Goal: Task Accomplishment & Management: Manage account settings

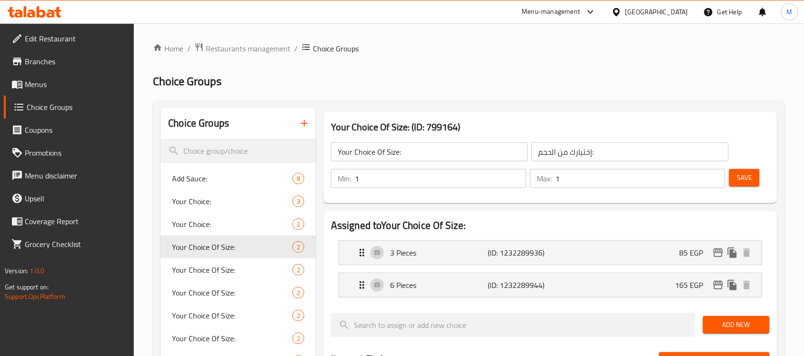
click at [46, 15] on icon at bounding box center [35, 11] width 54 height 11
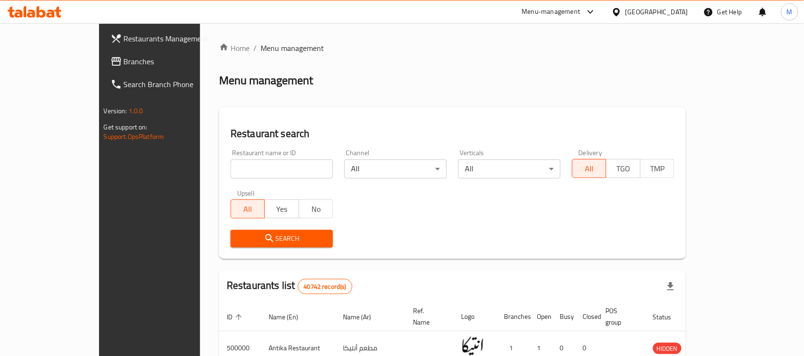
click at [124, 62] on span "Branches" at bounding box center [175, 61] width 102 height 11
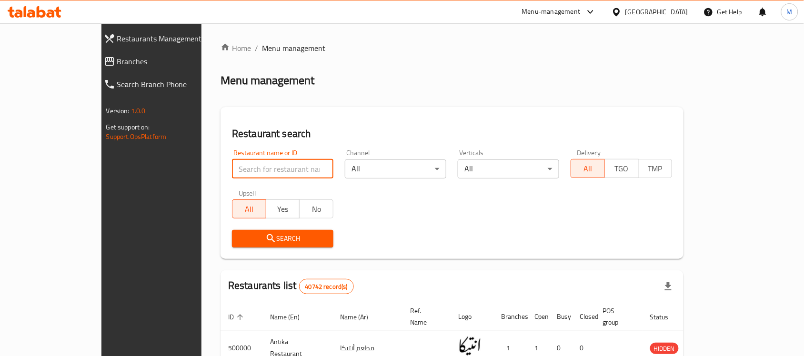
click at [232, 172] on input "search" at bounding box center [282, 169] width 101 height 19
paste input "699519"
type input "699519"
click at [240, 236] on span "Search" at bounding box center [283, 239] width 86 height 12
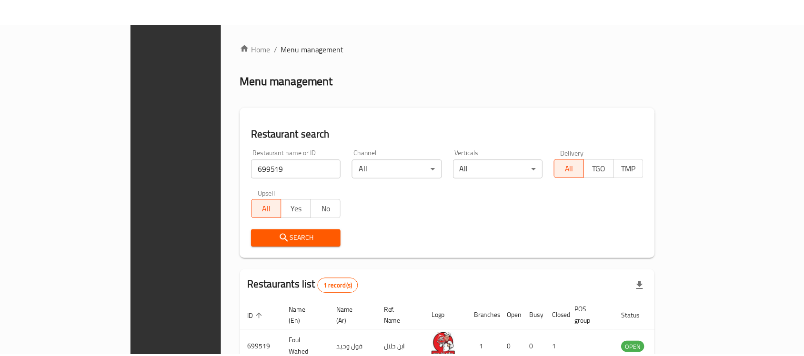
scroll to position [50, 0]
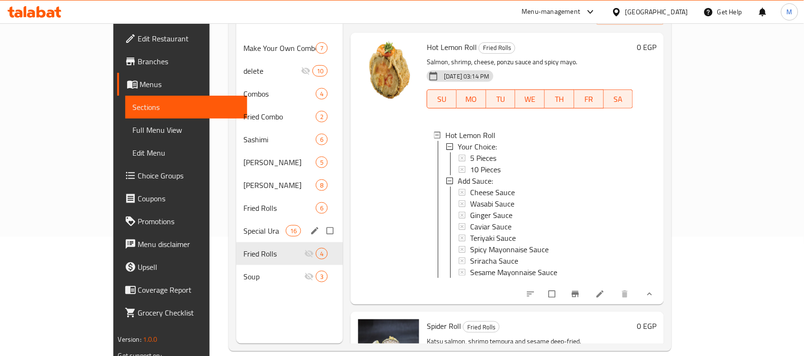
scroll to position [119, 0]
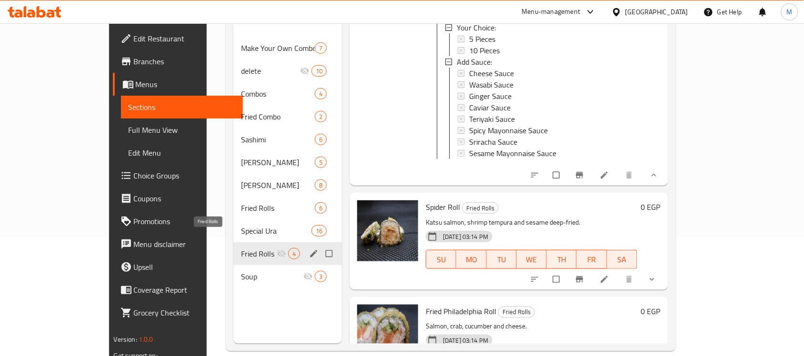
click at [241, 248] on span "Fried Rolls" at bounding box center [259, 253] width 36 height 11
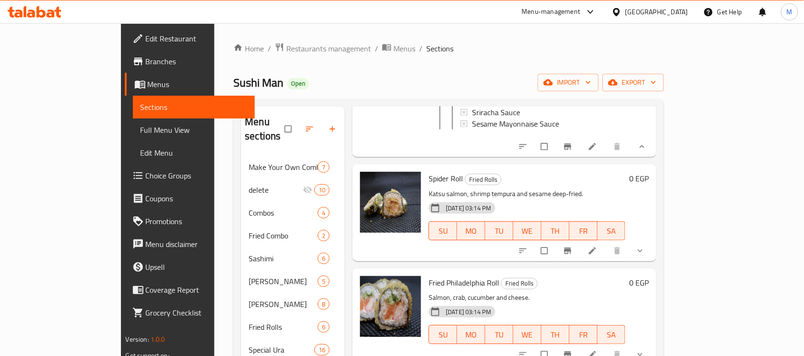
scroll to position [267, 0]
drag, startPoint x: 699, startPoint y: 243, endPoint x: 705, endPoint y: 246, distance: 6.4
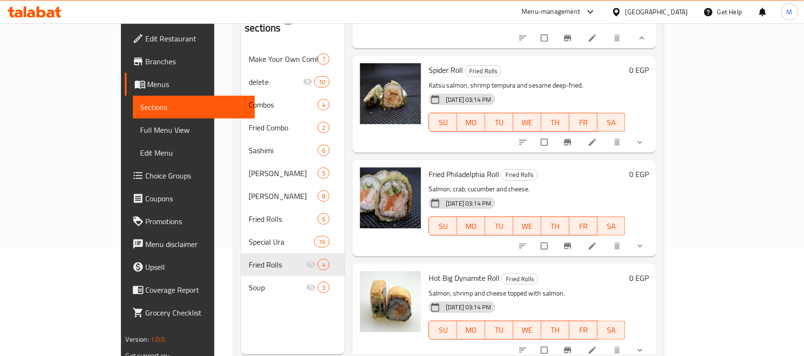
scroll to position [134, 0]
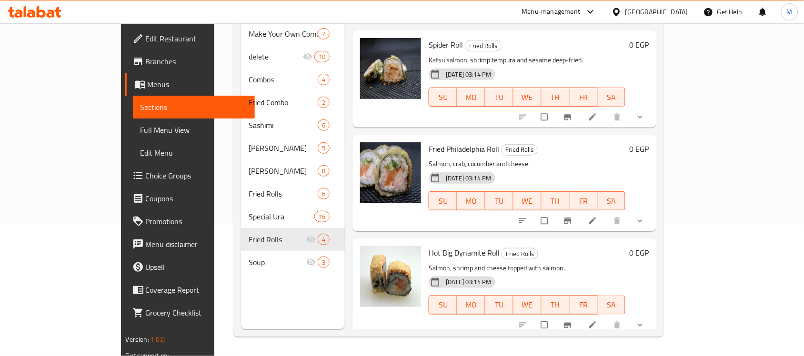
click at [535, 174] on div "18-08-2025 03:14 PM SU MO TU WE TH FR SA" at bounding box center [527, 194] width 204 height 51
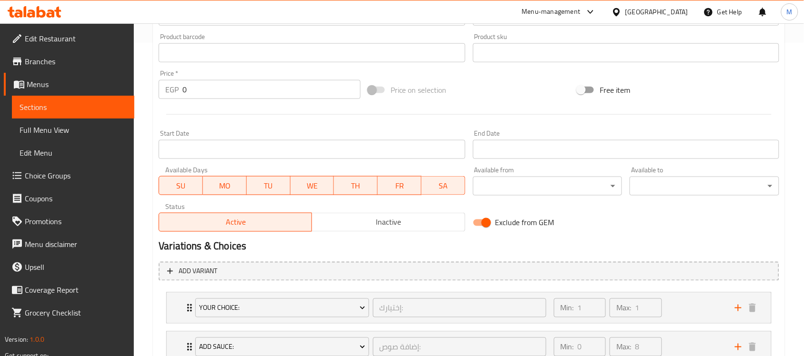
scroll to position [385, 0]
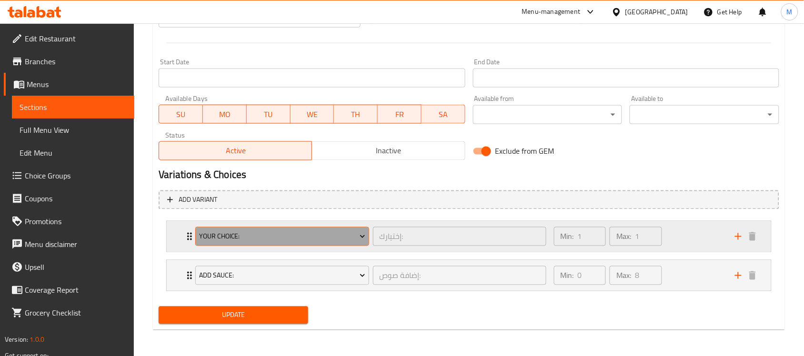
click at [334, 237] on span "Your Choice:" at bounding box center [282, 237] width 166 height 12
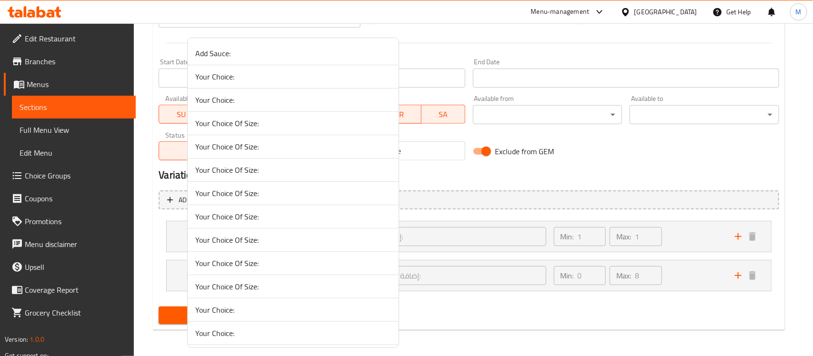
click at [312, 257] on li "Your Choice Of Size:" at bounding box center [293, 263] width 211 height 23
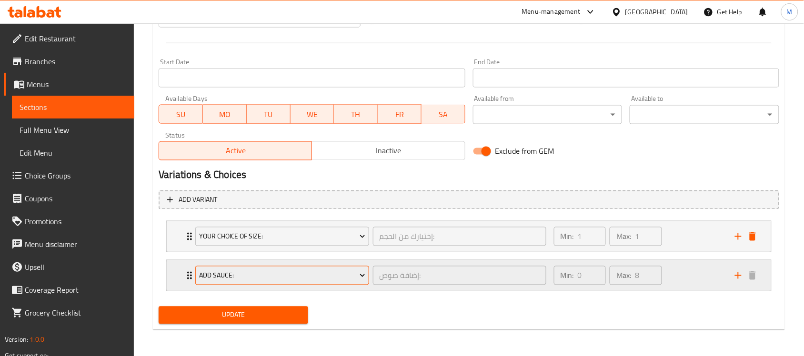
click at [251, 283] on button "Add Sauce:" at bounding box center [281, 275] width 173 height 19
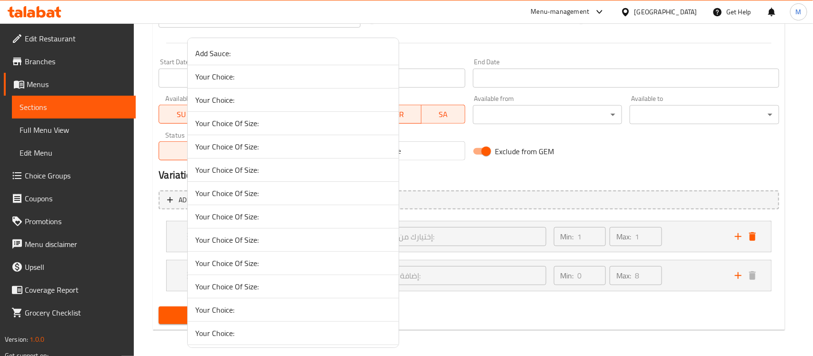
click at [263, 280] on li "Your Choice Of Size:" at bounding box center [293, 286] width 211 height 23
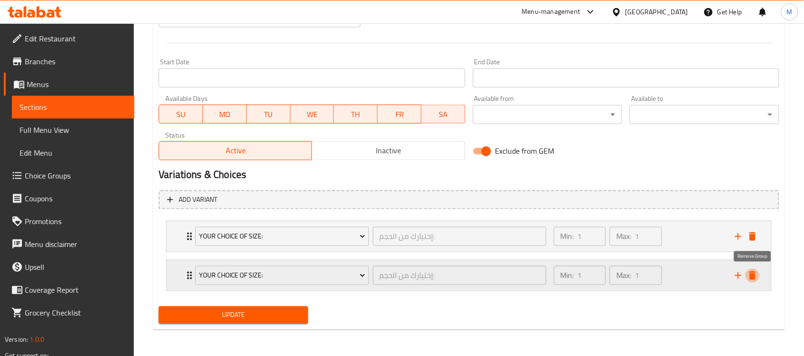
click at [749, 271] on icon "delete" at bounding box center [752, 275] width 11 height 11
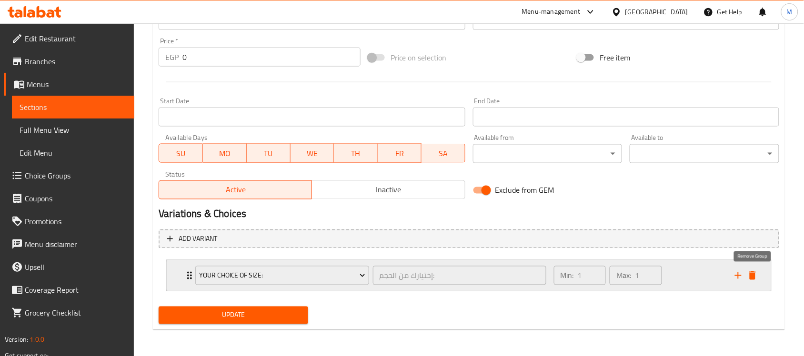
click at [751, 276] on icon "delete" at bounding box center [752, 276] width 7 height 9
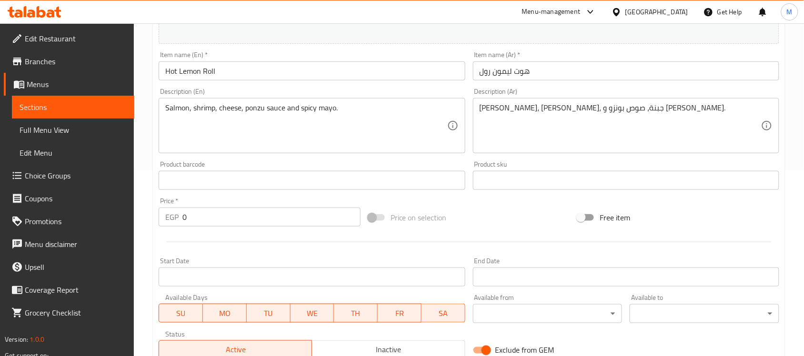
scroll to position [0, 0]
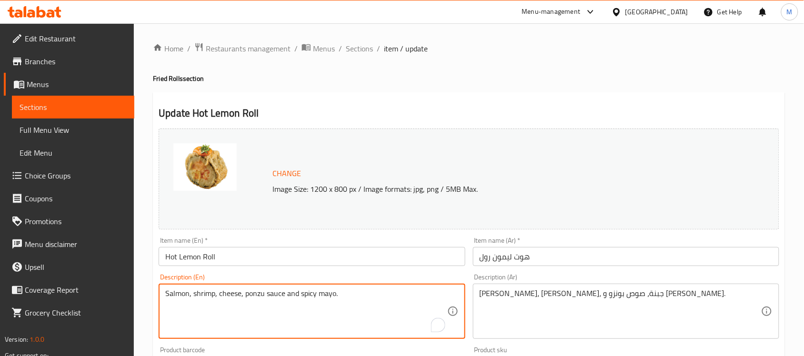
click at [283, 294] on textarea "Salmon, shrimp, cheese, ponzu sauce and spicy mayo." at bounding box center [306, 311] width 282 height 45
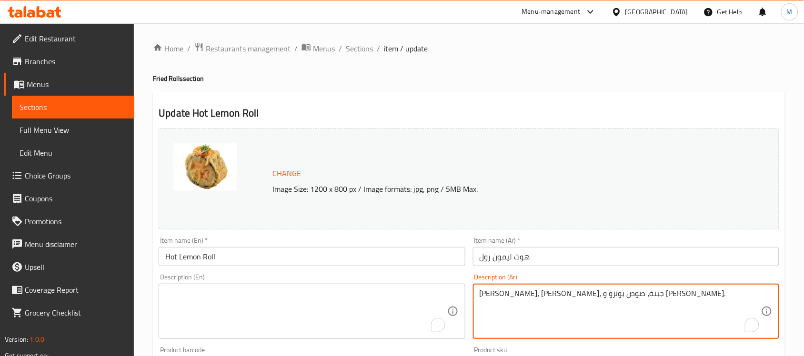
click at [515, 295] on textarea "سلمون، جمبري، جبنة، صوص بونزو و مايونيز حار." at bounding box center [621, 311] width 282 height 45
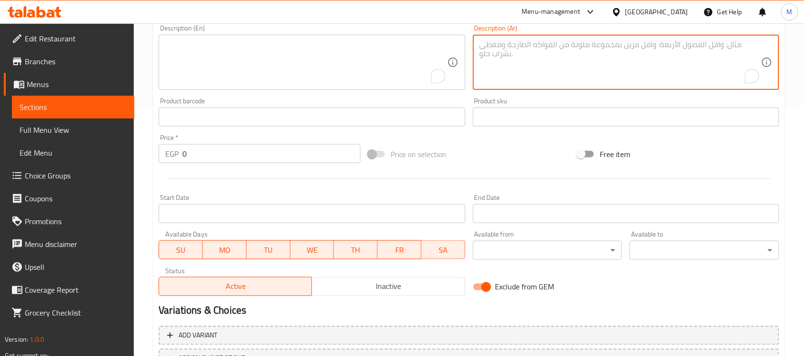
scroll to position [329, 0]
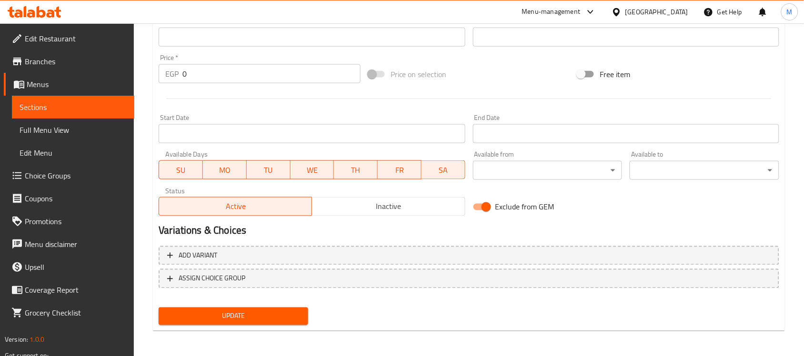
click at [236, 320] on span "Update" at bounding box center [233, 317] width 134 height 12
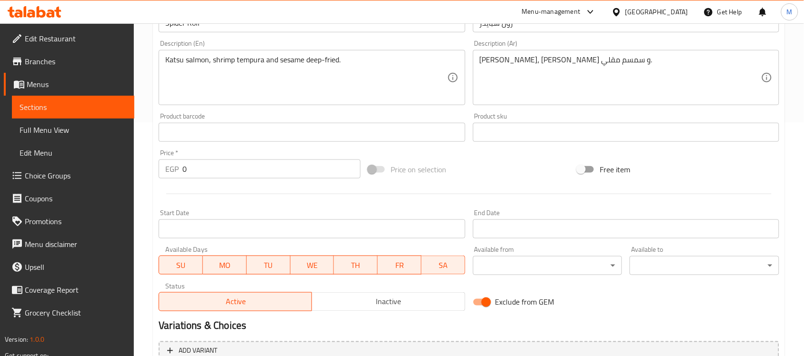
scroll to position [238, 0]
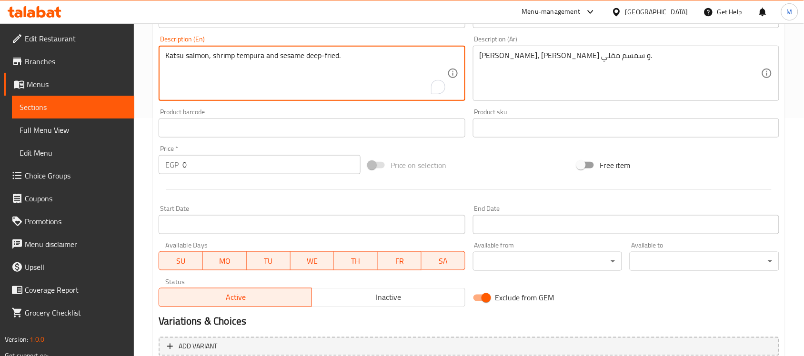
click at [223, 63] on textarea "Katsu salmon, shrimp tempura and sesame deep-fried." at bounding box center [306, 73] width 282 height 45
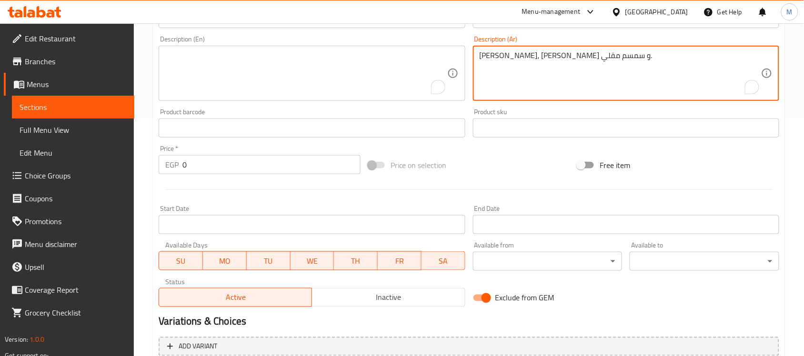
click at [555, 53] on textarea "[PERSON_NAME]، [PERSON_NAME] و سمسم مقلي." at bounding box center [621, 73] width 282 height 45
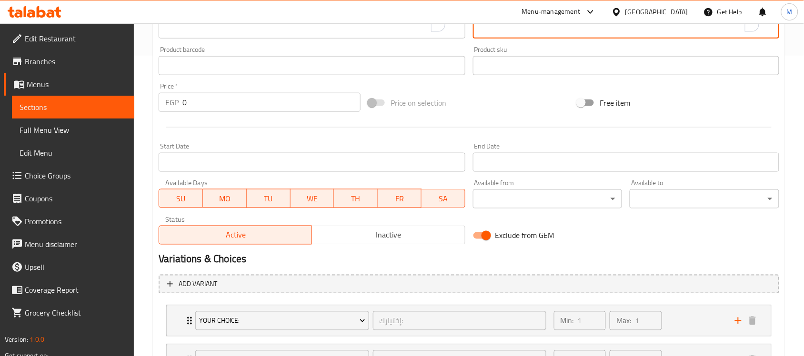
scroll to position [385, 0]
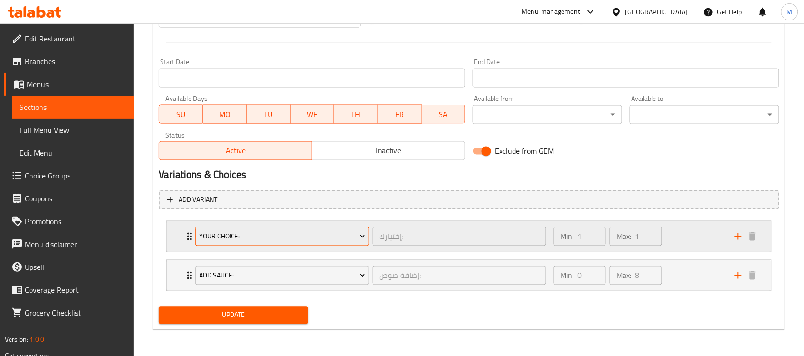
click at [297, 244] on button "Your Choice:" at bounding box center [281, 236] width 173 height 19
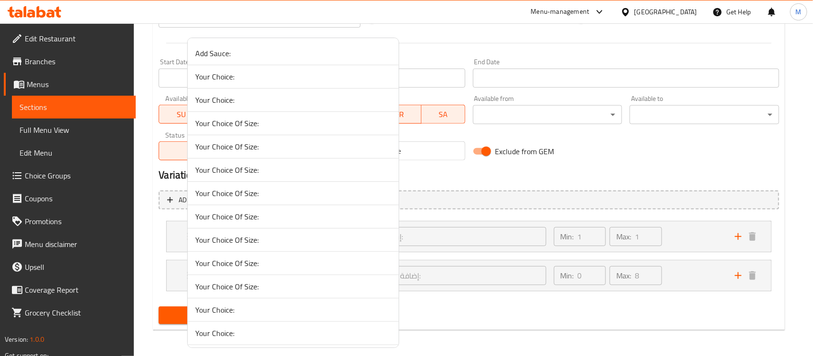
click at [289, 258] on span "Your Choice Of Size:" at bounding box center [293, 263] width 196 height 11
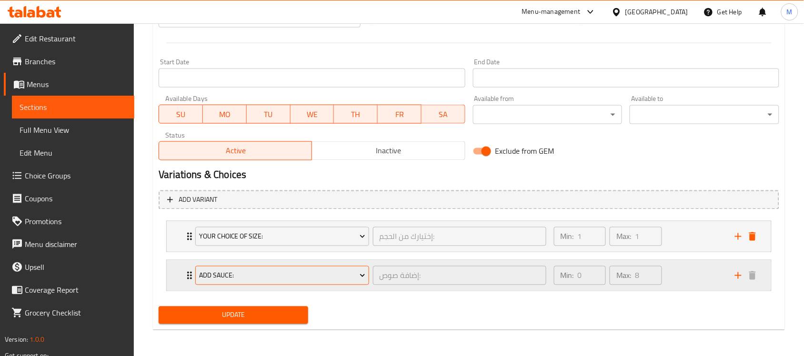
click at [346, 282] on button "Add Sauce:" at bounding box center [281, 275] width 173 height 19
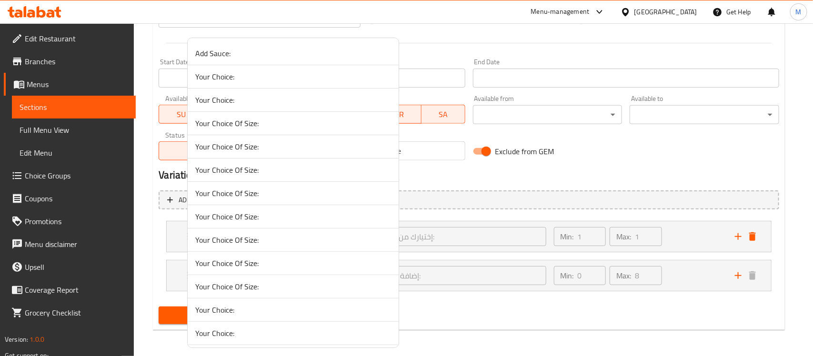
click at [334, 290] on span "Your Choice Of Size:" at bounding box center [293, 286] width 196 height 11
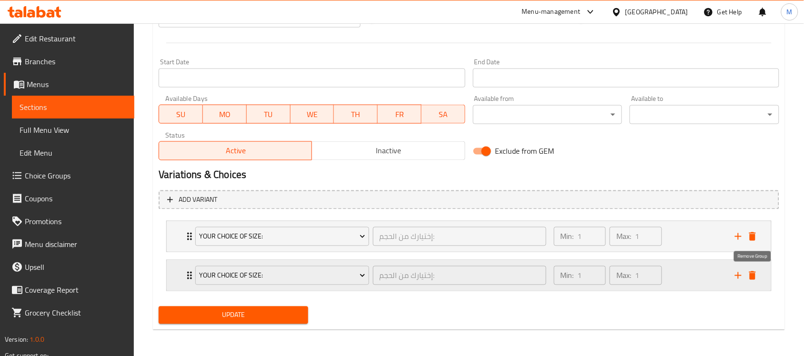
click at [753, 269] on button "delete" at bounding box center [753, 276] width 14 height 14
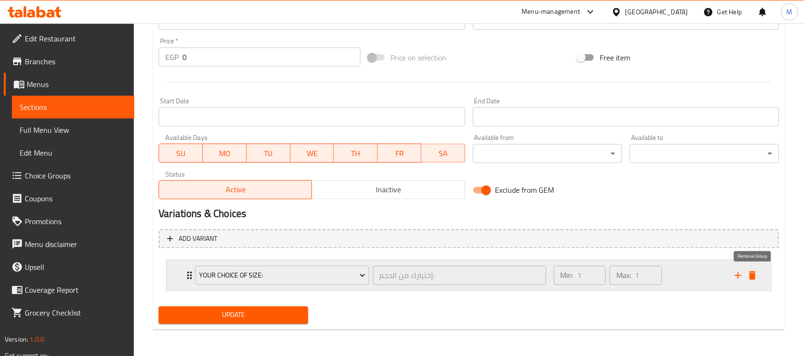
click at [751, 279] on icon "delete" at bounding box center [752, 276] width 7 height 9
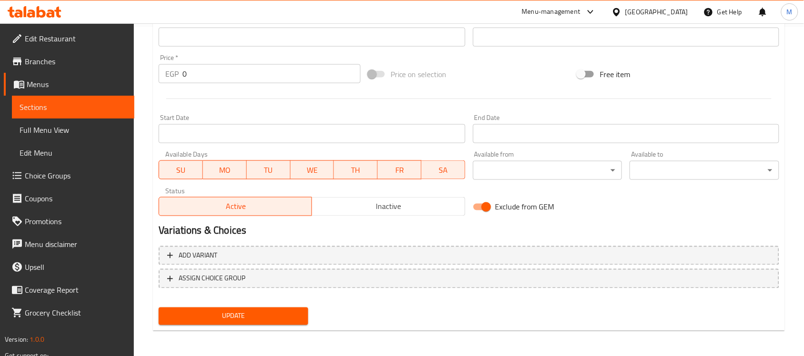
click at [243, 319] on span "Update" at bounding box center [233, 317] width 134 height 12
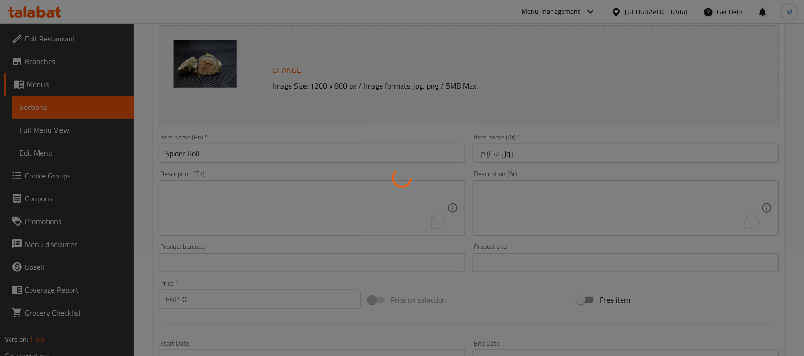
scroll to position [0, 0]
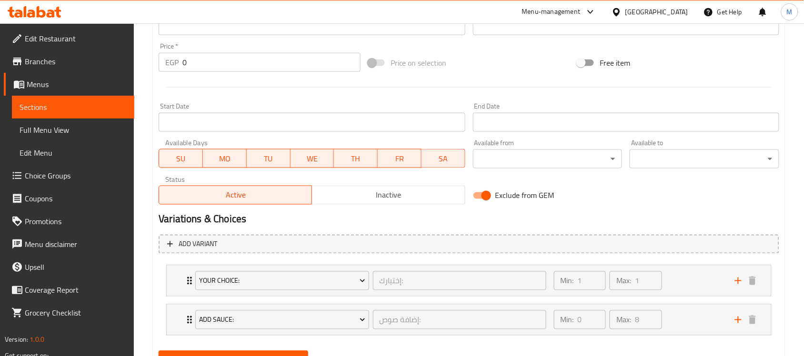
scroll to position [385, 0]
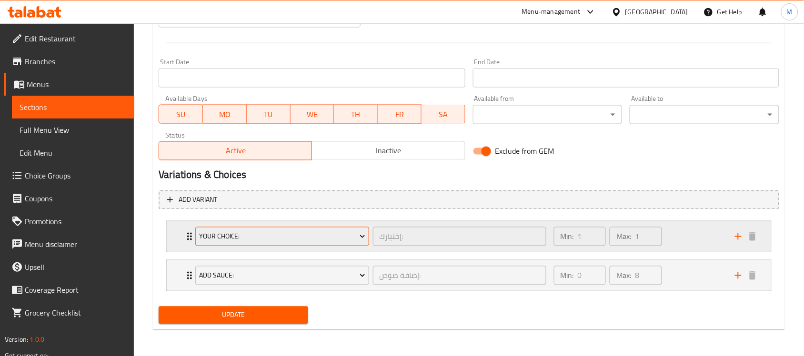
click at [242, 235] on span "Your Choice:" at bounding box center [282, 237] width 166 height 12
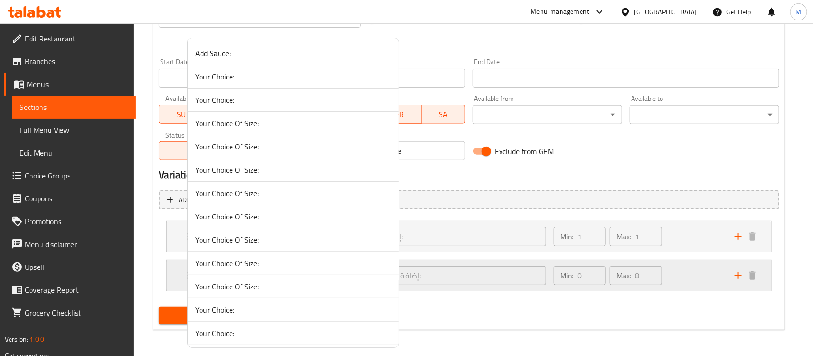
drag, startPoint x: 244, startPoint y: 255, endPoint x: 254, endPoint y: 279, distance: 26.1
click at [244, 255] on li "Your Choice Of Size:" at bounding box center [293, 263] width 211 height 23
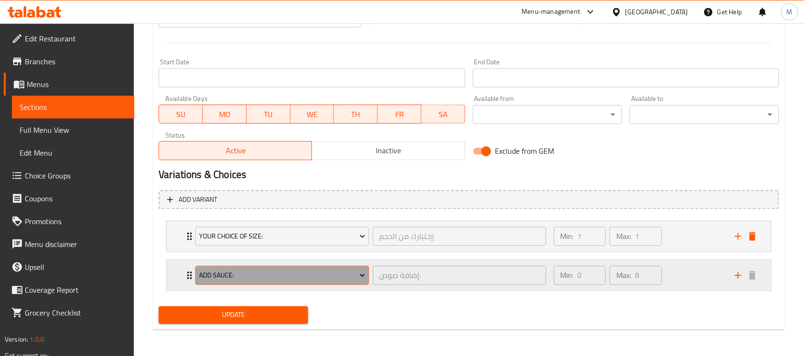
click at [254, 277] on span "Add Sauce:" at bounding box center [282, 276] width 166 height 12
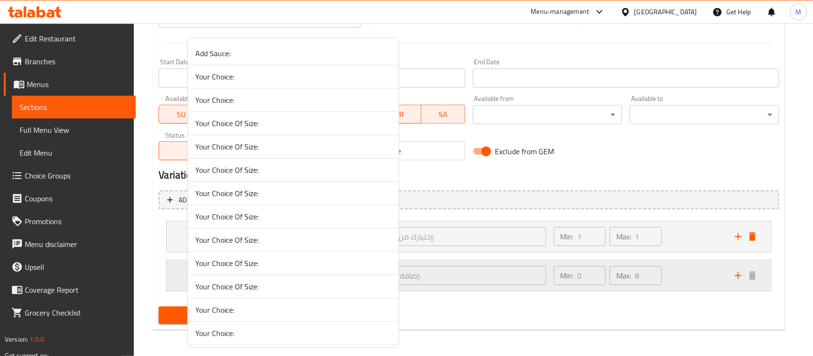
click at [258, 290] on span "Your Choice Of Size:" at bounding box center [293, 286] width 196 height 11
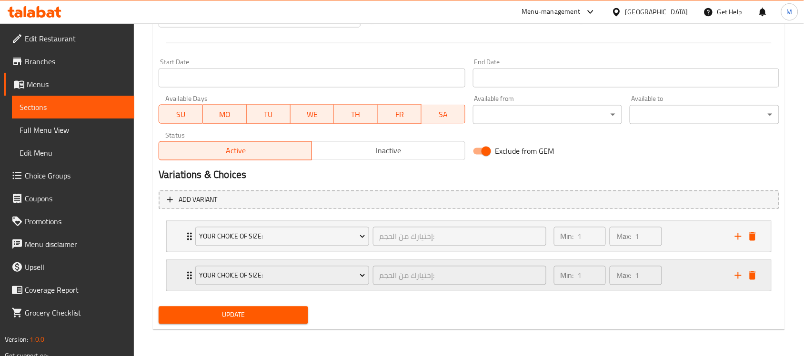
click at [753, 272] on icon "delete" at bounding box center [752, 276] width 7 height 9
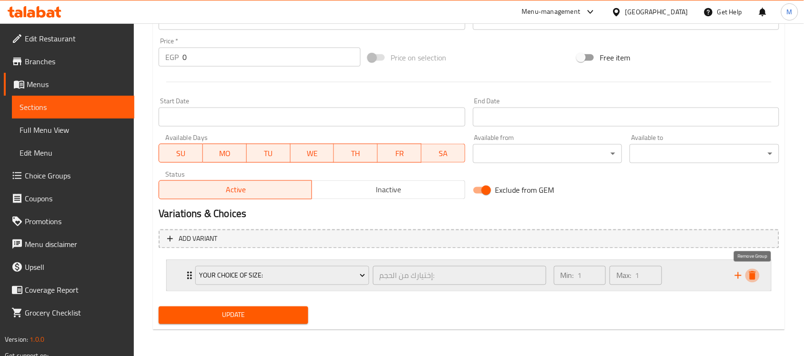
click at [754, 277] on icon "delete" at bounding box center [752, 276] width 7 height 9
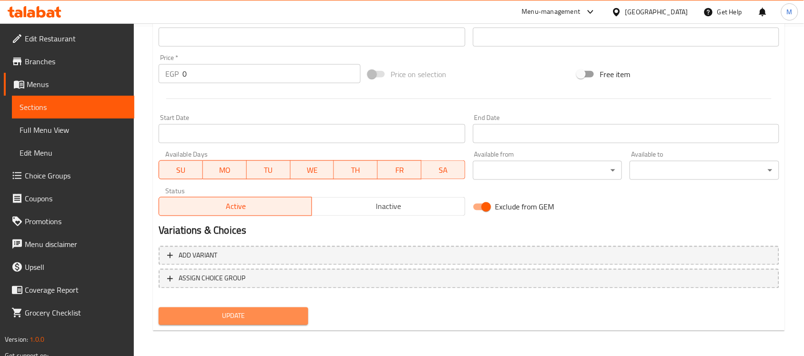
click at [281, 320] on span "Update" at bounding box center [233, 317] width 134 height 12
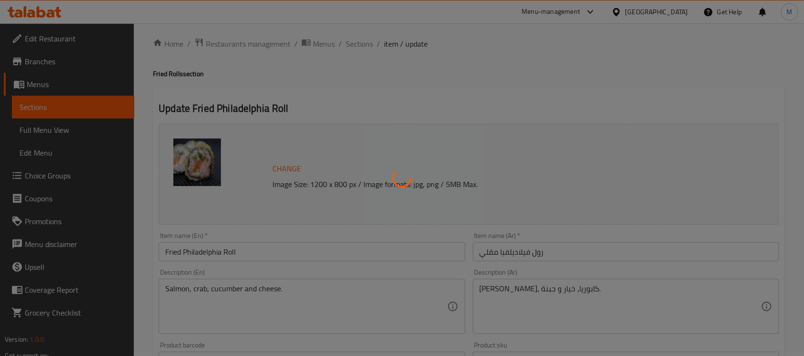
scroll to position [0, 0]
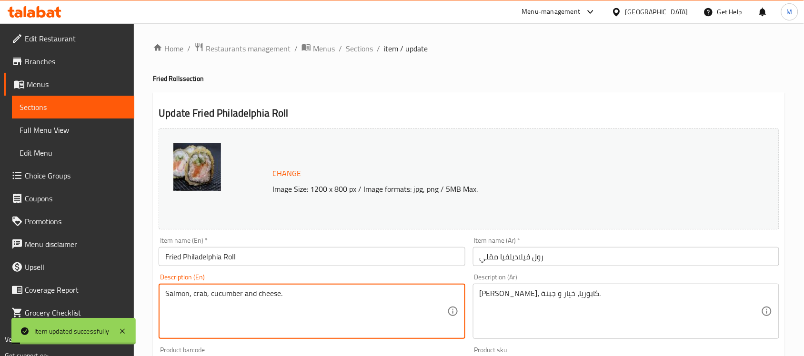
click at [243, 296] on textarea "Salmon, crab, cucumber and cheese." at bounding box center [306, 311] width 282 height 45
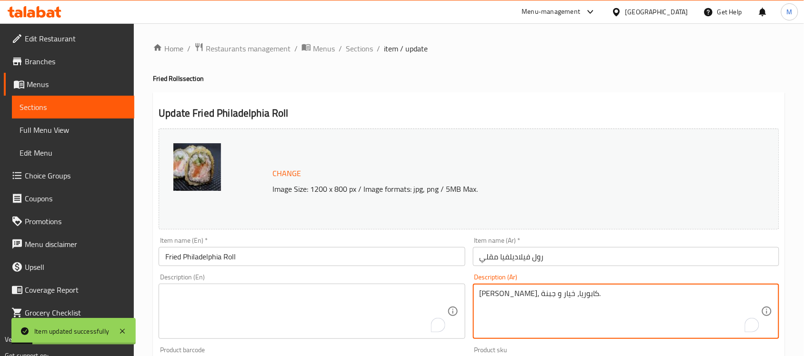
click at [503, 301] on textarea "سلمون، كابوريا، خيار و جبنة." at bounding box center [621, 311] width 282 height 45
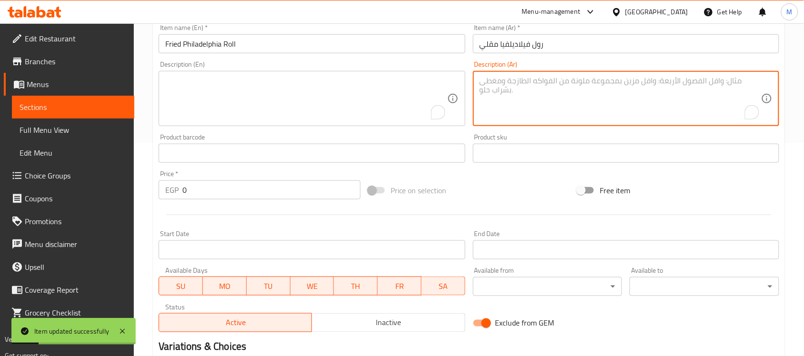
scroll to position [329, 0]
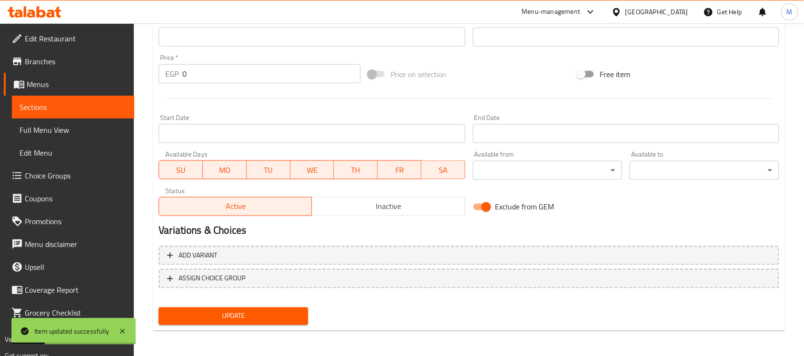
click at [266, 314] on span "Update" at bounding box center [233, 317] width 134 height 12
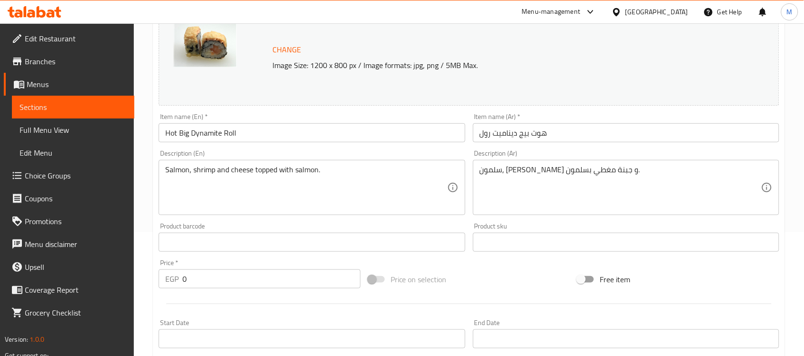
scroll to position [119, 0]
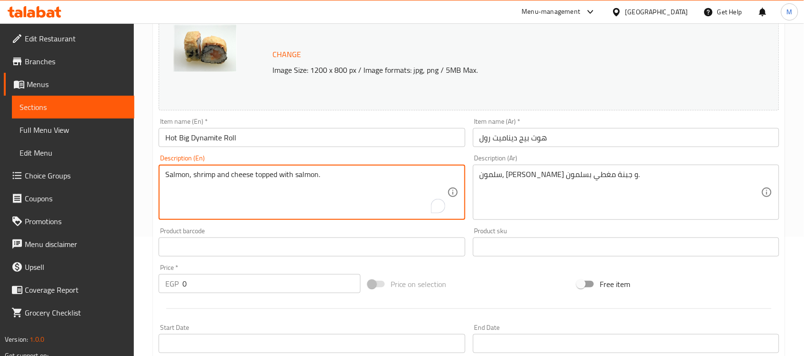
click at [248, 173] on textarea "Salmon, shrimp and cheese topped with salmon." at bounding box center [306, 192] width 282 height 45
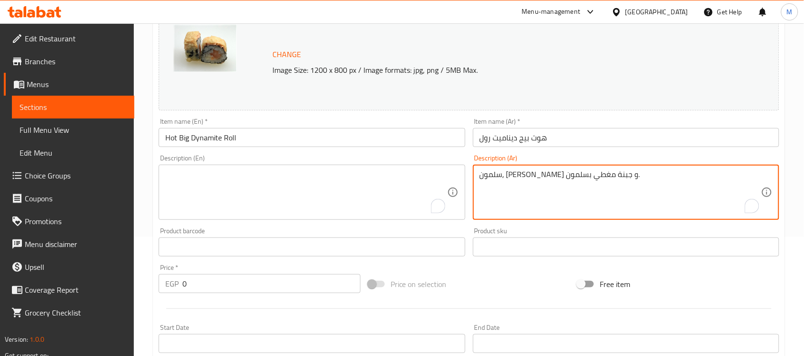
click at [491, 175] on textarea "سلمون، جمبري و جبنة مغطي بسلمون." at bounding box center [621, 192] width 282 height 45
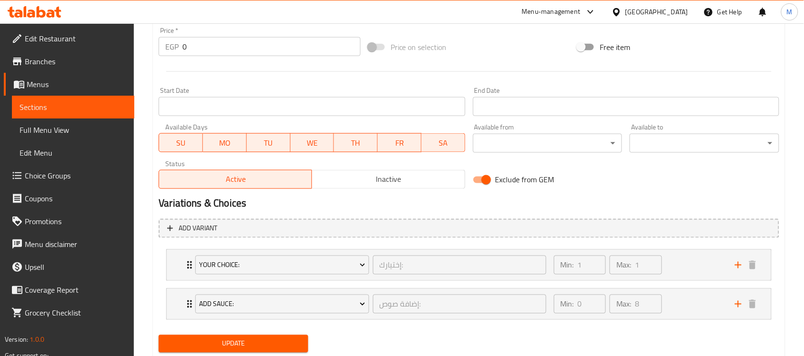
scroll to position [385, 0]
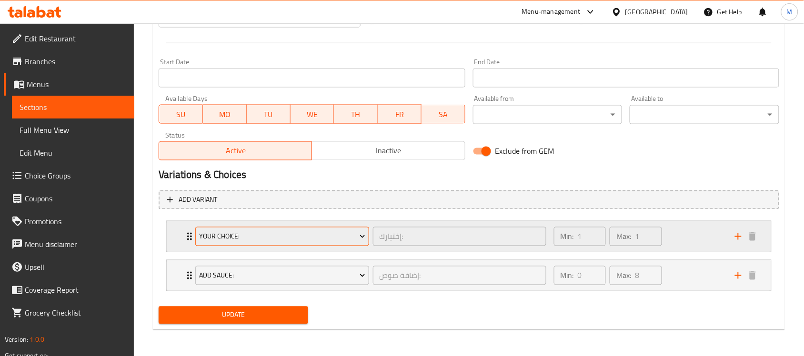
click at [258, 231] on span "Your Choice:" at bounding box center [282, 237] width 166 height 12
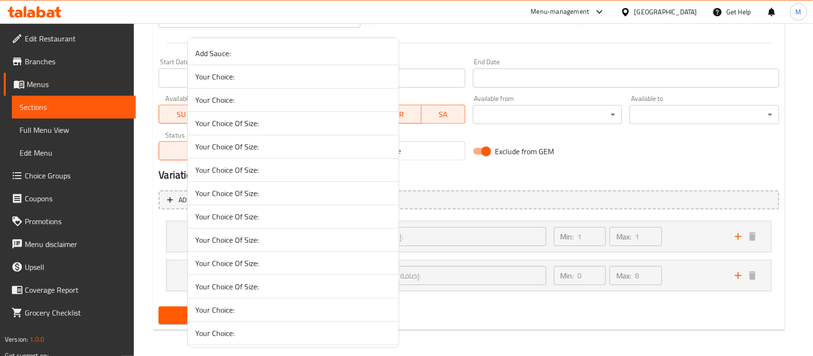
click at [258, 249] on li "Your Choice Of Size:" at bounding box center [293, 240] width 211 height 23
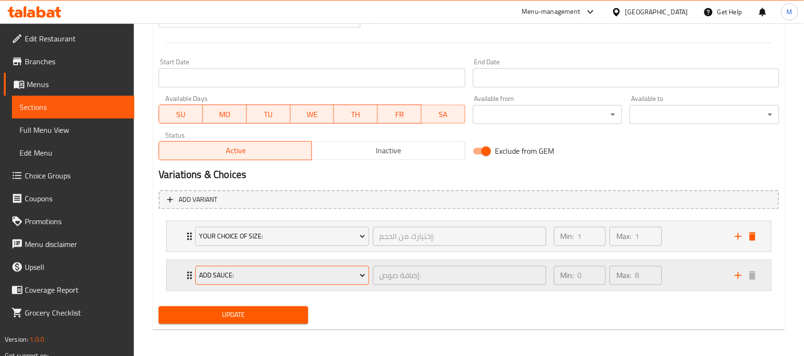
click at [261, 266] on button "Add Sauce:" at bounding box center [281, 275] width 173 height 19
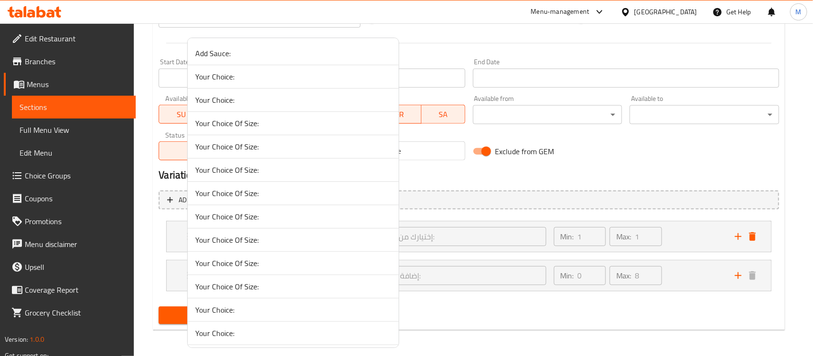
click at [270, 281] on li "Your Choice Of Size:" at bounding box center [293, 286] width 211 height 23
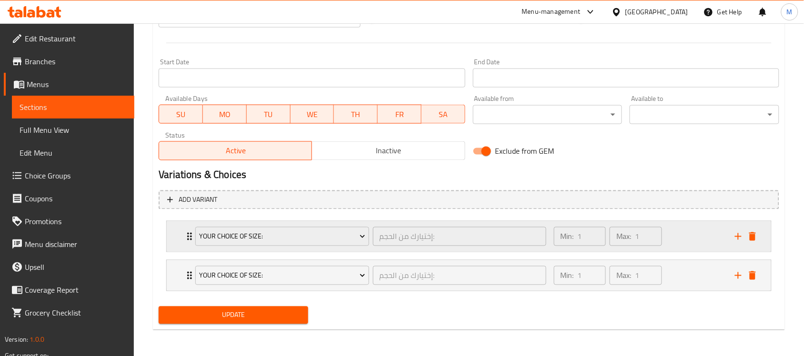
click at [751, 269] on button "delete" at bounding box center [753, 276] width 14 height 14
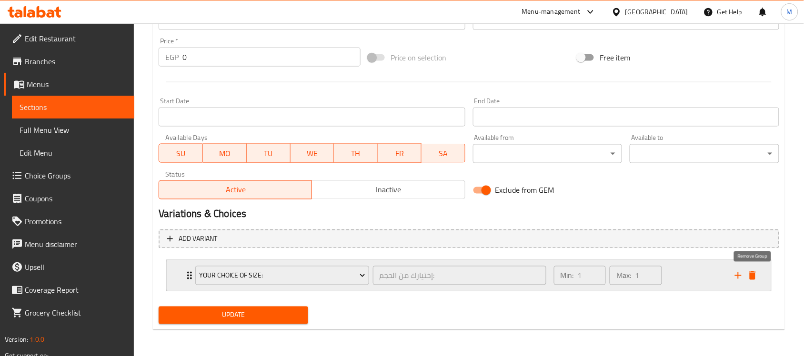
click at [751, 277] on icon "delete" at bounding box center [752, 276] width 7 height 9
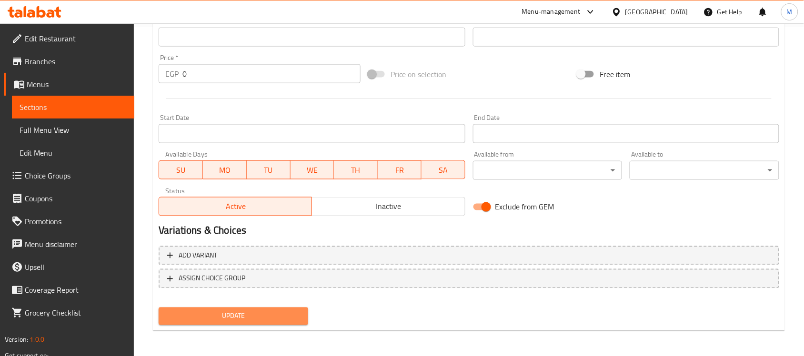
click at [259, 311] on span "Update" at bounding box center [233, 317] width 134 height 12
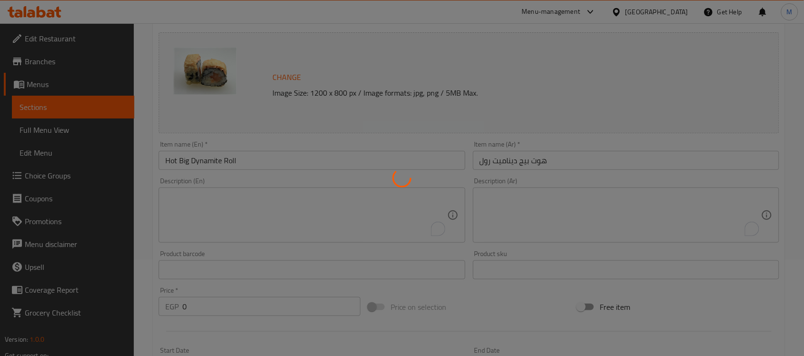
scroll to position [0, 0]
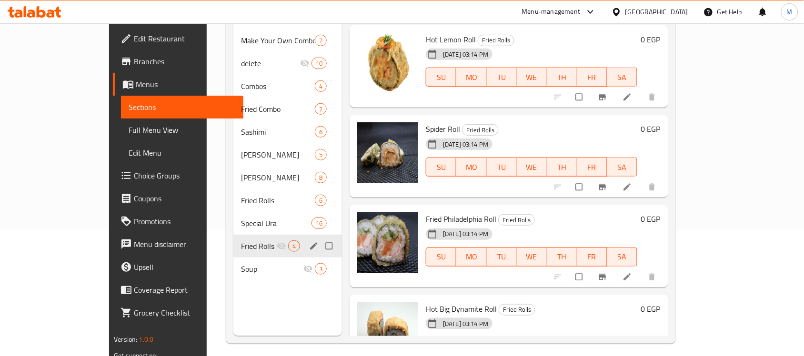
scroll to position [134, 0]
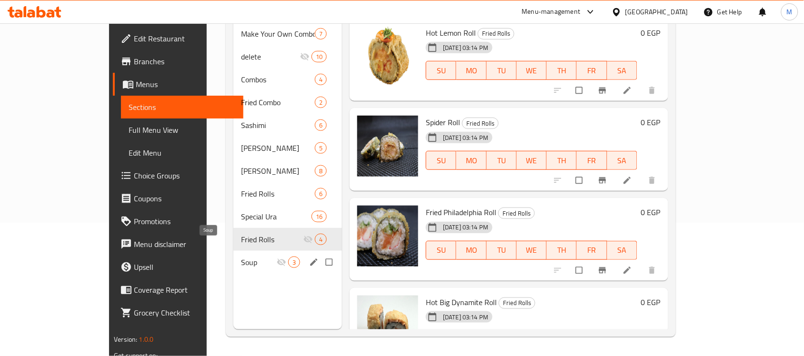
click at [241, 257] on span "Soup" at bounding box center [259, 262] width 36 height 11
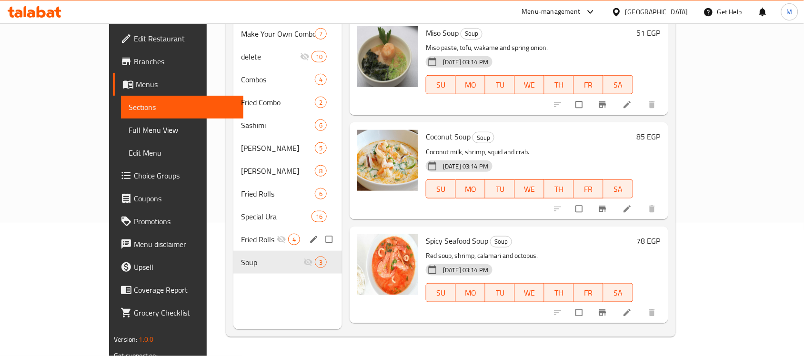
click at [233, 233] on div "Fried Rolls 4" at bounding box center [287, 239] width 109 height 23
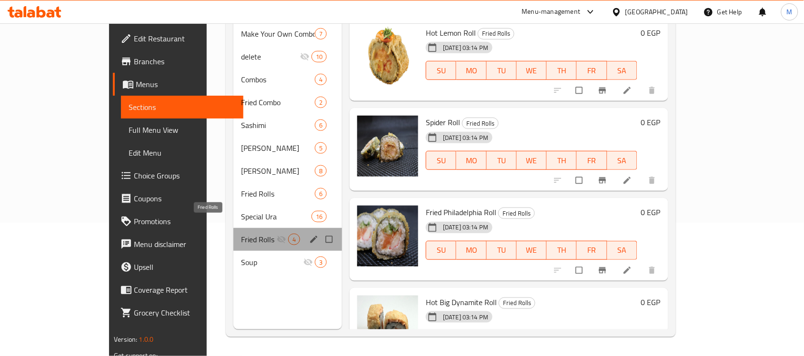
click at [241, 234] on span "Fried Rolls" at bounding box center [259, 239] width 36 height 11
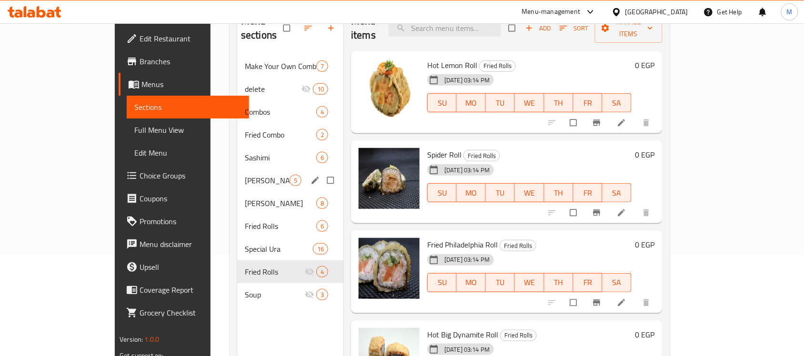
scroll to position [74, 0]
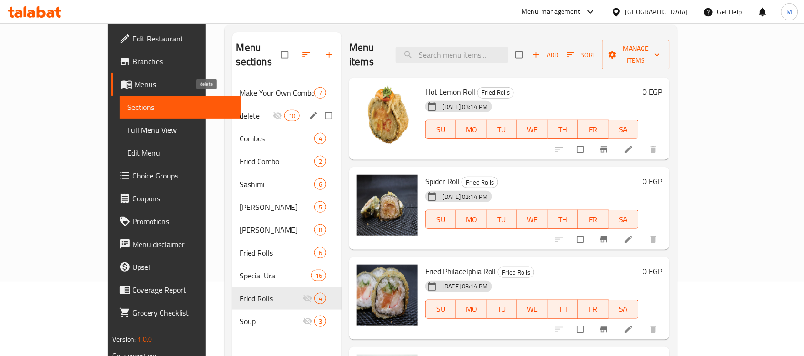
click at [241, 110] on span "delete" at bounding box center [256, 115] width 33 height 11
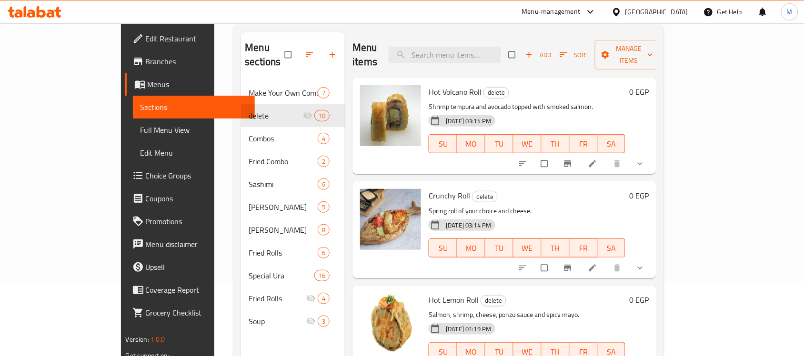
click at [429, 85] on span "Hot Volcano Roll" at bounding box center [455, 92] width 53 height 14
click at [645, 159] on icon "show more" at bounding box center [641, 164] width 10 height 10
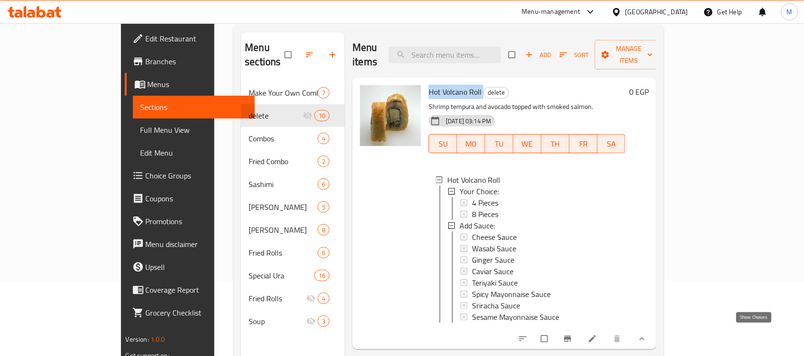
click at [647, 334] on icon "show more" at bounding box center [642, 339] width 10 height 10
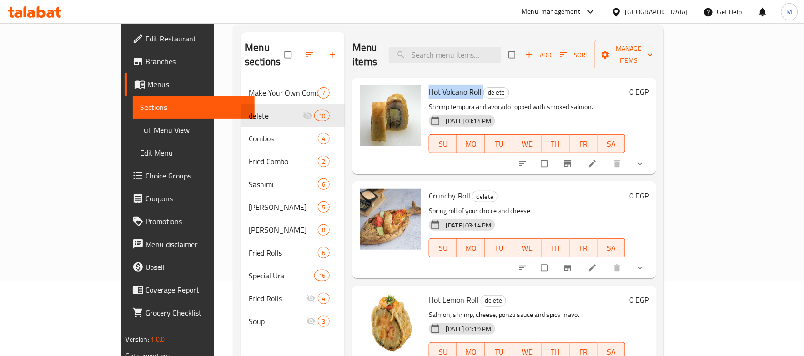
click at [429, 85] on span "Hot Volcano Roll" at bounding box center [455, 92] width 53 height 14
click at [556, 155] on input "checkbox" at bounding box center [546, 164] width 20 height 18
click at [663, 55] on button "Manage items" at bounding box center [629, 55] width 68 height 30
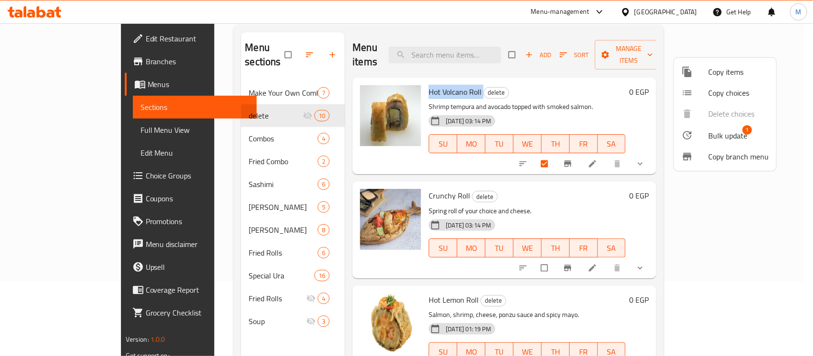
click at [735, 132] on span "Bulk update" at bounding box center [727, 135] width 39 height 11
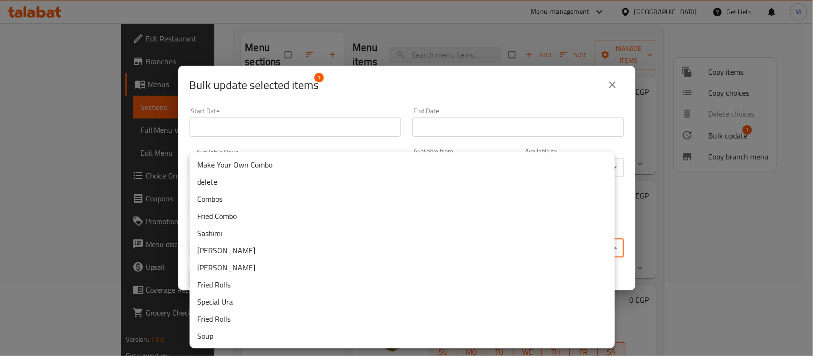
click at [302, 253] on body "​ Menu-management Egypt Get Help M Edit Restaurant Branches Menus Sections Full…" at bounding box center [406, 115] width 813 height 333
click at [246, 316] on li "Fried Rolls" at bounding box center [402, 319] width 425 height 17
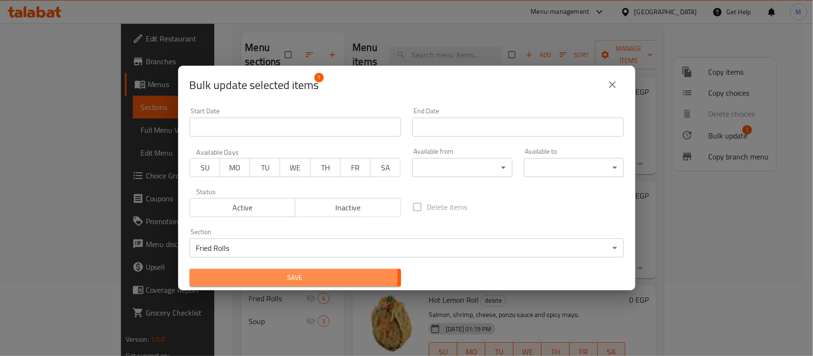
click at [238, 274] on span "Save" at bounding box center [295, 278] width 196 height 12
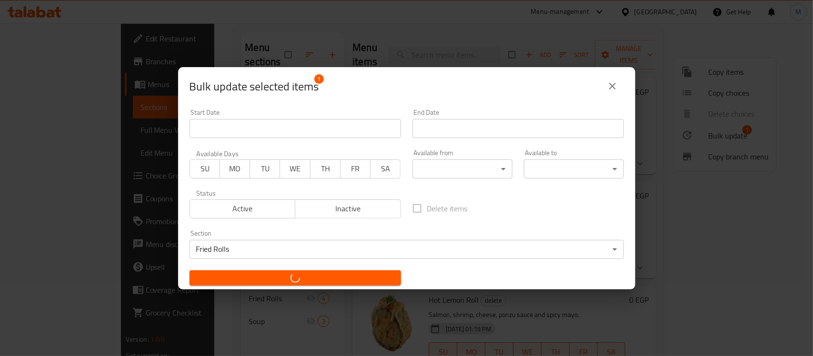
checkbox input "false"
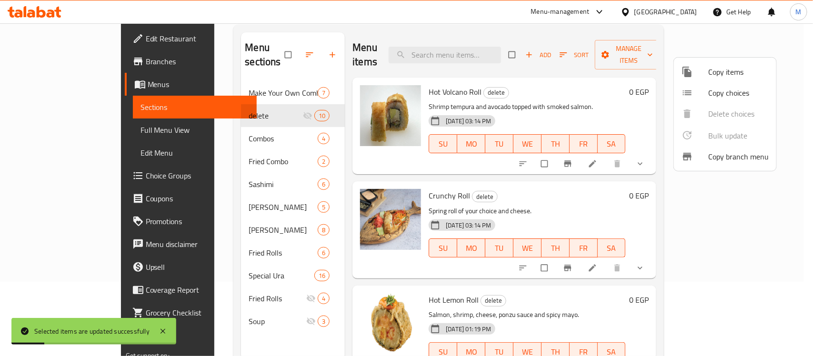
click at [232, 332] on div at bounding box center [406, 178] width 813 height 356
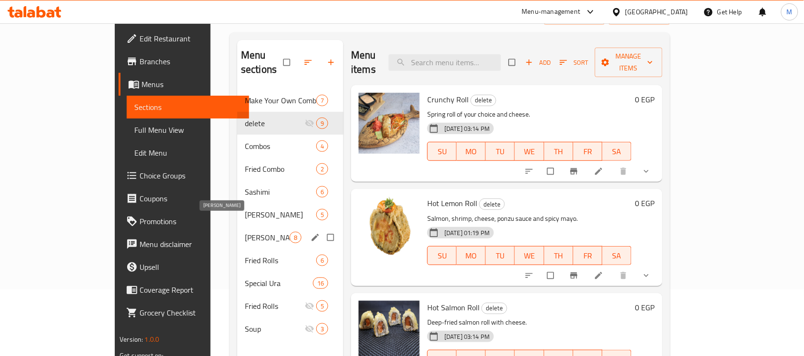
scroll to position [134, 0]
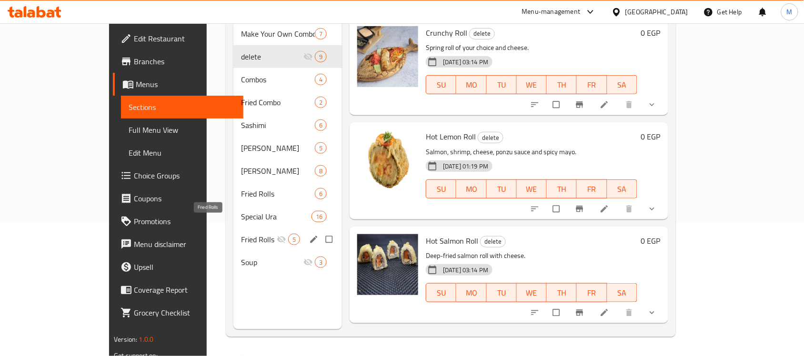
click at [241, 234] on span "Fried Rolls" at bounding box center [259, 239] width 36 height 11
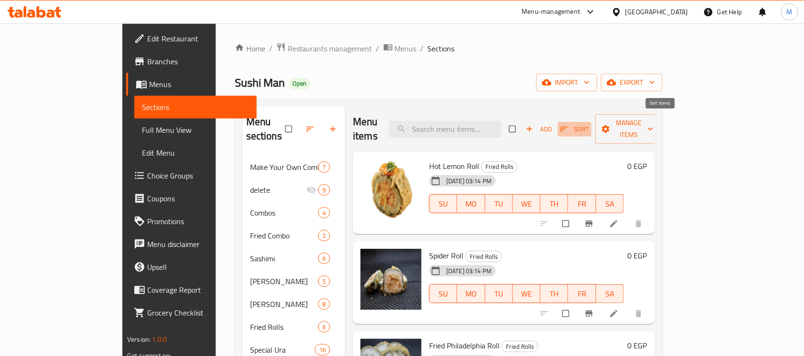
click at [569, 124] on icon "button" at bounding box center [564, 129] width 10 height 10
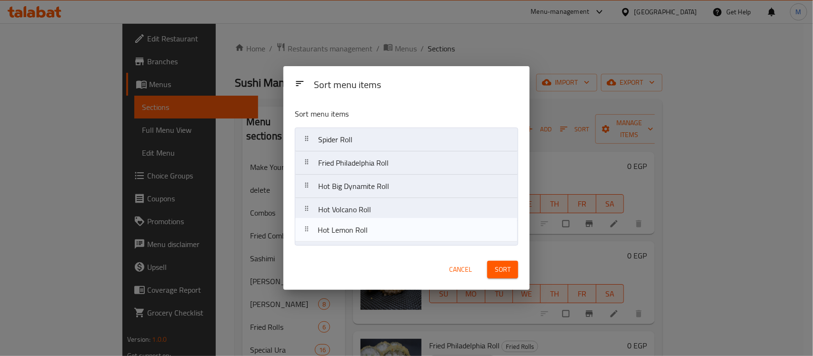
drag, startPoint x: 394, startPoint y: 142, endPoint x: 394, endPoint y: 236, distance: 93.9
click at [394, 236] on nav "Hot Lemon Roll Spider Roll Fried Philadelphia Roll Hot Big Dynamite Roll Hot Vo…" at bounding box center [406, 187] width 223 height 118
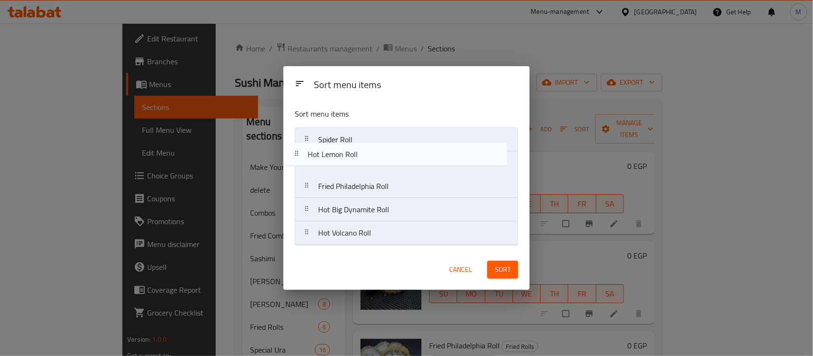
drag, startPoint x: 404, startPoint y: 236, endPoint x: 389, endPoint y: 138, distance: 99.3
click at [389, 138] on nav "Spider Roll Fried Philadelphia Roll Hot Big Dynamite Roll Hot Volcano Roll Hot …" at bounding box center [406, 187] width 223 height 118
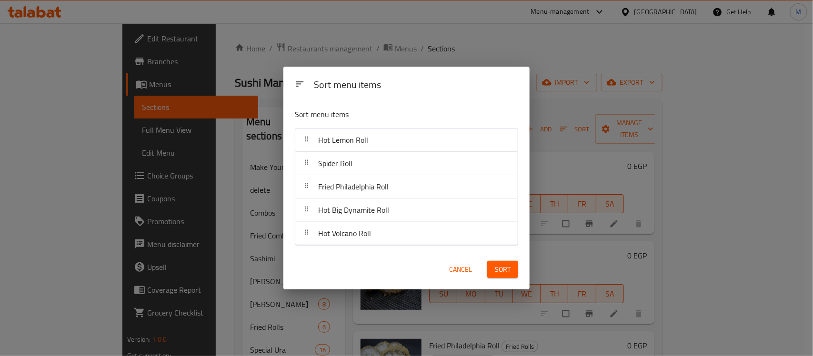
click at [456, 270] on span "Cancel" at bounding box center [460, 270] width 23 height 12
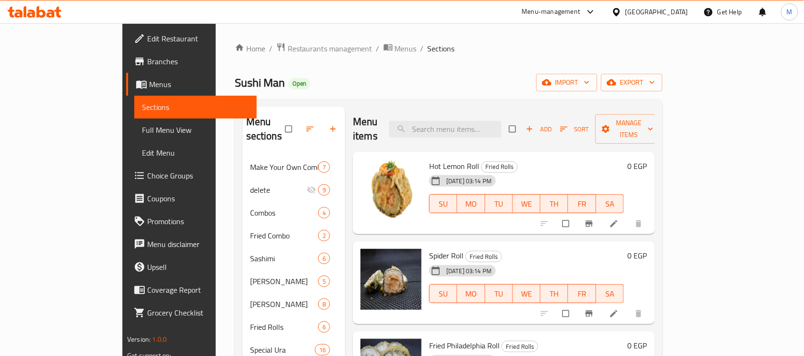
click at [572, 172] on div "18-08-2025 03:14 PM SU MO TU WE TH FR SA" at bounding box center [526, 197] width 202 height 51
click at [569, 124] on icon "button" at bounding box center [564, 129] width 10 height 10
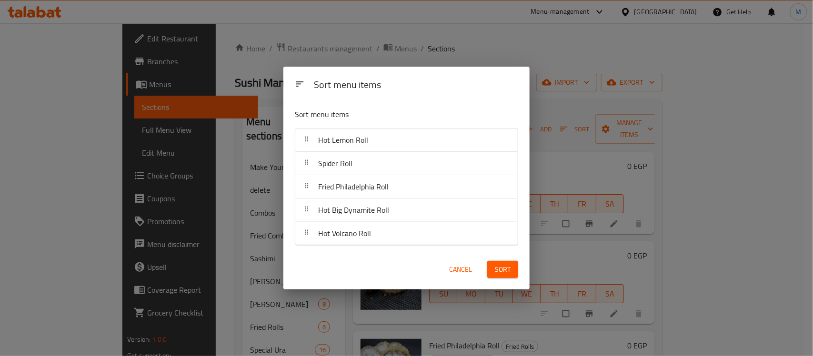
click at [495, 270] on span "Sort" at bounding box center [503, 270] width 16 height 12
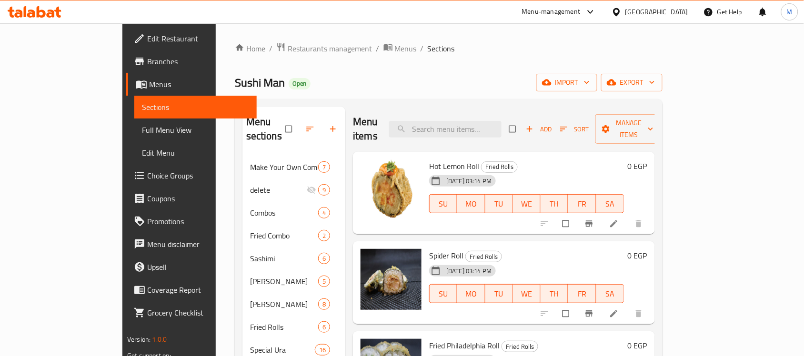
click at [450, 71] on div "Home / Restaurants management / Menus / Sections Sushi Man Open import export M…" at bounding box center [449, 256] width 428 height 428
click at [412, 74] on div "Sushi Man Open import export" at bounding box center [449, 83] width 428 height 18
click at [621, 219] on link at bounding box center [614, 224] width 11 height 10
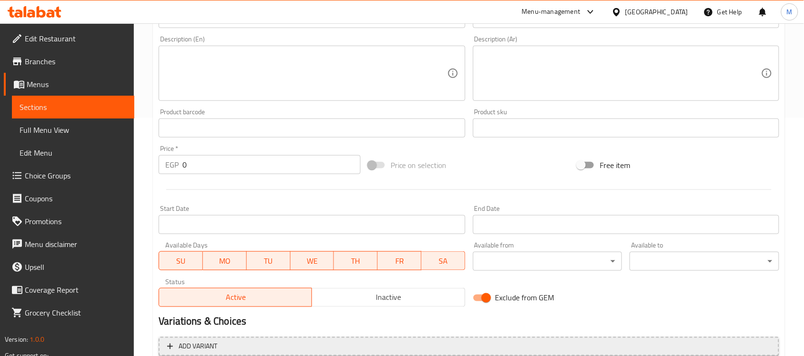
scroll to position [329, 0]
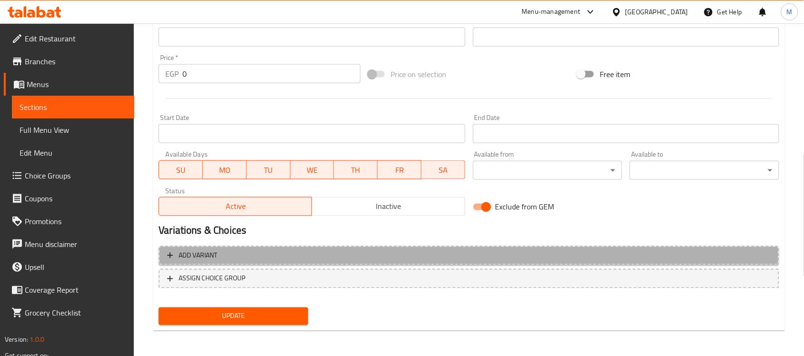
click at [417, 248] on button "Add variant" at bounding box center [469, 256] width 621 height 20
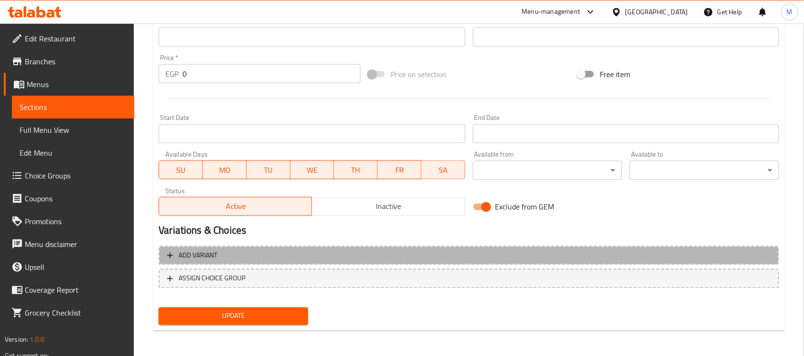
scroll to position [324, 0]
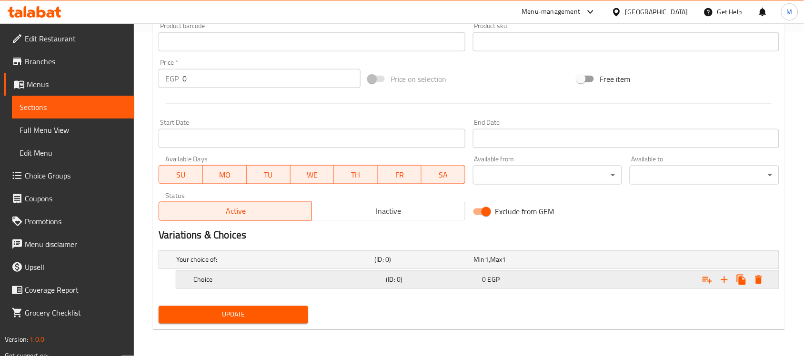
click at [619, 262] on div "Expand" at bounding box center [670, 260] width 198 height 4
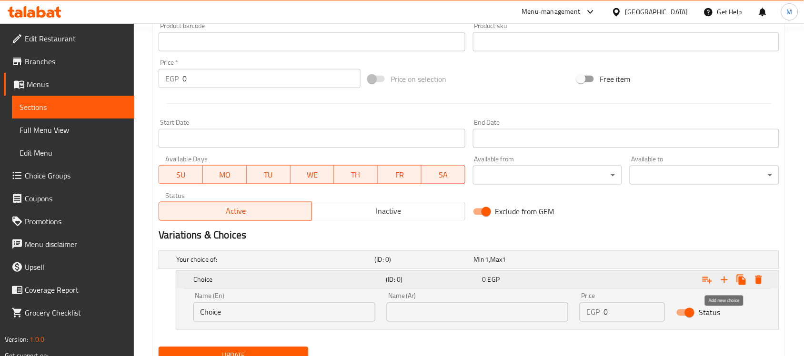
click at [722, 281] on icon "Expand" at bounding box center [724, 279] width 11 height 11
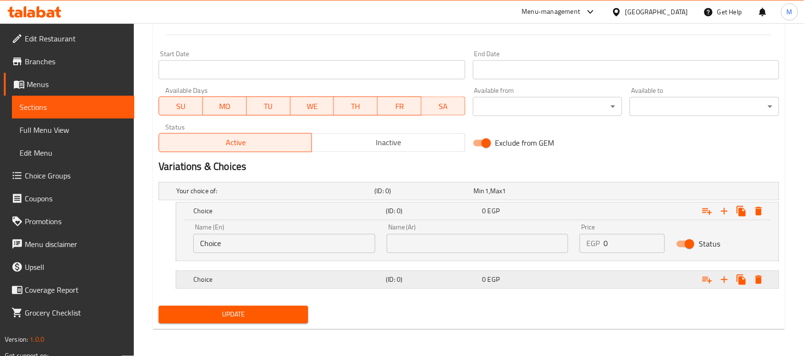
click at [285, 196] on h5 "Choice" at bounding box center [273, 192] width 194 height 10
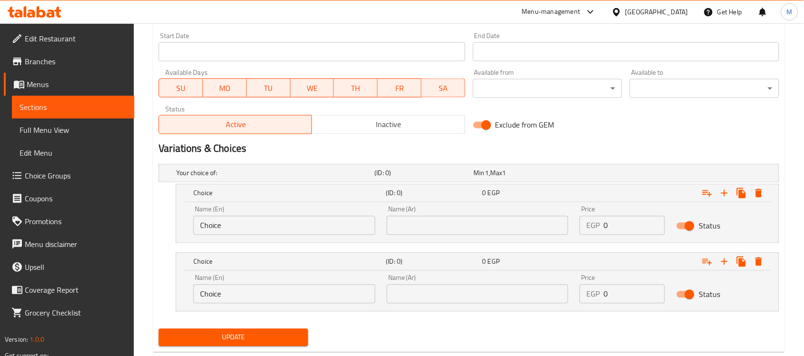
scroll to position [430, 0]
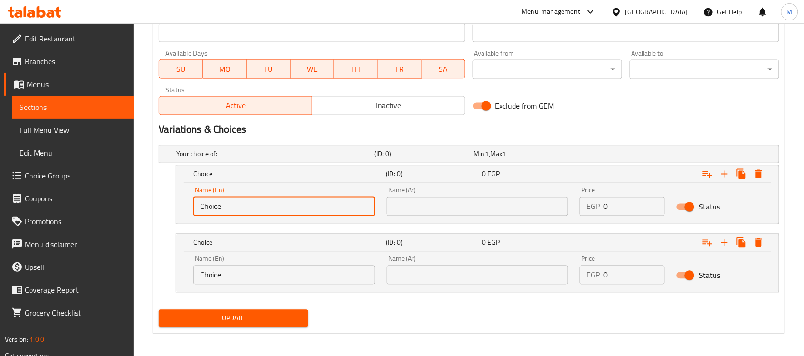
drag, startPoint x: 236, startPoint y: 197, endPoint x: 190, endPoint y: 208, distance: 47.5
click at [190, 208] on div "Name (En) Choice Name (En)" at bounding box center [284, 202] width 193 height 40
type input "5 Pieces"
click at [261, 272] on input "Choice" at bounding box center [284, 275] width 182 height 19
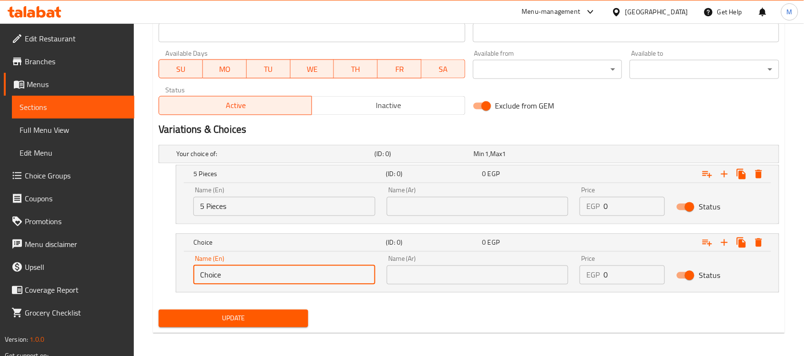
click at [261, 272] on input "Choice" at bounding box center [284, 275] width 182 height 19
type input "10 Pieces"
click at [403, 206] on input "text" at bounding box center [478, 206] width 182 height 19
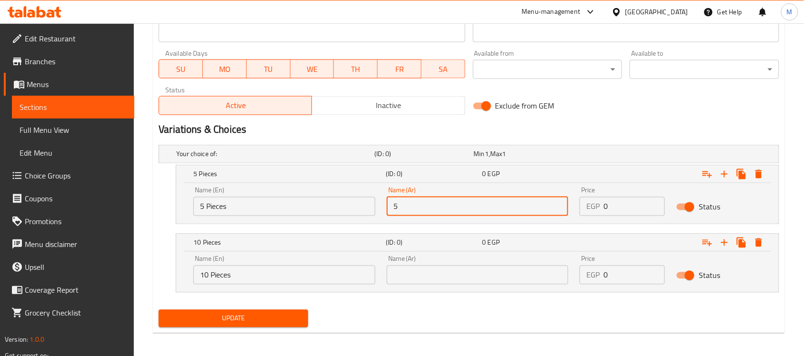
type input "5 قطع"
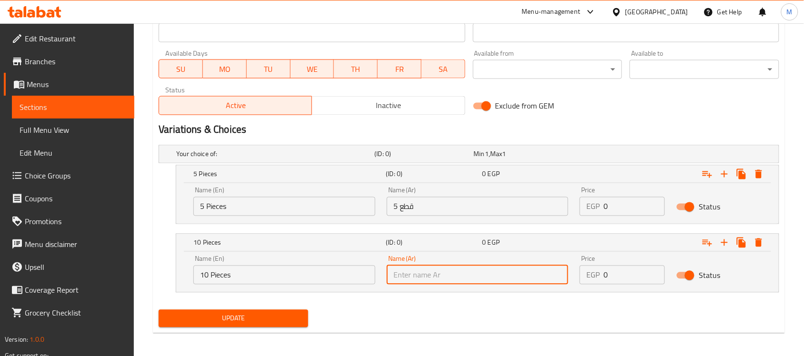
click at [454, 275] on input "text" at bounding box center [478, 275] width 182 height 19
type input "10 قطع"
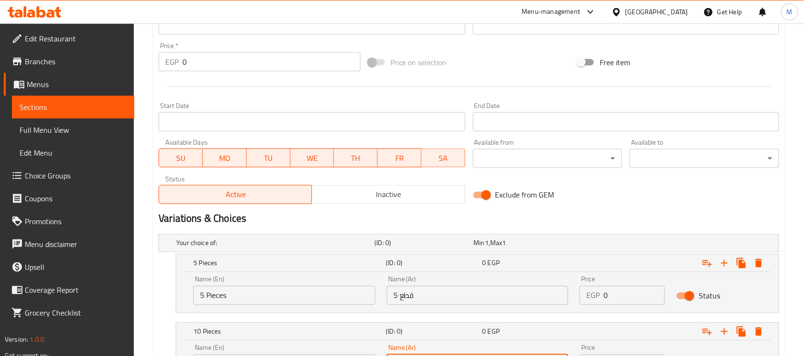
scroll to position [371, 0]
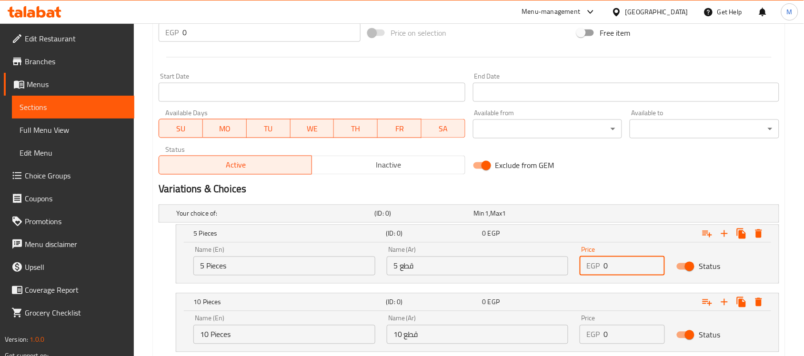
drag, startPoint x: 615, startPoint y: 264, endPoint x: 580, endPoint y: 268, distance: 34.9
click at [580, 268] on div "EGP 0 Price" at bounding box center [622, 266] width 85 height 19
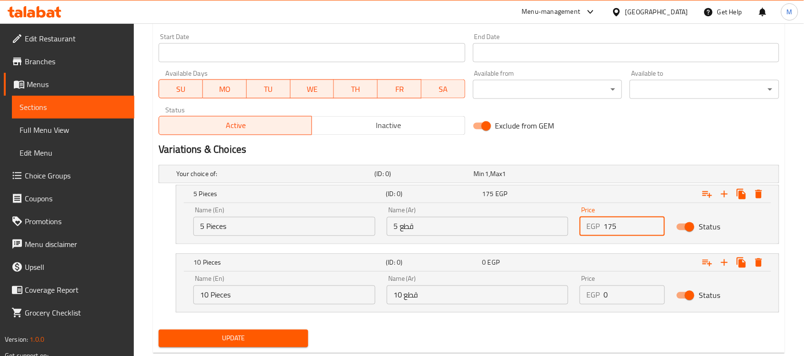
scroll to position [434, 0]
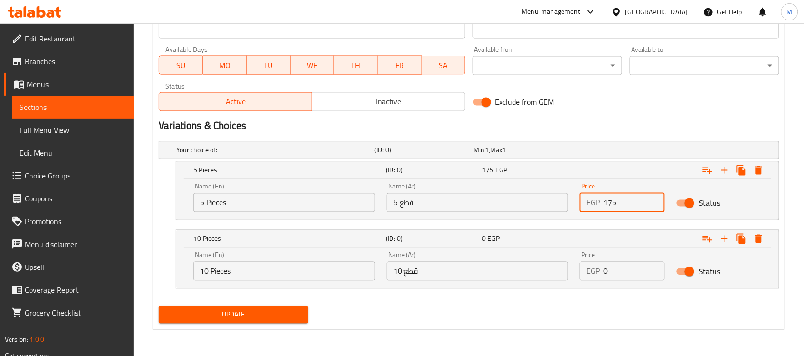
type input "175"
drag, startPoint x: 624, startPoint y: 269, endPoint x: 565, endPoint y: 282, distance: 60.8
click at [565, 282] on div "Name (En) 10 Pieces Name (En) Name (Ar) 10 قطع Name (Ar) Price EGP 0 Price Stat…" at bounding box center [478, 266] width 580 height 40
type input "180"
click at [560, 295] on nav at bounding box center [469, 295] width 621 height 8
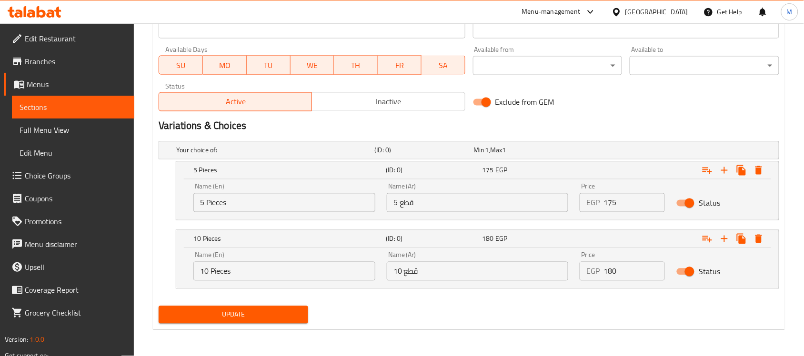
click at [282, 317] on span "Update" at bounding box center [233, 315] width 134 height 12
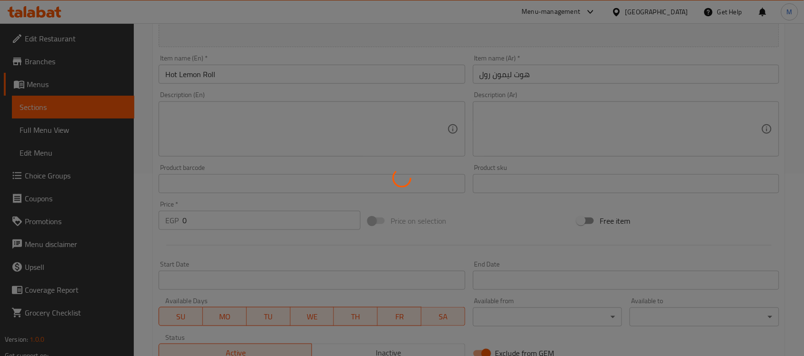
scroll to position [17, 0]
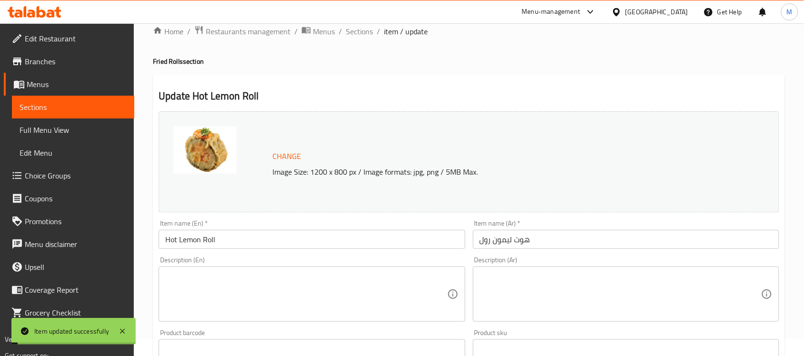
click at [361, 31] on span "Sections" at bounding box center [359, 31] width 27 height 11
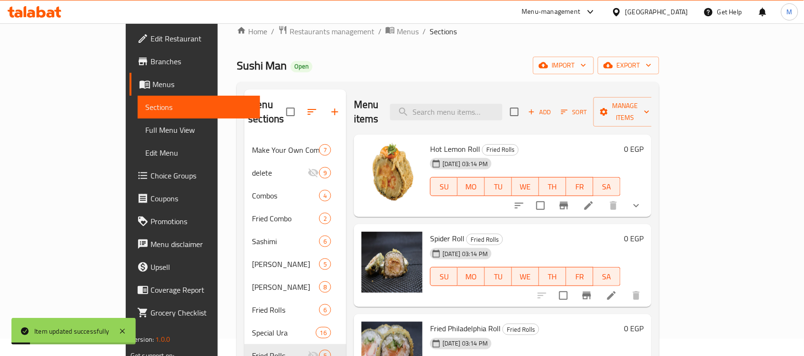
click at [511, 53] on div "Home / Restaurants management / Menus / Sections Sushi Man Open import export M…" at bounding box center [448, 239] width 422 height 428
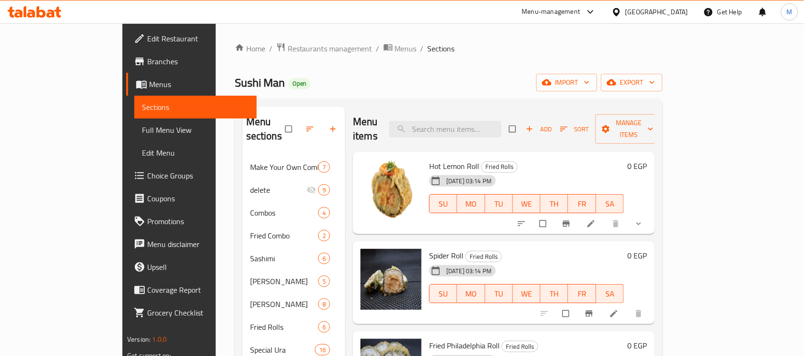
click at [581, 77] on div "Sushi Man Open import export" at bounding box center [449, 83] width 428 height 18
click at [429, 159] on span "Hot Lemon Roll" at bounding box center [454, 166] width 50 height 14
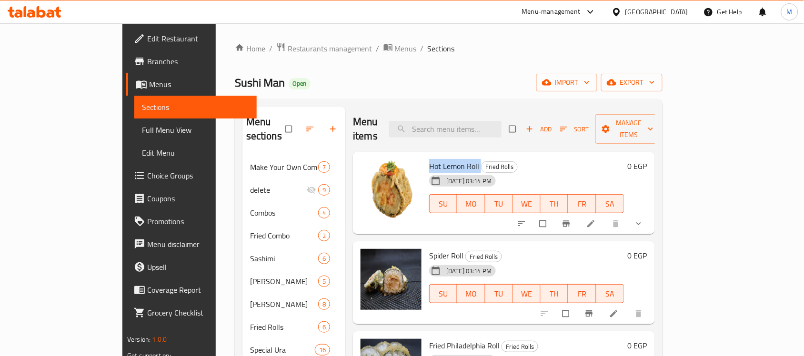
copy h6 "Hot Lemon Roll"
click at [656, 117] on span "Manage items" at bounding box center [629, 129] width 52 height 24
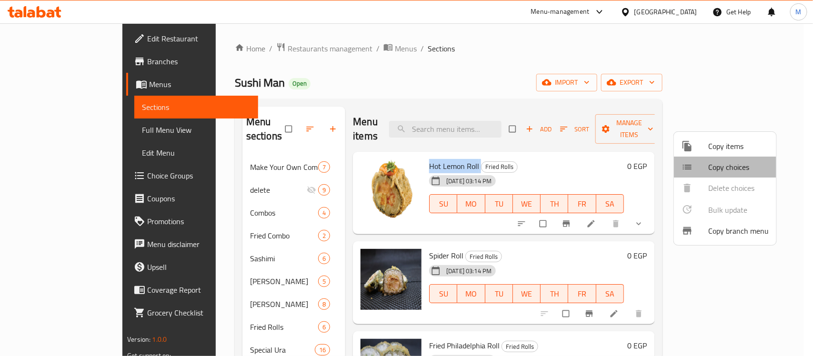
click at [714, 162] on span "Copy choices" at bounding box center [738, 167] width 61 height 11
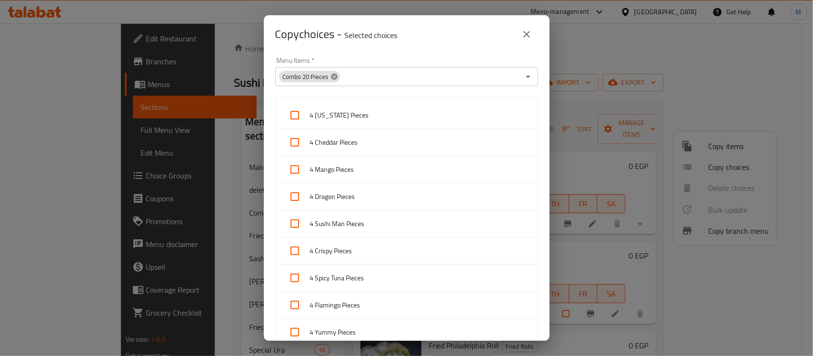
click at [334, 75] on icon at bounding box center [334, 76] width 6 height 6
click at [334, 75] on input "Menu Items   *" at bounding box center [399, 76] width 242 height 13
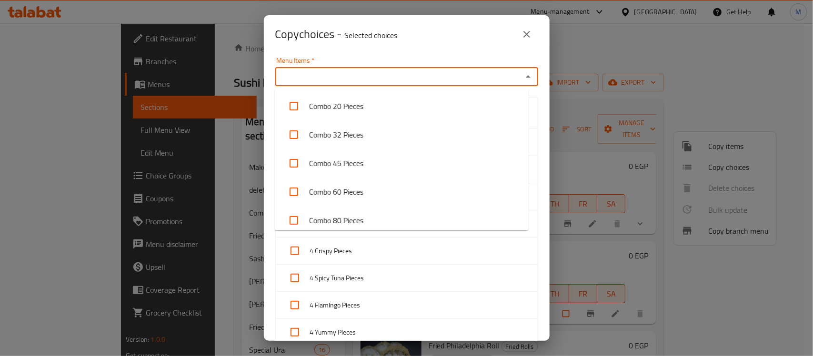
paste input "Hot Lemon Roll"
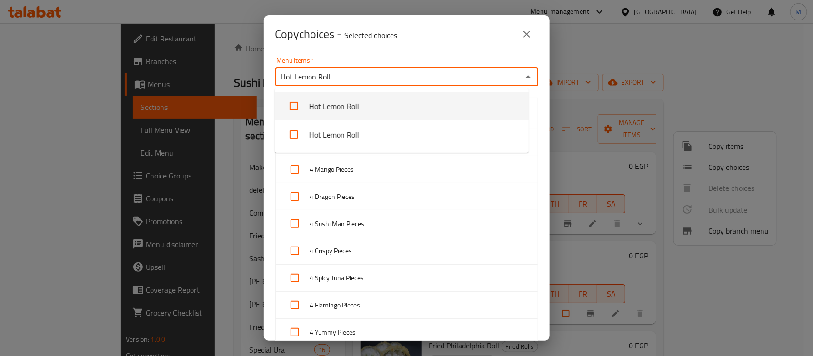
type input "Hot Lemon Roll"
click at [449, 39] on div "Copy choices - Selected choices 0" at bounding box center [406, 34] width 263 height 23
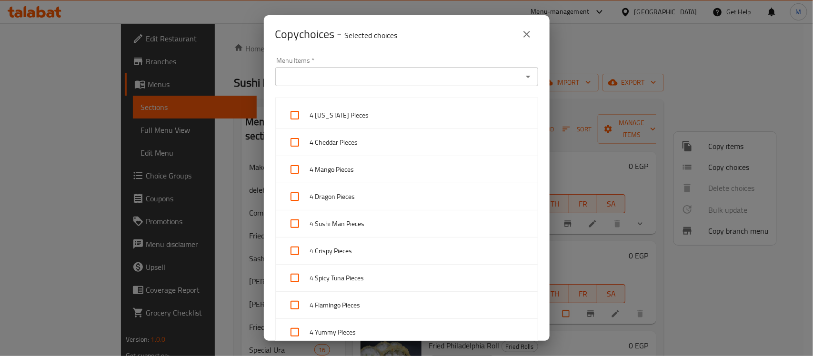
click at [529, 32] on icon "close" at bounding box center [527, 34] width 7 height 7
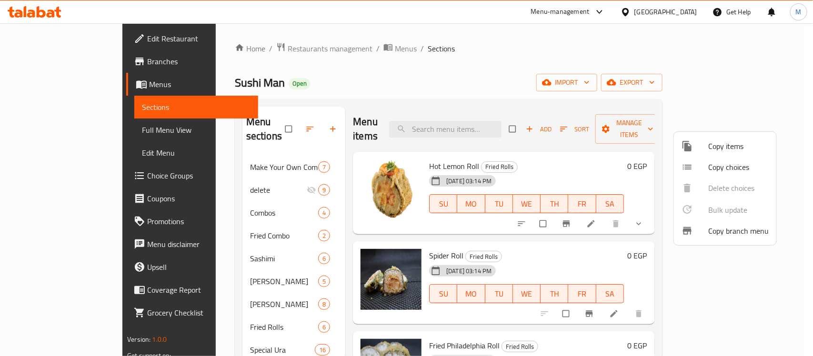
click at [441, 155] on div at bounding box center [406, 178] width 813 height 356
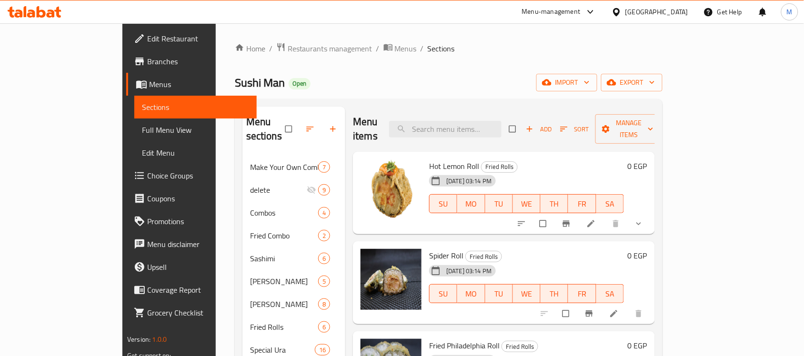
click at [436, 159] on span "Hot Lemon Roll" at bounding box center [454, 166] width 50 height 14
copy h6 "Hot Lemon Roll"
click at [492, 122] on input "search" at bounding box center [445, 129] width 112 height 17
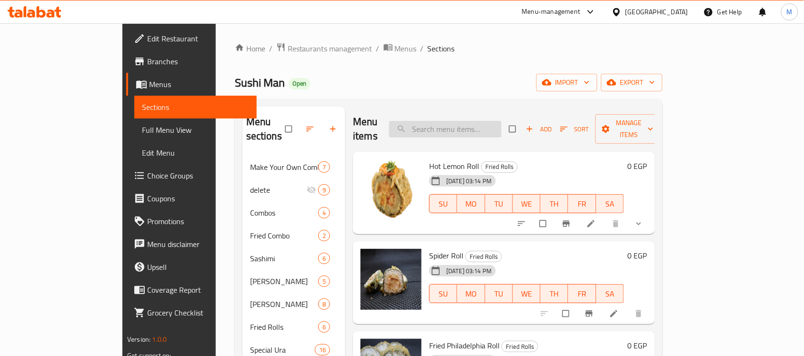
paste input "Hot Lemon Roll"
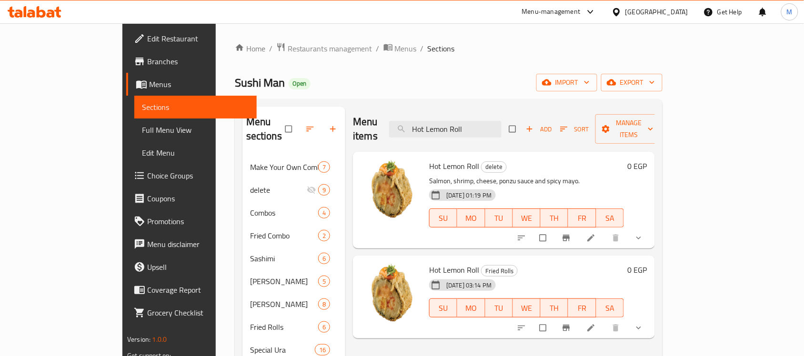
type input "Hot Lemon Roll"
click at [514, 79] on div "Sushi Man Open import export" at bounding box center [449, 83] width 428 height 18
click at [495, 129] on input "Hot Lemon Roll" at bounding box center [445, 129] width 112 height 17
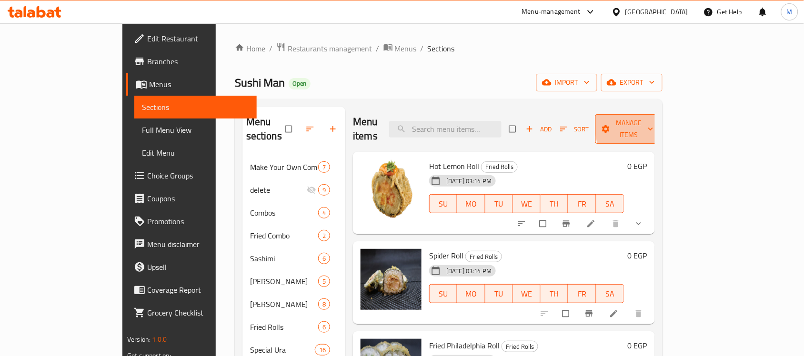
click at [656, 124] on icon "button" at bounding box center [651, 129] width 10 height 10
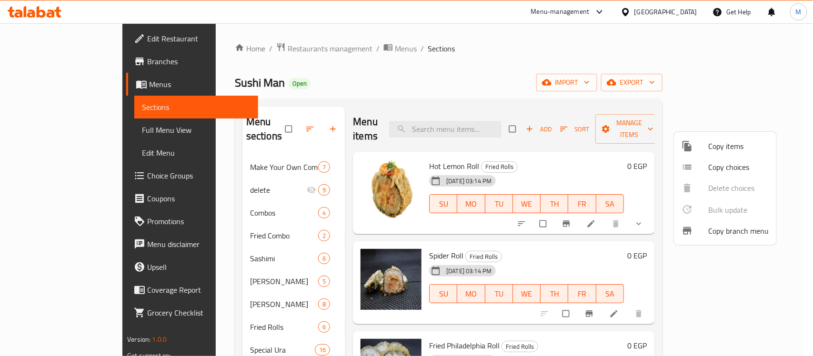
click at [723, 163] on span "Copy choices" at bounding box center [738, 167] width 61 height 11
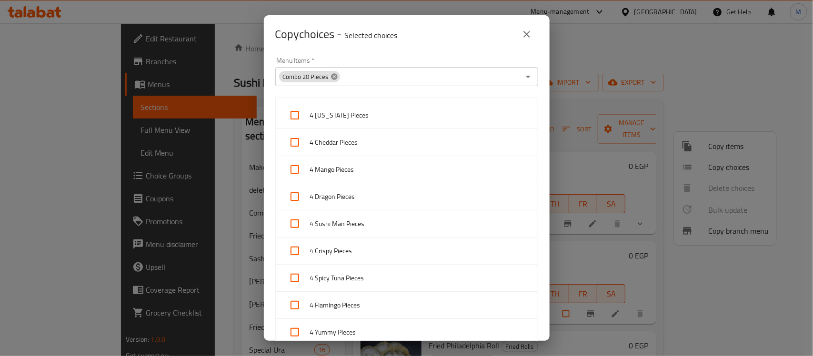
click at [331, 74] on icon at bounding box center [335, 77] width 8 height 8
click at [330, 74] on input "Menu Items   *" at bounding box center [399, 76] width 242 height 13
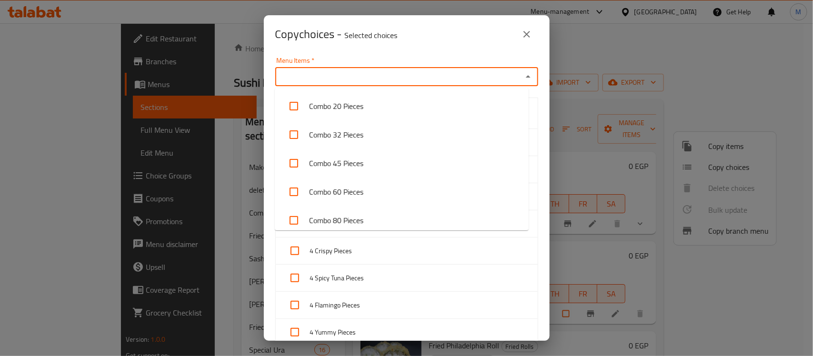
paste input "Hot Lemon Roll"
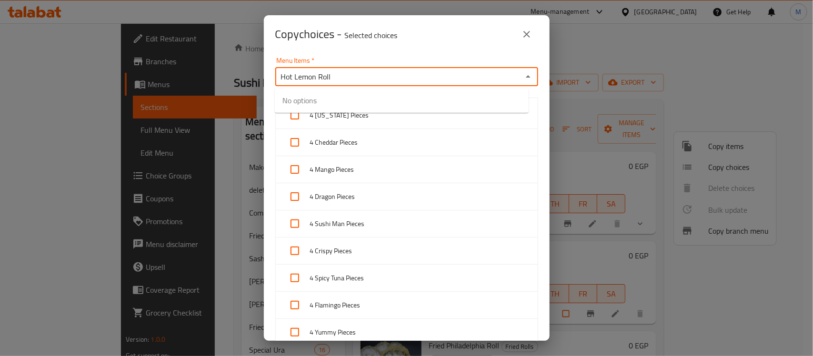
type input "Hot Lemon Roll"
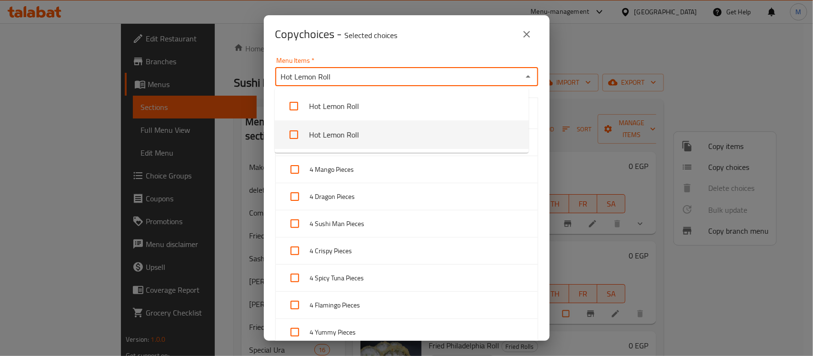
click at [291, 132] on input "checkbox" at bounding box center [294, 134] width 23 height 23
checkbox input "false"
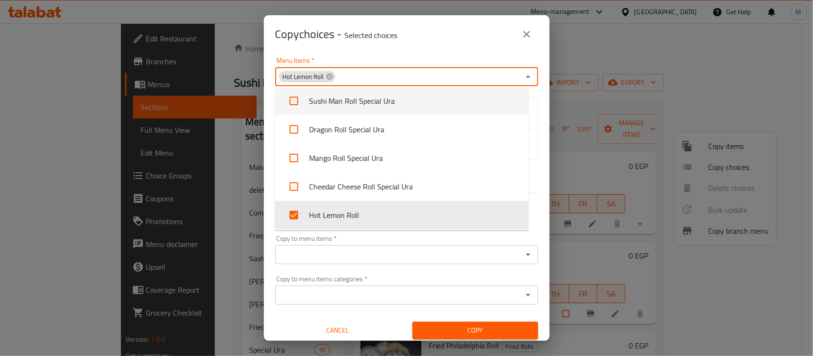
click at [380, 54] on div "Menu Items   * Hot Lemon Roll Menu Items *" at bounding box center [407, 71] width 274 height 40
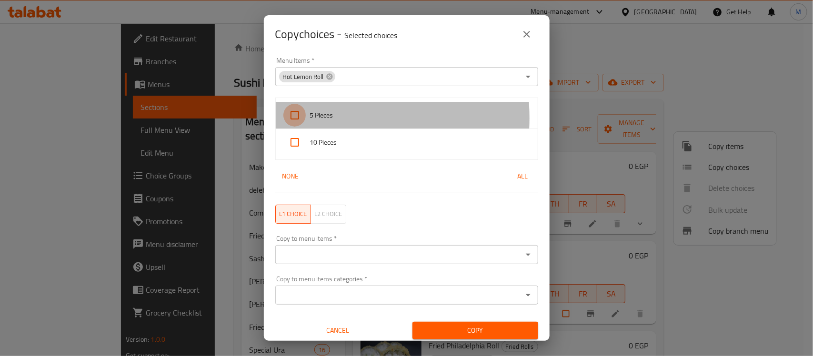
click at [292, 118] on input "checkbox" at bounding box center [294, 115] width 23 height 23
checkbox input "true"
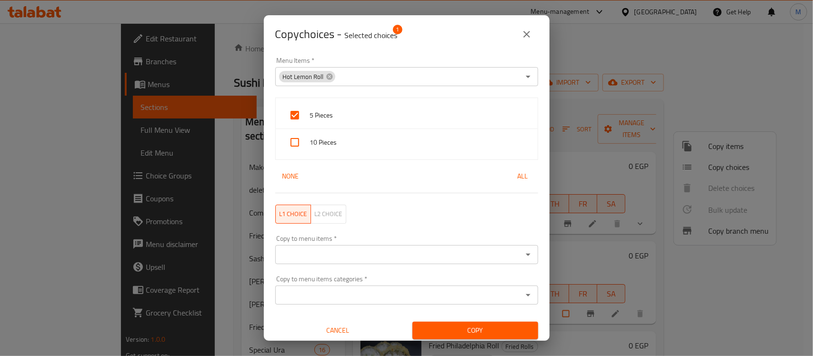
click at [289, 152] on input "checkbox" at bounding box center [294, 142] width 23 height 23
checkbox input "true"
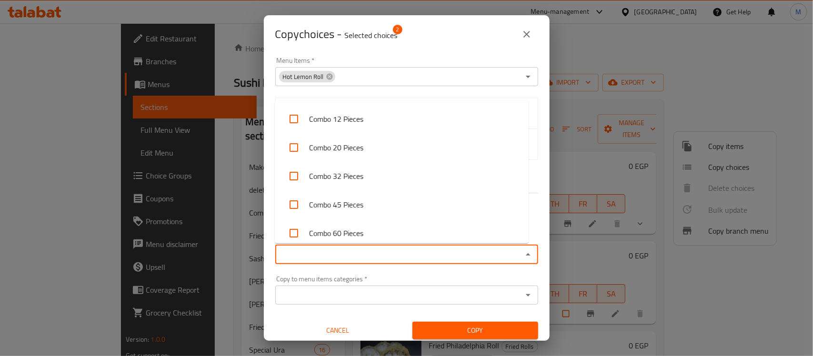
click at [327, 251] on input "Copy to menu items   *" at bounding box center [399, 254] width 242 height 13
paste input "Hot Lemon Roll"
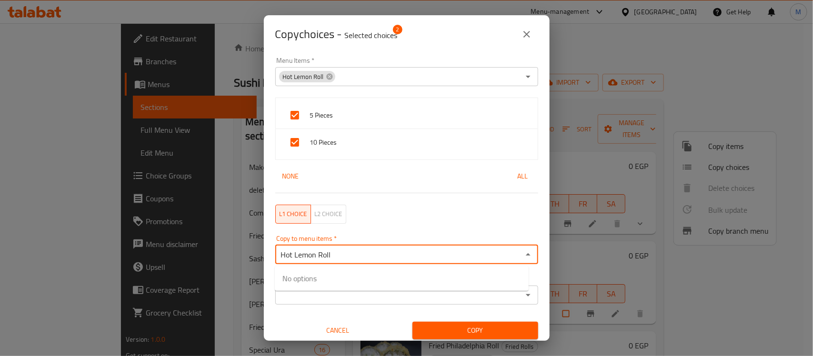
type input "Hot Lemon Roll"
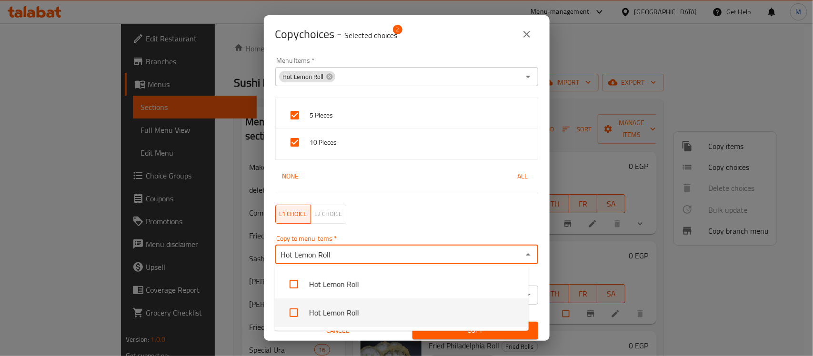
click at [292, 310] on input "checkbox" at bounding box center [294, 313] width 23 height 23
checkbox input "false"
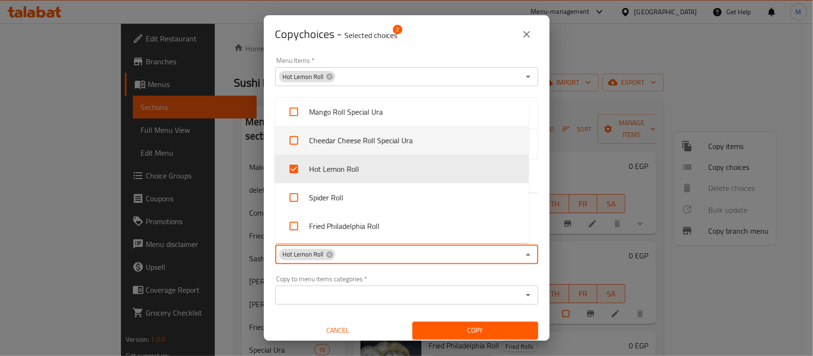
scroll to position [1751, 0]
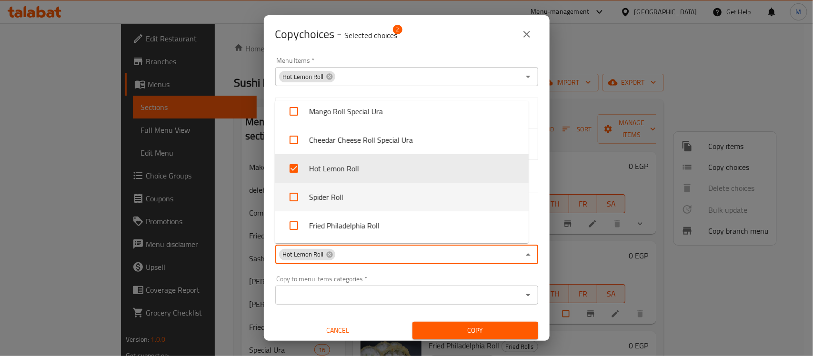
click at [295, 199] on input "checkbox" at bounding box center [294, 197] width 23 height 23
checkbox input "true"
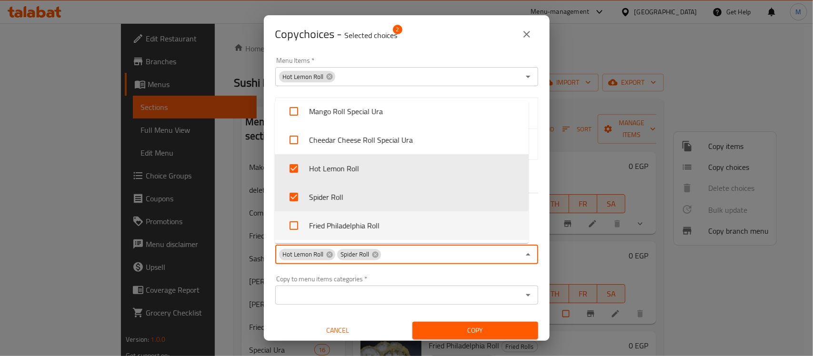
click at [294, 224] on input "checkbox" at bounding box center [294, 225] width 23 height 23
checkbox input "true"
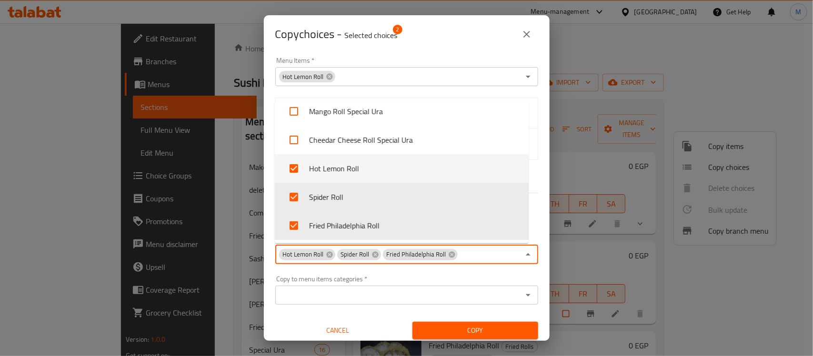
click at [294, 170] on input "checkbox" at bounding box center [294, 168] width 23 height 23
checkbox input "false"
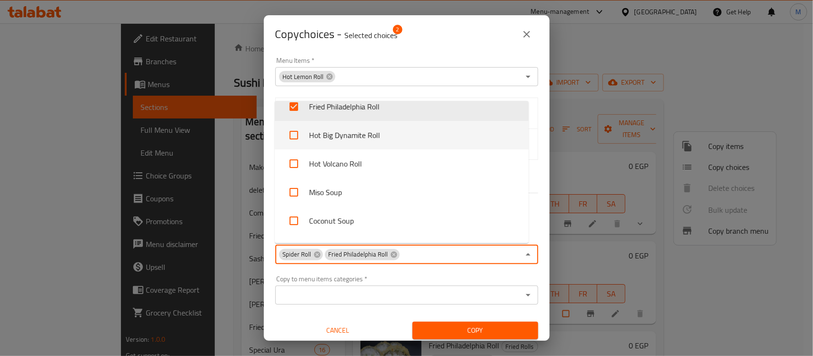
click at [295, 133] on input "checkbox" at bounding box center [294, 135] width 23 height 23
checkbox input "true"
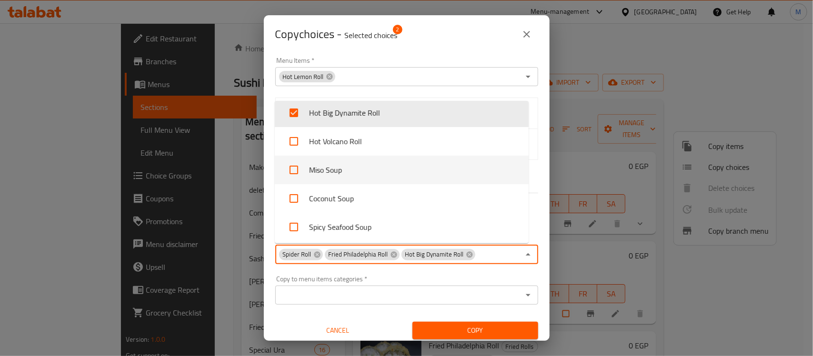
scroll to position [1833, 0]
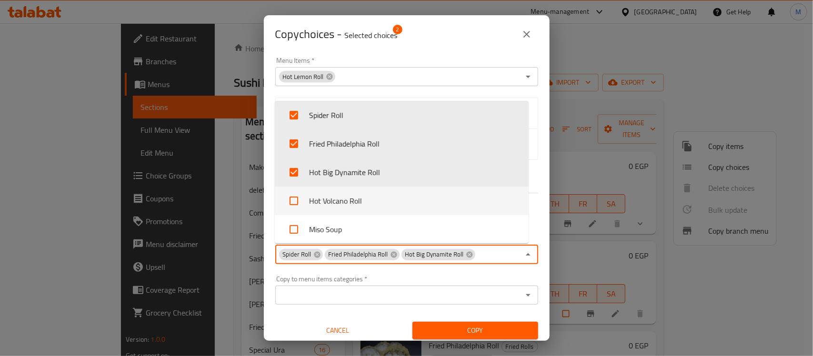
click at [293, 194] on input "checkbox" at bounding box center [294, 201] width 23 height 23
checkbox input "true"
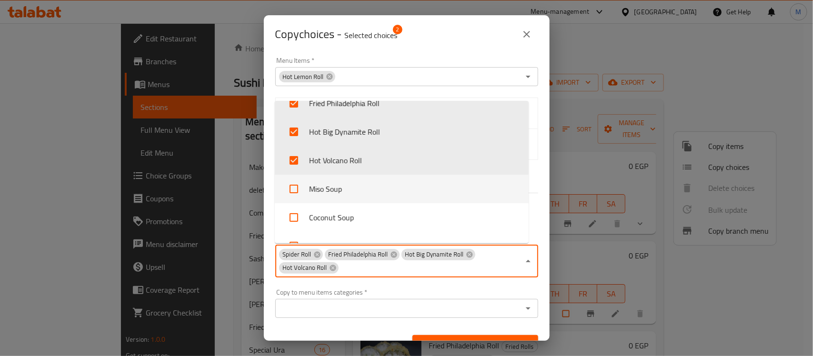
scroll to position [1893, 0]
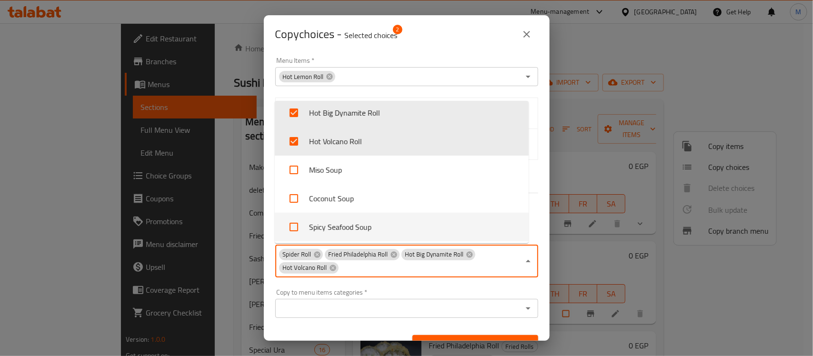
click at [457, 334] on div "Copy" at bounding box center [475, 344] width 137 height 29
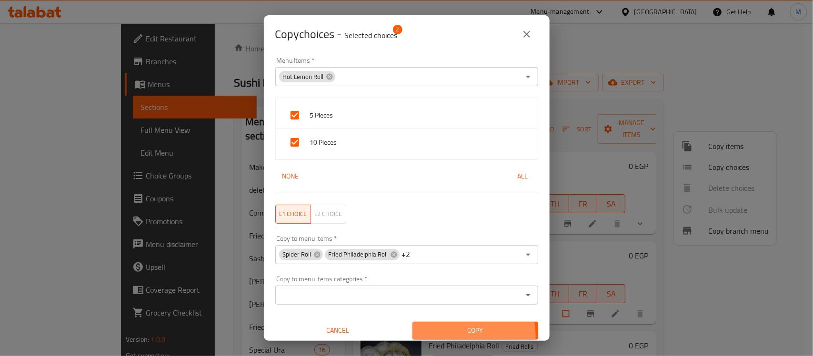
click at [456, 336] on span "Copy" at bounding box center [475, 331] width 111 height 12
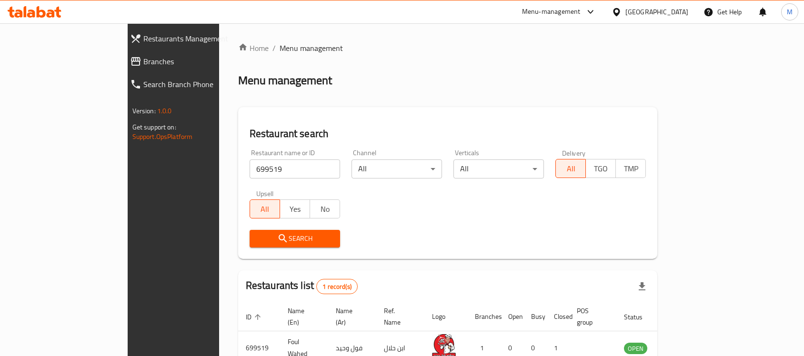
scroll to position [50, 0]
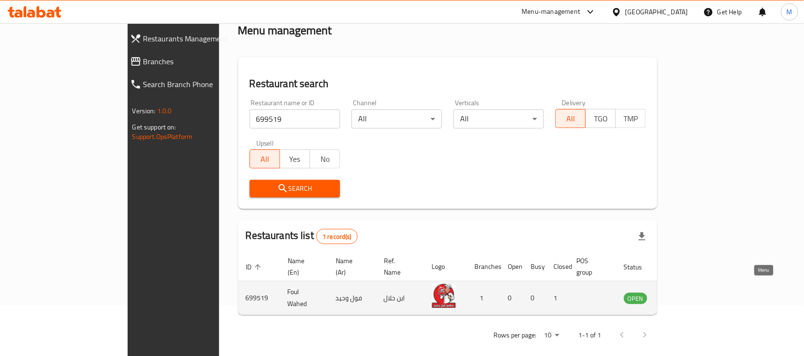
click at [685, 295] on icon "enhanced table" at bounding box center [680, 299] width 10 height 8
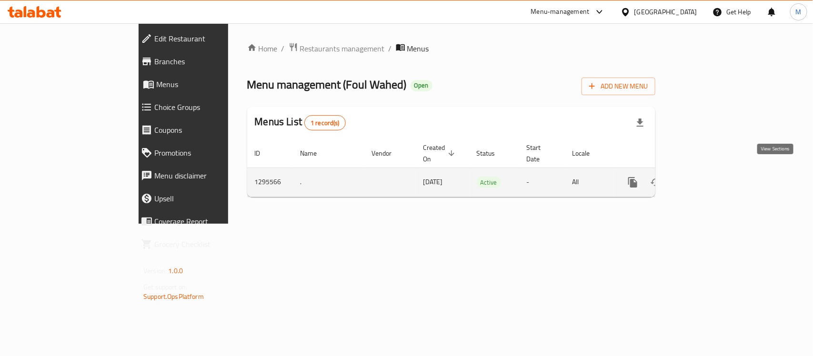
click at [706, 178] on icon "enhanced table" at bounding box center [702, 182] width 9 height 9
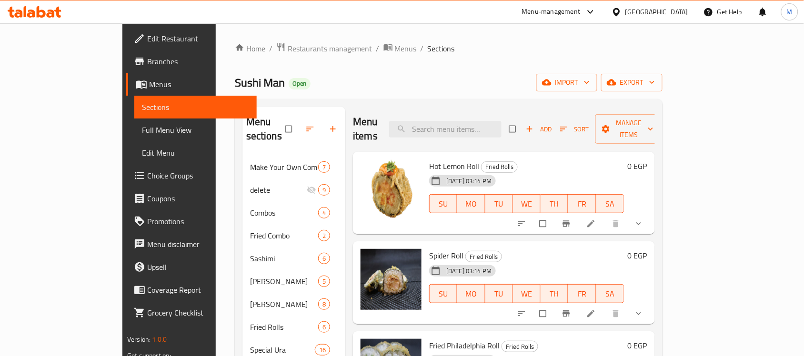
click at [556, 82] on div "Sushi Man Open import export" at bounding box center [449, 83] width 428 height 18
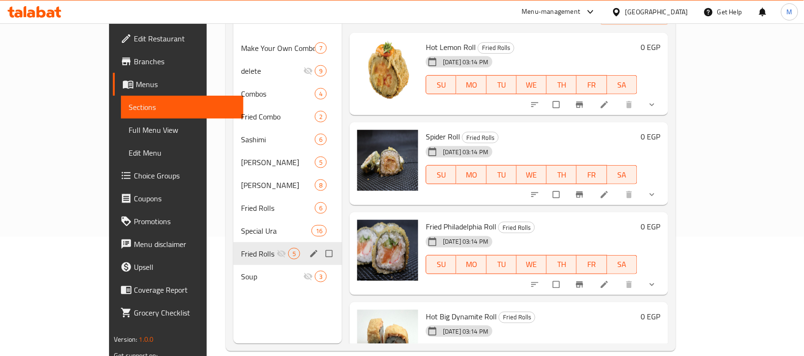
scroll to position [134, 0]
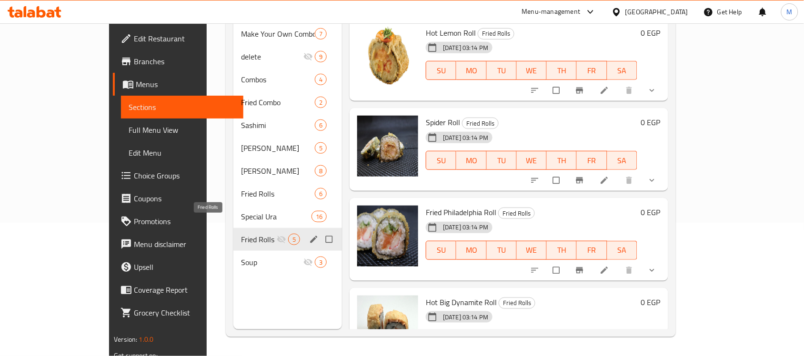
click at [241, 234] on span "Fried Rolls" at bounding box center [259, 239] width 36 height 11
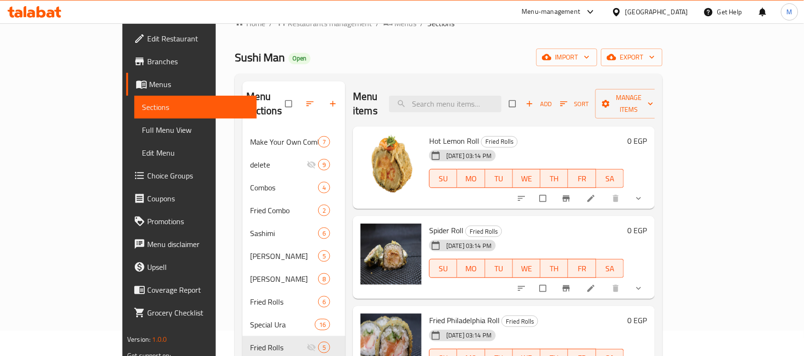
scroll to position [15, 0]
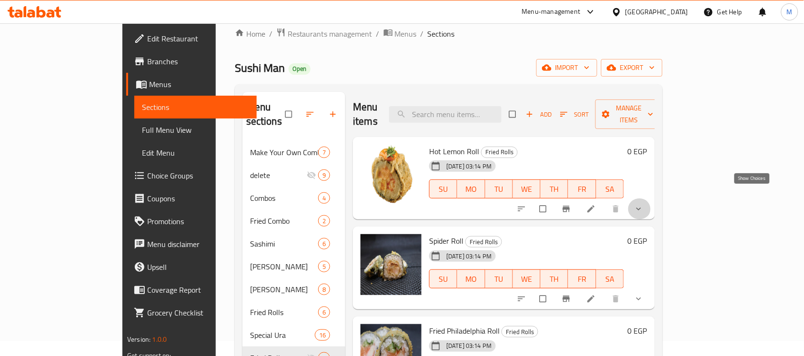
click at [644, 204] on icon "show more" at bounding box center [639, 209] width 10 height 10
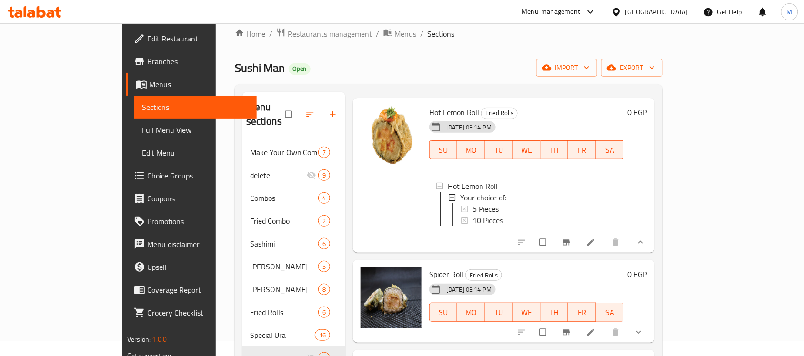
scroll to position [60, 0]
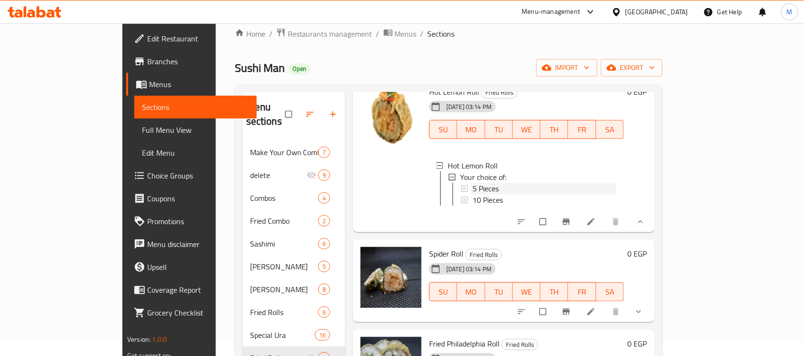
click at [473, 183] on span "5 Pieces" at bounding box center [486, 188] width 26 height 11
click at [473, 194] on span "10 Pieces" at bounding box center [488, 199] width 30 height 11
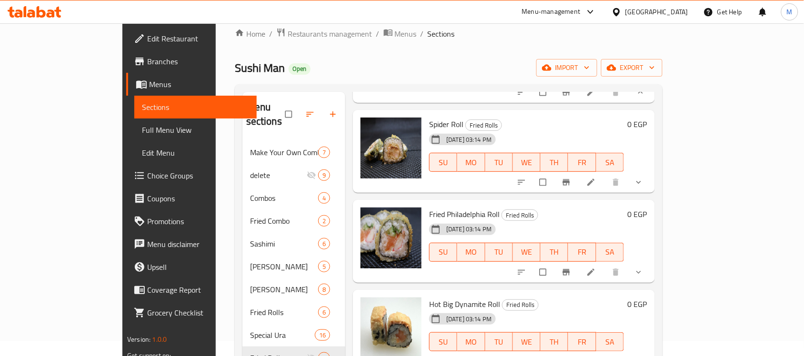
scroll to position [211, 0]
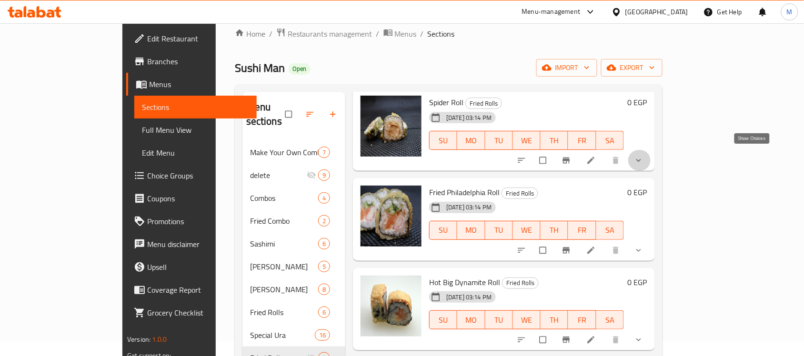
click at [644, 156] on icon "show more" at bounding box center [639, 161] width 10 height 10
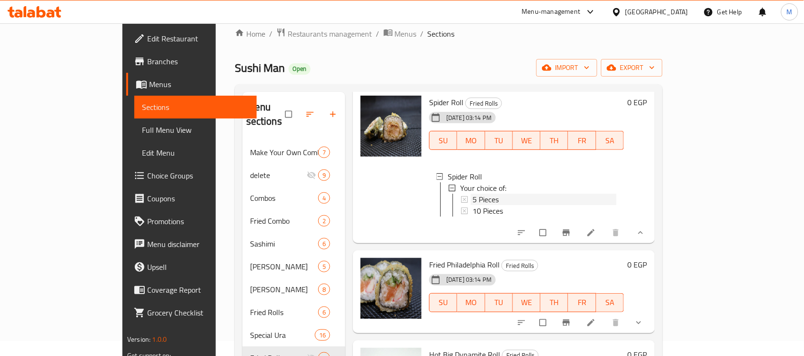
click at [473, 194] on span "5 Pieces" at bounding box center [486, 199] width 26 height 11
click at [473, 205] on span "10 Pieces" at bounding box center [488, 210] width 30 height 11
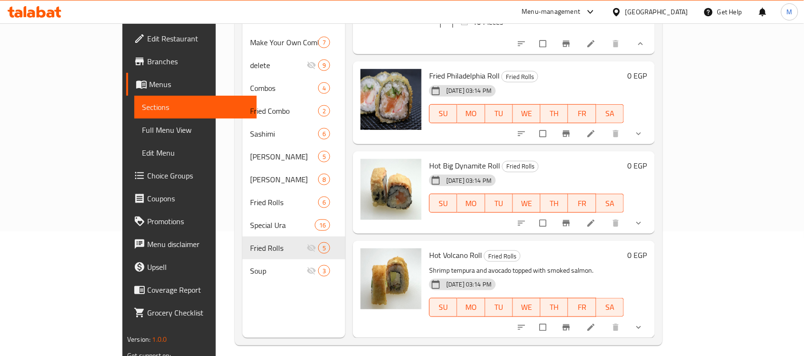
scroll to position [134, 0]
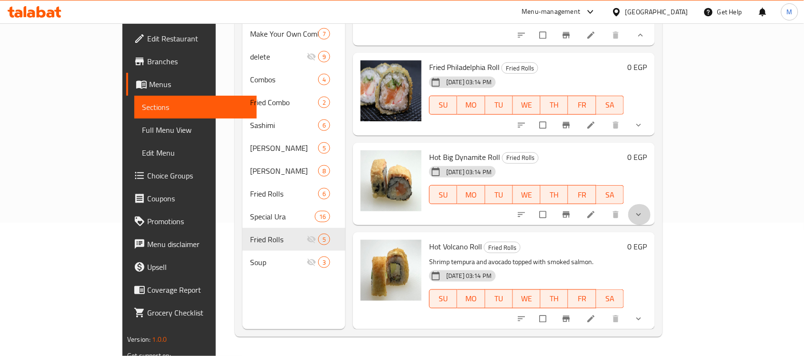
click at [644, 215] on icon "show more" at bounding box center [639, 215] width 10 height 10
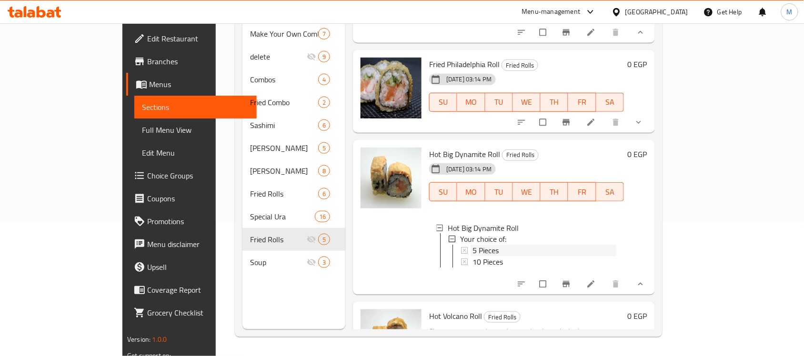
click at [473, 248] on span "5 Pieces" at bounding box center [486, 250] width 26 height 11
click at [473, 256] on span "5 Pieces" at bounding box center [486, 250] width 26 height 11
click at [473, 259] on span "10 Pieces" at bounding box center [488, 262] width 30 height 11
click at [473, 251] on span "5 Pieces" at bounding box center [486, 250] width 26 height 11
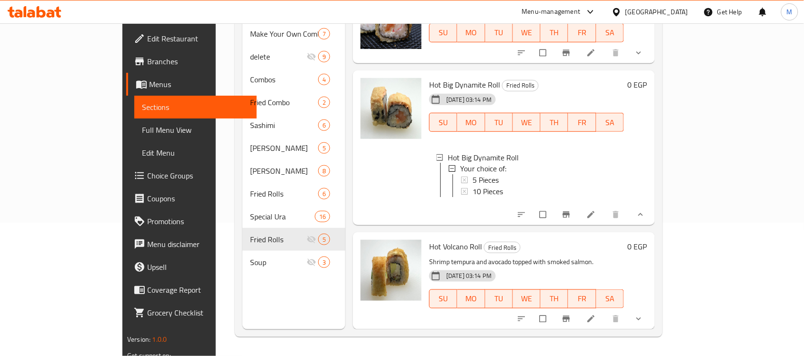
scroll to position [374, 0]
click at [641, 319] on icon "show more" at bounding box center [639, 319] width 5 height 3
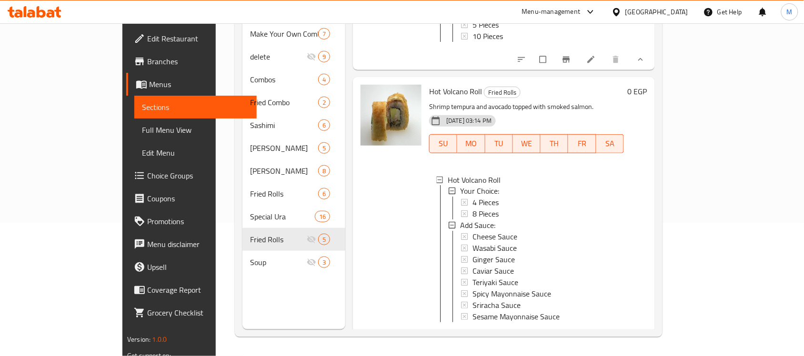
scroll to position [553, 0]
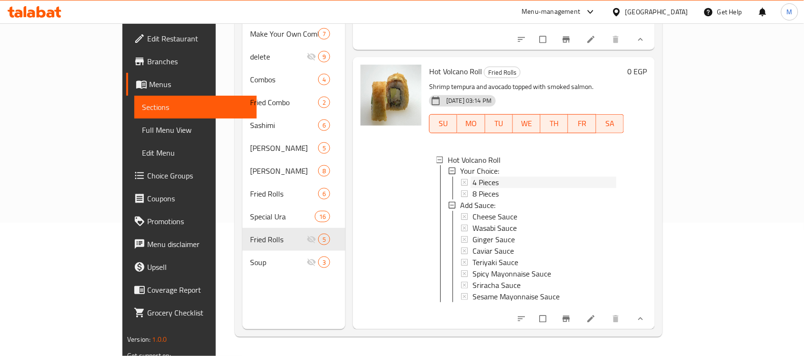
click at [473, 182] on span "4 Pieces" at bounding box center [486, 182] width 26 height 11
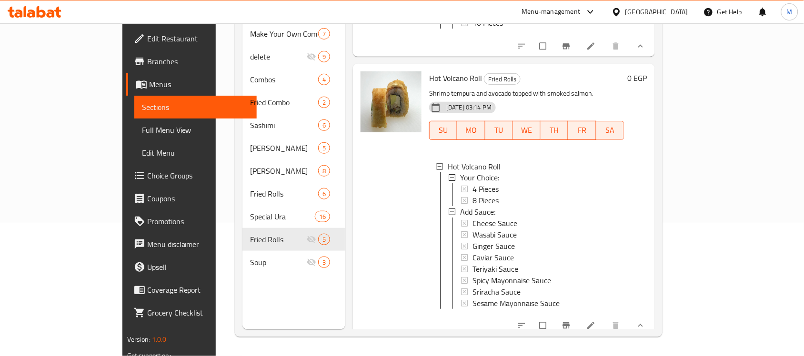
scroll to position [493, 0]
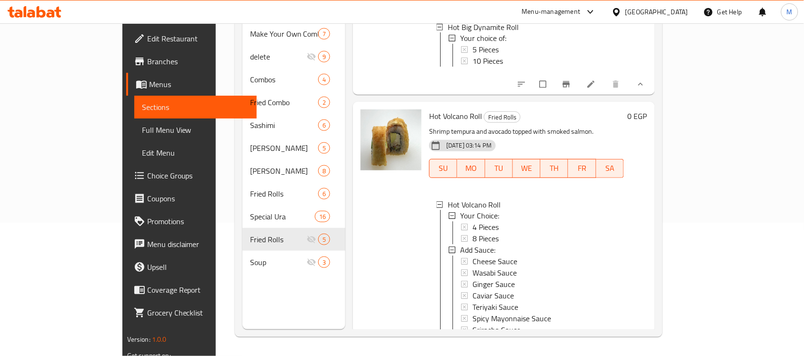
click at [371, 251] on div at bounding box center [391, 238] width 69 height 264
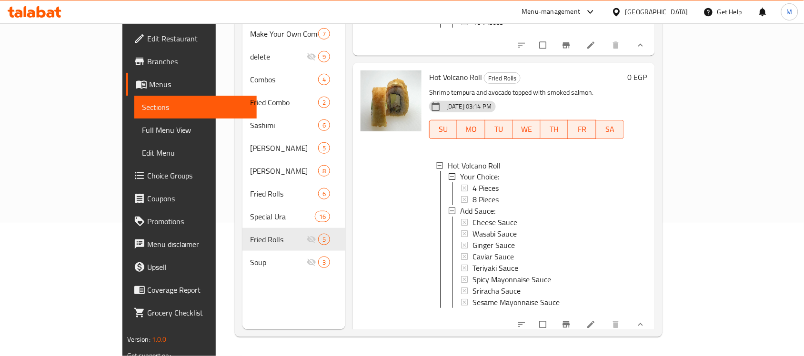
scroll to position [553, 0]
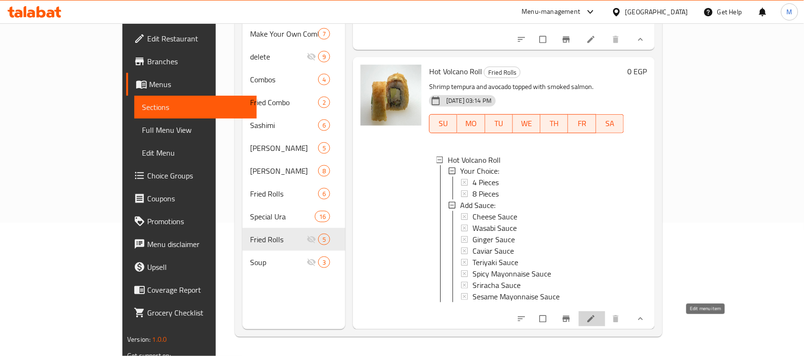
click at [595, 323] on icon at bounding box center [590, 318] width 7 height 7
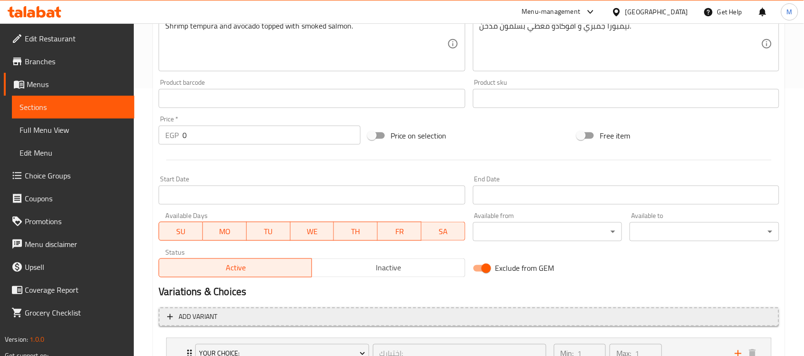
scroll to position [385, 0]
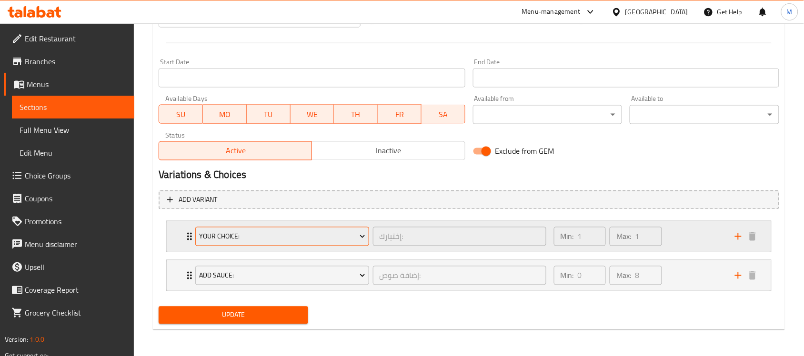
click at [269, 234] on span "Your Choice:" at bounding box center [282, 237] width 166 height 12
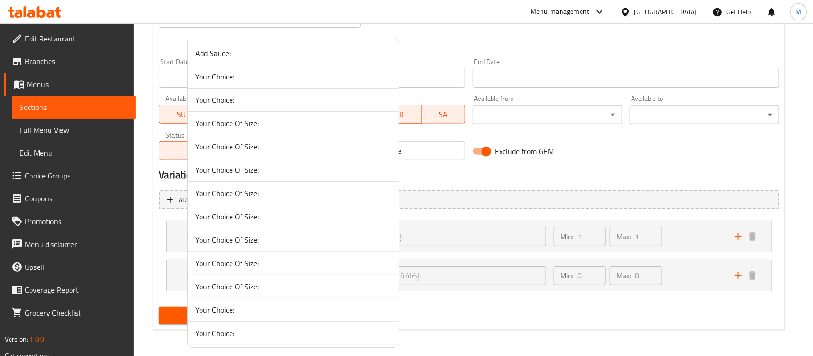
click at [266, 259] on span "Your Choice Of Size:" at bounding box center [293, 263] width 196 height 11
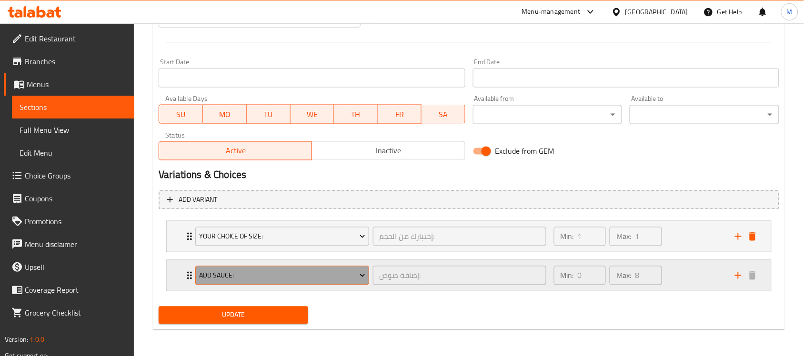
click at [270, 279] on span "Add Sauce:" at bounding box center [282, 276] width 166 height 12
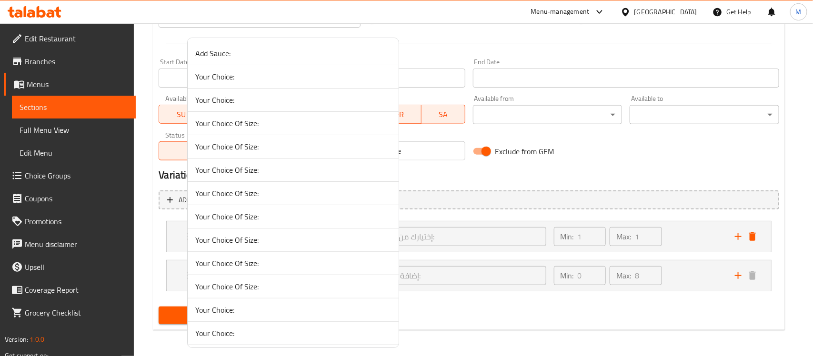
click at [306, 298] on li "Your Choice Of Size:" at bounding box center [293, 286] width 211 height 23
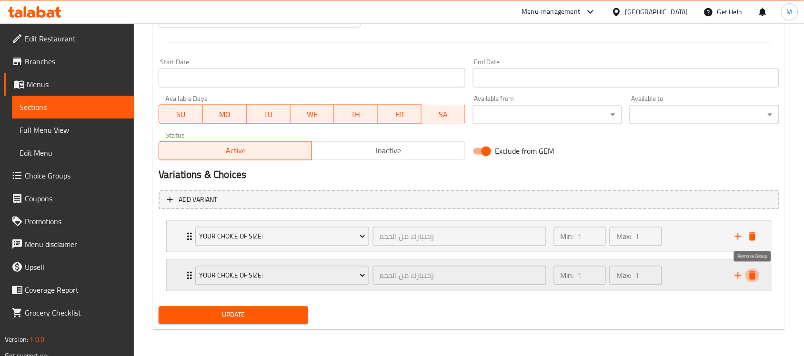
click at [751, 270] on icon "delete" at bounding box center [752, 275] width 11 height 11
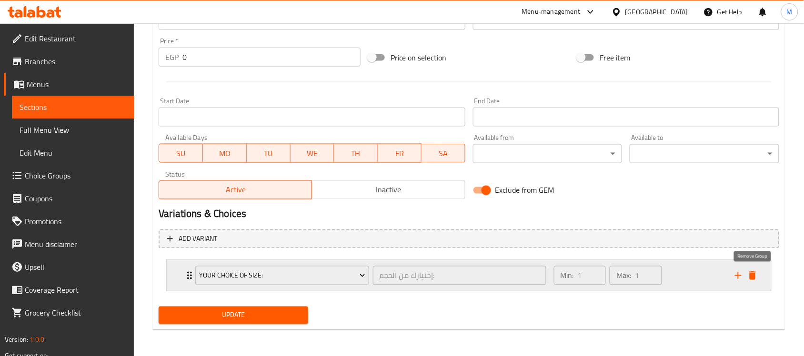
click at [756, 272] on icon "delete" at bounding box center [752, 276] width 7 height 9
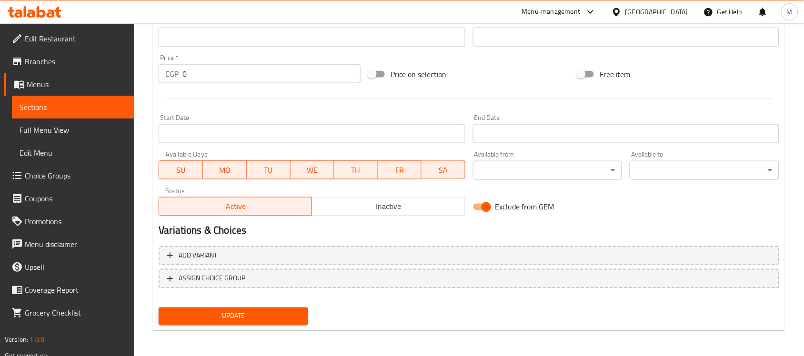
click at [258, 321] on span "Update" at bounding box center [233, 317] width 134 height 12
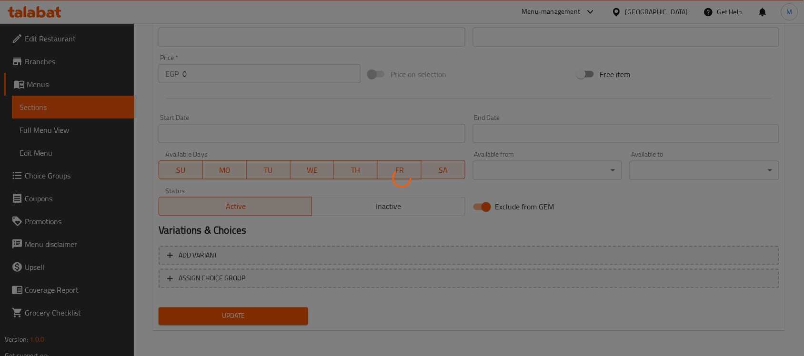
scroll to position [0, 0]
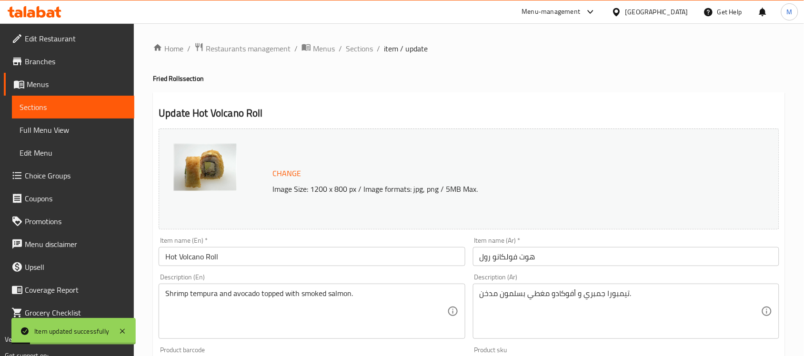
click at [304, 288] on div "Shrimp tempura and avocado topped with smoked salmon. Description (En)" at bounding box center [312, 311] width 306 height 55
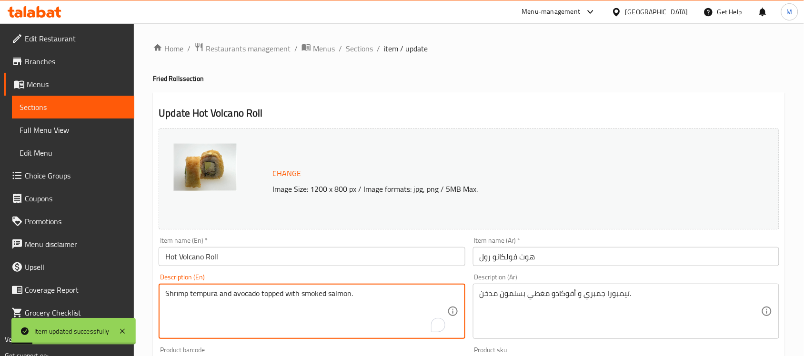
click at [304, 288] on div "Shrimp tempura and avocado topped with smoked salmon. Description (En)" at bounding box center [312, 311] width 306 height 55
click at [306, 292] on textarea "Shrimp tempura and avocado topped with smoked salmon." at bounding box center [306, 311] width 282 height 45
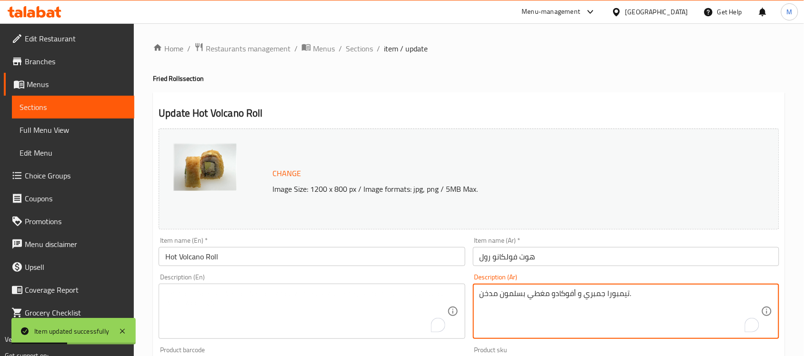
click at [562, 299] on textarea "تيمبورا جمبري و أفوكادو مغطي بسلمون مدخن." at bounding box center [621, 311] width 282 height 45
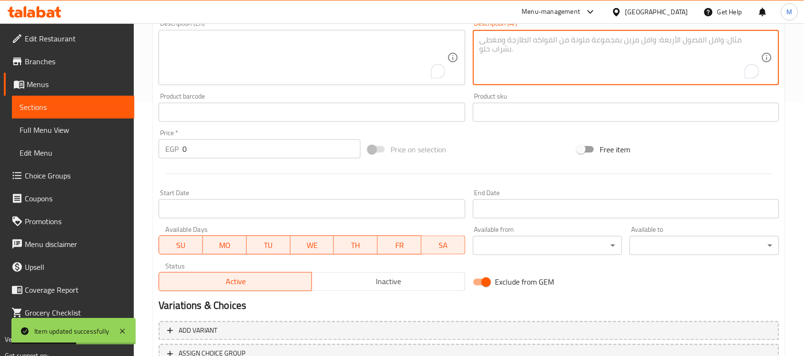
scroll to position [329, 0]
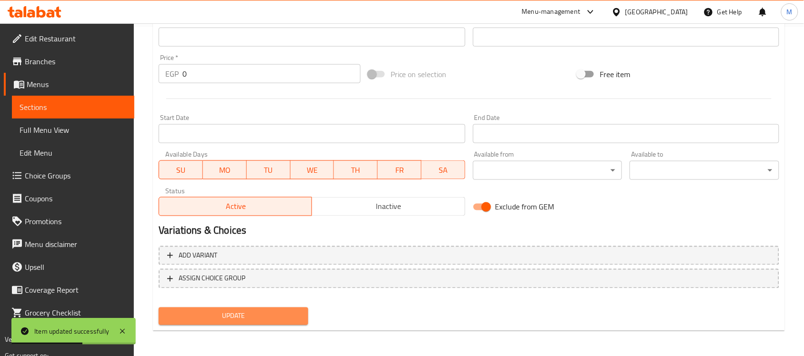
click at [211, 315] on span "Update" at bounding box center [233, 317] width 134 height 12
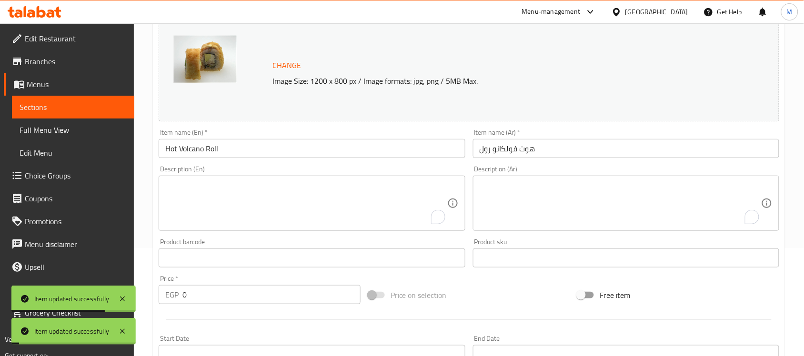
scroll to position [0, 0]
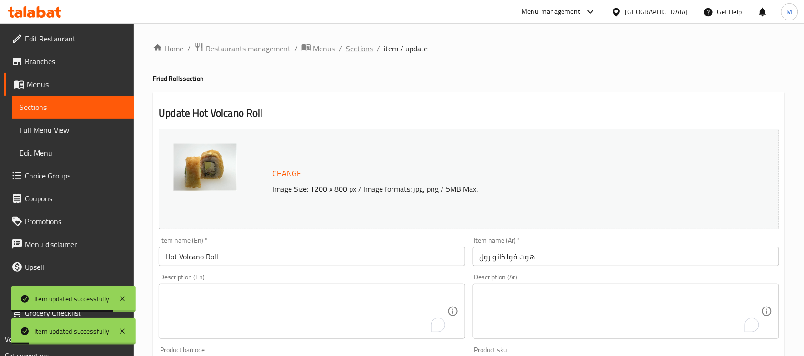
click at [363, 46] on span "Sections" at bounding box center [359, 48] width 27 height 11
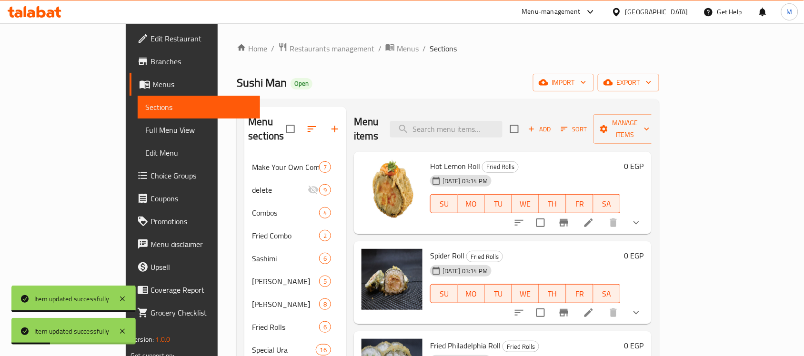
click at [440, 75] on div "Sushi Man Open import export" at bounding box center [448, 83] width 422 height 18
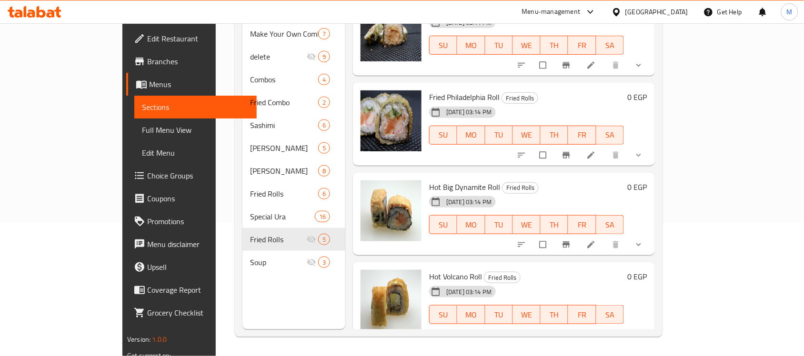
scroll to position [116, 0]
click at [619, 330] on icon at bounding box center [614, 335] width 10 height 10
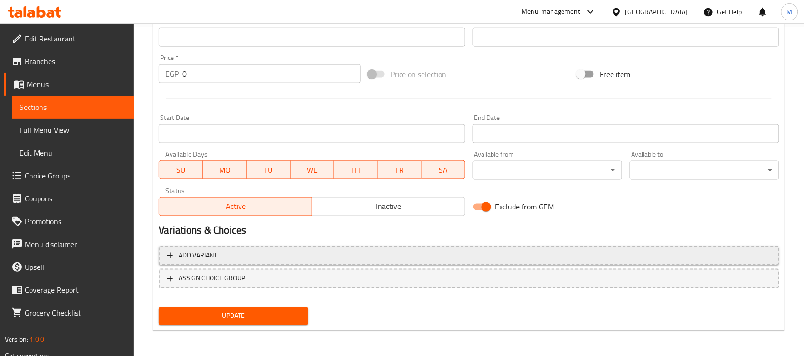
click at [293, 258] on span "Add variant" at bounding box center [469, 256] width 604 height 12
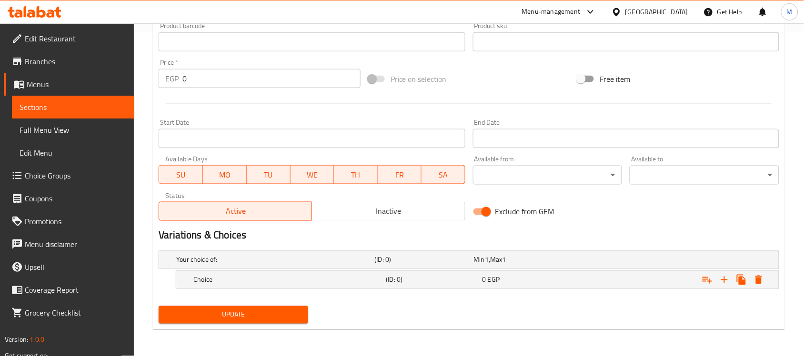
scroll to position [324, 0]
click at [727, 279] on icon "Expand" at bounding box center [724, 279] width 11 height 11
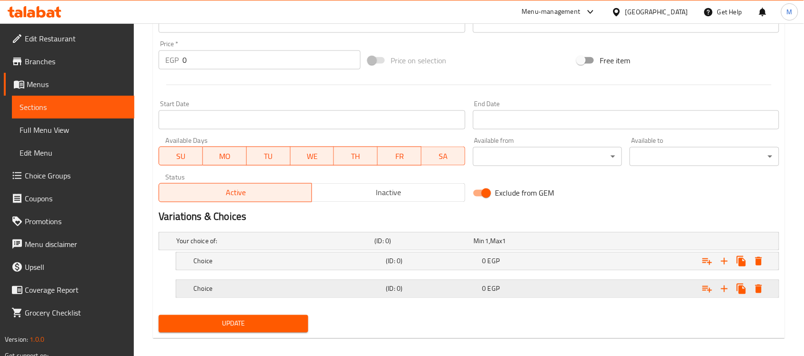
scroll to position [353, 0]
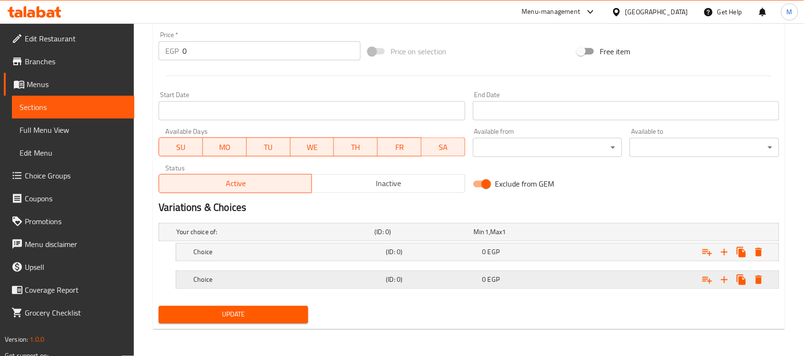
click at [282, 237] on h5 "Choice" at bounding box center [273, 233] width 194 height 10
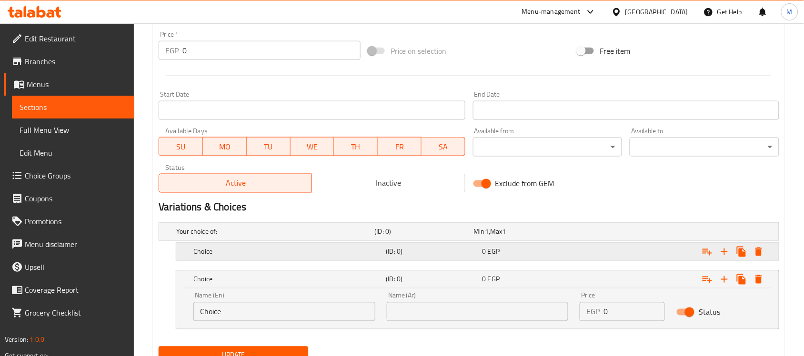
click at [277, 243] on div "Choice (ID: 0) 0 EGP" at bounding box center [471, 232] width 595 height 21
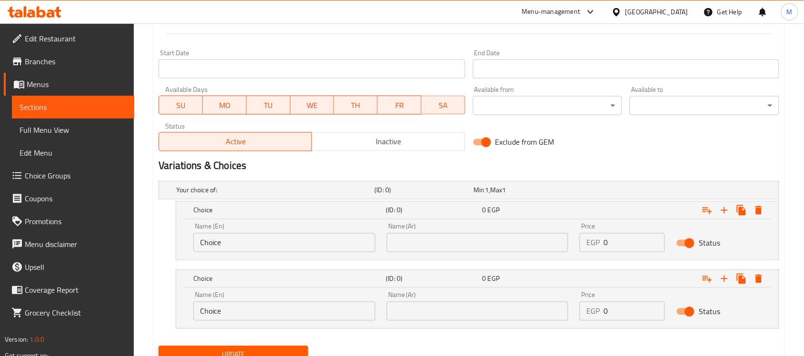
scroll to position [412, 0]
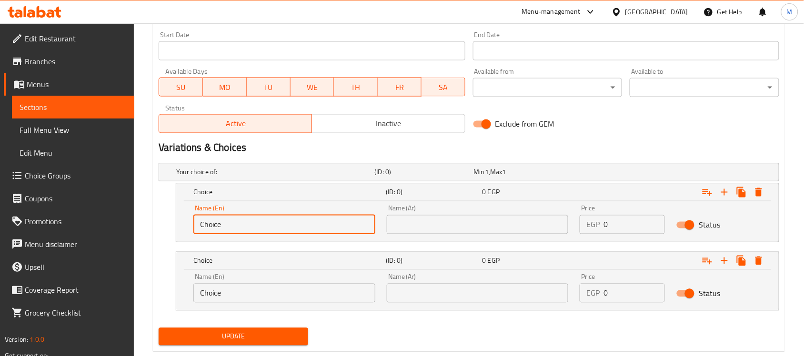
drag, startPoint x: 223, startPoint y: 220, endPoint x: 190, endPoint y: 229, distance: 34.6
click at [190, 229] on div "Name (En) Choice Name (En)" at bounding box center [284, 220] width 193 height 40
type input "4 pieces"
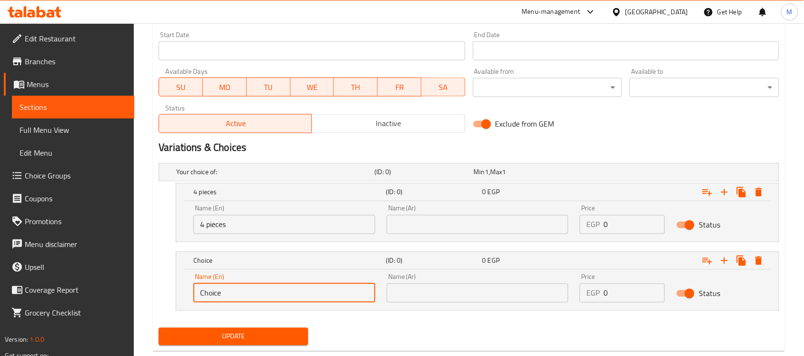
drag, startPoint x: 228, startPoint y: 293, endPoint x: 191, endPoint y: 298, distance: 37.5
click at [191, 298] on div "Name (En) Choice Name (En)" at bounding box center [284, 288] width 193 height 40
type input "8 Pieces"
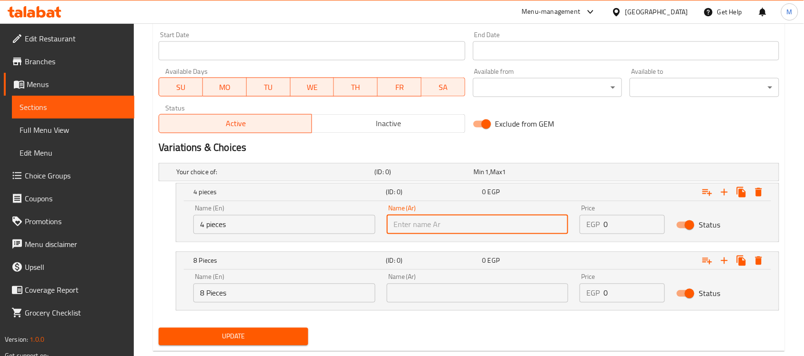
click at [462, 228] on input "text" at bounding box center [478, 224] width 182 height 19
type input "4 قطع"
click at [436, 299] on input "text" at bounding box center [478, 293] width 182 height 19
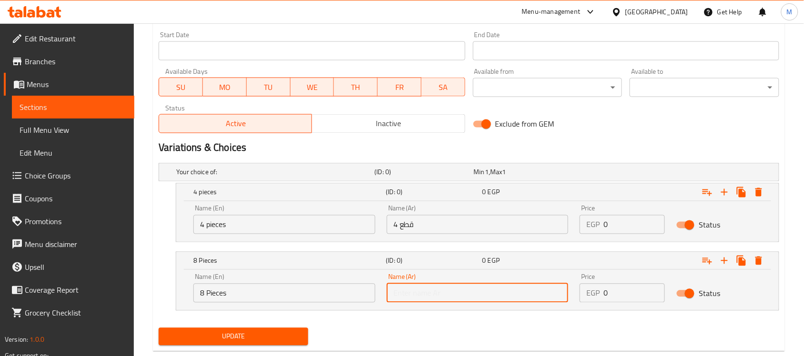
type input "8 قطع"
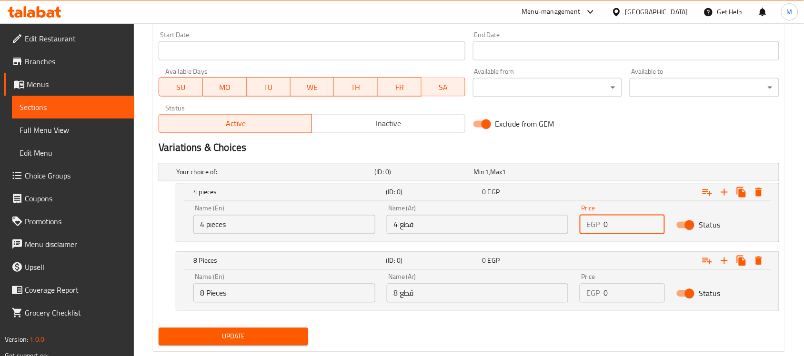
drag, startPoint x: 622, startPoint y: 222, endPoint x: 588, endPoint y: 224, distance: 33.9
click at [588, 224] on div "EGP 0 Price" at bounding box center [622, 224] width 85 height 19
type input "160"
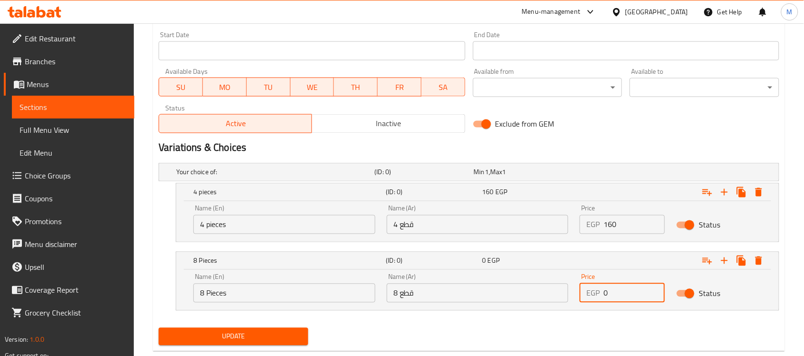
drag, startPoint x: 615, startPoint y: 290, endPoint x: 583, endPoint y: 305, distance: 35.4
click at [583, 305] on div "Price EGP 0 Price" at bounding box center [622, 288] width 97 height 40
type input "300"
drag, startPoint x: 258, startPoint y: 327, endPoint x: 255, endPoint y: 339, distance: 12.1
click at [259, 327] on div "Update" at bounding box center [233, 336] width 157 height 25
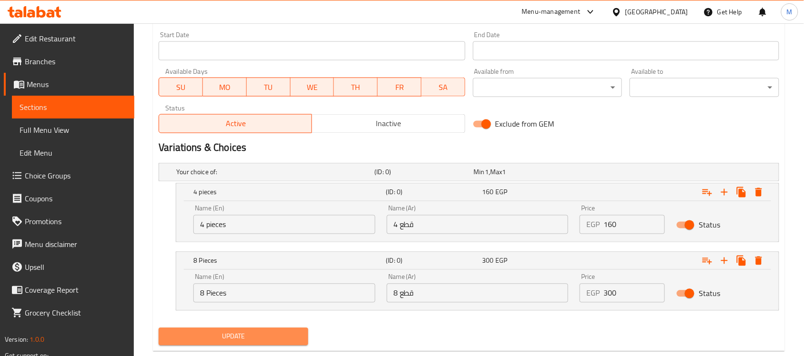
click at [255, 339] on span "Update" at bounding box center [233, 337] width 134 height 12
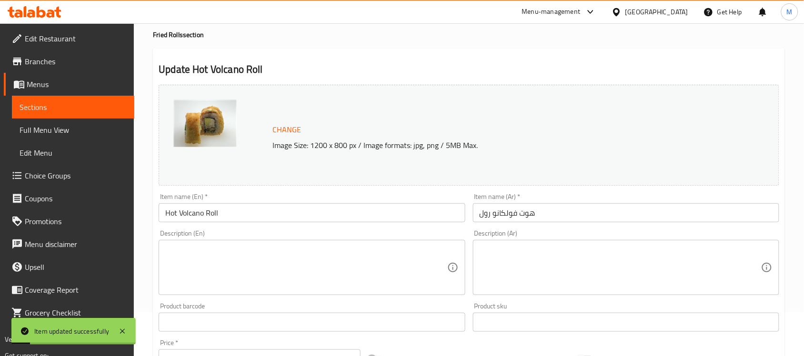
scroll to position [0, 0]
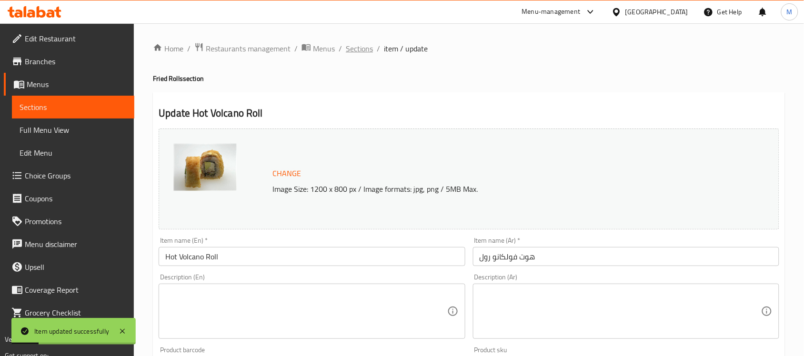
click at [363, 46] on span "Sections" at bounding box center [359, 48] width 27 height 11
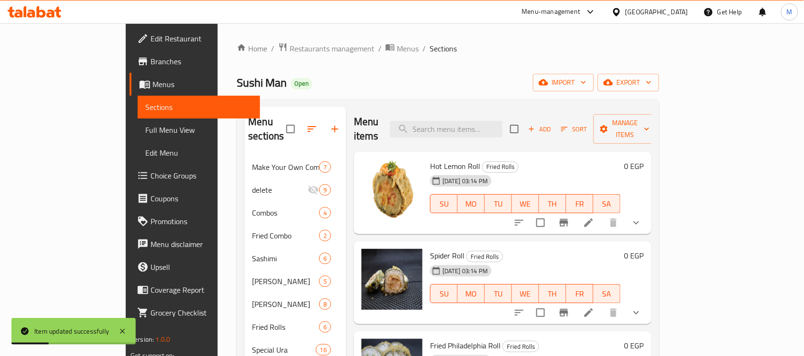
click at [438, 85] on div "Sushi Man Open import export" at bounding box center [448, 83] width 422 height 18
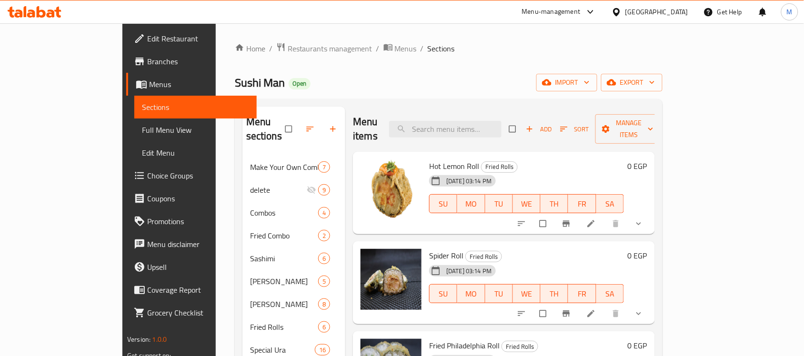
click at [425, 75] on div "Sushi Man Open import export" at bounding box center [449, 83] width 428 height 18
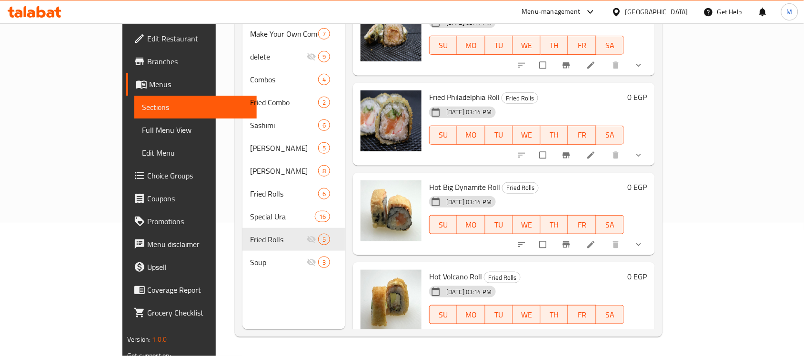
scroll to position [116, 0]
click at [644, 330] on icon "show more" at bounding box center [639, 335] width 10 height 10
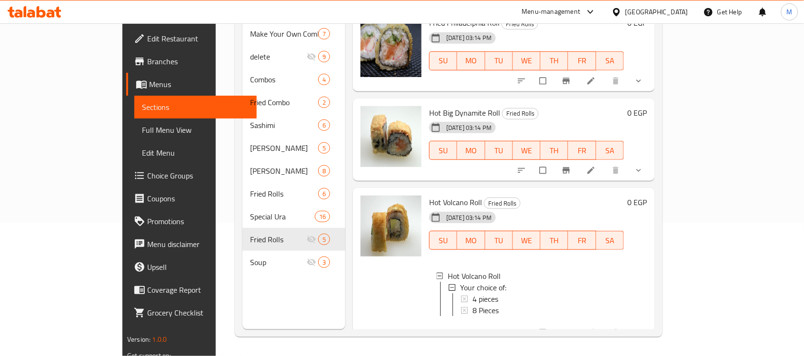
scroll to position [197, 0]
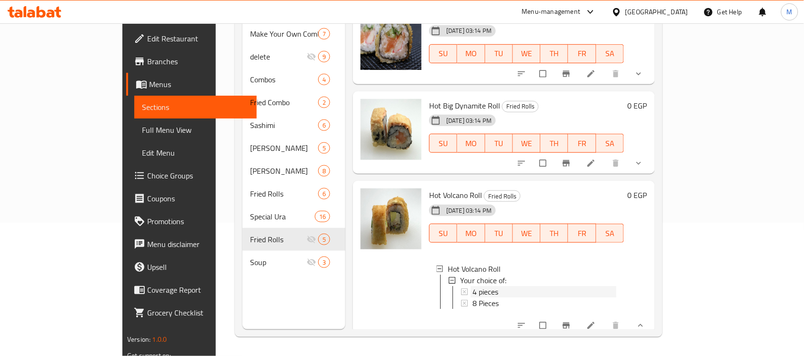
click at [481, 286] on div "4 pieces" at bounding box center [545, 291] width 144 height 11
click at [474, 286] on div "4 pieces" at bounding box center [545, 291] width 144 height 11
click at [474, 298] on div "8 Pieces" at bounding box center [545, 303] width 144 height 11
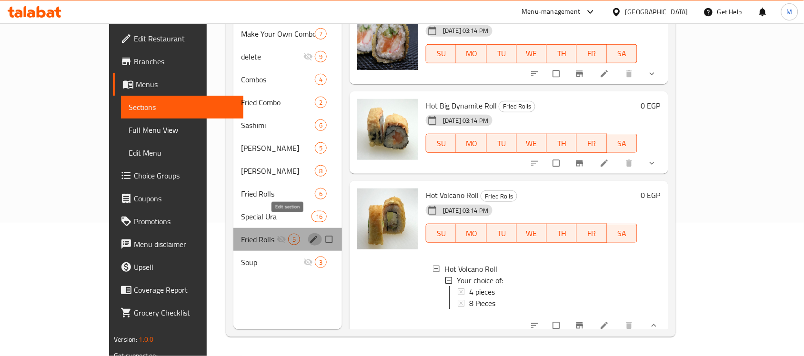
click at [309, 235] on icon "edit" at bounding box center [314, 240] width 10 height 10
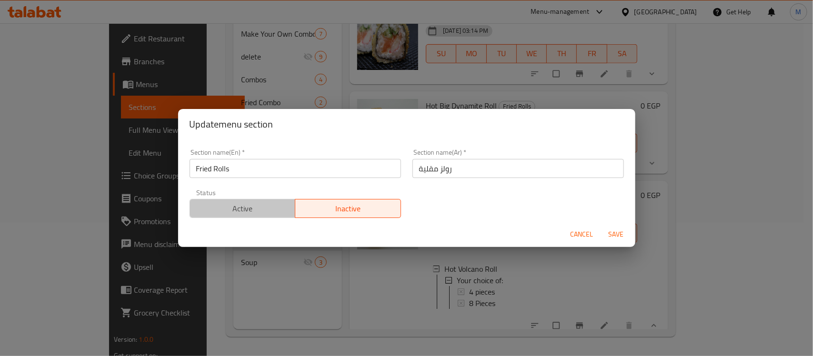
click at [271, 209] on span "Active" at bounding box center [243, 209] width 98 height 14
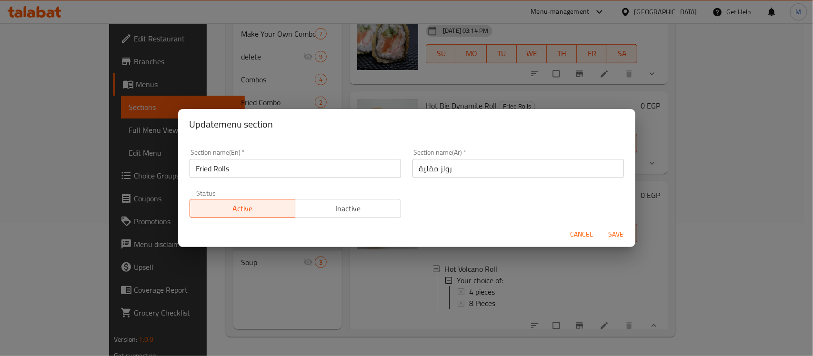
click at [616, 230] on span "Save" at bounding box center [616, 235] width 23 height 12
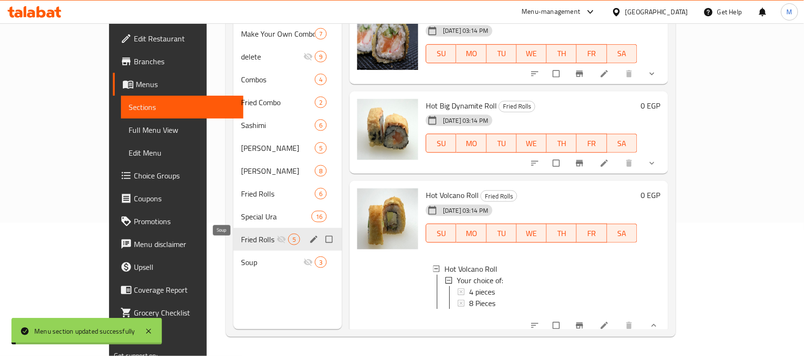
click at [241, 257] on span "Soup" at bounding box center [272, 262] width 62 height 11
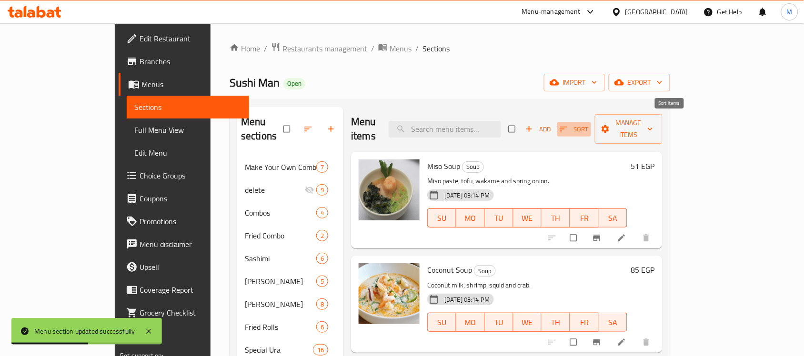
click at [568, 124] on icon "button" at bounding box center [564, 129] width 10 height 10
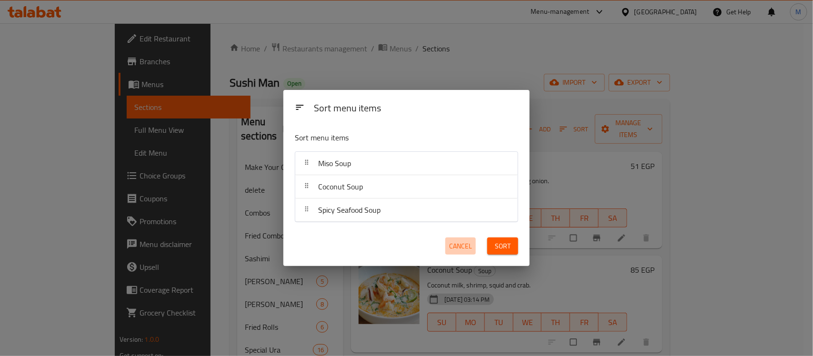
click at [463, 243] on span "Cancel" at bounding box center [460, 247] width 23 height 12
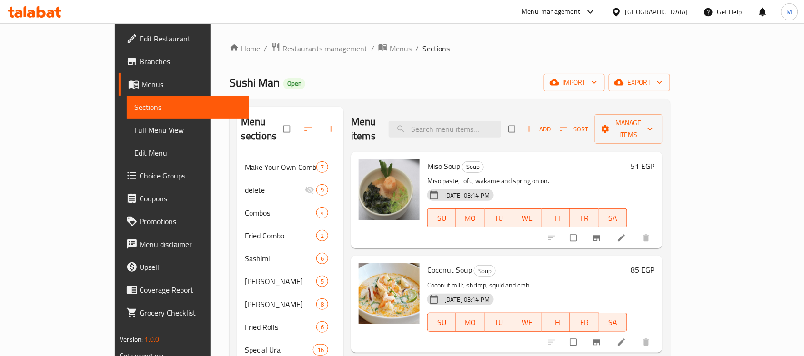
click at [655, 160] on h6 "51 EGP" at bounding box center [643, 166] width 24 height 13
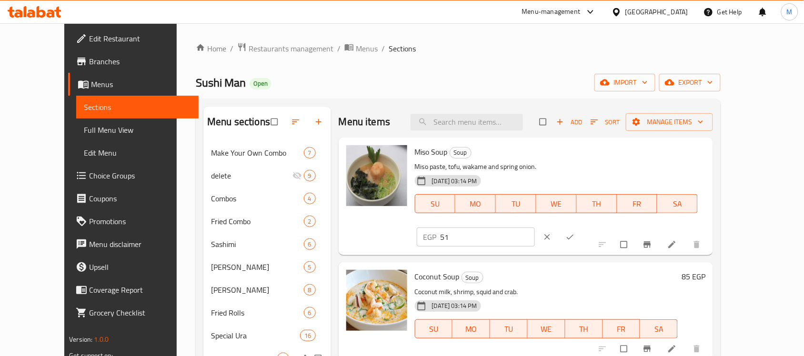
click at [594, 165] on div "Miso Soup Soup Miso paste, tofu, wakame and spring onion. 18-08-2025 03:14 PM S…" at bounding box center [560, 197] width 299 height 110
type input "150"
click at [575, 233] on icon "ok" at bounding box center [571, 238] width 10 height 10
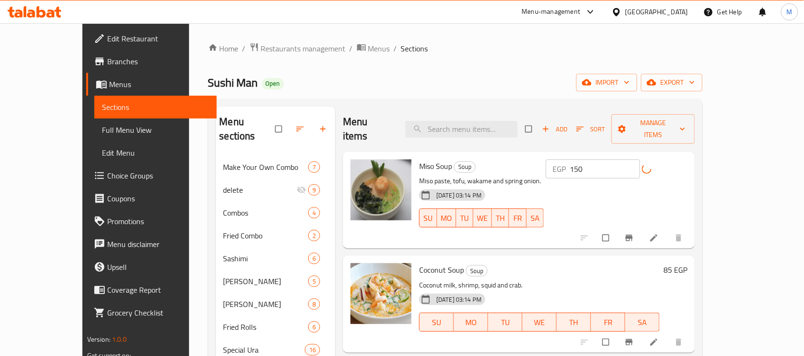
click at [688, 263] on h6 "85 EGP" at bounding box center [676, 269] width 24 height 13
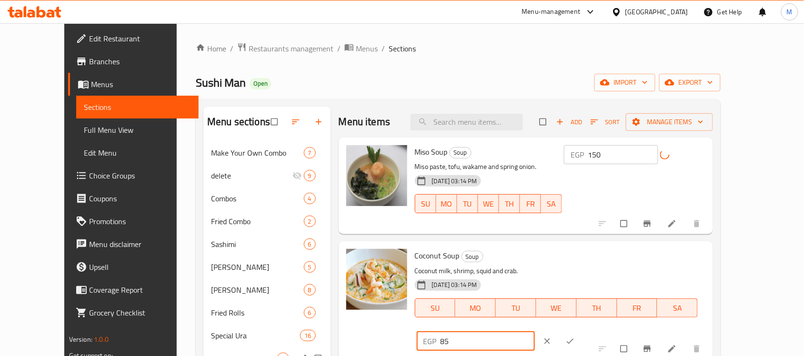
drag, startPoint x: 651, startPoint y: 263, endPoint x: 615, endPoint y: 267, distance: 35.9
click at [536, 332] on div "EGP 85 ​" at bounding box center [476, 341] width 119 height 19
type input "200"
click at [575, 337] on icon "ok" at bounding box center [571, 342] width 10 height 10
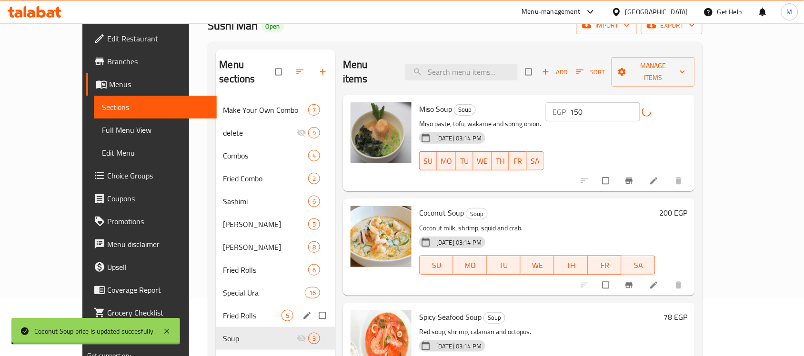
scroll to position [119, 0]
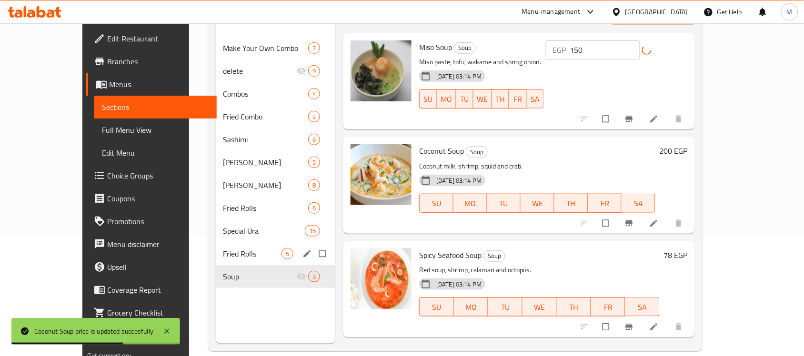
click at [688, 249] on h6 "78 EGP" at bounding box center [676, 255] width 24 height 13
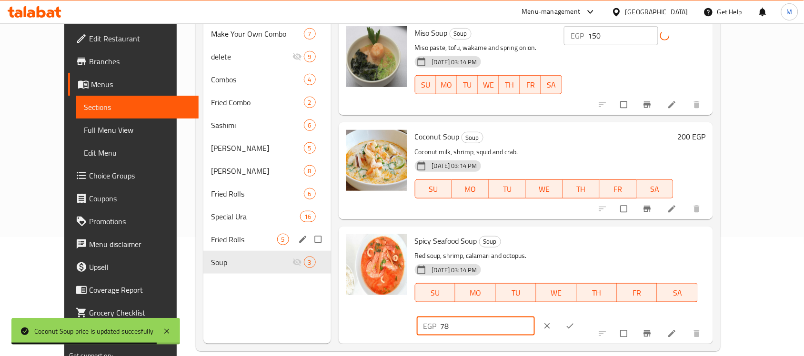
drag, startPoint x: 653, startPoint y: 243, endPoint x: 615, endPoint y: 249, distance: 38.6
click at [536, 317] on div "EGP 78 ​" at bounding box center [476, 326] width 119 height 19
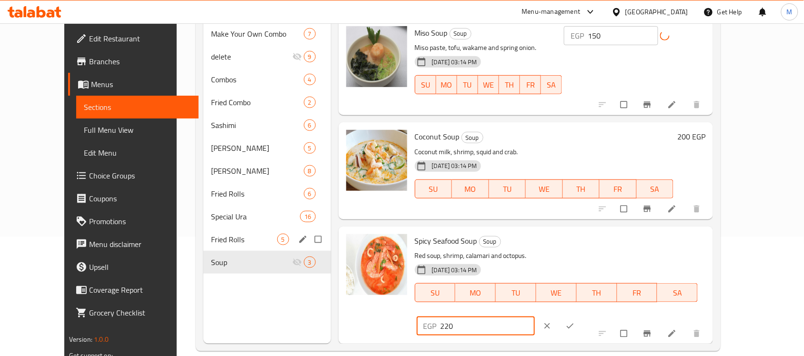
type input "220"
click at [575, 322] on icon "ok" at bounding box center [571, 327] width 10 height 10
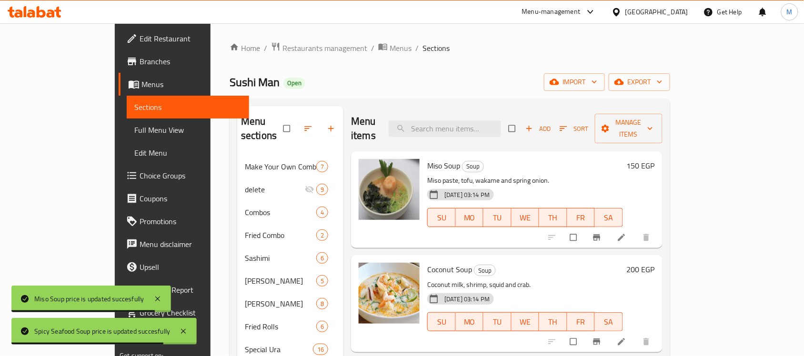
scroll to position [0, 0]
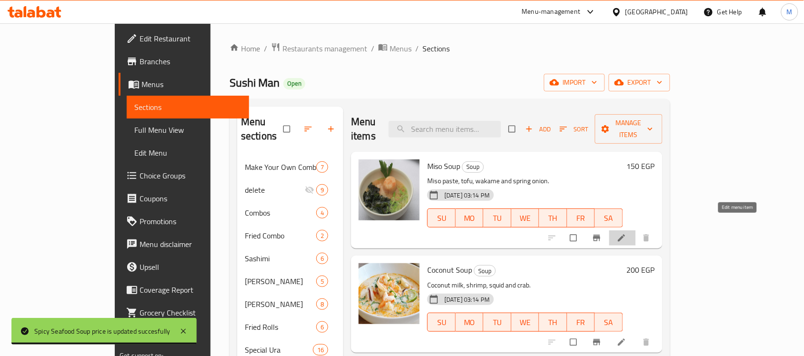
click at [627, 233] on icon at bounding box center [622, 238] width 10 height 10
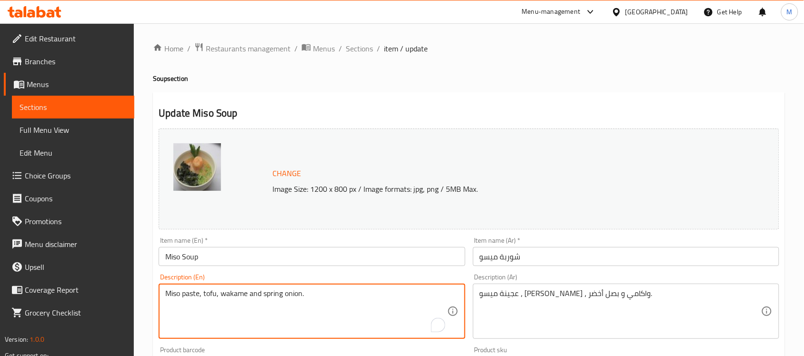
click at [225, 294] on textarea "Miso paste, tofu, wakame and spring onion." at bounding box center [306, 311] width 282 height 45
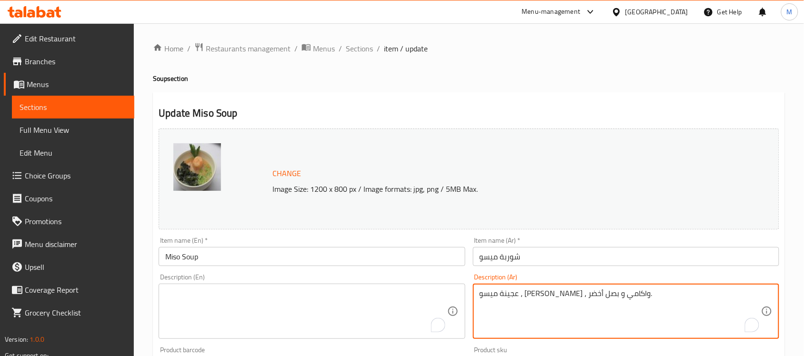
click at [587, 294] on textarea "عجينة ميسو ، توفو ، واكامي و بصل أخضر." at bounding box center [621, 311] width 282 height 45
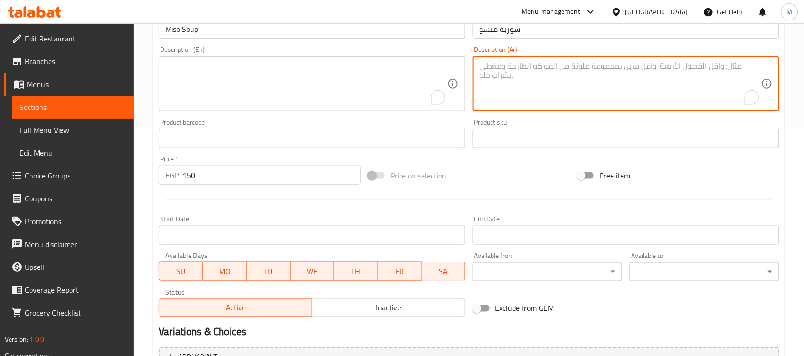
scroll to position [329, 0]
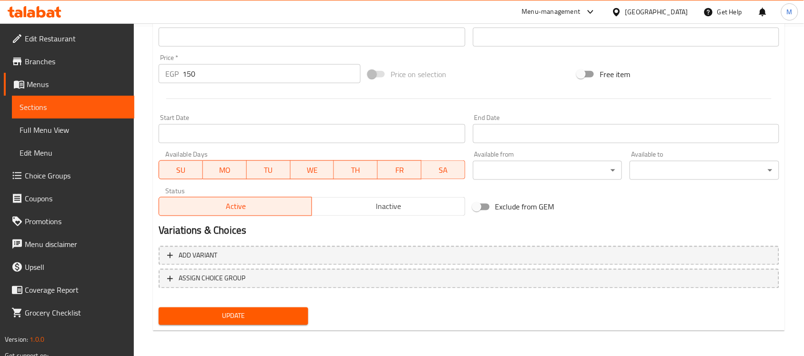
click at [200, 301] on div "Add variant ASSIGN CHOICE GROUP" at bounding box center [469, 274] width 628 height 62
click at [203, 311] on span "Update" at bounding box center [233, 317] width 134 height 12
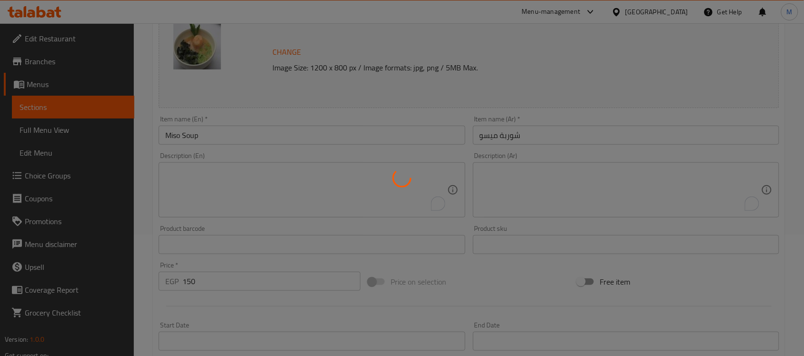
scroll to position [0, 0]
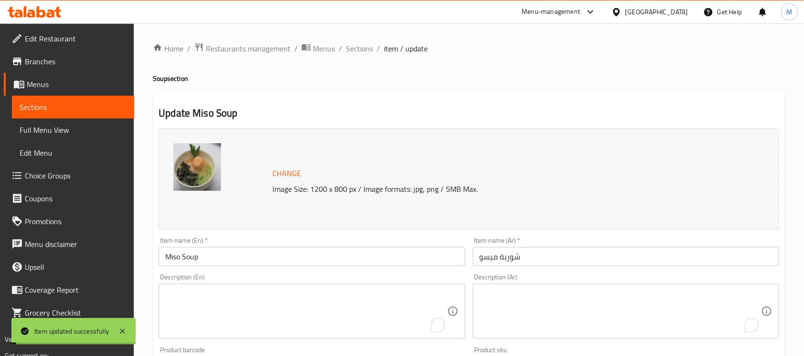
click at [363, 49] on span "Sections" at bounding box center [359, 48] width 27 height 11
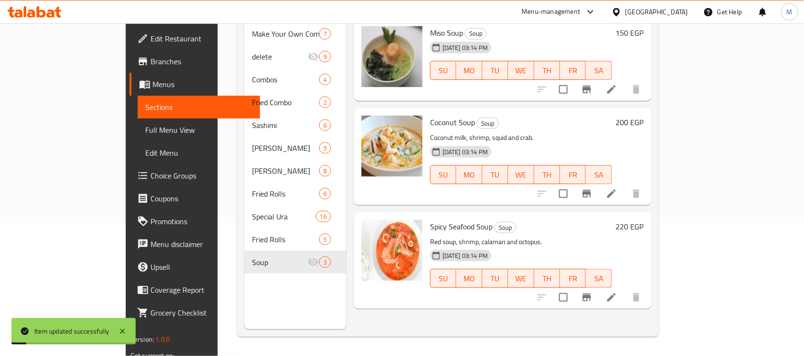
scroll to position [134, 0]
click at [617, 188] on icon at bounding box center [611, 193] width 11 height 11
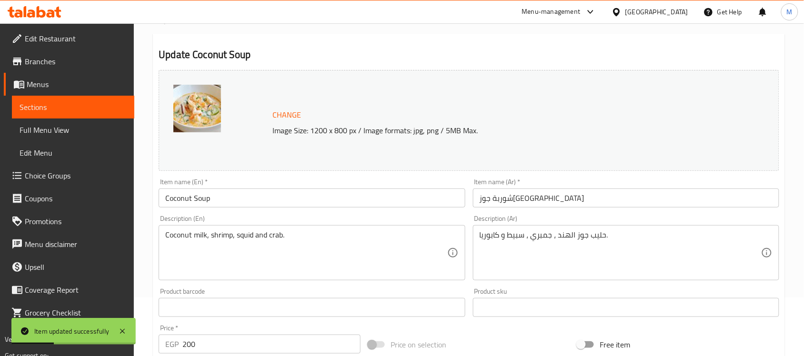
scroll to position [60, 0]
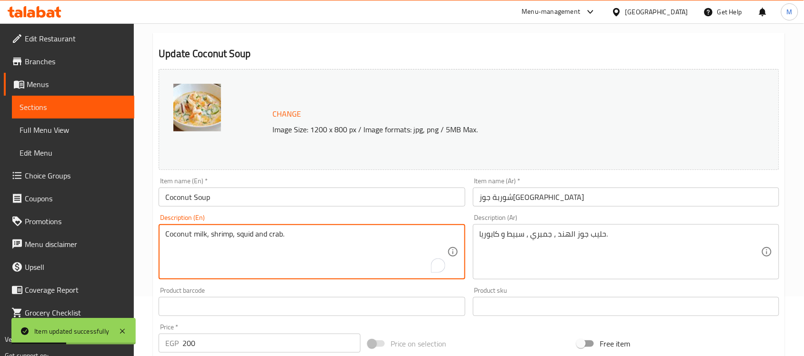
click at [249, 233] on textarea "Coconut milk, shrimp, squid and crab." at bounding box center [306, 252] width 282 height 45
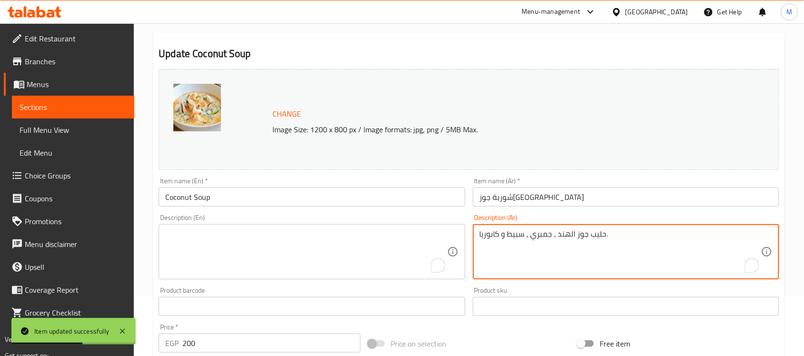
click at [561, 232] on textarea "حليب جوز الهند ، جمبري ، سبيط و كابوريا." at bounding box center [621, 252] width 282 height 45
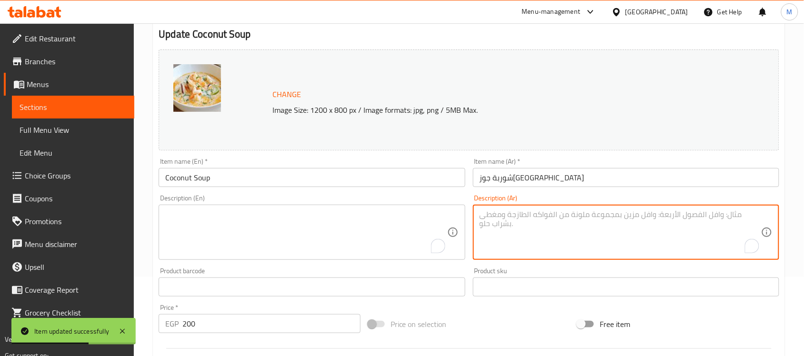
scroll to position [329, 0]
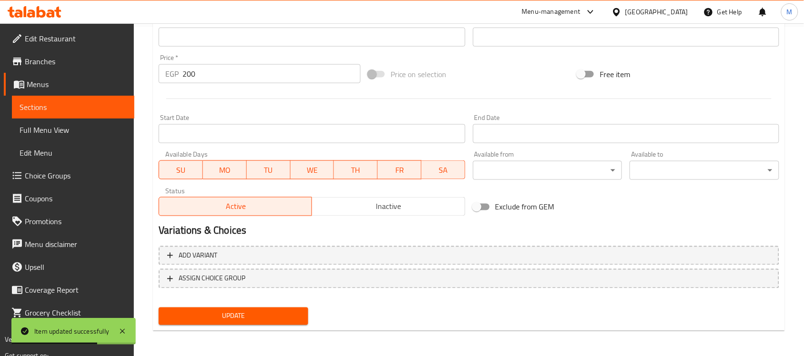
click at [296, 314] on span "Update" at bounding box center [233, 317] width 134 height 12
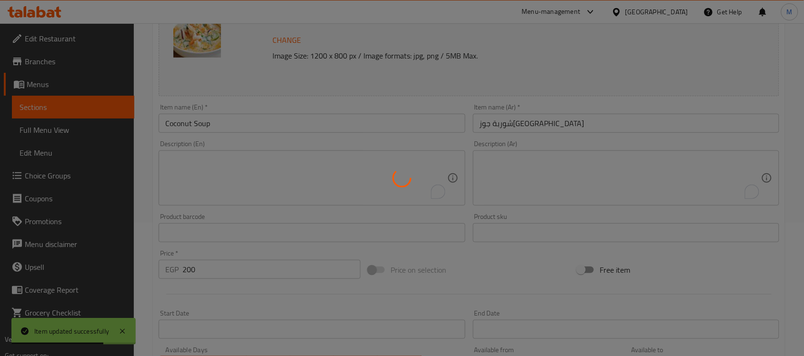
scroll to position [0, 0]
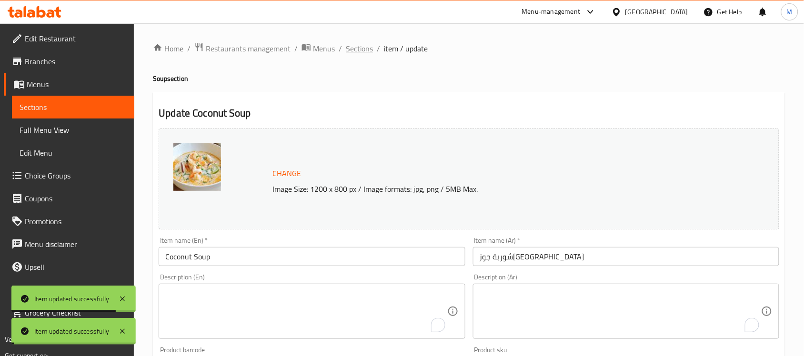
click at [358, 46] on div "Home / Restaurants management / Menus / Sections / item / update Soup section U…" at bounding box center [469, 355] width 632 height 626
click at [358, 46] on span "Sections" at bounding box center [359, 48] width 27 height 11
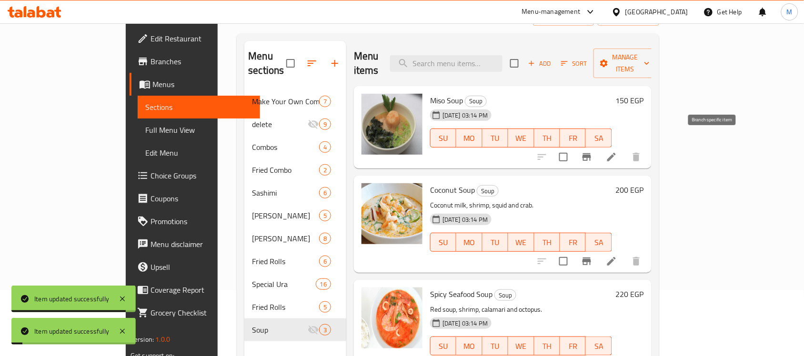
scroll to position [134, 0]
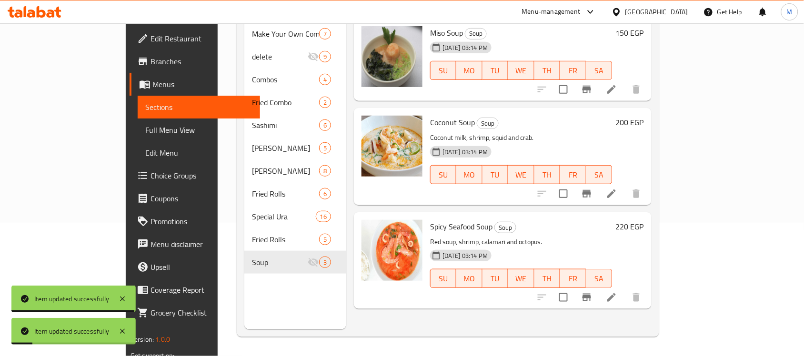
click at [617, 292] on icon at bounding box center [611, 297] width 11 height 11
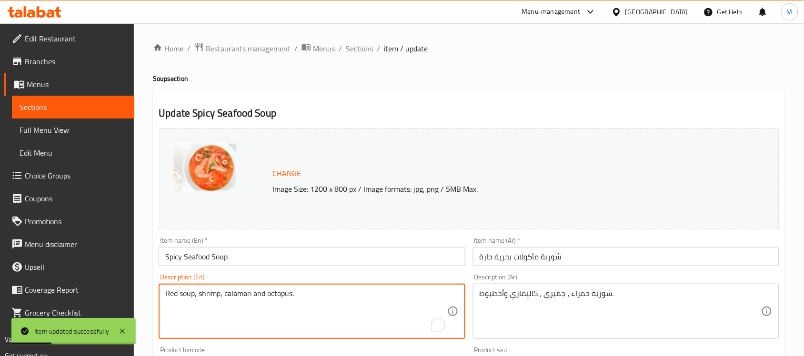
click at [205, 299] on textarea "Red soup, shrimp, calamari and octopus." at bounding box center [306, 311] width 282 height 45
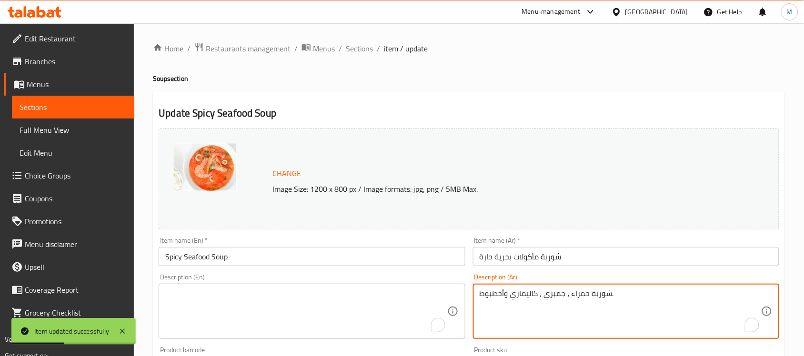
click at [517, 296] on textarea "شوربة حمراء ، جمبري ، كاليماري وأخطبوط." at bounding box center [621, 311] width 282 height 45
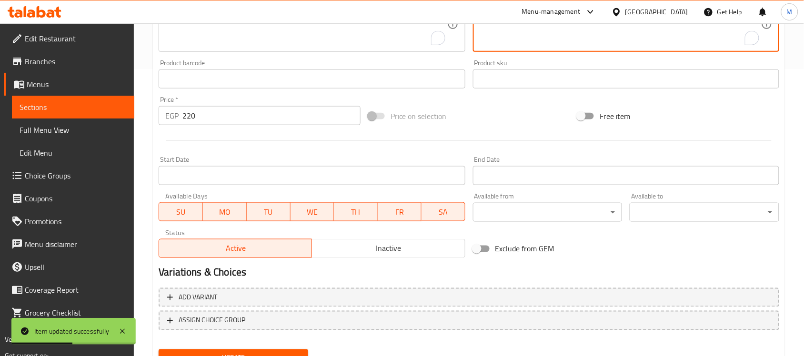
scroll to position [329, 0]
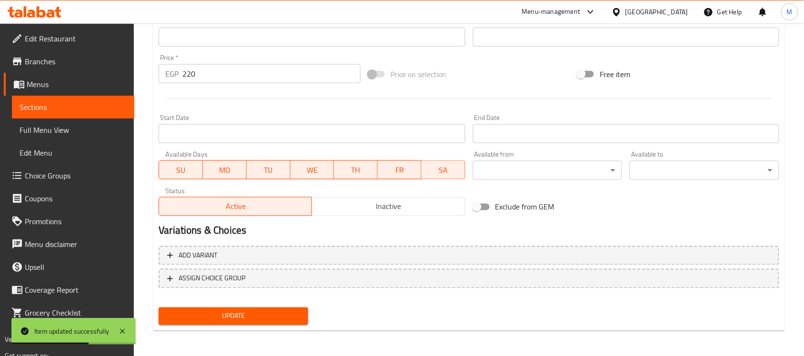
click at [269, 314] on span "Update" at bounding box center [233, 317] width 134 height 12
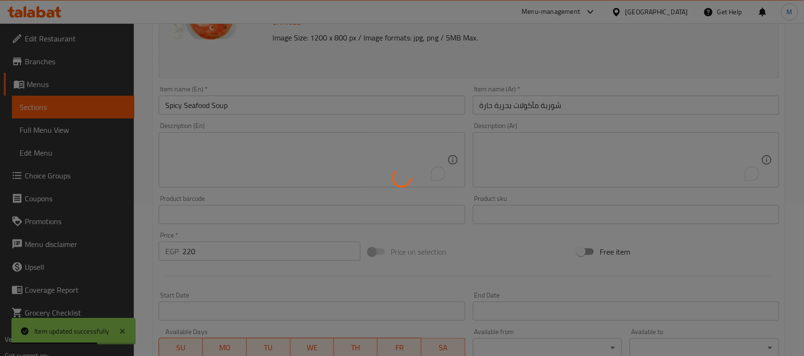
scroll to position [0, 0]
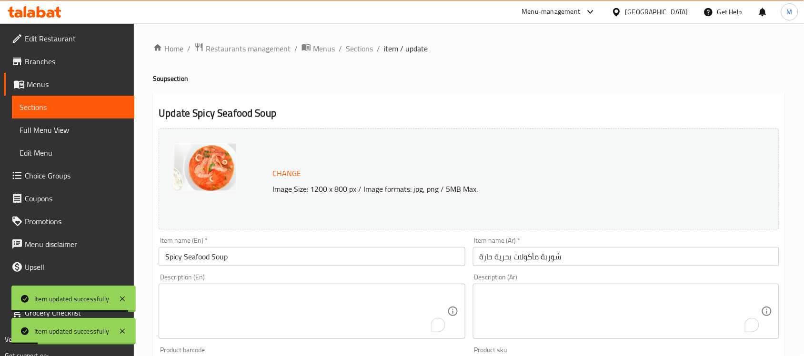
click at [268, 263] on input "Spicy Seafood Soup" at bounding box center [312, 256] width 306 height 19
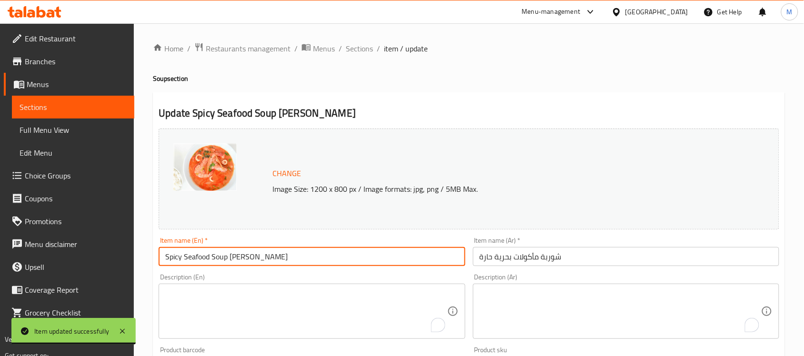
drag, startPoint x: 266, startPoint y: 261, endPoint x: 230, endPoint y: 261, distance: 36.2
click at [230, 261] on input "Spicy Seafood Soup Tom Yum" at bounding box center [312, 256] width 306 height 19
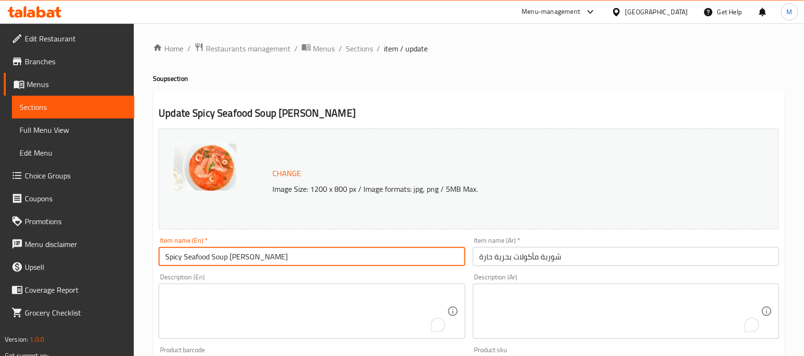
type input "Spicy Seafood Soup Tom Yum"
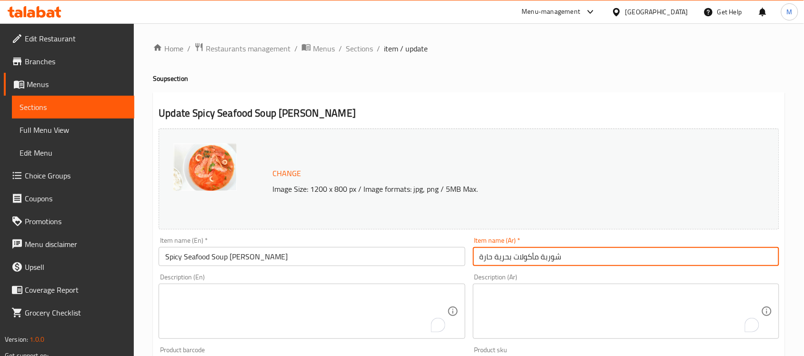
click at [543, 260] on input "شوربة مأكولات بحرية حارة" at bounding box center [626, 256] width 306 height 19
click at [634, 265] on input "شوربة مأكولات بحرية حارة" at bounding box center [626, 256] width 306 height 19
paste input "توم يم"
click at [673, 260] on input "شوربة مأكولات بحرية حارة توم يم" at bounding box center [626, 256] width 306 height 19
type input "شوربة مأكولات بحرية حارة توم يام"
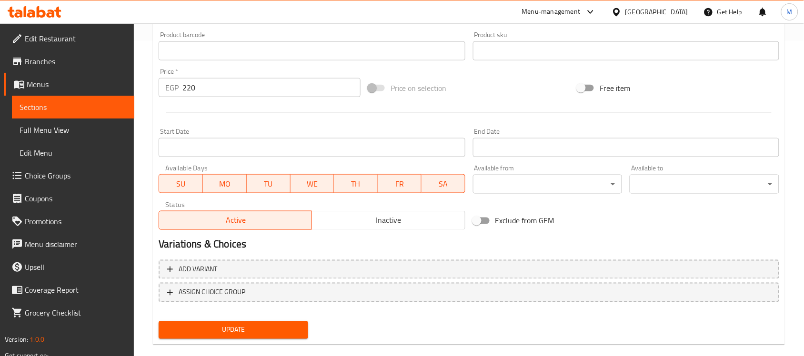
scroll to position [329, 0]
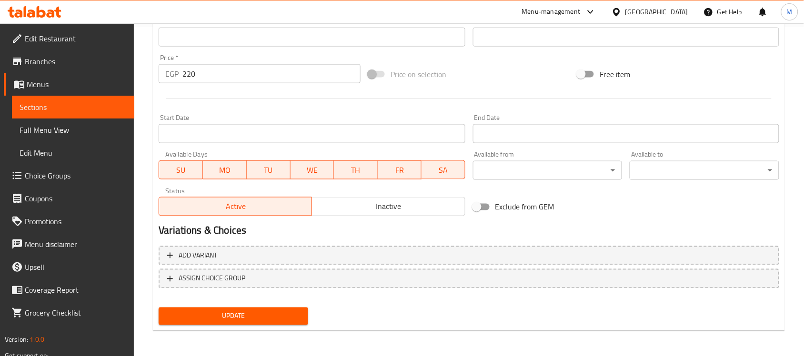
drag, startPoint x: 175, startPoint y: 305, endPoint x: 192, endPoint y: 341, distance: 39.6
click at [187, 326] on div "Update" at bounding box center [233, 316] width 157 height 25
click at [192, 341] on div "Home / Restaurants management / Menus / Sections / item / update Soup section U…" at bounding box center [469, 26] width 670 height 664
click at [175, 318] on span "Update" at bounding box center [233, 317] width 134 height 12
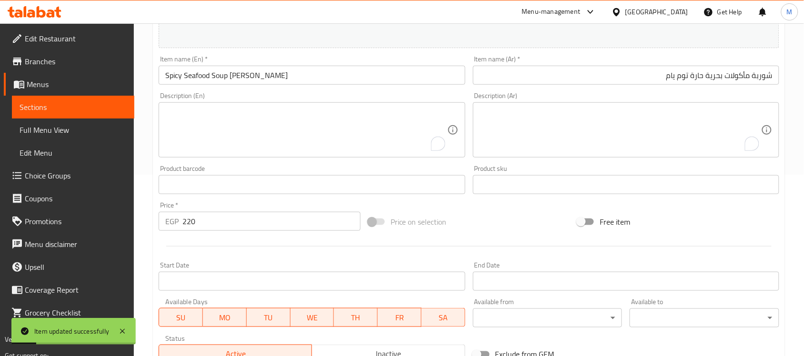
scroll to position [0, 0]
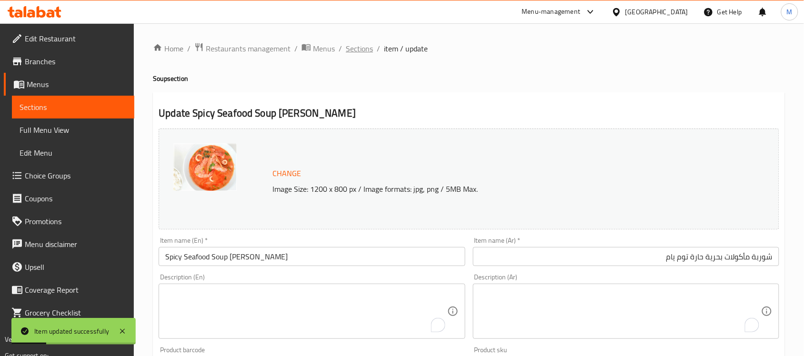
click at [366, 49] on span "Sections" at bounding box center [359, 48] width 27 height 11
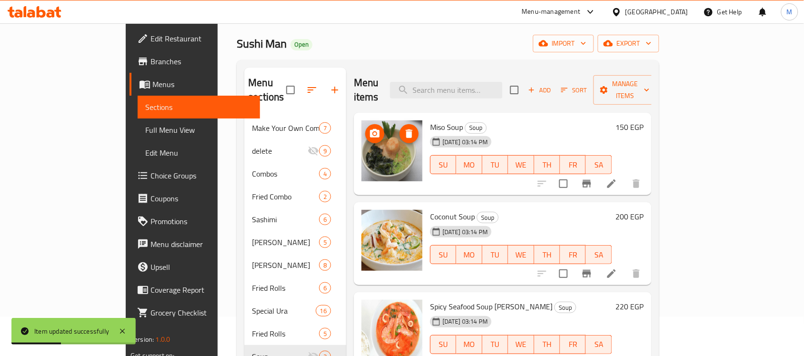
scroll to position [134, 0]
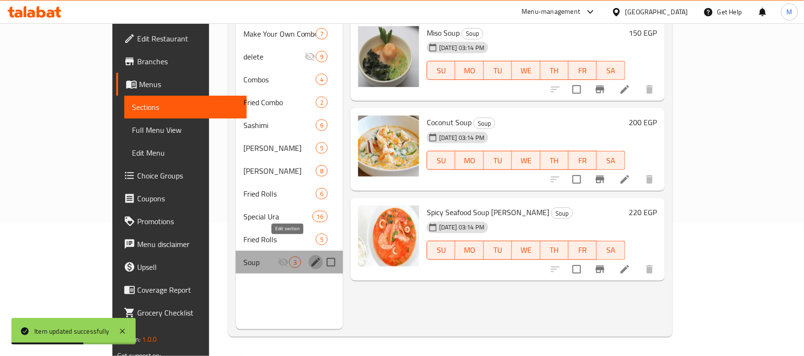
click at [312, 258] on icon "edit" at bounding box center [316, 262] width 9 height 9
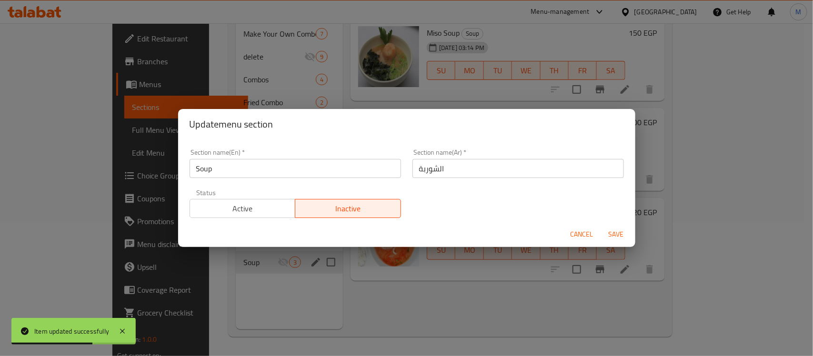
click at [242, 206] on span "Active" at bounding box center [243, 209] width 98 height 14
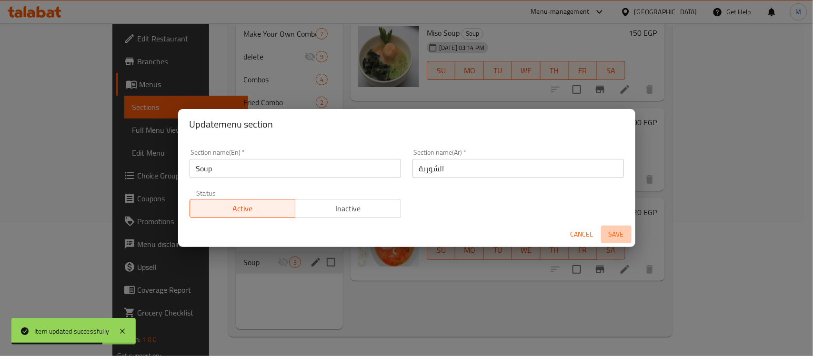
click at [613, 232] on span "Save" at bounding box center [616, 235] width 23 height 12
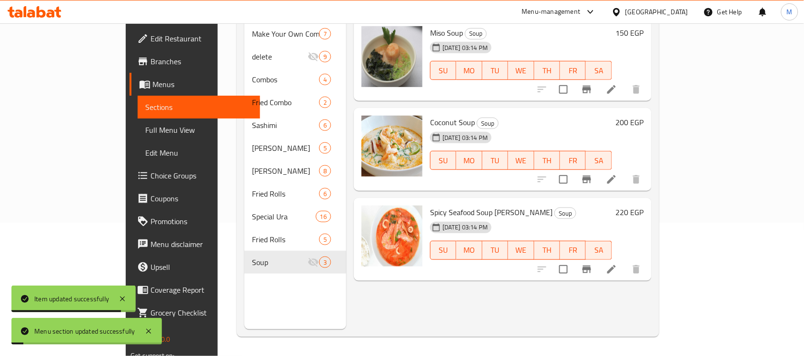
click at [263, 280] on div "Menu sections Make Your Own Combo 7 delete 9 Combos 4 Fried Combo 2 Sashimi 6 U…" at bounding box center [295, 151] width 102 height 356
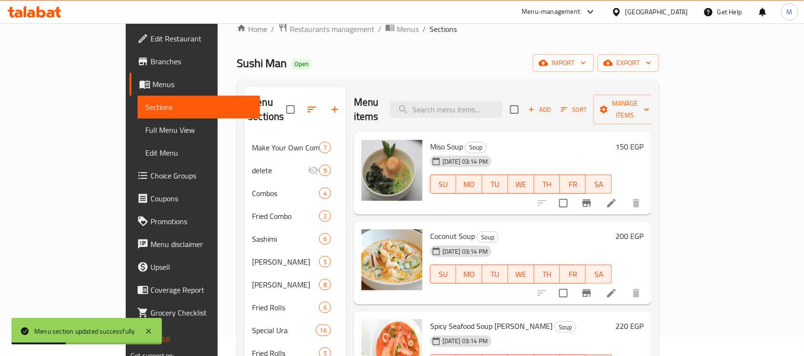
scroll to position [15, 0]
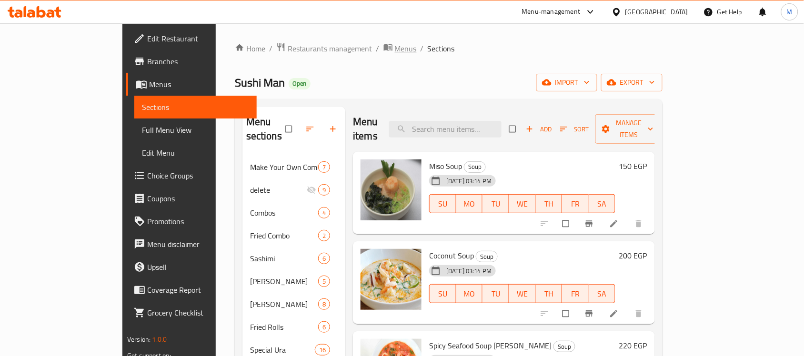
click at [395, 43] on span "Menus" at bounding box center [406, 48] width 22 height 11
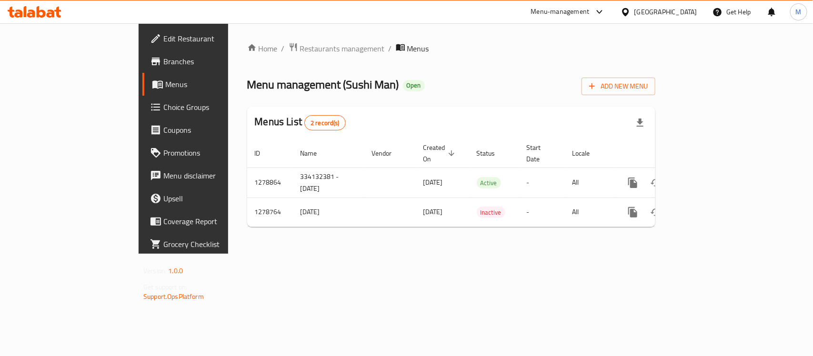
click at [455, 79] on div "Menu management ( Sushi Man ) Open Add New Menu" at bounding box center [451, 84] width 408 height 21
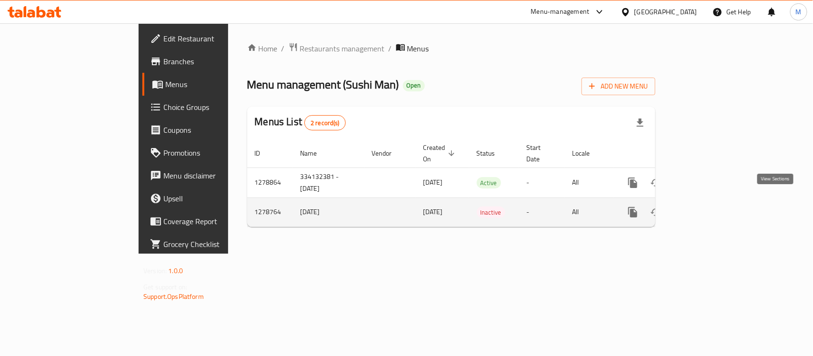
click at [708, 207] on icon "enhanced table" at bounding box center [701, 212] width 11 height 11
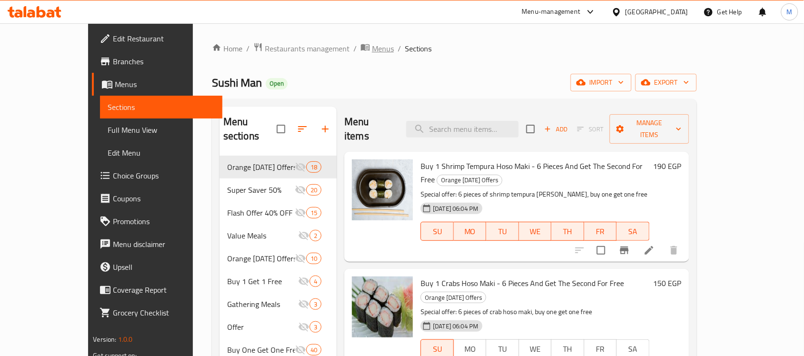
click at [372, 49] on span "Menus" at bounding box center [383, 48] width 22 height 11
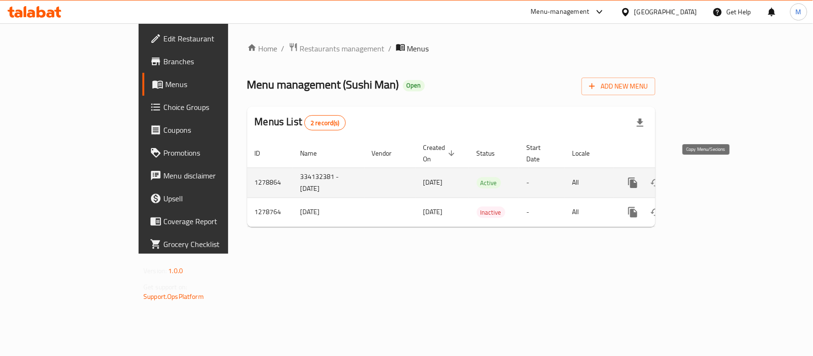
click at [637, 178] on icon "more" at bounding box center [632, 183] width 9 height 10
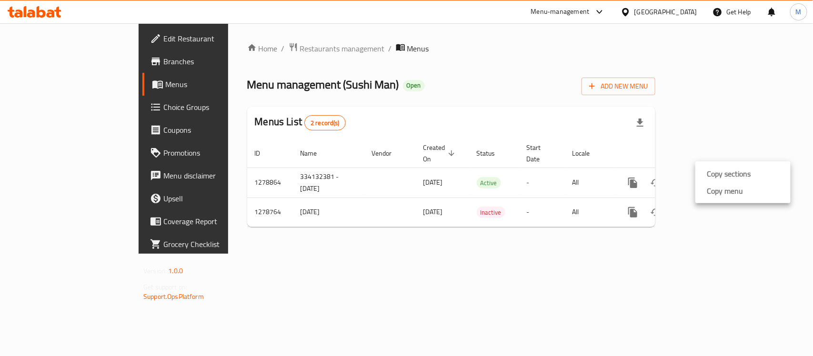
click at [716, 168] on strong "Copy sections" at bounding box center [729, 173] width 44 height 11
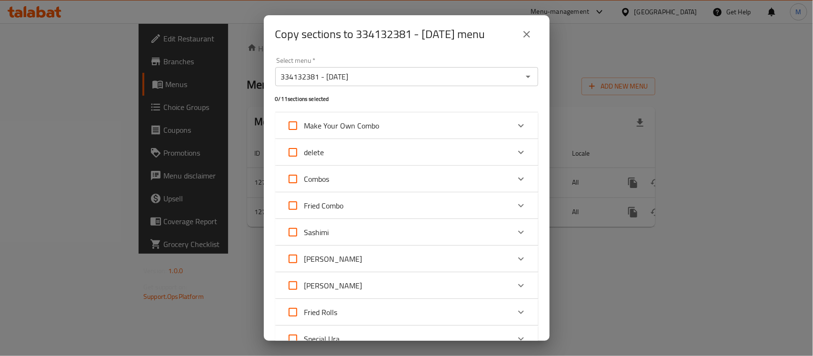
click at [523, 78] on icon "Open" at bounding box center [528, 76] width 11 height 11
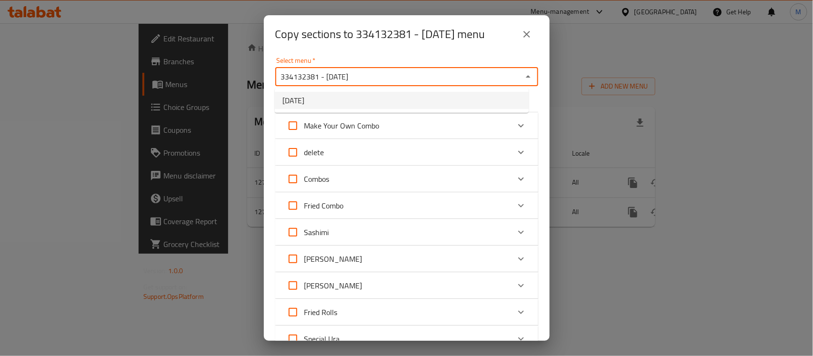
click at [358, 98] on li "[DATE]" at bounding box center [402, 100] width 254 height 17
type input "[DATE]"
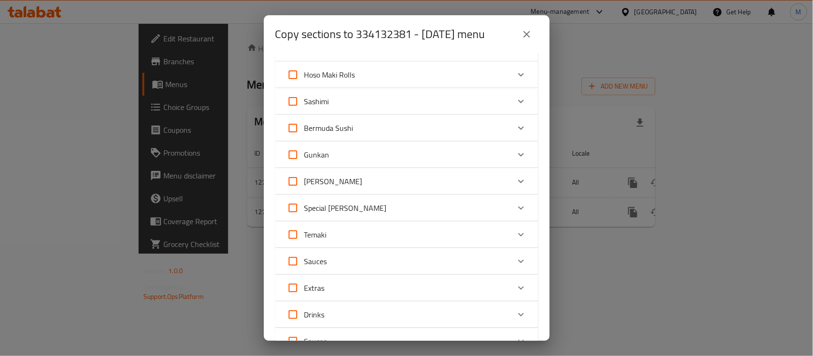
scroll to position [596, 0]
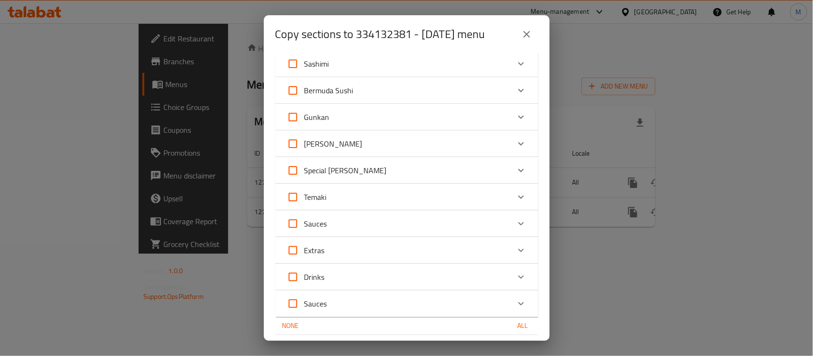
click at [290, 194] on input "Temaki" at bounding box center [293, 197] width 23 height 23
checkbox input "true"
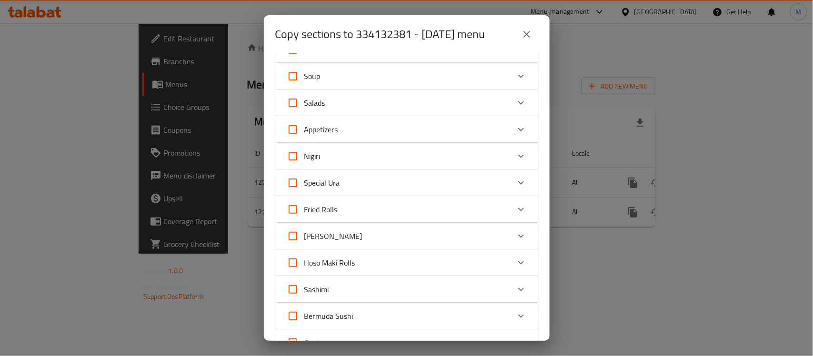
scroll to position [357, 0]
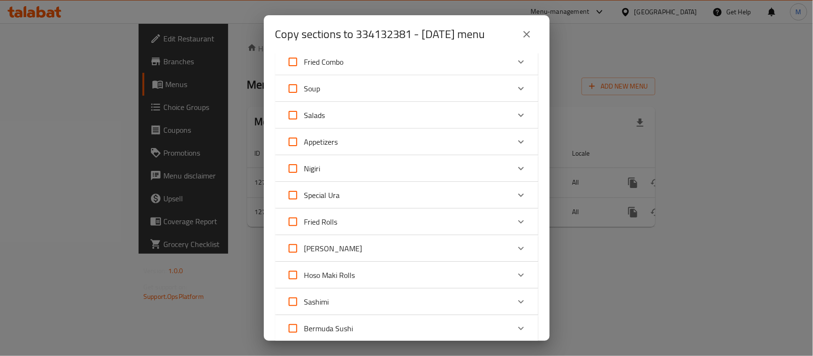
click at [291, 170] on input "Nigiri" at bounding box center [293, 168] width 23 height 23
checkbox input "true"
click at [292, 273] on input "Hoso Maki Rolls" at bounding box center [293, 275] width 23 height 23
checkbox input "true"
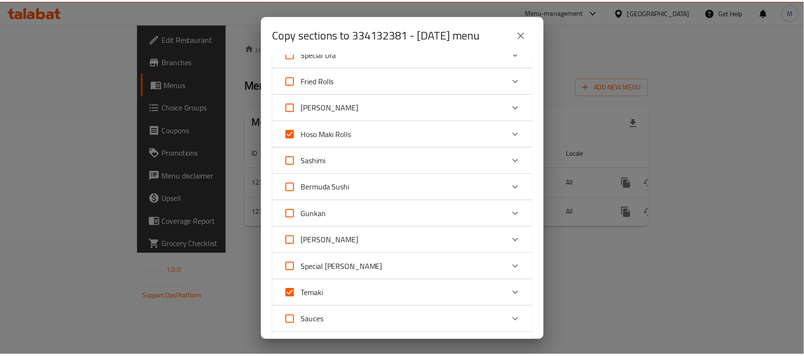
scroll to position [625, 0]
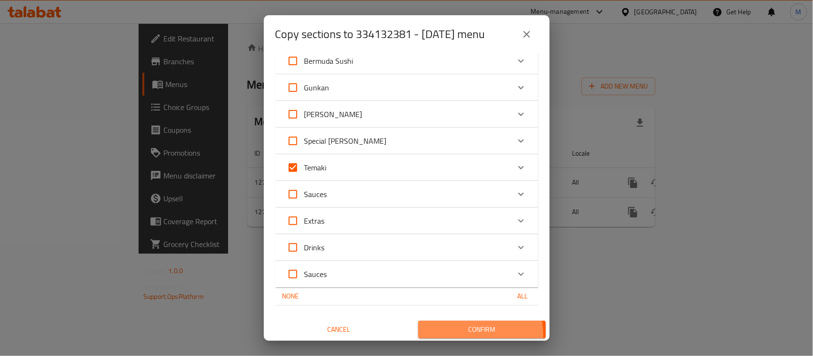
click at [467, 334] on span "Confirm" at bounding box center [482, 330] width 112 height 12
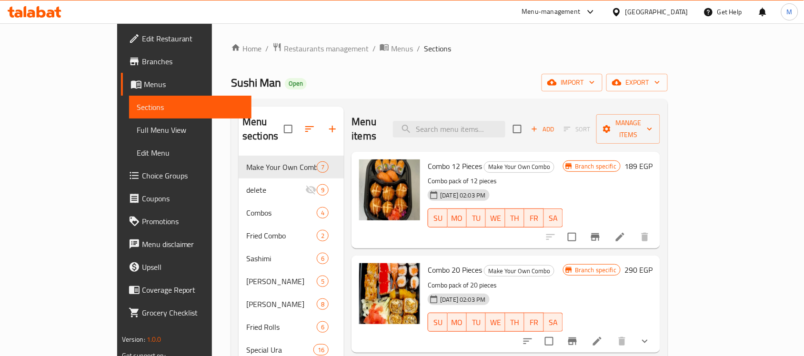
click at [446, 56] on div "Home / Restaurants management / Menus / Sections Sushi Man Open import export M…" at bounding box center [449, 264] width 437 height 445
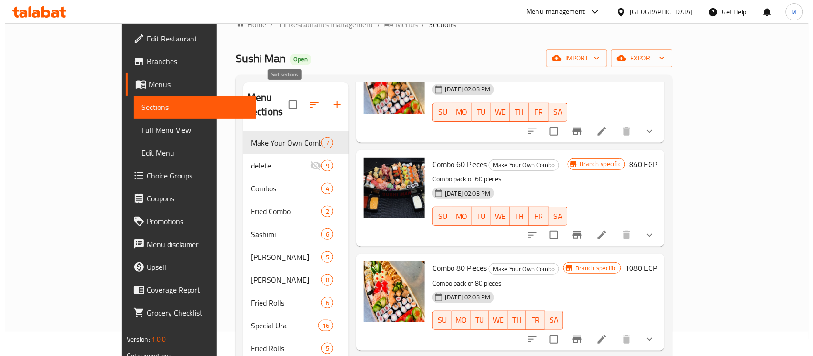
scroll to position [16, 0]
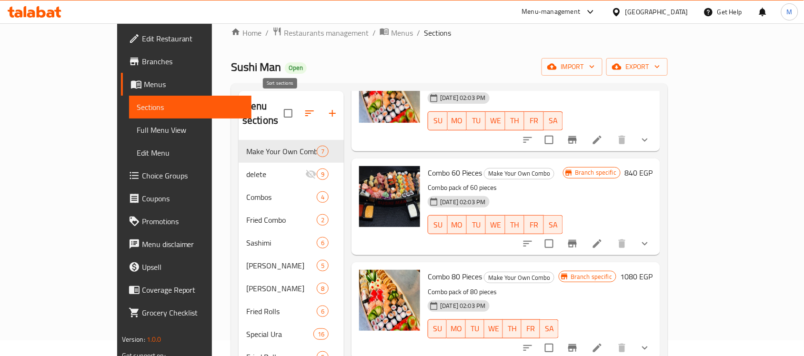
click at [304, 108] on icon "button" at bounding box center [309, 113] width 11 height 11
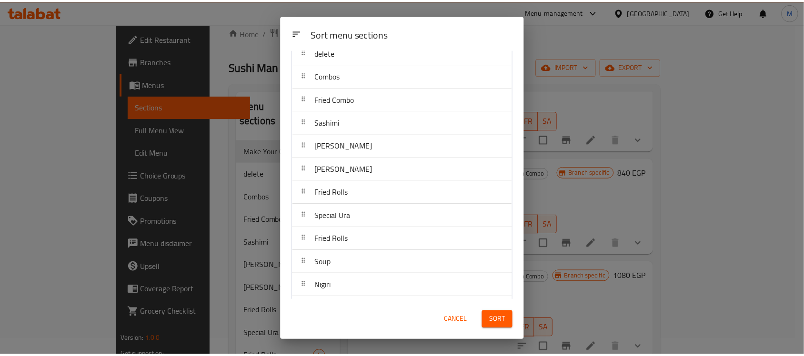
scroll to position [109, 0]
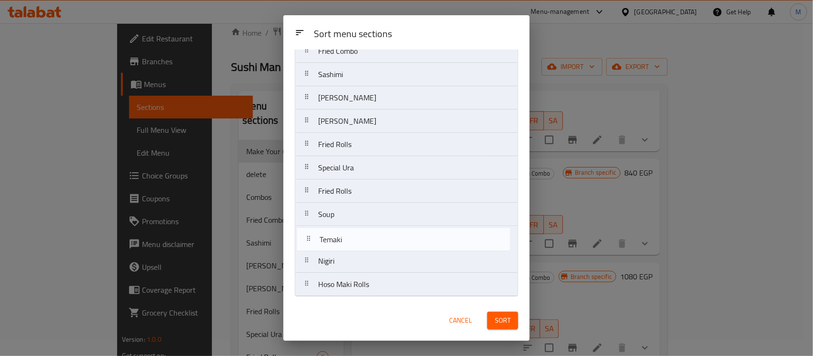
drag, startPoint x: 342, startPoint y: 291, endPoint x: 344, endPoint y: 239, distance: 52.0
click at [344, 239] on nav "Make Your Own Combo delete Combos Fried Combo Sashimi Ura Maki Sushi Oshi Sushi…" at bounding box center [406, 133] width 223 height 328
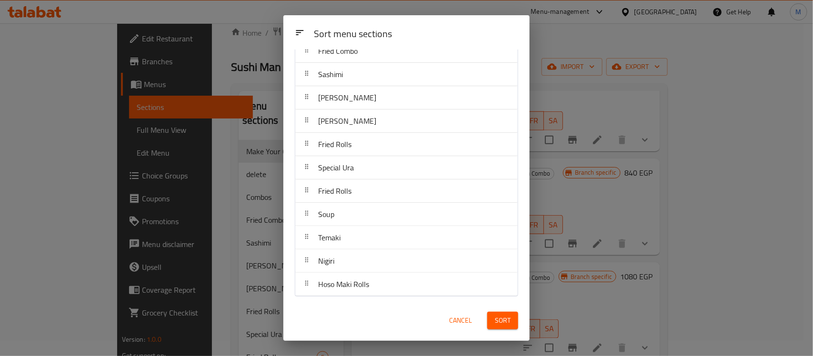
click at [498, 319] on span "Sort" at bounding box center [503, 321] width 16 height 12
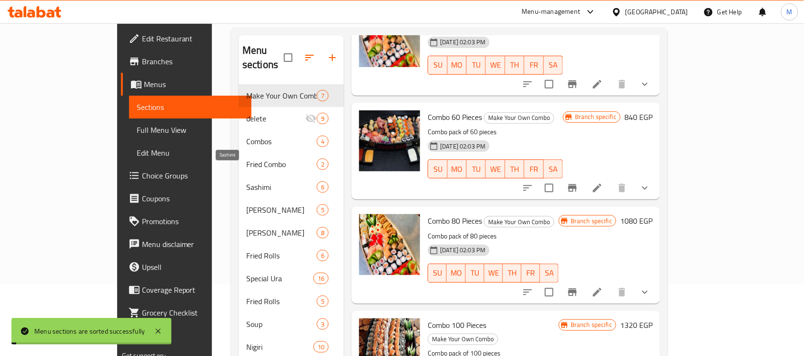
scroll to position [135, 0]
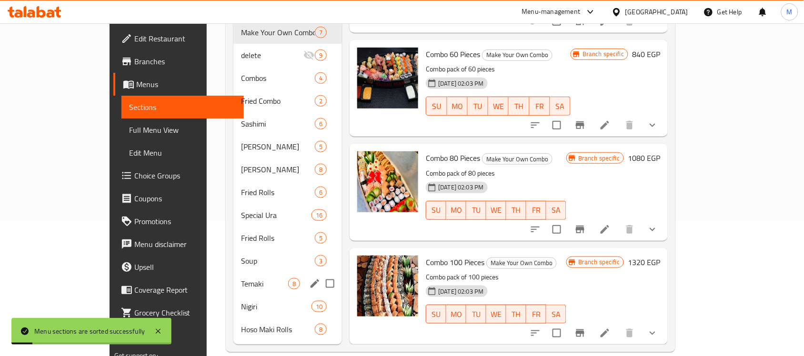
click at [233, 273] on div "Temaki 8" at bounding box center [287, 284] width 109 height 23
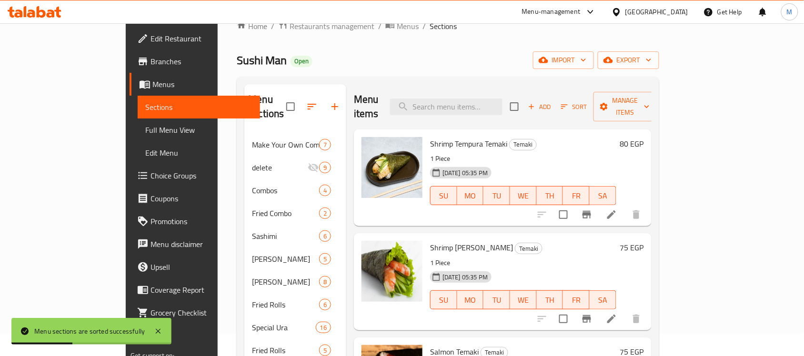
scroll to position [16, 0]
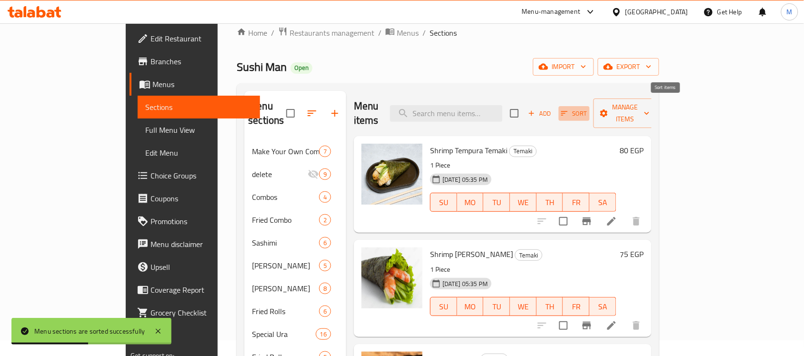
click at [569, 109] on icon "button" at bounding box center [564, 113] width 9 height 9
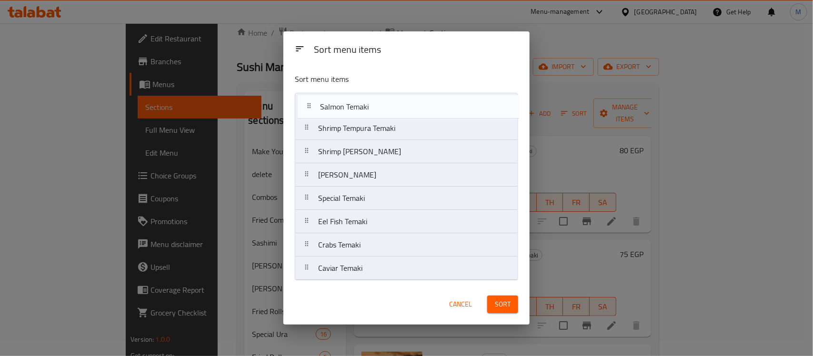
drag, startPoint x: 348, startPoint y: 156, endPoint x: 351, endPoint y: 105, distance: 51.0
click at [351, 105] on nav "Shrimp Tempura Temaki Shrimp Temaki Salmon Temaki Tuna Temaki Special Temaki Ee…" at bounding box center [406, 187] width 223 height 188
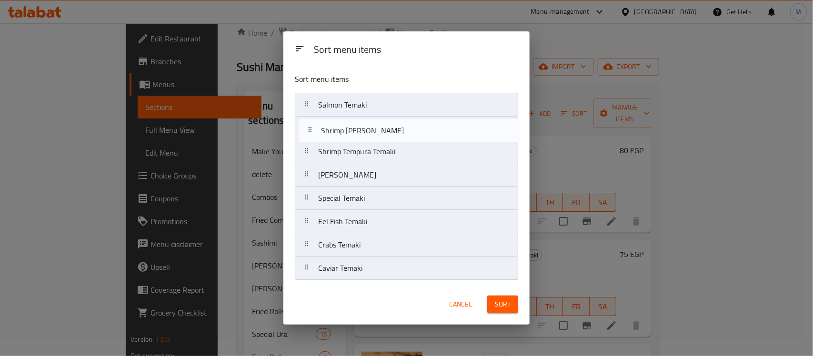
drag, startPoint x: 356, startPoint y: 161, endPoint x: 361, endPoint y: 130, distance: 30.9
click at [361, 131] on nav "Salmon Temaki Shrimp Tempura Temaki Shrimp Temaki Tuna Temaki Special Temaki Ee…" at bounding box center [406, 187] width 223 height 188
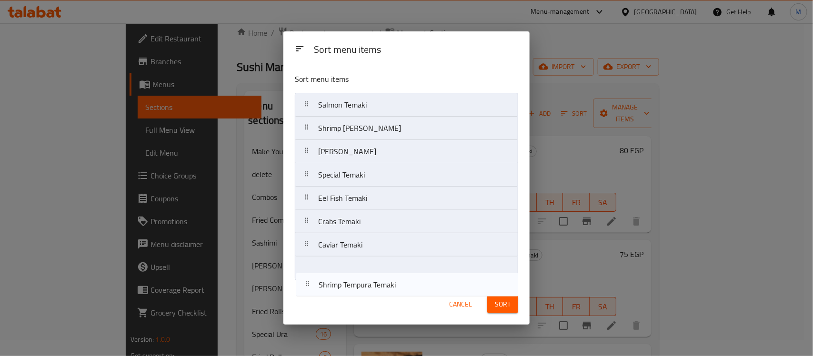
drag, startPoint x: 362, startPoint y: 158, endPoint x: 363, endPoint y: 294, distance: 136.3
click at [363, 294] on div "Sort menu items Sort menu items Salmon Temaki Shrimp Temaki Shrimp Tempura Tema…" at bounding box center [406, 177] width 246 height 293
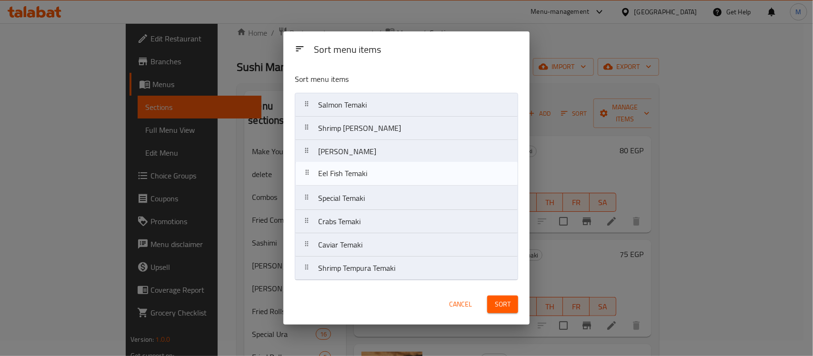
drag, startPoint x: 358, startPoint y: 202, endPoint x: 359, endPoint y: 174, distance: 28.6
click at [359, 174] on nav "Salmon Temaki Shrimp Temaki Tuna Temaki Special Temaki Eel Fish Temaki Crabs Te…" at bounding box center [406, 187] width 223 height 188
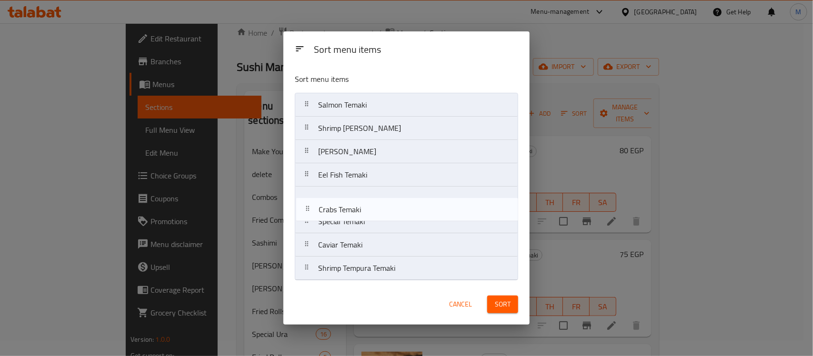
drag, startPoint x: 350, startPoint y: 227, endPoint x: 354, endPoint y: 196, distance: 31.1
click at [354, 196] on nav "Salmon Temaki Shrimp Temaki Tuna Temaki Eel Fish Temaki Special Temaki Crabs Te…" at bounding box center [406, 187] width 223 height 188
drag, startPoint x: 354, startPoint y: 248, endPoint x: 358, endPoint y: 215, distance: 33.7
click at [358, 215] on nav "Salmon Temaki Shrimp Temaki Tuna Temaki Eel Fish Temaki Crabs Temaki Special Te…" at bounding box center [406, 187] width 223 height 188
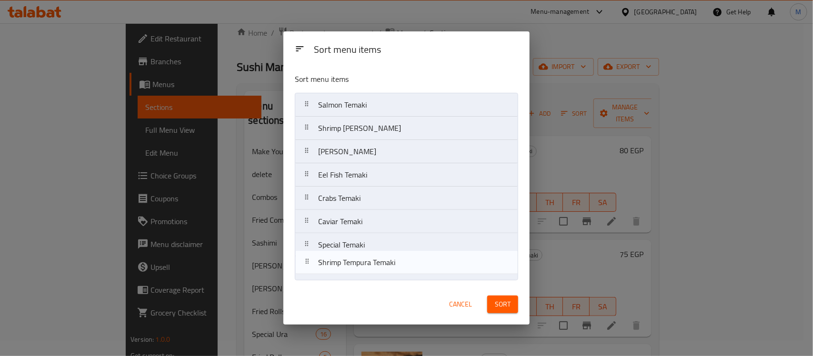
drag, startPoint x: 364, startPoint y: 272, endPoint x: 367, endPoint y: 250, distance: 22.0
click at [367, 250] on nav "Salmon Temaki Shrimp Temaki Tuna Temaki Eel Fish Temaki Crabs Temaki Caviar Tem…" at bounding box center [406, 187] width 223 height 188
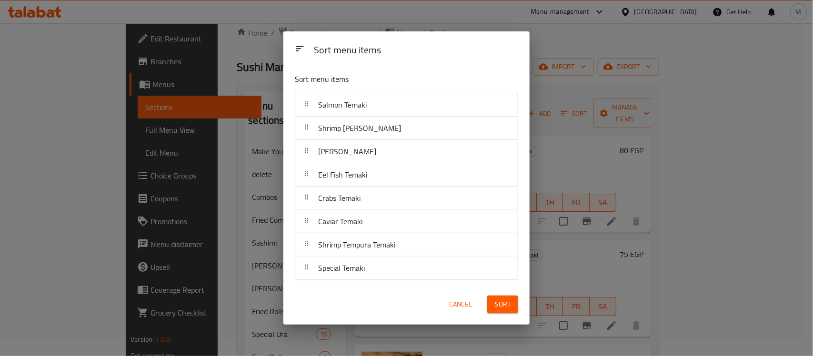
click at [506, 304] on span "Sort" at bounding box center [503, 305] width 16 height 12
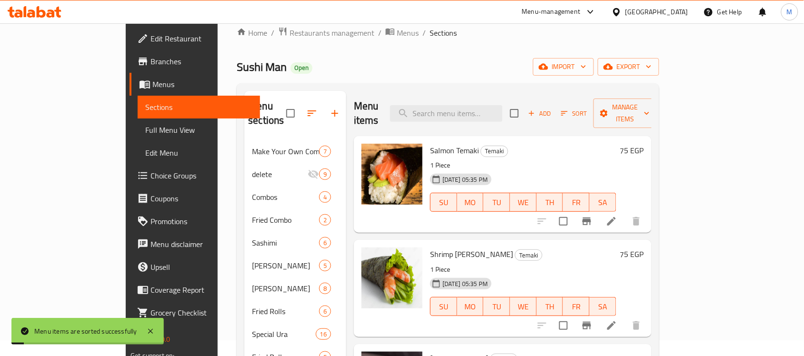
click at [556, 53] on div "Home / Restaurants management / Menus / Sections Sushi Man Open import export M…" at bounding box center [448, 249] width 422 height 445
click at [644, 144] on h6 "75 EGP" at bounding box center [632, 150] width 24 height 13
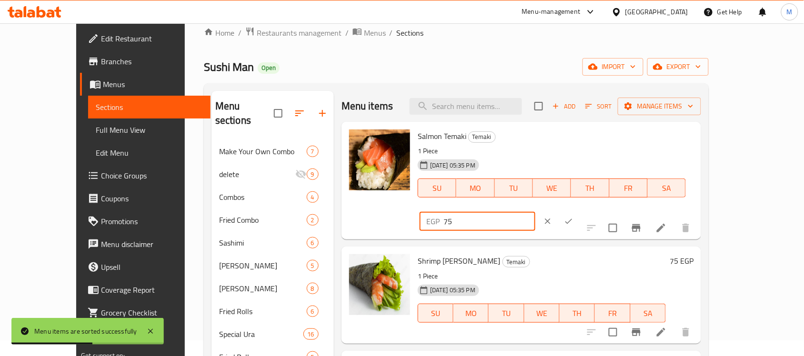
drag, startPoint x: 634, startPoint y: 146, endPoint x: 623, endPoint y: 146, distance: 10.5
click at [536, 212] on div "EGP 75 ​" at bounding box center [478, 221] width 116 height 19
drag, startPoint x: 644, startPoint y: 142, endPoint x: 614, endPoint y: 148, distance: 30.6
click at [536, 212] on div "EGP 180 ​" at bounding box center [478, 221] width 116 height 19
type input "180"
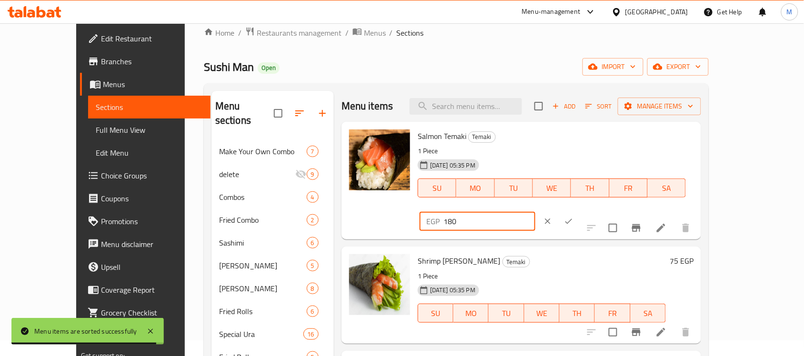
click at [574, 217] on icon "ok" at bounding box center [569, 222] width 10 height 10
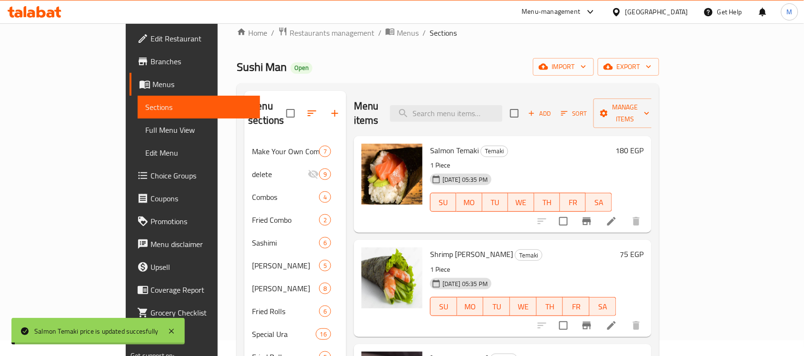
scroll to position [60, 0]
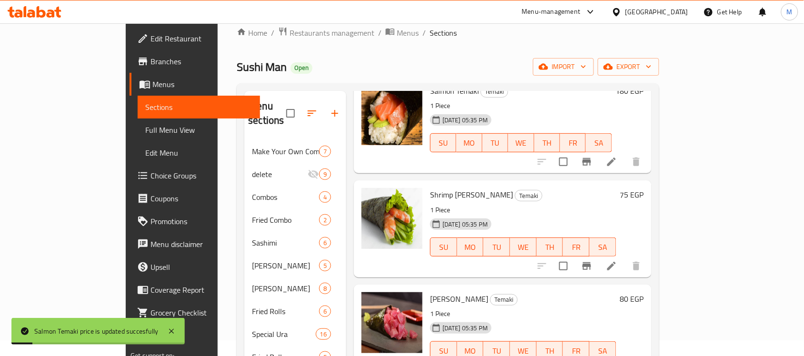
click at [644, 188] on h6 "75 EGP" at bounding box center [632, 194] width 24 height 13
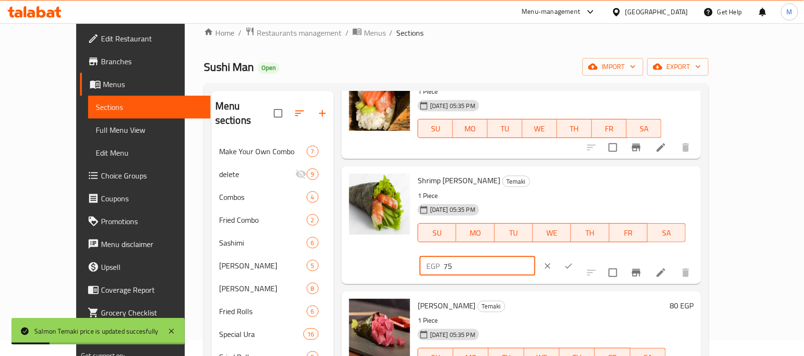
drag, startPoint x: 689, startPoint y: 182, endPoint x: 629, endPoint y: 186, distance: 60.2
click at [536, 257] on input "75" at bounding box center [490, 266] width 92 height 19
paste input "180"
type input "180"
click at [574, 262] on icon "ok" at bounding box center [569, 267] width 10 height 10
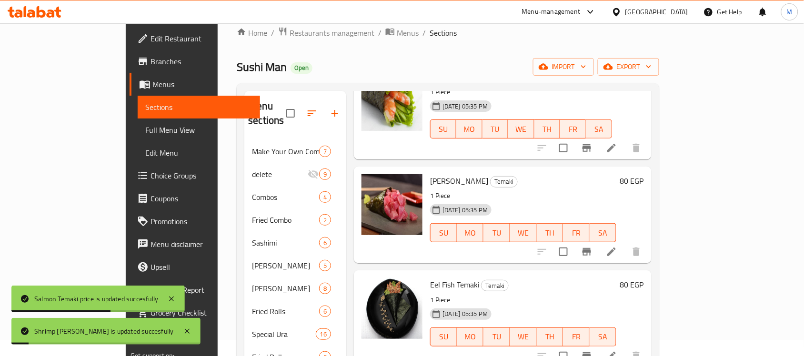
scroll to position [179, 0]
click at [644, 173] on h6 "80 EGP" at bounding box center [632, 179] width 24 height 13
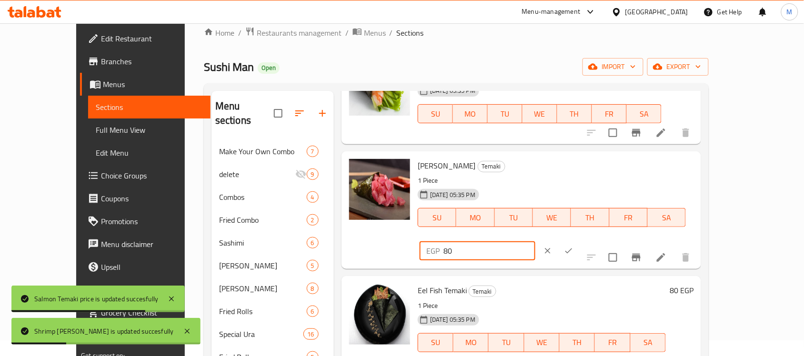
drag, startPoint x: 689, startPoint y: 165, endPoint x: 600, endPoint y: 182, distance: 90.8
click at [594, 241] on div "EGP 80 ​" at bounding box center [506, 251] width 176 height 21
paste input "1"
type input "180"
click at [579, 241] on button "ok" at bounding box center [568, 251] width 21 height 21
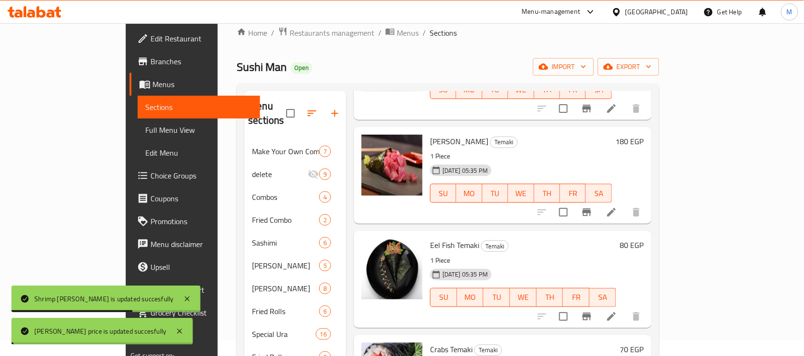
scroll to position [238, 0]
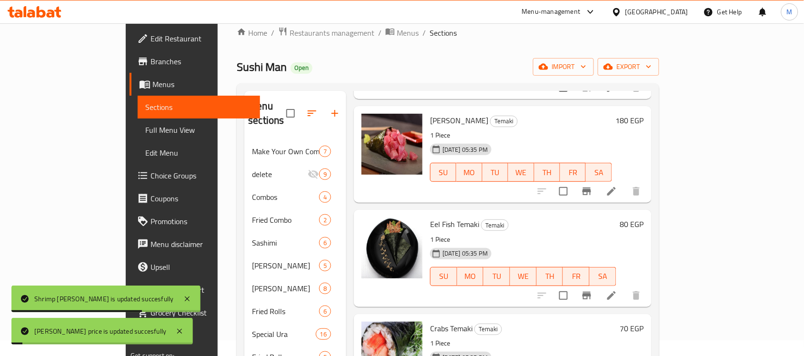
click at [644, 218] on h6 "80 EGP" at bounding box center [632, 224] width 24 height 13
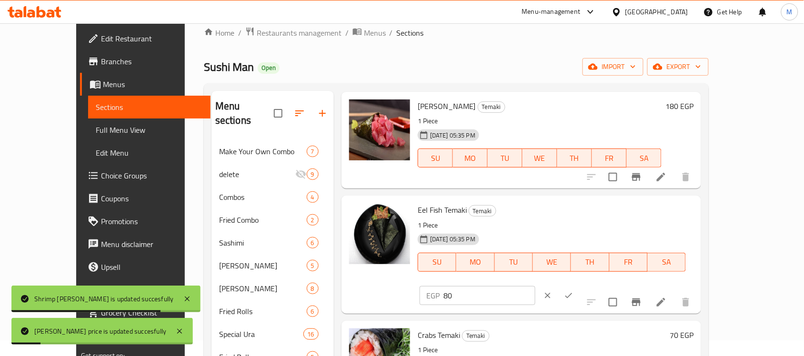
drag, startPoint x: 638, startPoint y: 209, endPoint x: 605, endPoint y: 214, distance: 33.8
click at [536, 286] on div "EGP 80 ​" at bounding box center [478, 295] width 116 height 19
paste input "1"
type input "180"
click at [574, 291] on icon "ok" at bounding box center [569, 296] width 10 height 10
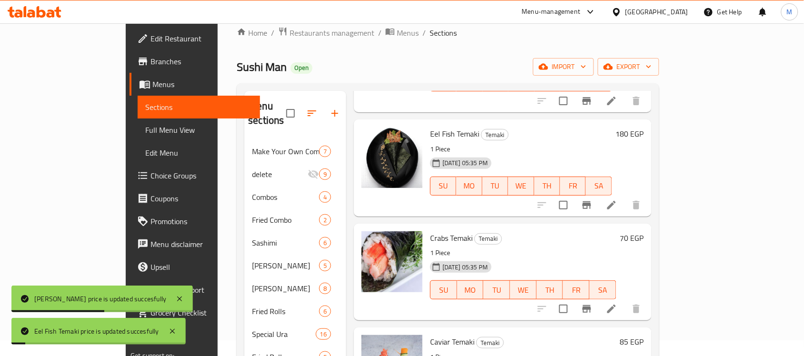
scroll to position [357, 0]
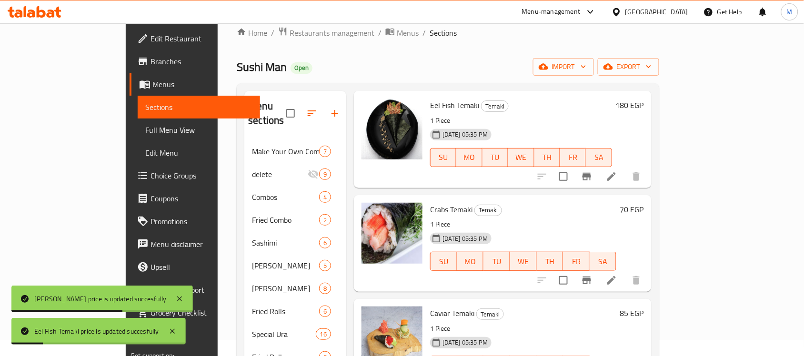
click at [644, 203] on h6 "70 EGP" at bounding box center [632, 209] width 24 height 13
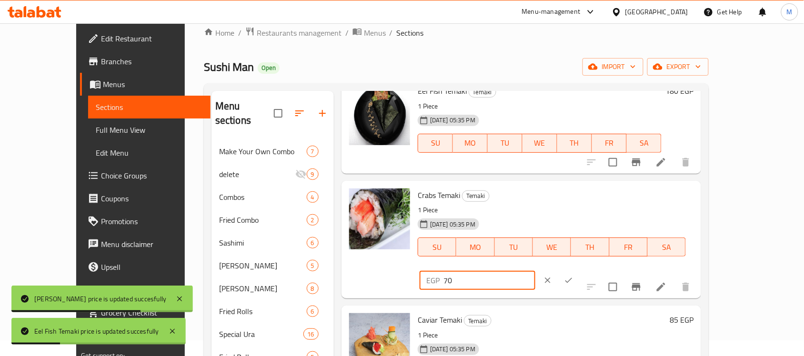
drag, startPoint x: 657, startPoint y: 199, endPoint x: 608, endPoint y: 208, distance: 49.9
click at [581, 209] on div "Crabs Temaki Temaki 1 Piece 18-08-2025 05:35 PM SU MO TU WE TH FR SA EGP 70 ​" at bounding box center [555, 240] width 283 height 110
paste input "18"
type input "180"
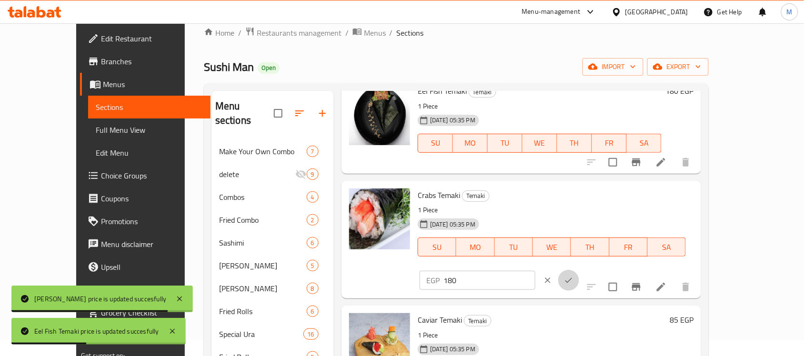
drag, startPoint x: 737, startPoint y: 193, endPoint x: 742, endPoint y: 200, distance: 8.5
click at [579, 270] on button "ok" at bounding box center [568, 280] width 21 height 21
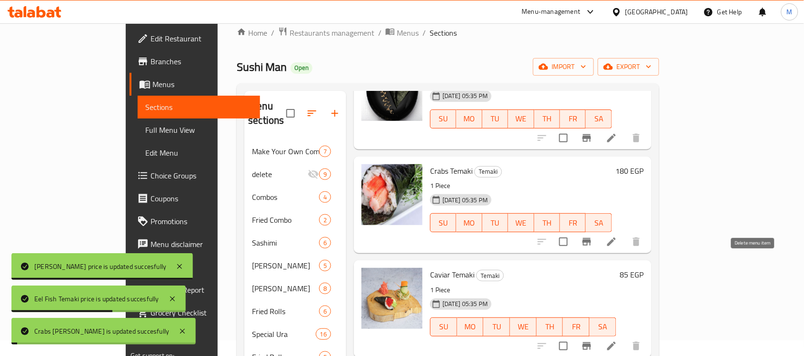
scroll to position [417, 0]
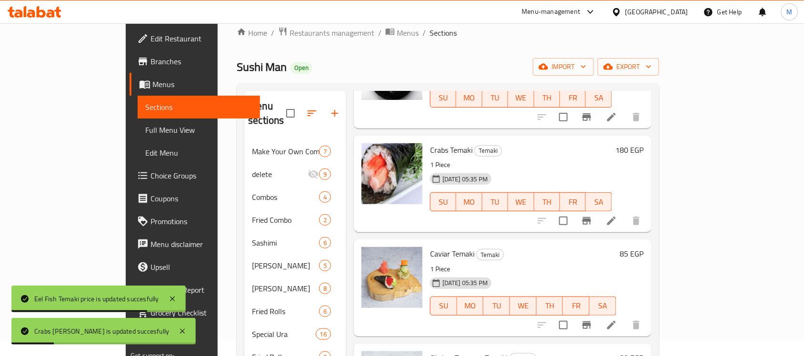
click at [644, 247] on h6 "85 EGP" at bounding box center [632, 253] width 24 height 13
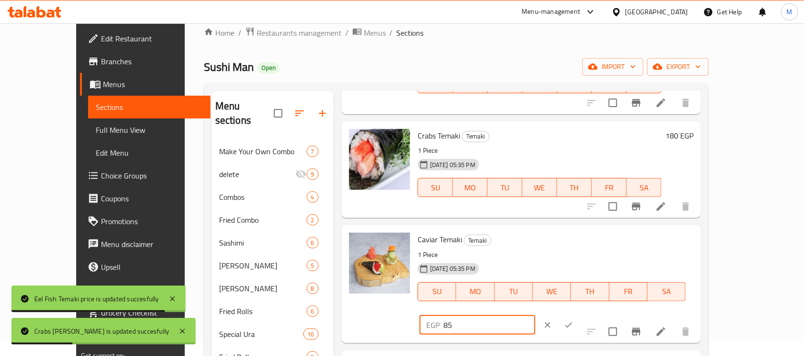
drag, startPoint x: 649, startPoint y: 245, endPoint x: 587, endPoint y: 256, distance: 62.3
click at [536, 316] on div "EGP 85 ​" at bounding box center [478, 325] width 116 height 19
paste input "180"
type input "180"
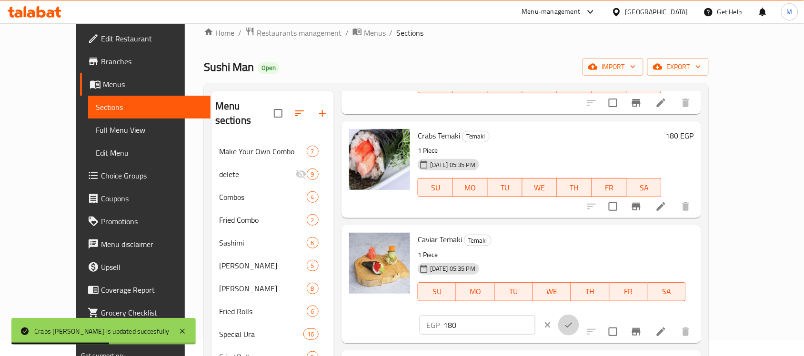
click at [574, 321] on icon "ok" at bounding box center [569, 326] width 10 height 10
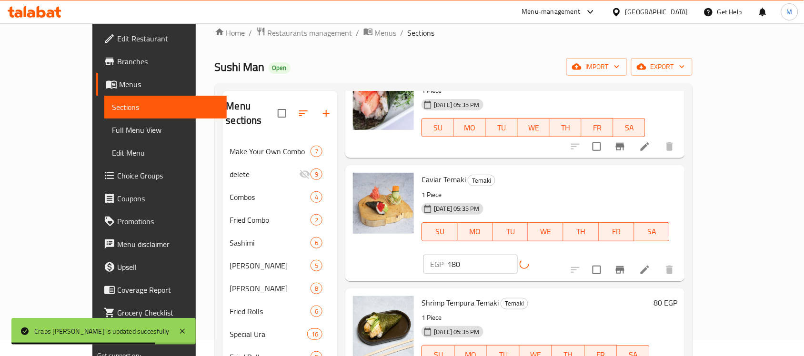
scroll to position [498, 0]
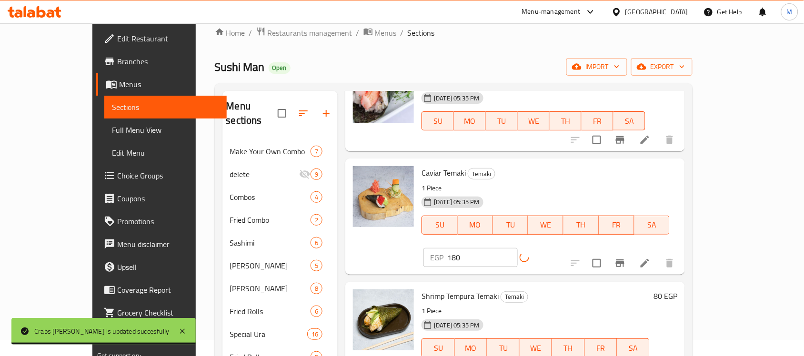
click at [678, 290] on h6 "80 EGP" at bounding box center [666, 296] width 24 height 13
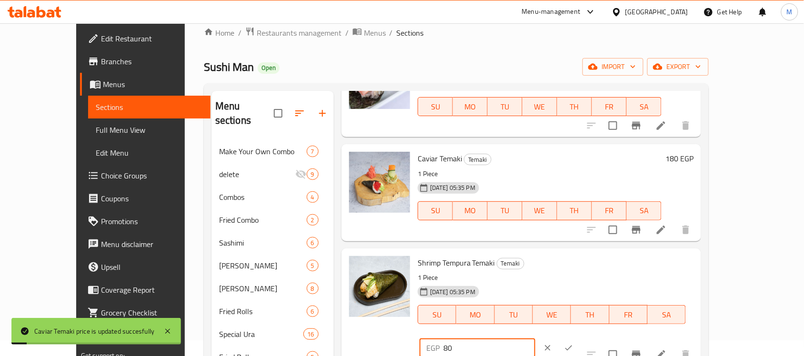
drag, startPoint x: 611, startPoint y: 270, endPoint x: 604, endPoint y: 270, distance: 6.7
click at [536, 339] on div "EGP 80 ​" at bounding box center [478, 348] width 116 height 19
paste input "1"
type input "180"
click at [574, 344] on icon "ok" at bounding box center [569, 349] width 10 height 10
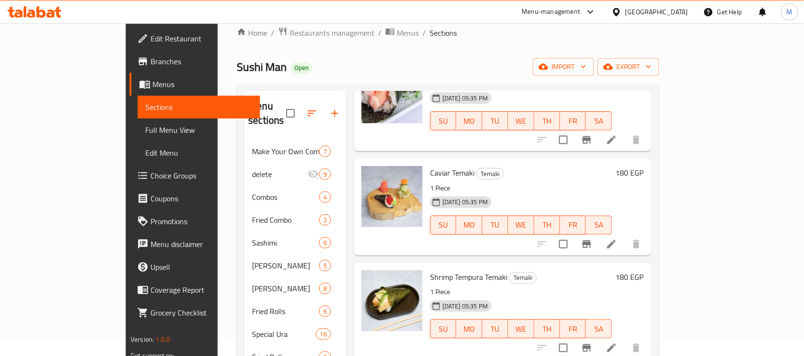
click at [644, 166] on h6 "180 EGP" at bounding box center [630, 172] width 28 height 13
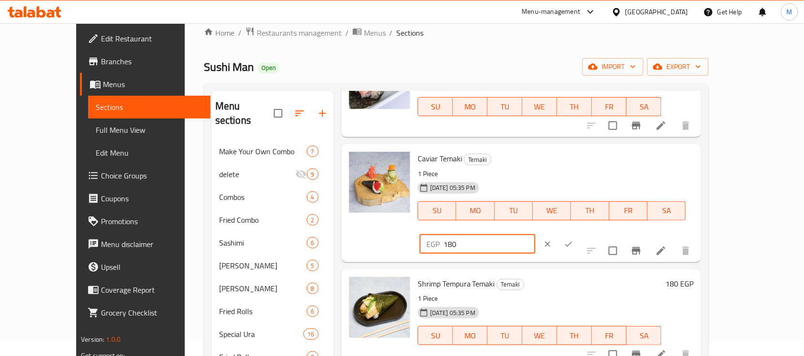
drag, startPoint x: 650, startPoint y: 161, endPoint x: 635, endPoint y: 165, distance: 16.3
click at [536, 235] on input "180" at bounding box center [490, 244] width 92 height 19
type input "190"
click at [574, 240] on icon "ok" at bounding box center [569, 245] width 10 height 10
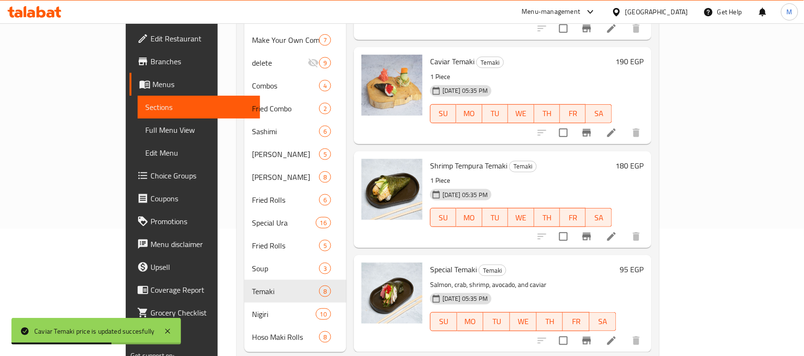
scroll to position [135, 0]
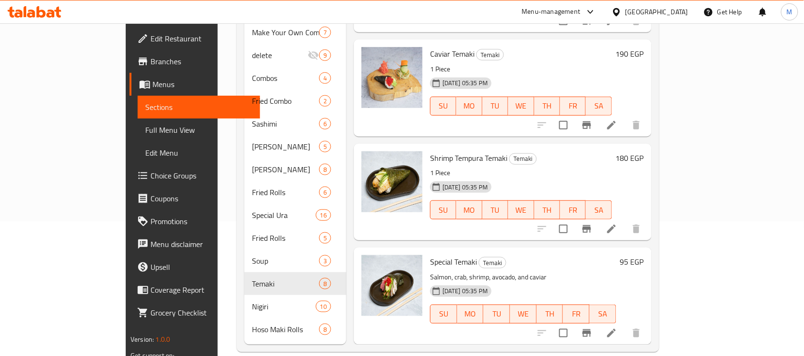
click at [644, 255] on h6 "95 EGP" at bounding box center [632, 261] width 24 height 13
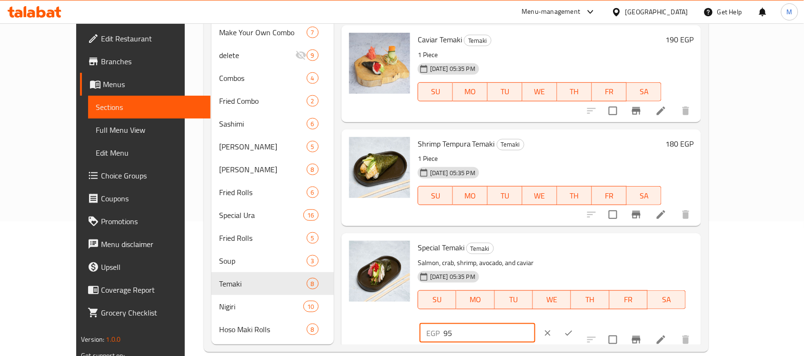
drag, startPoint x: 662, startPoint y: 246, endPoint x: 598, endPoint y: 260, distance: 65.3
click at [598, 260] on div "Special Temaki Temaki Salmon, crab, shrimp, avocado, and caviar 18-08-2025 05:3…" at bounding box center [555, 292] width 283 height 110
type input "210"
click at [574, 329] on icon "ok" at bounding box center [569, 334] width 10 height 10
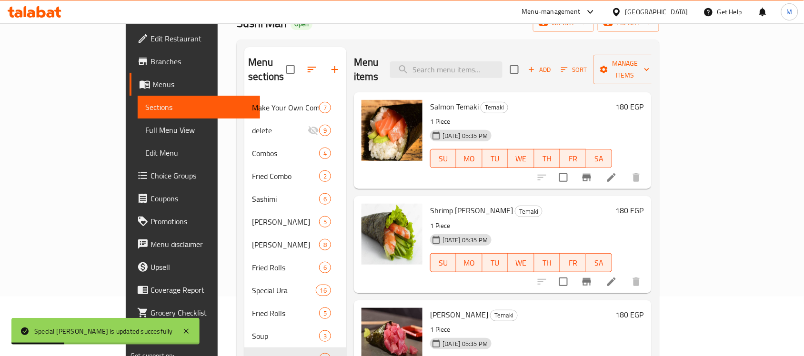
scroll to position [0, 0]
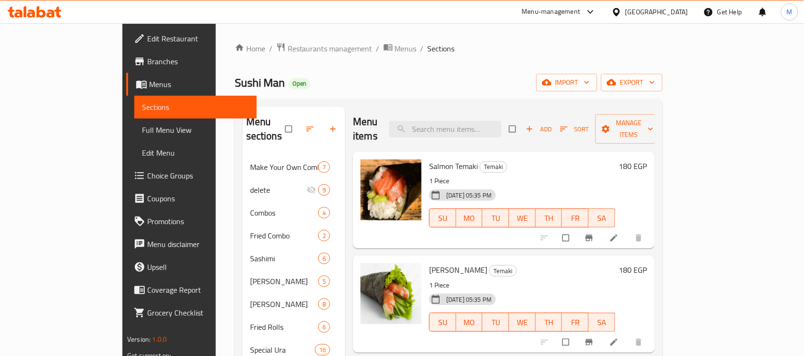
scroll to position [135, 0]
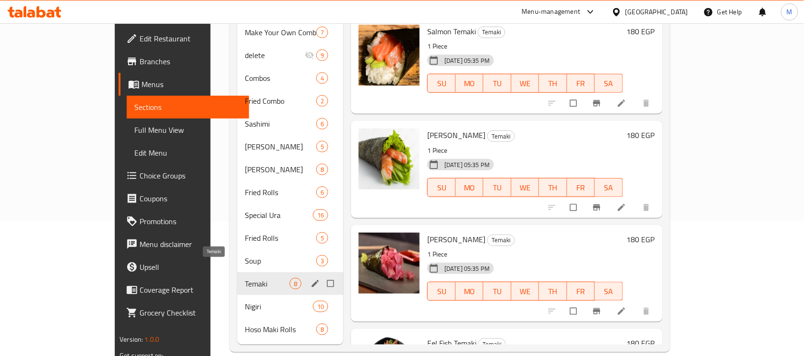
click at [237, 277] on div "Temaki 8" at bounding box center [290, 284] width 106 height 23
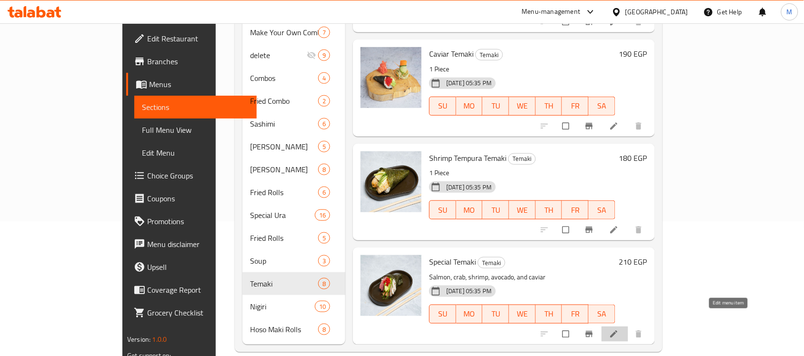
click at [619, 330] on icon at bounding box center [614, 335] width 10 height 10
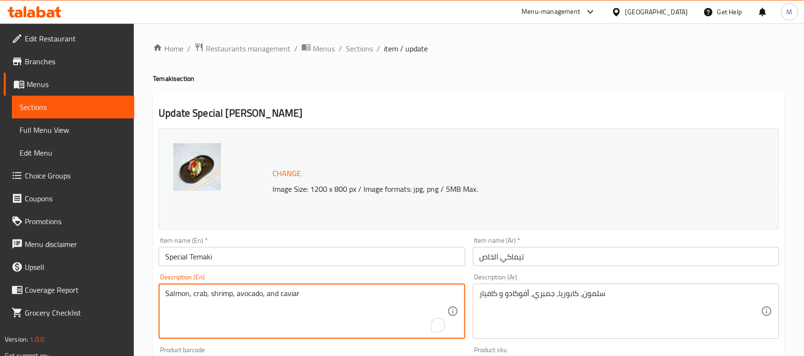
click at [213, 296] on textarea "Salmon, crab, shrimp, avocado, and caviar" at bounding box center [306, 311] width 282 height 45
type textarea "1 Piece"
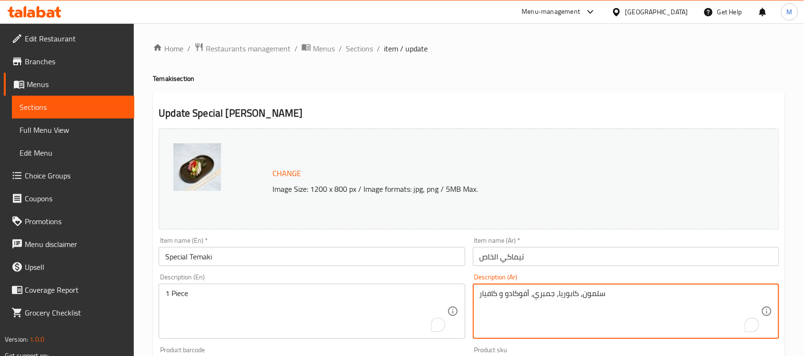
click at [521, 293] on textarea "سلمون، كابوريا، جمبري، أفوكادو و كافيار" at bounding box center [621, 311] width 282 height 45
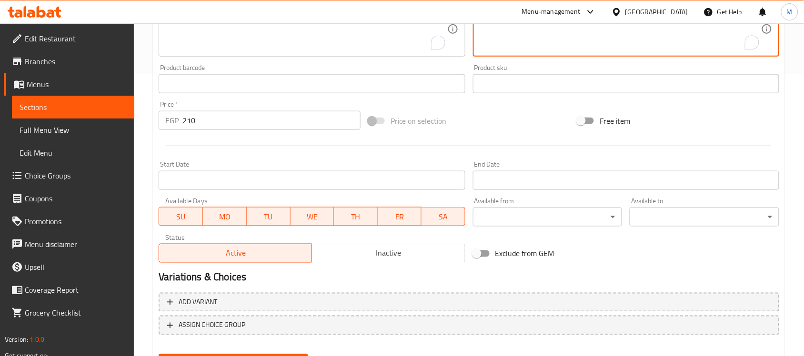
scroll to position [329, 0]
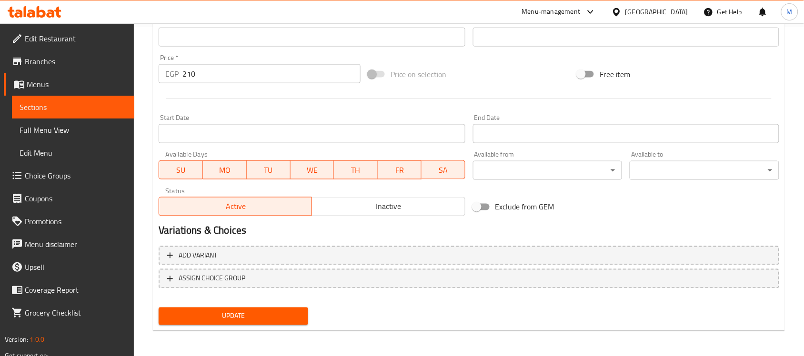
type textarea "1 قطعة"
click at [253, 316] on span "Update" at bounding box center [233, 317] width 134 height 12
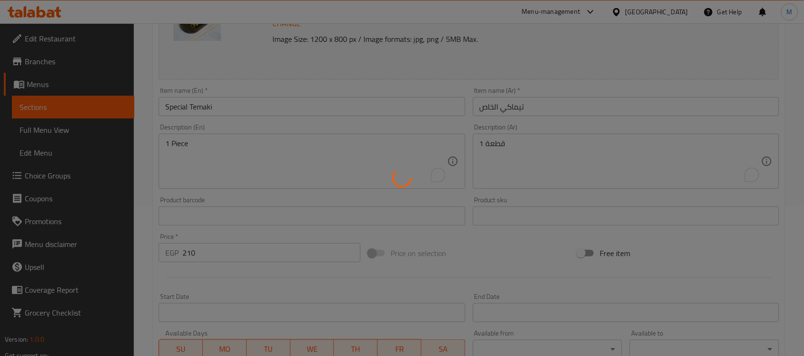
scroll to position [0, 0]
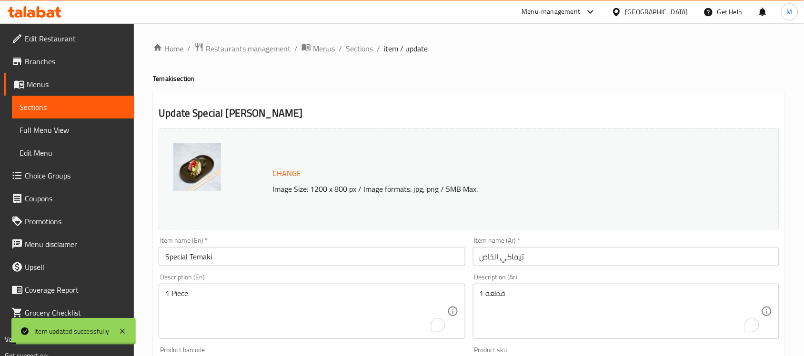
click at [358, 47] on span "Sections" at bounding box center [359, 48] width 27 height 11
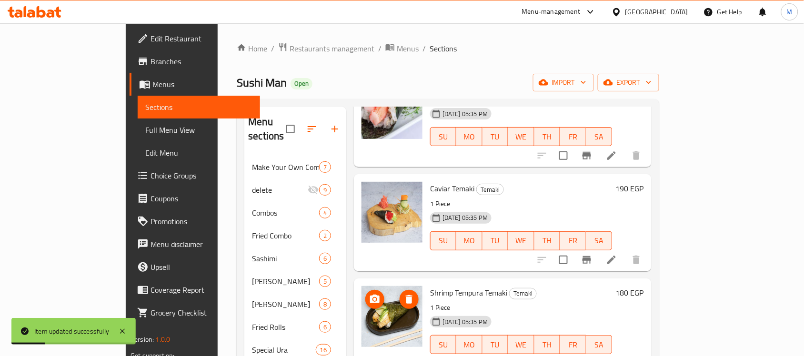
scroll to position [135, 0]
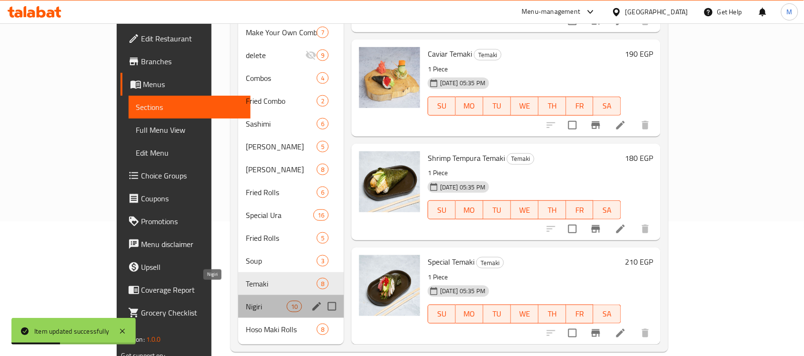
click at [246, 301] on span "Nigiri" at bounding box center [266, 306] width 40 height 11
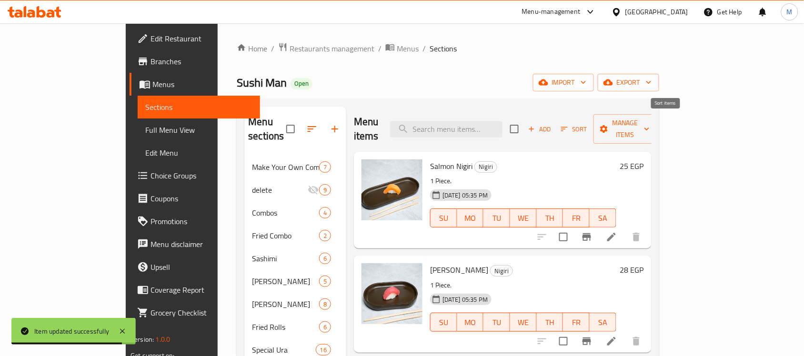
click at [587, 126] on span "Sort" at bounding box center [574, 129] width 26 height 11
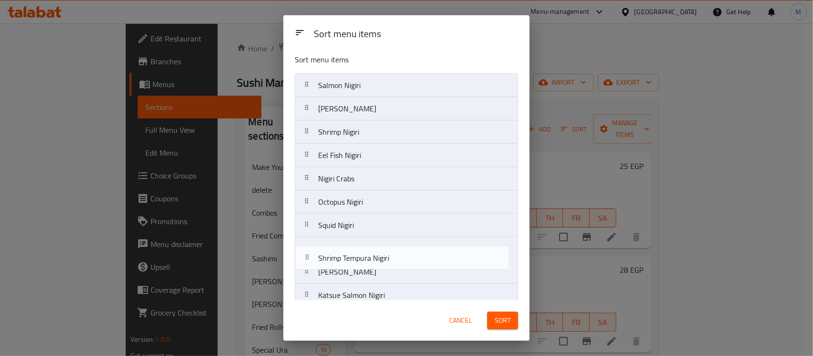
scroll to position [4, 0]
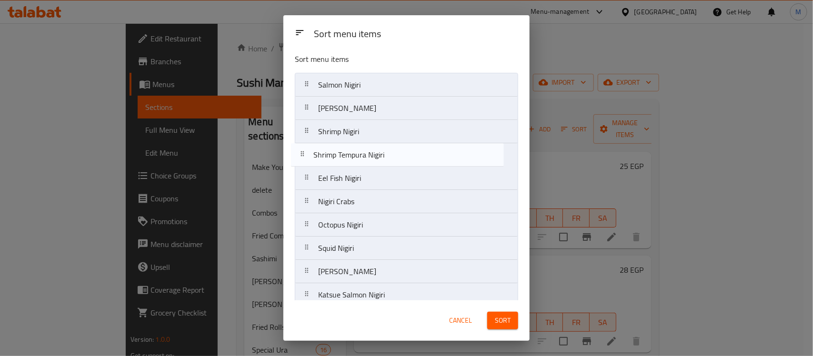
drag, startPoint x: 371, startPoint y: 285, endPoint x: 368, endPoint y: 153, distance: 131.5
click at [368, 153] on nav "Salmon Nigiri Tuna Nigiri [PERSON_NAME] Eel Fish [PERSON_NAME] Crabs Octopus Ni…" at bounding box center [406, 190] width 223 height 234
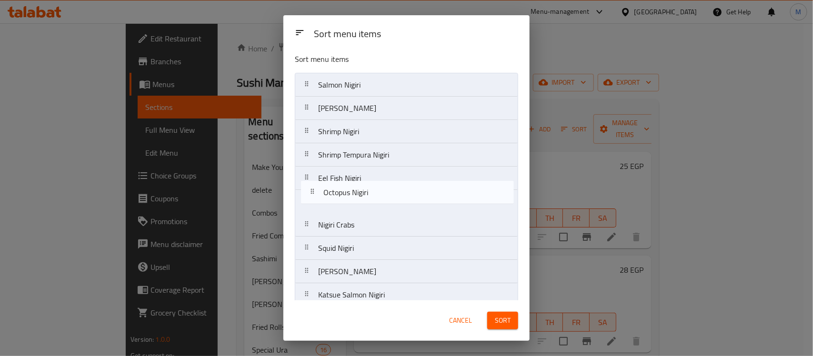
drag, startPoint x: 360, startPoint y: 206, endPoint x: 365, endPoint y: 183, distance: 23.1
click at [365, 183] on nav "Salmon Nigiri Tuna [DEMOGRAPHIC_DATA][PERSON_NAME] Eel Fish [PERSON_NAME] Crabs…" at bounding box center [406, 190] width 223 height 234
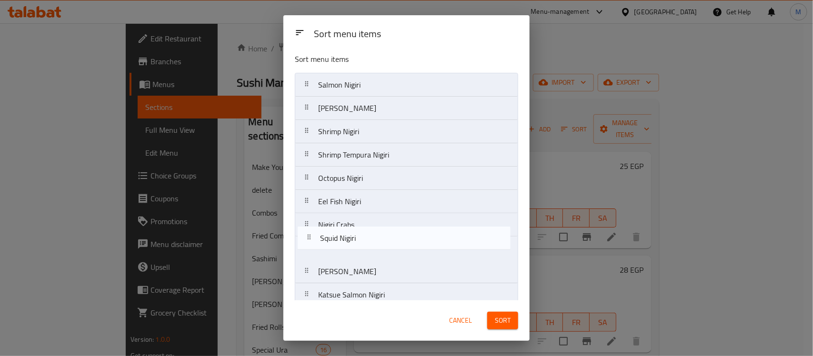
scroll to position [7, 0]
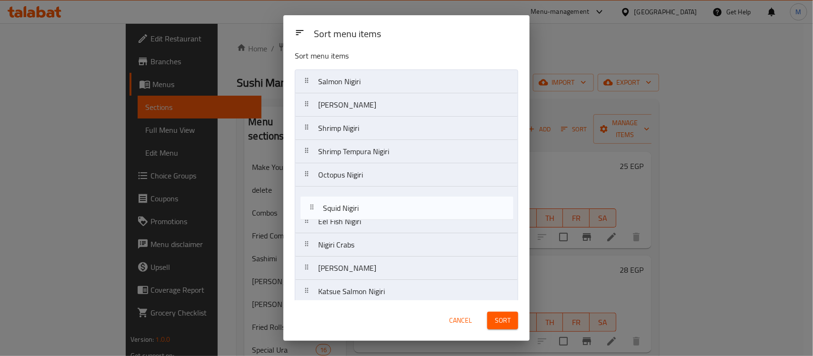
drag, startPoint x: 347, startPoint y: 257, endPoint x: 353, endPoint y: 205, distance: 52.8
click at [353, 205] on nav "Salmon Nigiri Tuna [DEMOGRAPHIC_DATA][PERSON_NAME] Octopus Nigiri Eel Fish [PER…" at bounding box center [406, 187] width 223 height 234
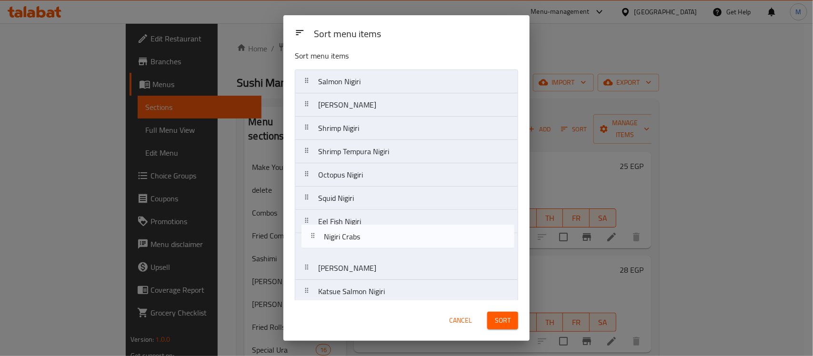
scroll to position [10, 0]
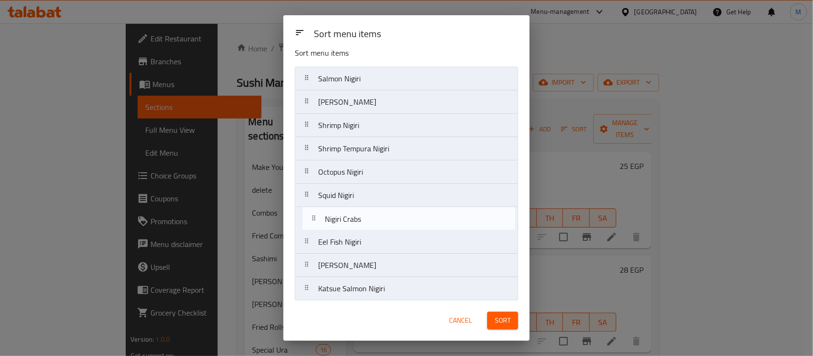
drag, startPoint x: 350, startPoint y: 253, endPoint x: 358, endPoint y: 220, distance: 34.8
click at [358, 220] on nav "Salmon Nigiri Tuna [DEMOGRAPHIC_DATA][PERSON_NAME] Nigiri Squid Nigiri Eel Fish…" at bounding box center [406, 184] width 223 height 234
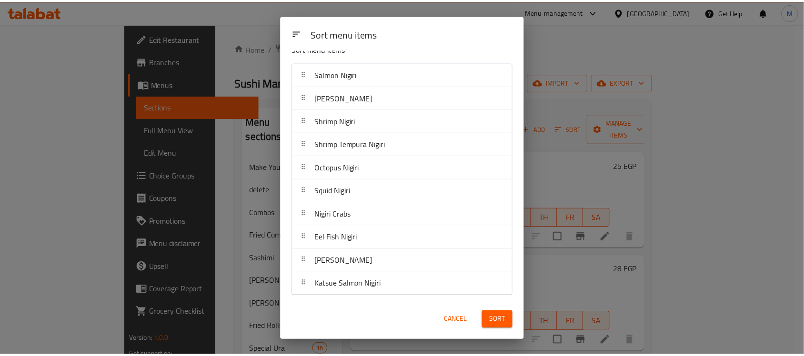
scroll to position [15, 0]
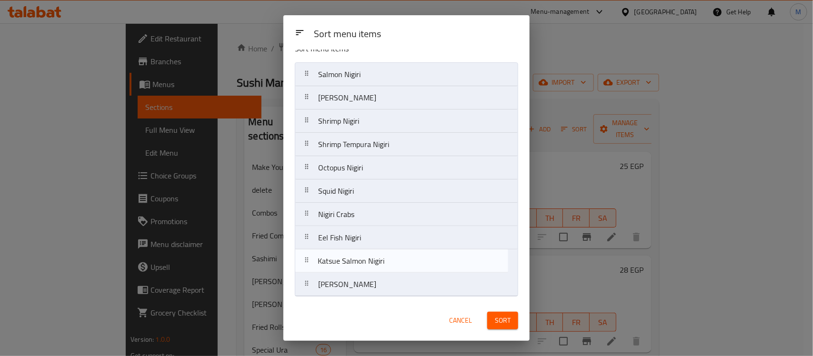
drag, startPoint x: 354, startPoint y: 291, endPoint x: 355, endPoint y: 265, distance: 25.8
click at [355, 265] on nav "Salmon Nigiri Tuna [DEMOGRAPHIC_DATA][PERSON_NAME] Nigiri Squid [PERSON_NAME] C…" at bounding box center [406, 179] width 223 height 234
drag, startPoint x: 365, startPoint y: 263, endPoint x: 367, endPoint y: 285, distance: 21.6
click at [367, 285] on nav "Salmon Nigiri Tuna [DEMOGRAPHIC_DATA][PERSON_NAME] Nigiri Squid [PERSON_NAME] C…" at bounding box center [406, 179] width 223 height 234
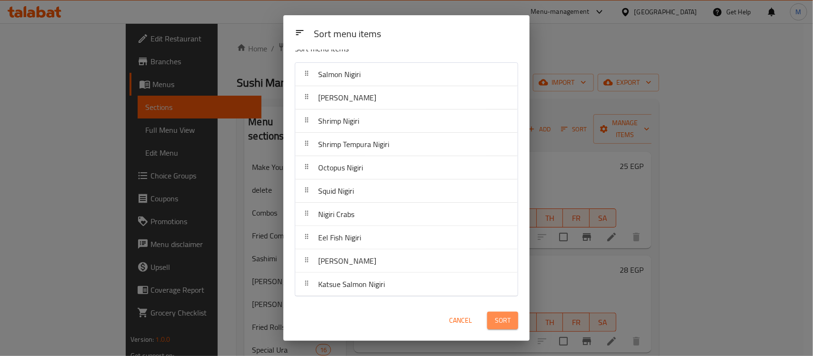
click at [510, 316] on span "Sort" at bounding box center [503, 321] width 16 height 12
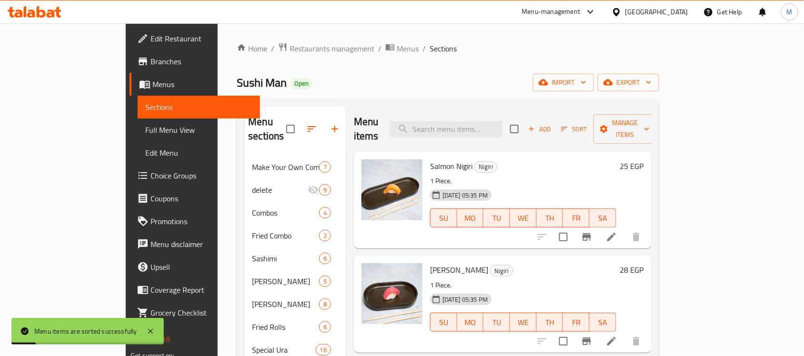
click at [501, 71] on div "Home / Restaurants management / Menus / Sections Sushi Man Open import export M…" at bounding box center [448, 264] width 422 height 445
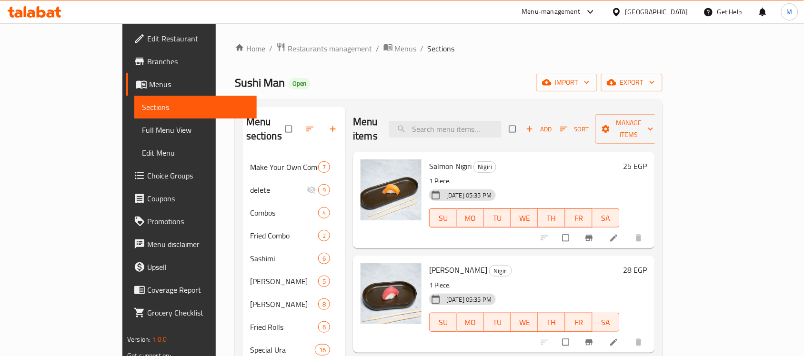
click at [647, 160] on h6 "25 EGP" at bounding box center [636, 166] width 24 height 13
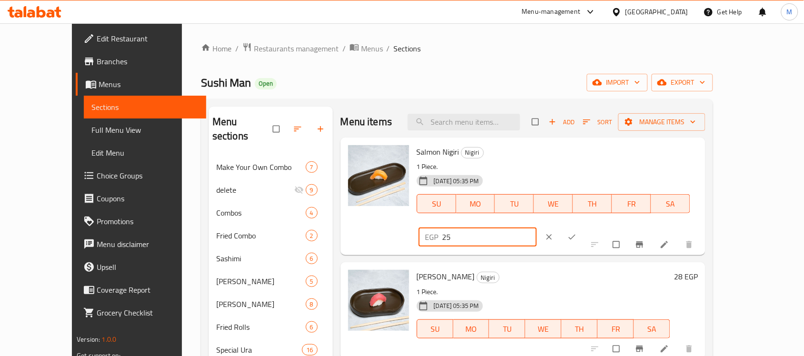
drag, startPoint x: 648, startPoint y: 156, endPoint x: 611, endPoint y: 162, distance: 38.1
click at [537, 228] on div "EGP 25 ​" at bounding box center [478, 237] width 119 height 19
drag, startPoint x: 629, startPoint y: 165, endPoint x: 615, endPoint y: 167, distance: 14.4
click at [597, 227] on div "EGP 45 ​" at bounding box center [507, 237] width 180 height 21
type input "45"
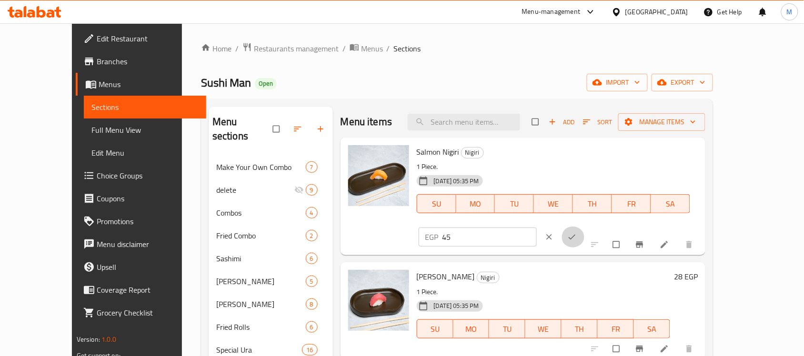
click at [577, 233] on icon "ok" at bounding box center [572, 238] width 10 height 10
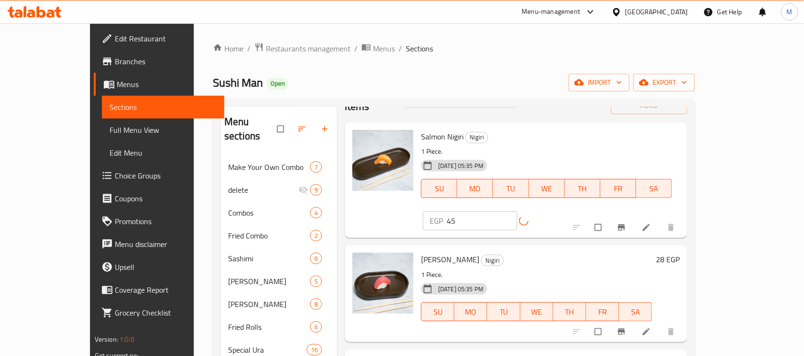
scroll to position [60, 0]
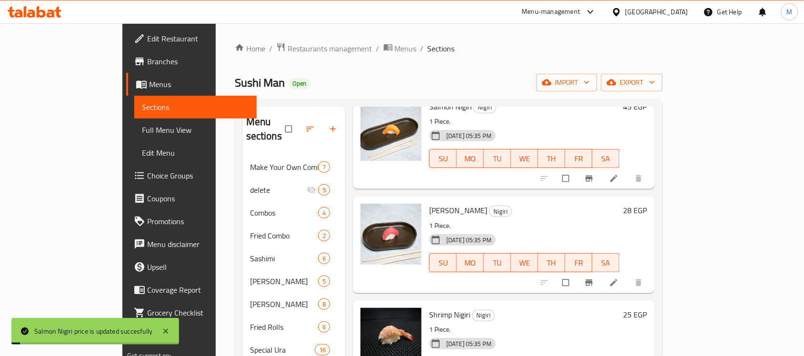
click at [647, 204] on h6 "28 EGP" at bounding box center [636, 210] width 24 height 13
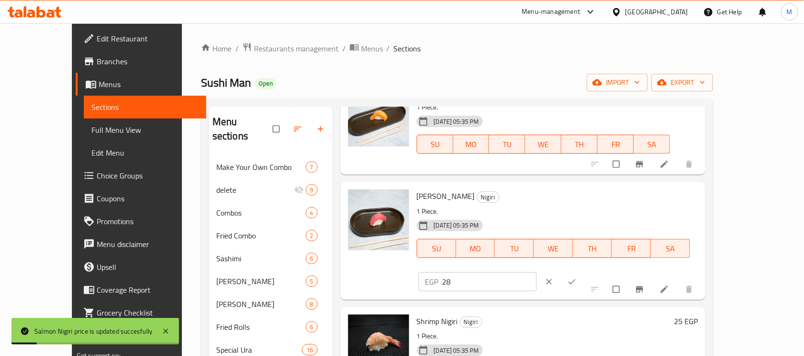
drag, startPoint x: 630, startPoint y: 203, endPoint x: 622, endPoint y: 203, distance: 8.1
click at [537, 273] on div "EGP 28 ​" at bounding box center [478, 282] width 119 height 19
paste input "45"
type input "45"
click at [577, 277] on icon "ok" at bounding box center [572, 282] width 10 height 10
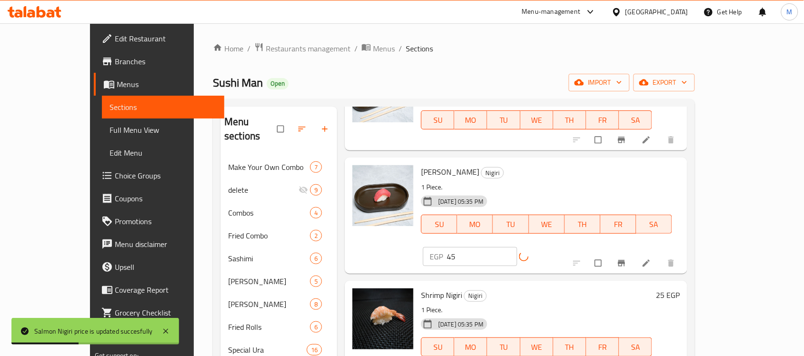
scroll to position [119, 0]
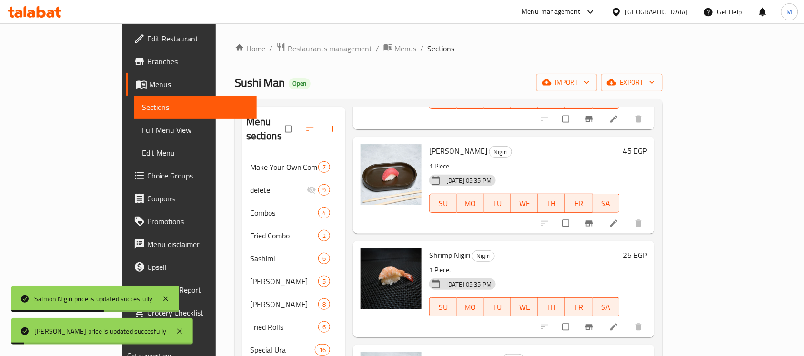
click at [647, 249] on h6 "25 EGP" at bounding box center [636, 255] width 24 height 13
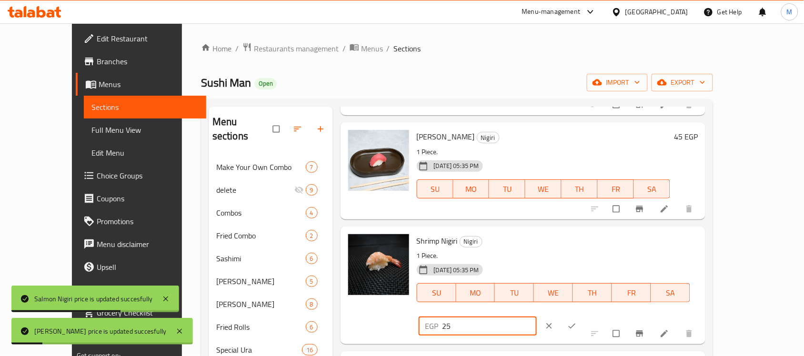
drag, startPoint x: 686, startPoint y: 244, endPoint x: 606, endPoint y: 253, distance: 80.5
click at [537, 317] on div "EGP 25 ​" at bounding box center [478, 326] width 119 height 19
paste input "4"
type input "45"
click at [585, 316] on button "ok" at bounding box center [573, 326] width 23 height 21
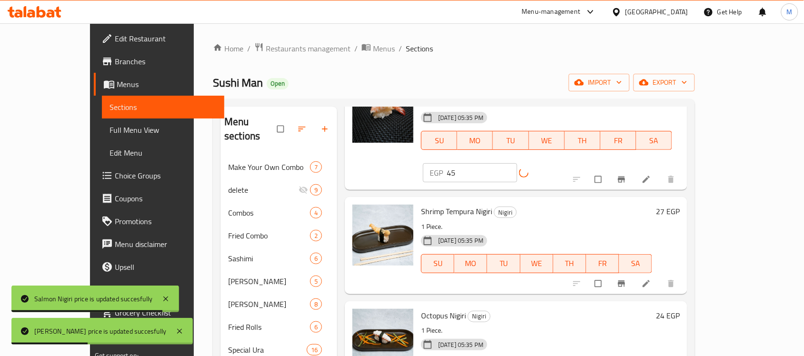
scroll to position [298, 0]
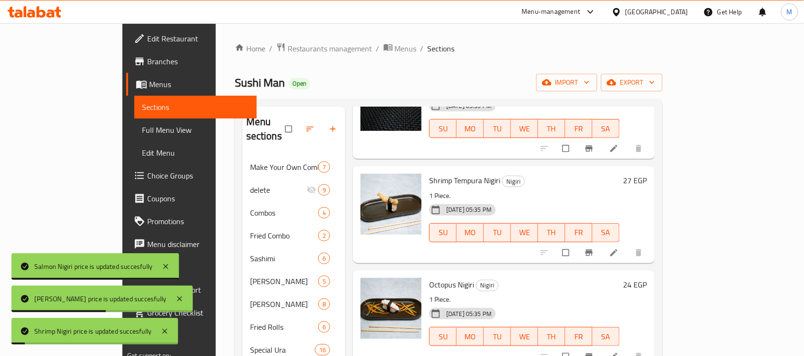
click at [647, 174] on h6 "27 EGP" at bounding box center [636, 180] width 24 height 13
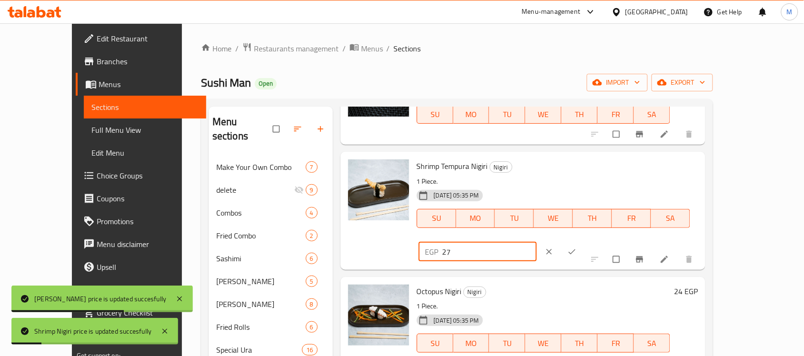
drag, startPoint x: 655, startPoint y: 172, endPoint x: 591, endPoint y: 182, distance: 65.1
click at [585, 180] on div "Shrimp Tempura Nigiri Nigiri 1 Piece. [DATE] 05:35 PM SU MO TU WE TH FR SA EGP …" at bounding box center [557, 211] width 289 height 110
paste input "45"
type input "45"
click at [577, 247] on icon "ok" at bounding box center [572, 252] width 10 height 10
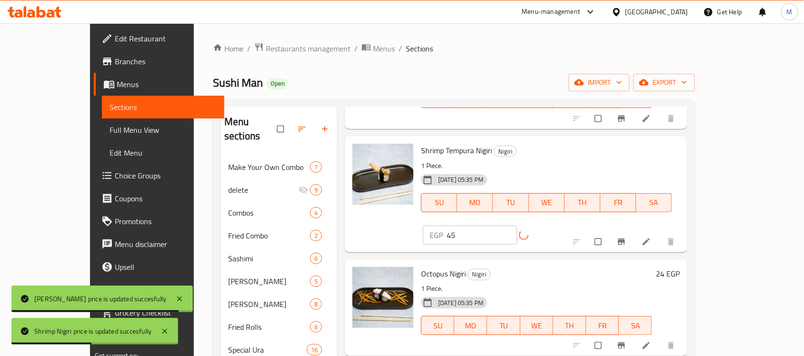
scroll to position [357, 0]
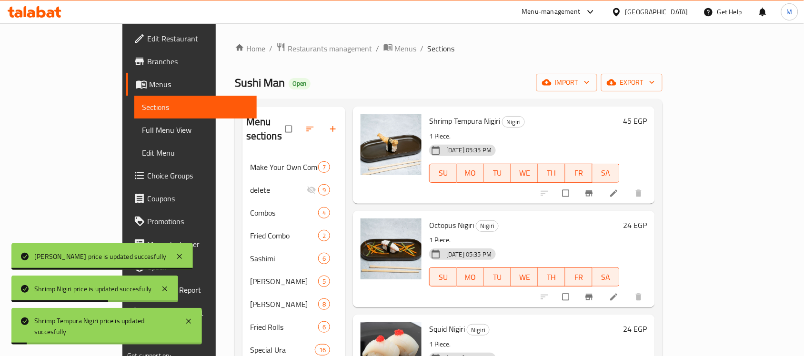
click at [647, 219] on h6 "24 EGP" at bounding box center [636, 225] width 24 height 13
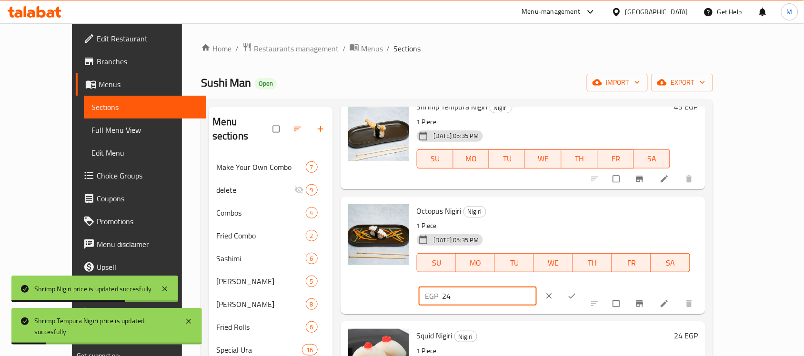
drag, startPoint x: 685, startPoint y: 213, endPoint x: 587, endPoint y: 223, distance: 98.7
click at [587, 223] on div "Octopus Nigiri Nigiri 1 Piece. [DATE] 05:35 PM SU MO TU WE TH FR SA EGP 24 ​" at bounding box center [557, 256] width 289 height 110
paste input "45"
type input "45"
click at [577, 292] on icon "ok" at bounding box center [572, 297] width 10 height 10
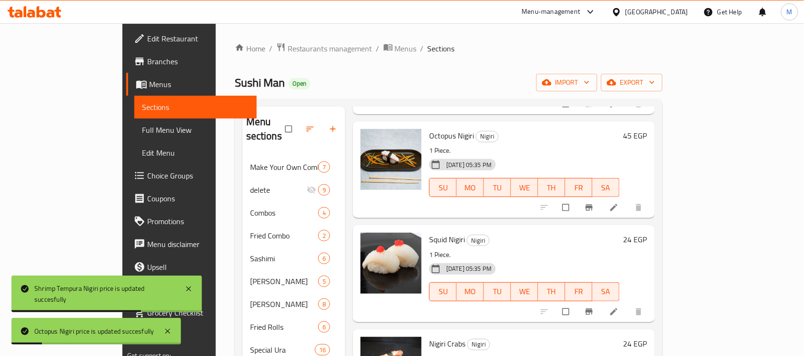
scroll to position [476, 0]
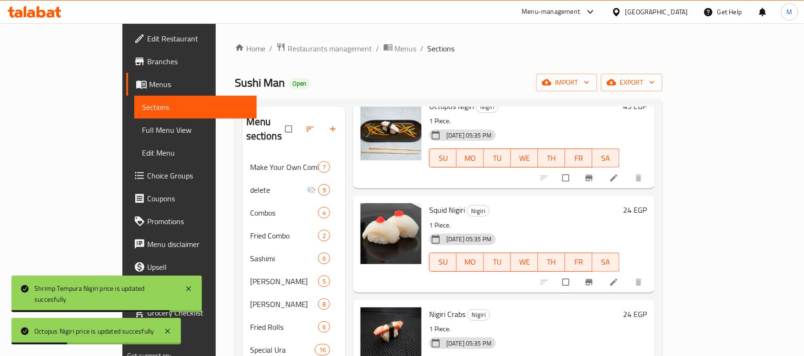
click at [647, 203] on h6 "24 EGP" at bounding box center [636, 209] width 24 height 13
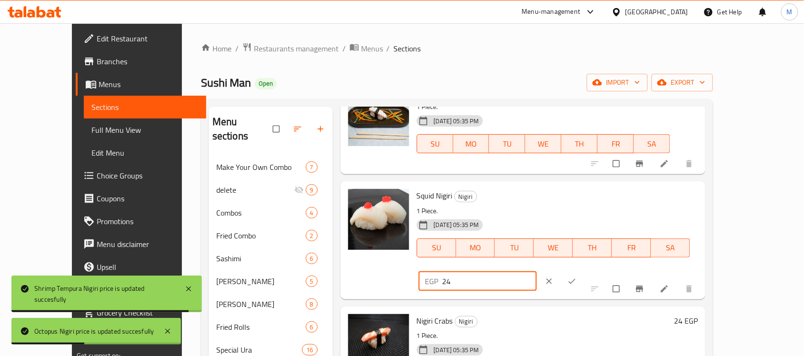
drag, startPoint x: 651, startPoint y: 199, endPoint x: 553, endPoint y: 218, distance: 99.9
click at [585, 208] on div "Squid Nigiri Nigiri 1 Piece. [DATE] 05:35 PM SU MO TU WE TH FR SA EGP 24 ​" at bounding box center [557, 240] width 289 height 110
paste input "45"
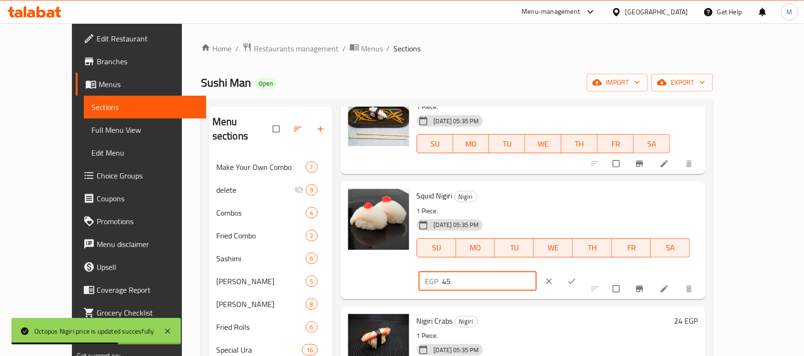
type input "45"
click at [579, 277] on span "ok" at bounding box center [572, 282] width 11 height 10
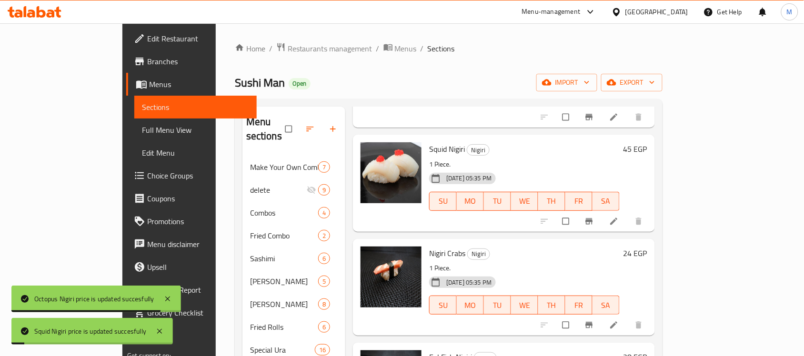
scroll to position [596, 0]
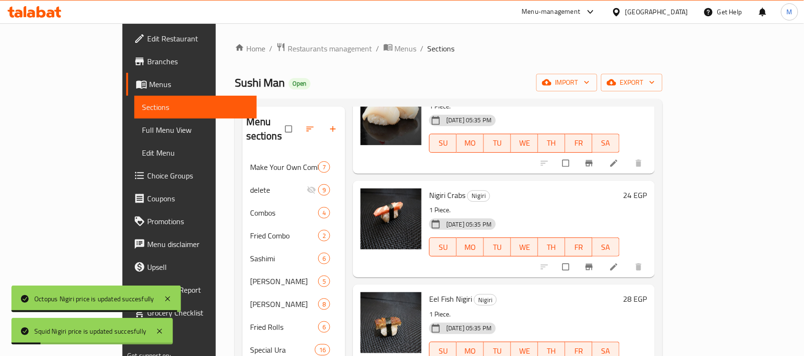
click at [647, 189] on h6 "24 EGP" at bounding box center [636, 195] width 24 height 13
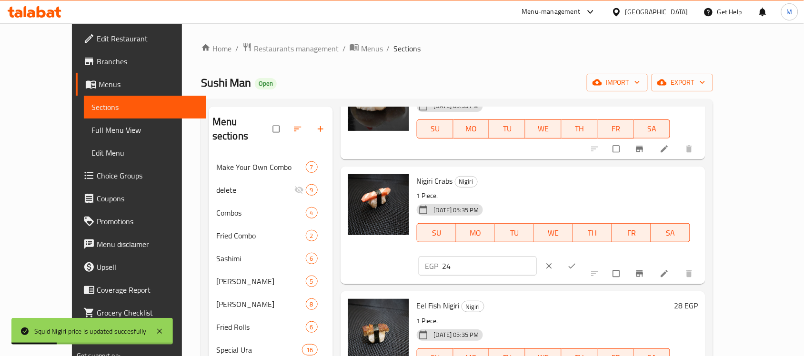
drag, startPoint x: 651, startPoint y: 180, endPoint x: 570, endPoint y: 189, distance: 81.5
click at [570, 189] on div "Nigiri Crabs Nigiri 1 Piece. [DATE] 05:35 PM SU MO TU WE TH FR SA EGP 24 ​" at bounding box center [557, 226] width 289 height 110
paste input "45"
type input "45"
click at [577, 262] on icon "ok" at bounding box center [572, 267] width 10 height 10
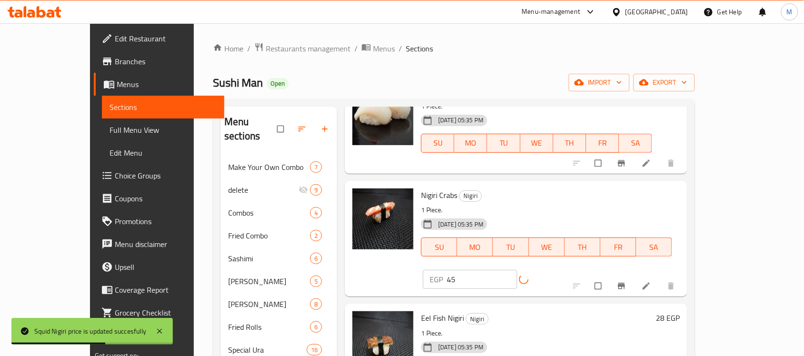
scroll to position [655, 0]
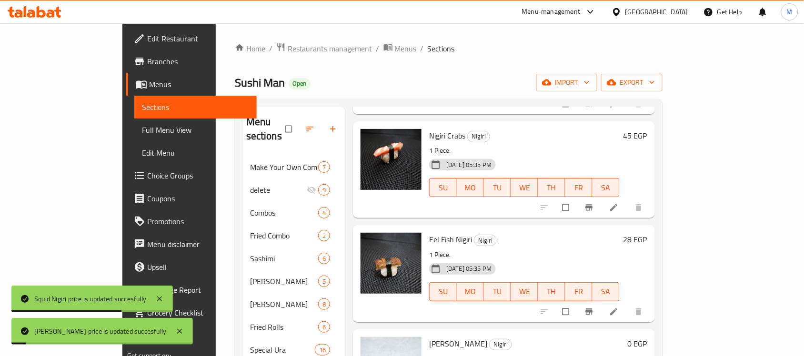
click at [647, 233] on h6 "28 EGP" at bounding box center [636, 239] width 24 height 13
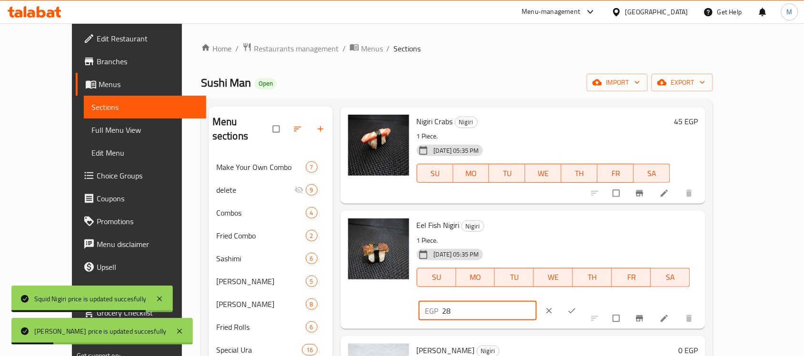
drag, startPoint x: 600, startPoint y: 239, endPoint x: 644, endPoint y: 244, distance: 43.6
click at [591, 241] on div "Eel Fish Nigiri Nigiri 1 Piece. [DATE] 05:35 PM SU MO TU WE TH FR SA EGP 28 ​" at bounding box center [557, 270] width 289 height 110
paste input "45"
type input "45"
click at [577, 306] on icon "ok" at bounding box center [572, 311] width 10 height 10
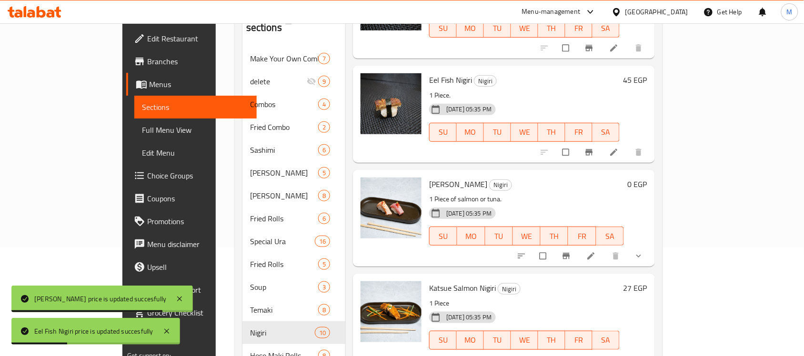
scroll to position [119, 0]
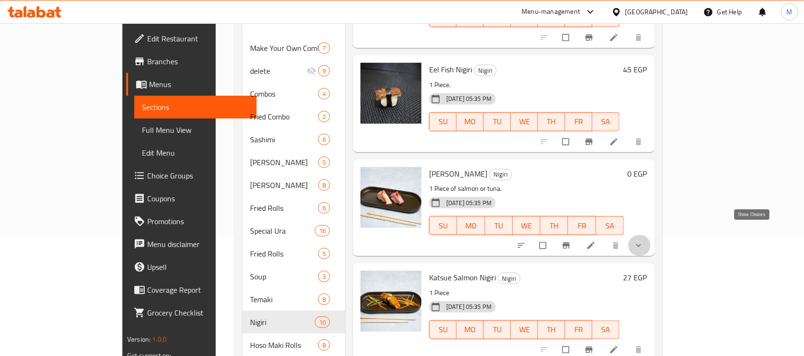
click at [644, 241] on icon "show more" at bounding box center [639, 246] width 10 height 10
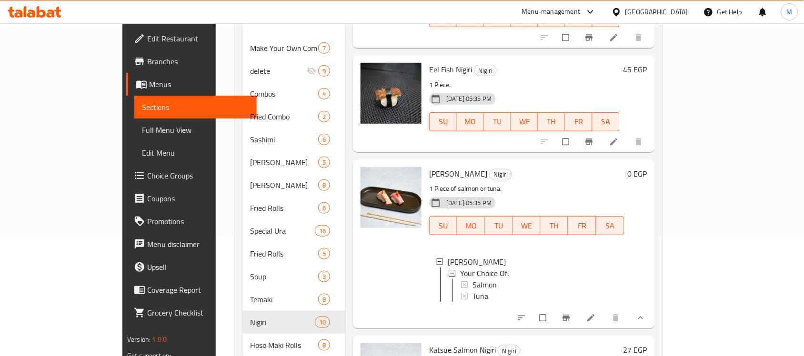
scroll to position [766, 0]
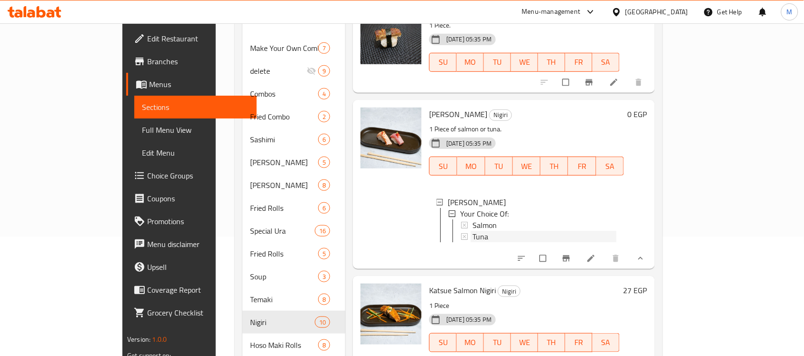
click at [473, 231] on span "Tuna" at bounding box center [481, 236] width 16 height 11
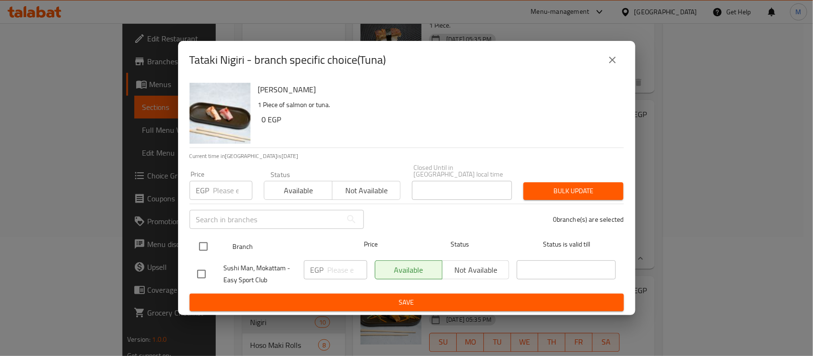
click at [202, 243] on input "checkbox" at bounding box center [203, 247] width 20 height 20
checkbox input "true"
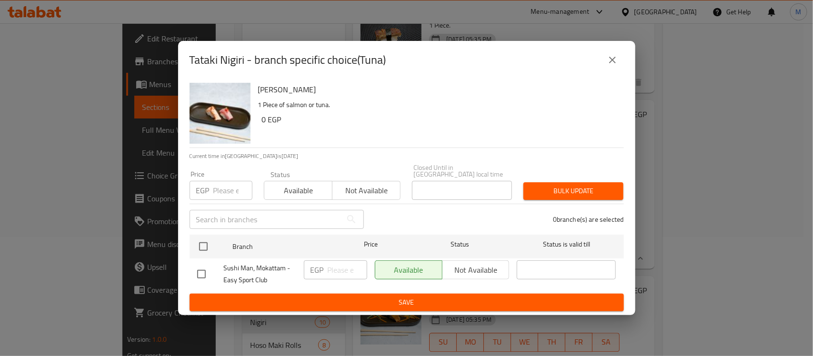
checkbox input "true"
click at [239, 191] on input "-1" at bounding box center [232, 190] width 39 height 19
drag, startPoint x: 224, startPoint y: 189, endPoint x: 204, endPoint y: 192, distance: 20.2
click at [204, 192] on div "EGP -1 Price" at bounding box center [221, 190] width 63 height 19
type input "50"
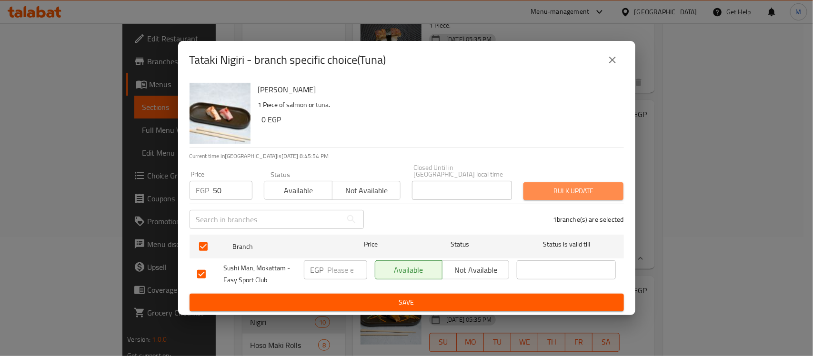
click at [580, 182] on button "Bulk update" at bounding box center [574, 191] width 100 height 18
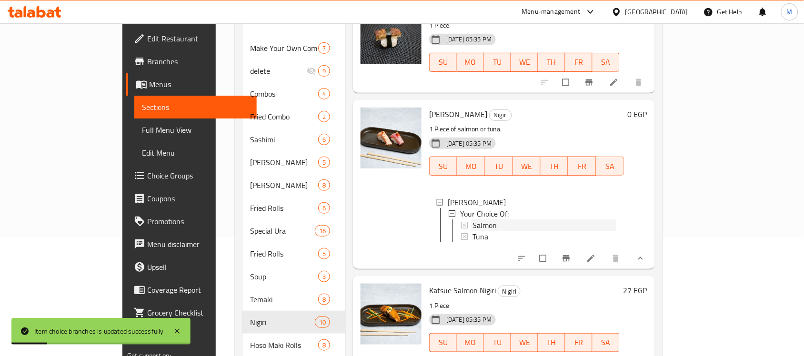
click at [473, 220] on span "Salmon" at bounding box center [485, 225] width 24 height 11
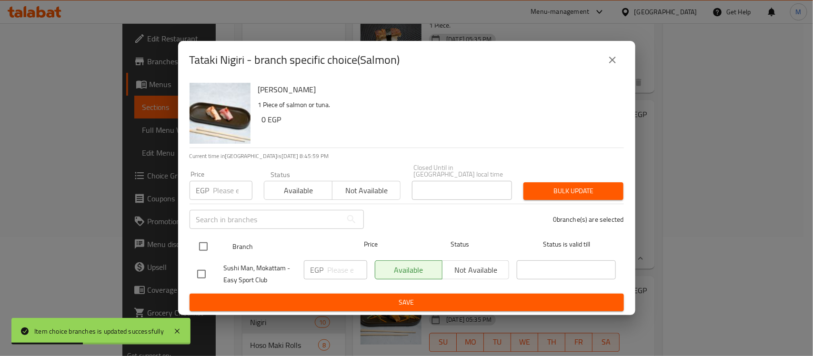
click at [205, 242] on input "checkbox" at bounding box center [203, 247] width 20 height 20
checkbox input "true"
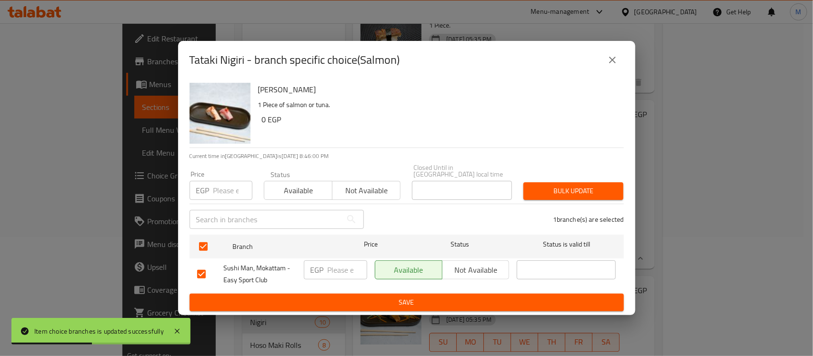
click at [219, 189] on input "number" at bounding box center [232, 190] width 39 height 19
type input "45"
click at [546, 189] on span "Bulk update" at bounding box center [573, 191] width 85 height 12
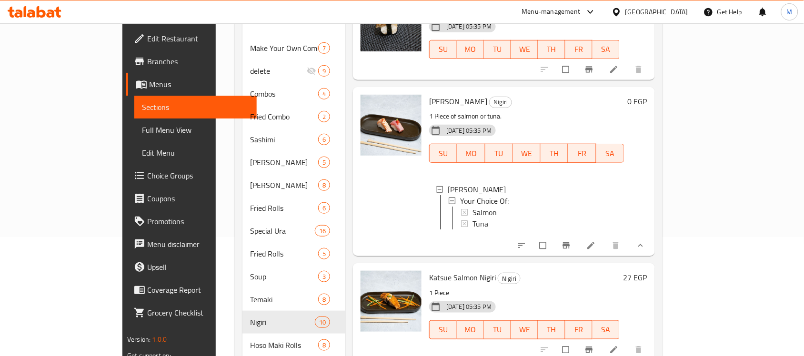
scroll to position [787, 0]
click at [647, 271] on h6 "27 EGP" at bounding box center [636, 277] width 24 height 13
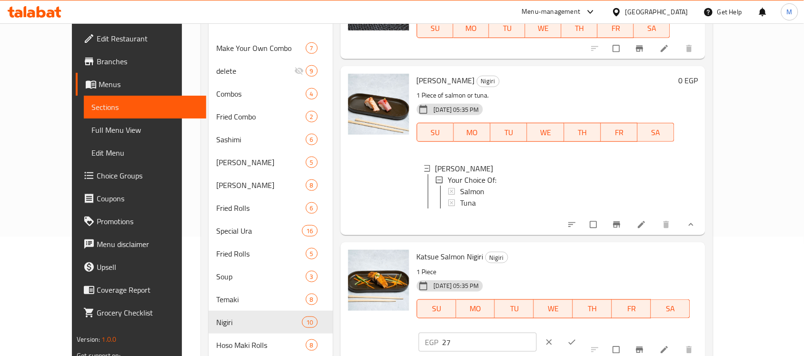
drag, startPoint x: 635, startPoint y: 262, endPoint x: 603, endPoint y: 264, distance: 32.0
click at [537, 333] on div "EGP 27 ​" at bounding box center [478, 342] width 119 height 19
drag, startPoint x: 641, startPoint y: 268, endPoint x: 607, endPoint y: 277, distance: 35.9
click at [597, 332] on div "EGP 45 ​" at bounding box center [508, 342] width 178 height 21
type input "50"
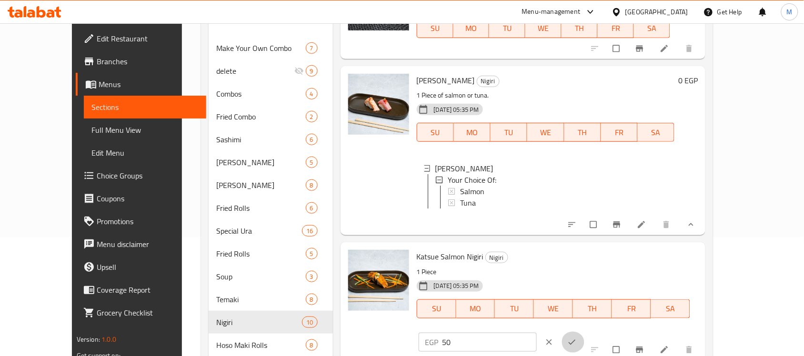
click at [577, 338] on icon "ok" at bounding box center [572, 343] width 10 height 10
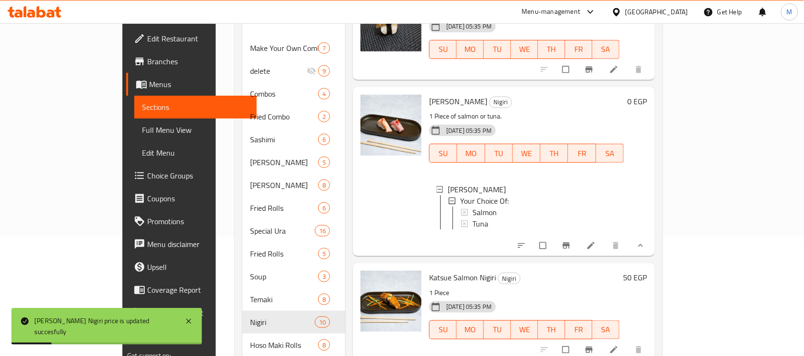
click at [367, 179] on div at bounding box center [391, 172] width 69 height 162
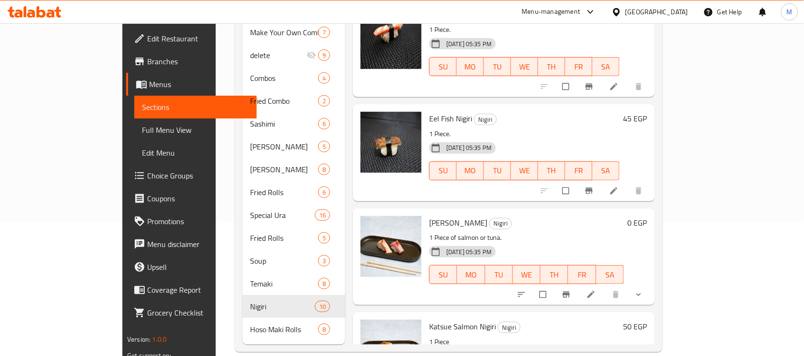
scroll to position [706, 0]
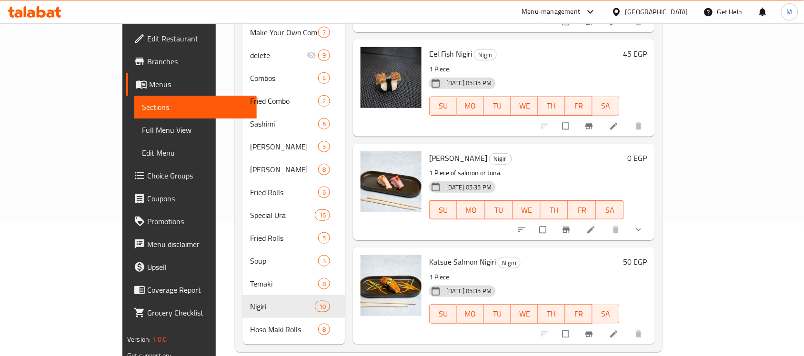
click at [539, 255] on h6 "[PERSON_NAME] Salmon [PERSON_NAME]" at bounding box center [524, 261] width 191 height 13
click at [644, 225] on icon "show more" at bounding box center [639, 230] width 10 height 10
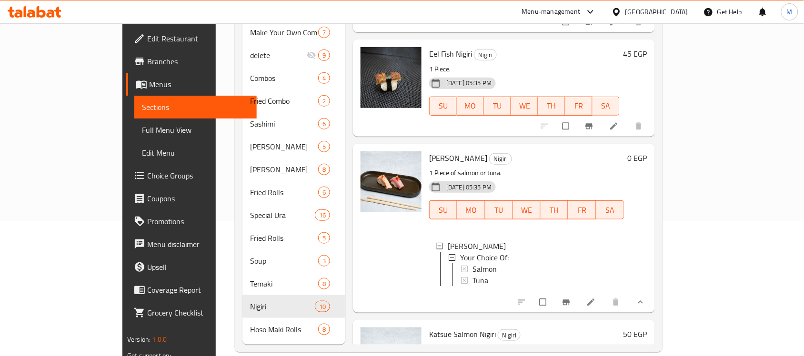
click at [370, 249] on div at bounding box center [391, 229] width 69 height 162
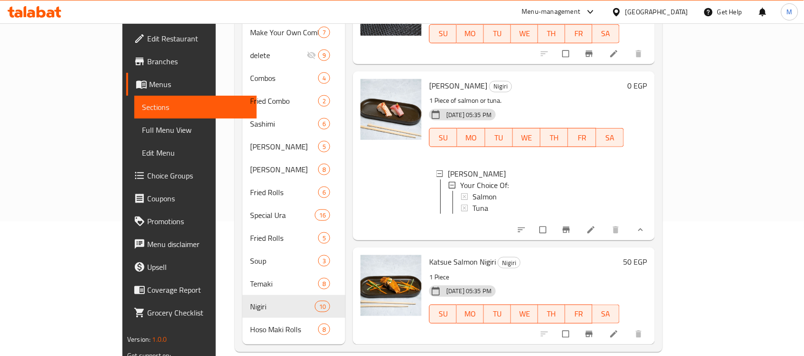
scroll to position [787, 0]
click at [473, 191] on span "Salmon" at bounding box center [485, 196] width 24 height 11
click at [473, 202] on span "Tuna" at bounding box center [481, 207] width 16 height 11
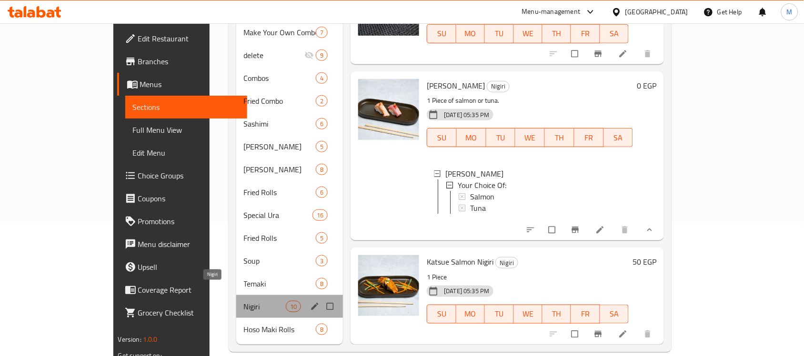
click at [244, 301] on span "Nigiri" at bounding box center [265, 306] width 42 height 11
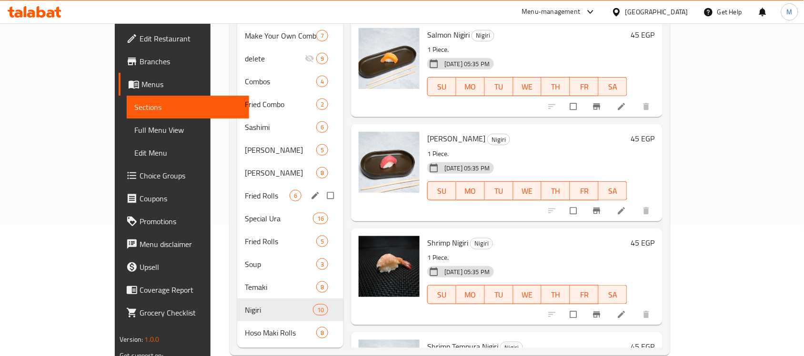
scroll to position [135, 0]
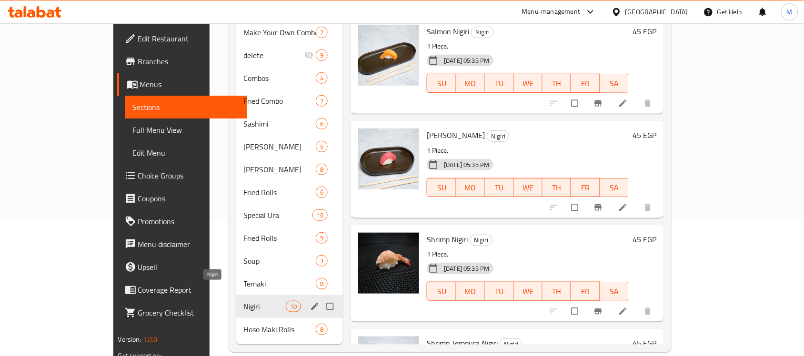
click at [244, 301] on span "Nigiri" at bounding box center [265, 306] width 42 height 11
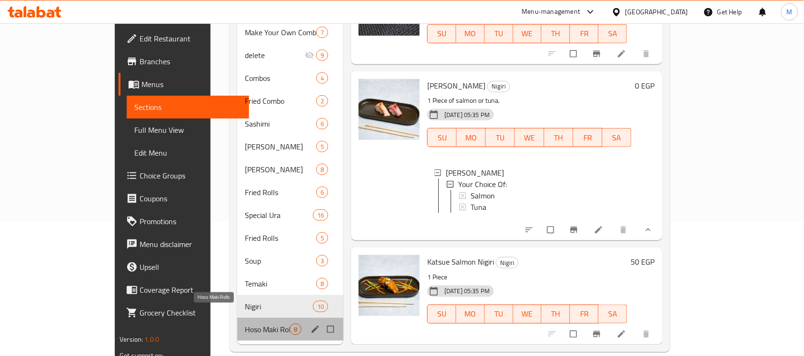
click at [245, 324] on span "Hoso Maki Rolls" at bounding box center [267, 329] width 45 height 11
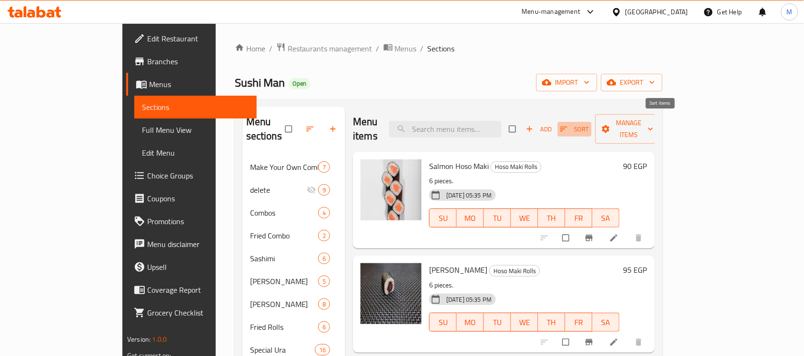
click at [568, 127] on icon "button" at bounding box center [564, 129] width 7 height 5
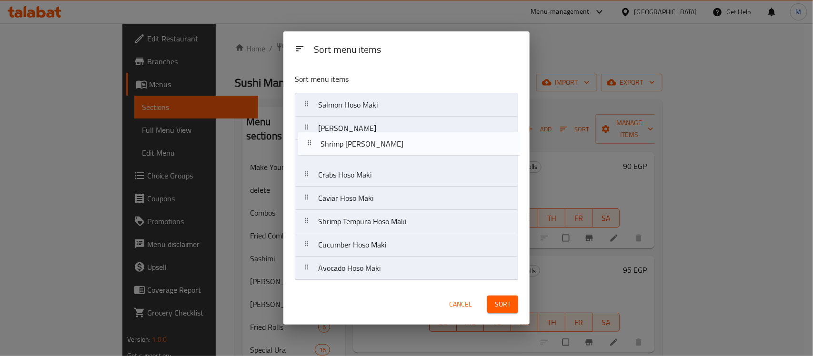
drag, startPoint x: 346, startPoint y: 154, endPoint x: 349, endPoint y: 143, distance: 10.7
click at [349, 143] on nav "Salmon Hoso Maki Tuna Hoso Maki Shrimp Hoso Maki Crabs Hoso Maki Caviar Hoso Ma…" at bounding box center [406, 187] width 223 height 188
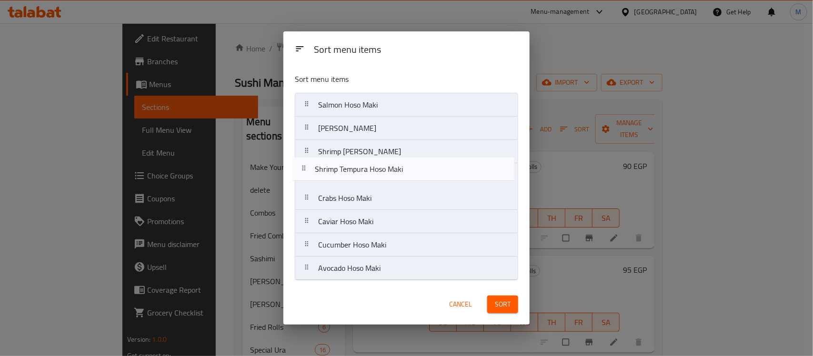
drag, startPoint x: 386, startPoint y: 227, endPoint x: 383, endPoint y: 172, distance: 55.4
click at [383, 172] on nav "Salmon Hoso Maki Tuna Hoso Maki Shrimp Hoso Maki Crabs Hoso Maki Caviar Hoso Ma…" at bounding box center [406, 187] width 223 height 188
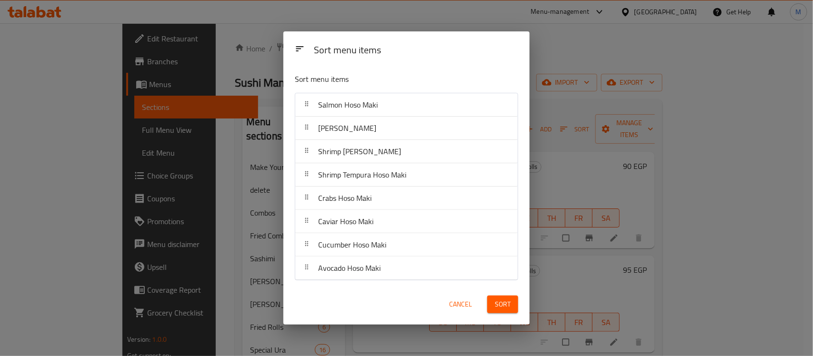
click at [503, 303] on span "Sort" at bounding box center [503, 305] width 16 height 12
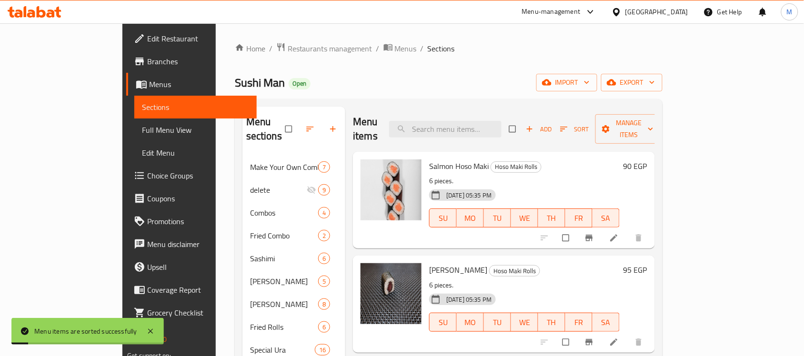
click at [502, 82] on div "Sushi Man Open import export" at bounding box center [449, 83] width 428 height 18
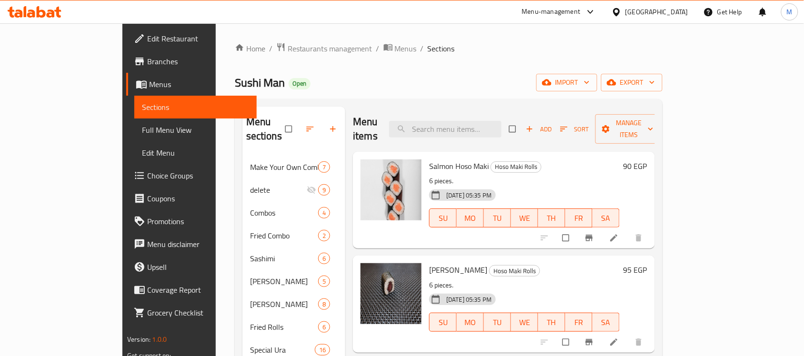
drag, startPoint x: 736, startPoint y: 152, endPoint x: 723, endPoint y: 151, distance: 12.9
click at [647, 160] on div "90 EGP" at bounding box center [634, 166] width 28 height 13
click at [647, 160] on h6 "90 EGP" at bounding box center [636, 166] width 24 height 13
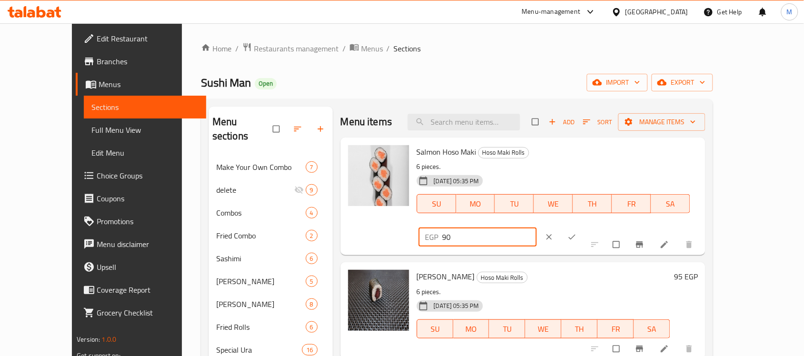
click at [537, 228] on div "EGP 90 ​" at bounding box center [478, 237] width 119 height 19
drag, startPoint x: 643, startPoint y: 155, endPoint x: 610, endPoint y: 158, distance: 33.5
click at [537, 228] on div "EGP 160 ​" at bounding box center [478, 237] width 119 height 19
type input "160"
click at [577, 233] on icon "ok" at bounding box center [572, 238] width 10 height 10
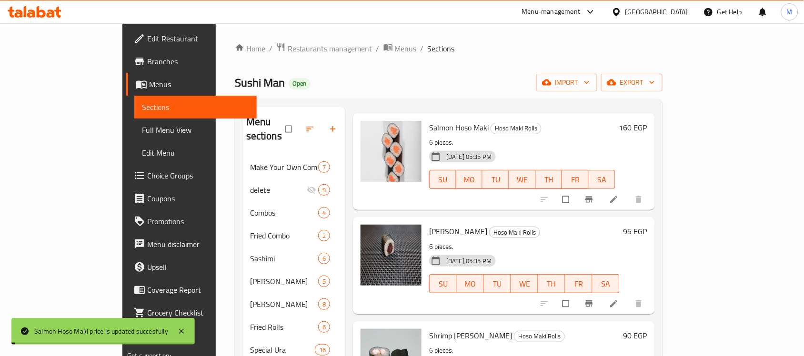
scroll to position [60, 0]
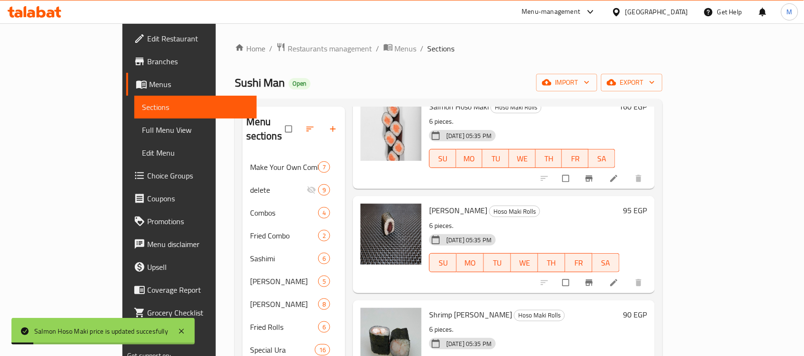
click at [647, 204] on h6 "95 EGP" at bounding box center [636, 210] width 24 height 13
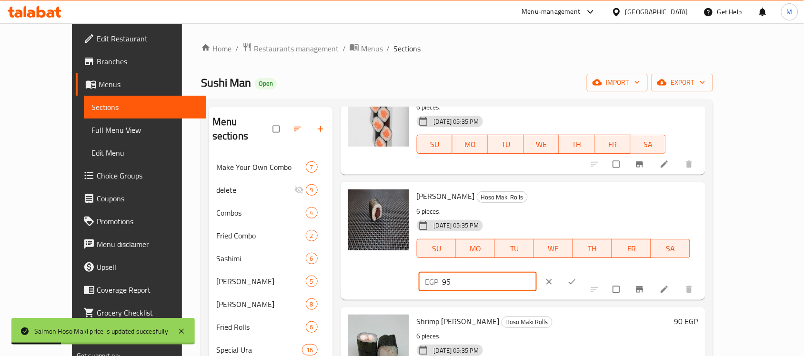
drag, startPoint x: 652, startPoint y: 199, endPoint x: 616, endPoint y: 201, distance: 35.8
click at [537, 273] on div "EGP 95 ​" at bounding box center [478, 282] width 119 height 19
paste input "160"
type input "160"
click at [577, 277] on icon "ok" at bounding box center [572, 282] width 10 height 10
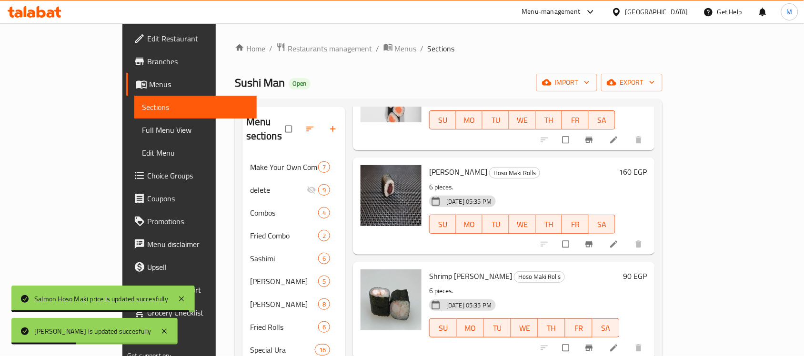
scroll to position [119, 0]
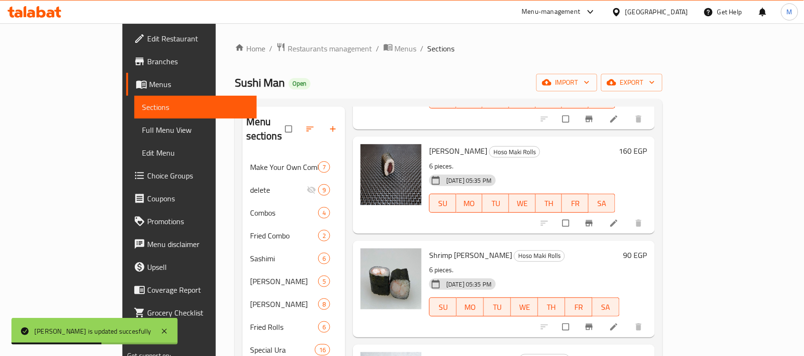
click at [647, 249] on h6 "90 EGP" at bounding box center [636, 255] width 24 height 13
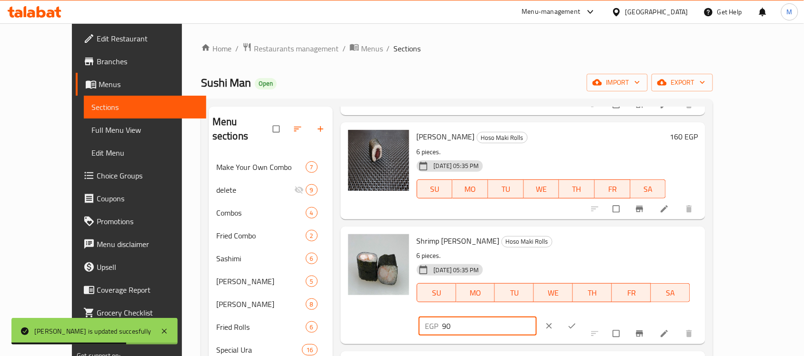
drag, startPoint x: 655, startPoint y: 249, endPoint x: 613, endPoint y: 251, distance: 42.4
click at [537, 317] on div "EGP 90 ​" at bounding box center [478, 326] width 119 height 19
paste input "16"
type input "160"
click at [577, 322] on icon "ok" at bounding box center [572, 327] width 10 height 10
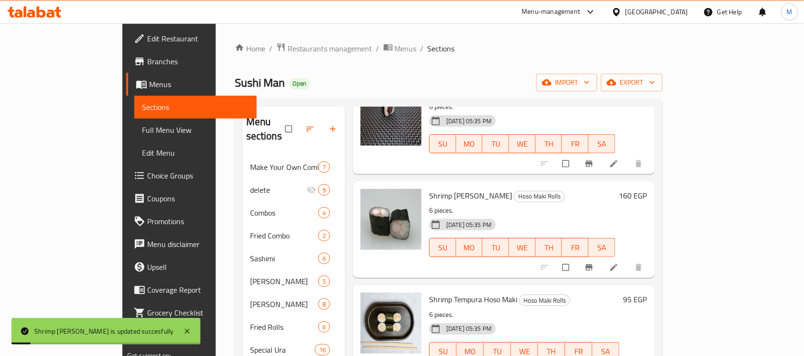
scroll to position [238, 0]
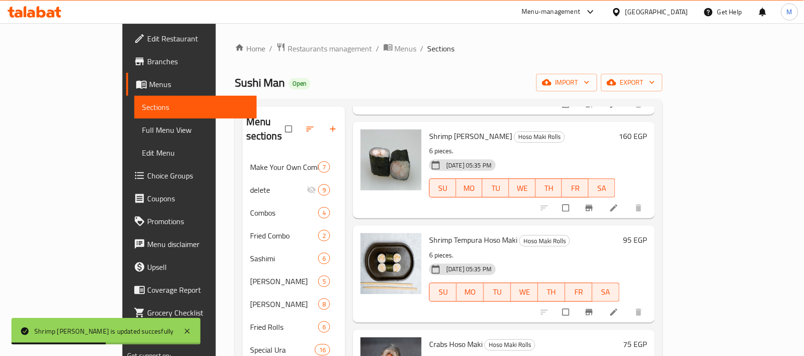
click at [647, 233] on h6 "95 EGP" at bounding box center [636, 239] width 24 height 13
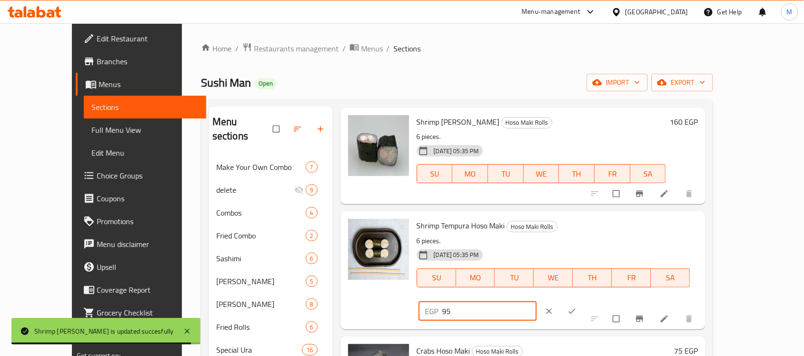
drag, startPoint x: 676, startPoint y: 227, endPoint x: 632, endPoint y: 236, distance: 44.7
click at [581, 230] on div "Shrimp Tempura Hoso Maki Hoso Maki Rolls 6 pieces. [DATE] 05:35 PM SU MO TU WE …" at bounding box center [557, 270] width 289 height 110
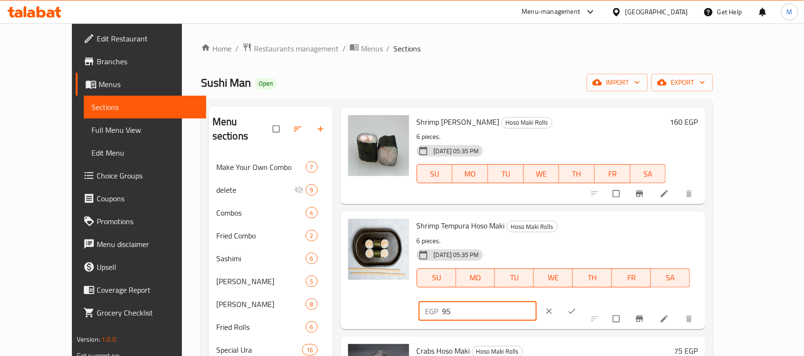
paste input "160"
type input "160"
click at [577, 307] on icon "ok" at bounding box center [572, 312] width 10 height 10
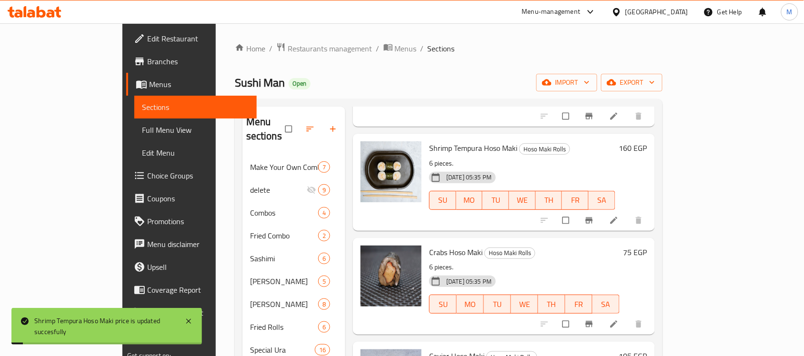
scroll to position [357, 0]
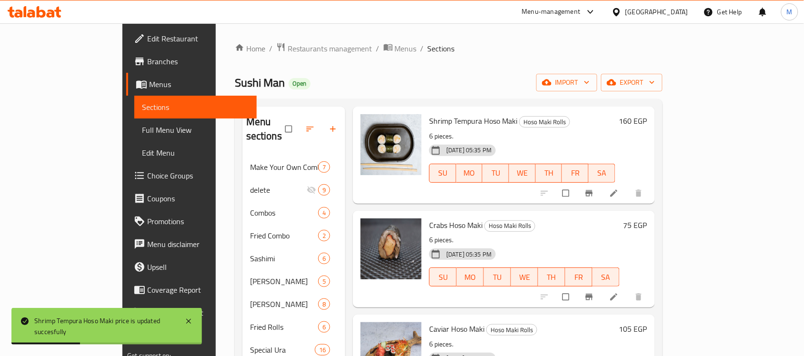
click at [647, 219] on h6 "75 EGP" at bounding box center [636, 225] width 24 height 13
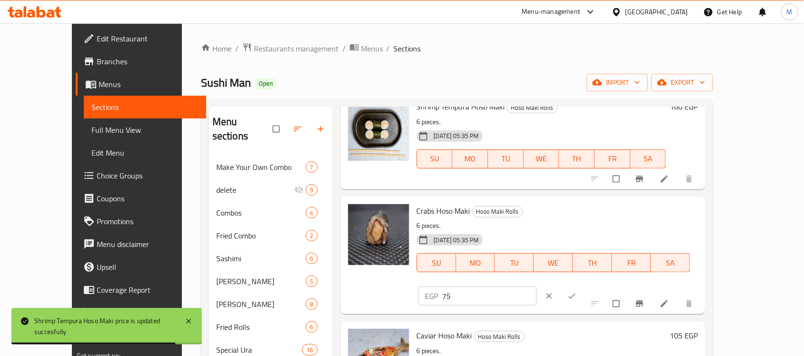
drag, startPoint x: 658, startPoint y: 213, endPoint x: 586, endPoint y: 218, distance: 72.6
click at [587, 218] on div "Crabs Hoso Maki Hoso Maki Rolls 6 pieces. [DATE] 05:35 PM SU MO TU WE TH FR SA …" at bounding box center [557, 256] width 289 height 110
paste input "160"
type input "160"
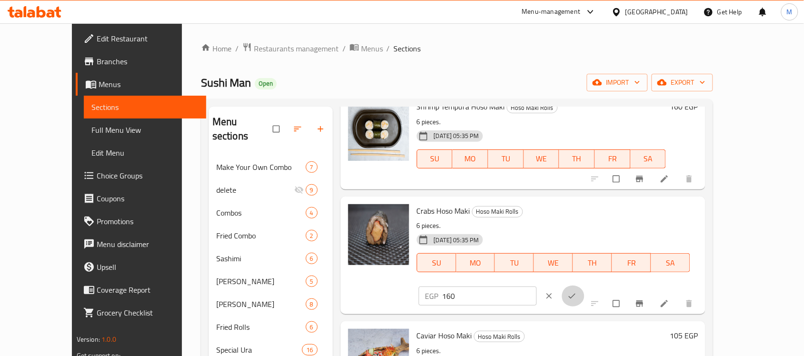
click at [585, 286] on button "ok" at bounding box center [573, 296] width 23 height 21
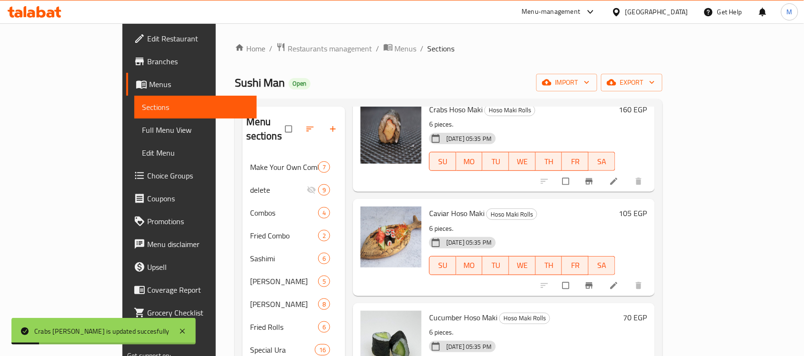
scroll to position [476, 0]
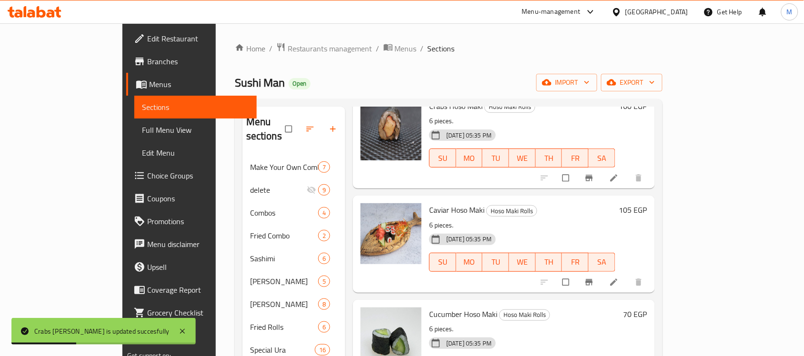
click at [647, 203] on h6 "105 EGP" at bounding box center [633, 209] width 28 height 13
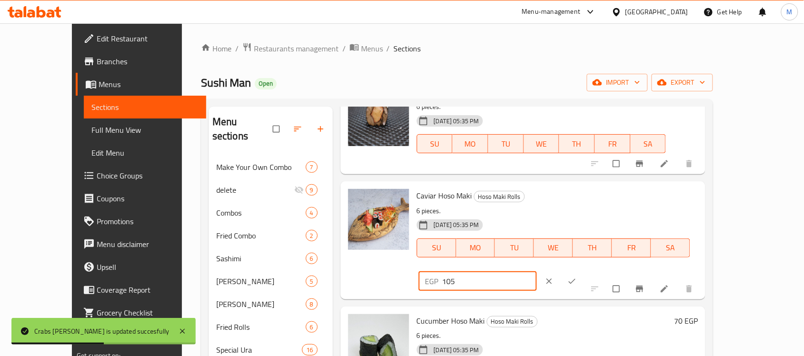
drag, startPoint x: 641, startPoint y: 199, endPoint x: 618, endPoint y: 199, distance: 23.3
click at [537, 272] on div "EGP 105 ​" at bounding box center [478, 281] width 119 height 19
paste input "60"
type input "160"
click at [576, 279] on icon "ok" at bounding box center [572, 281] width 7 height 5
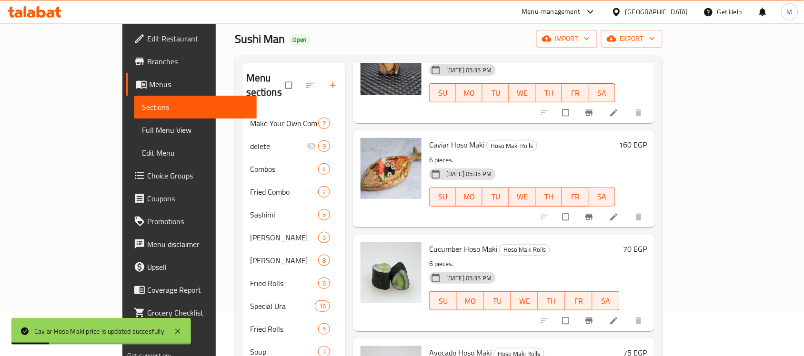
scroll to position [119, 0]
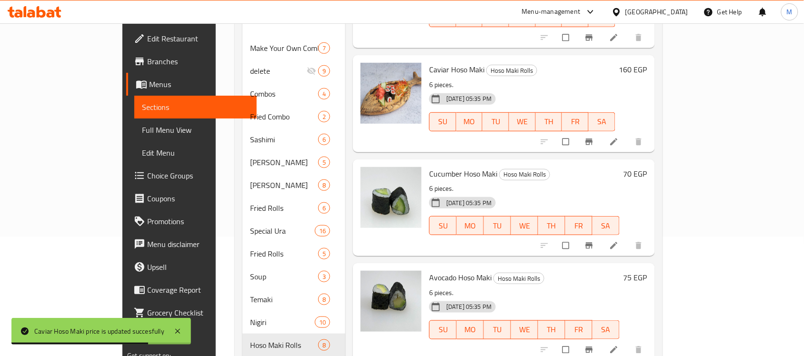
click at [647, 167] on h6 "70 EGP" at bounding box center [636, 173] width 24 height 13
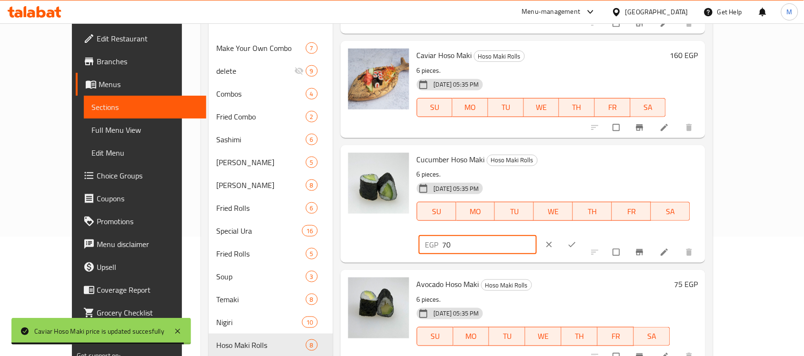
drag, startPoint x: 656, startPoint y: 164, endPoint x: 597, endPoint y: 167, distance: 59.6
click at [597, 167] on div "Cucumber Hoso Maki Hoso Maki Rolls 6 pieces. [DATE] 05:35 PM SU MO TU WE TH FR …" at bounding box center [557, 204] width 289 height 110
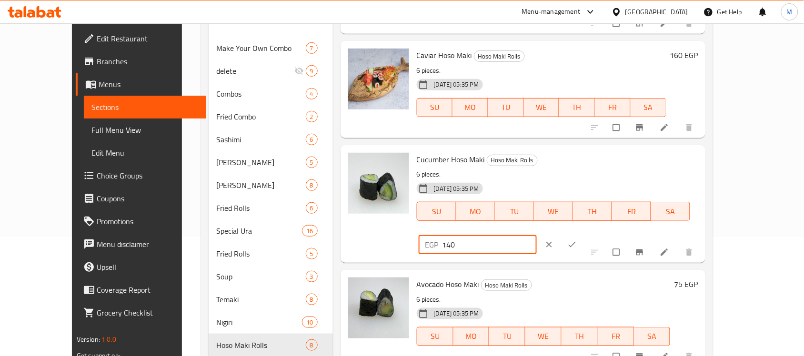
type input "140"
click at [577, 240] on icon "ok" at bounding box center [572, 245] width 10 height 10
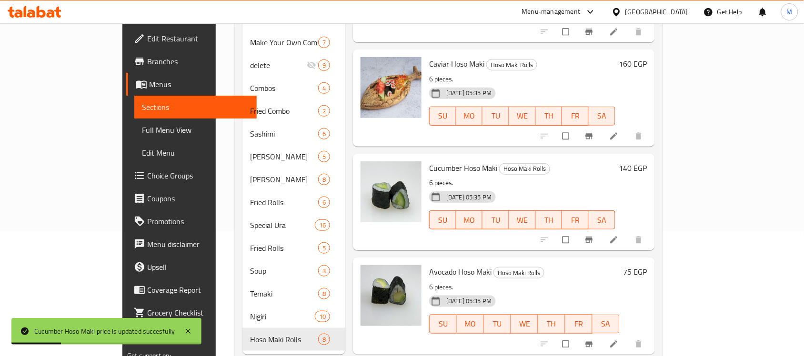
scroll to position [135, 0]
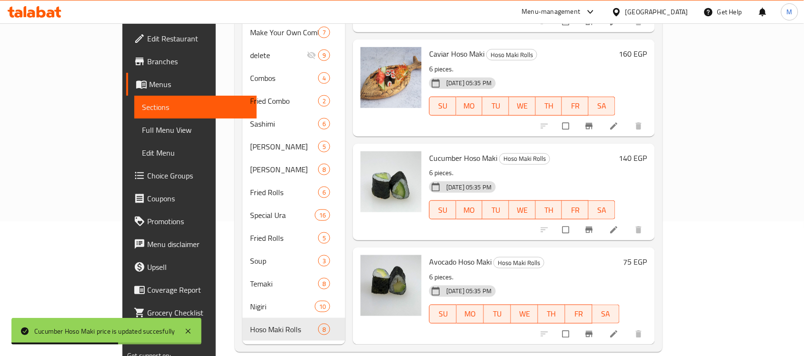
click at [647, 255] on h6 "75 EGP" at bounding box center [636, 261] width 24 height 13
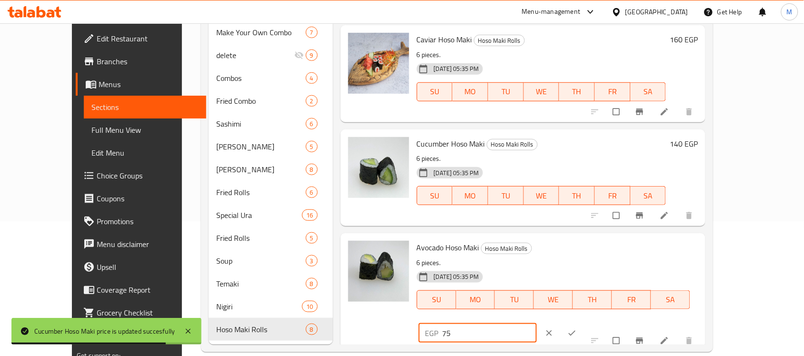
drag, startPoint x: 617, startPoint y: 251, endPoint x: 599, endPoint y: 251, distance: 18.1
click at [599, 251] on div "Avocado Hoso Maki Hoso Maki Rolls 6 pieces. [DATE] 05:35 PM SU MO TU WE TH FR S…" at bounding box center [557, 292] width 289 height 110
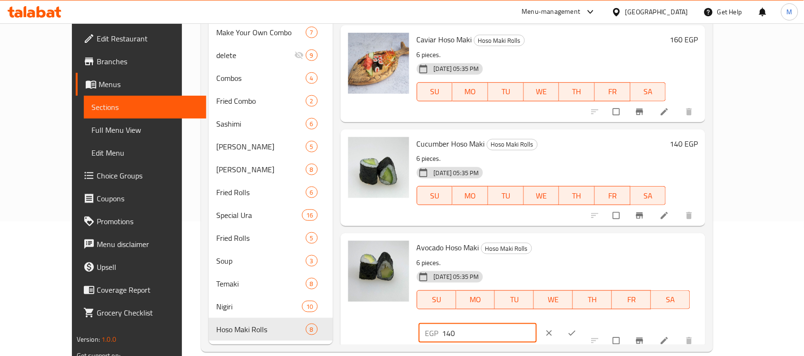
type input "140"
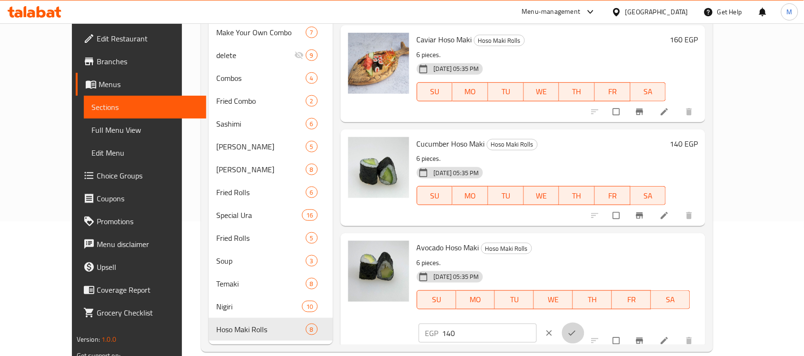
click at [577, 329] on icon "ok" at bounding box center [572, 334] width 10 height 10
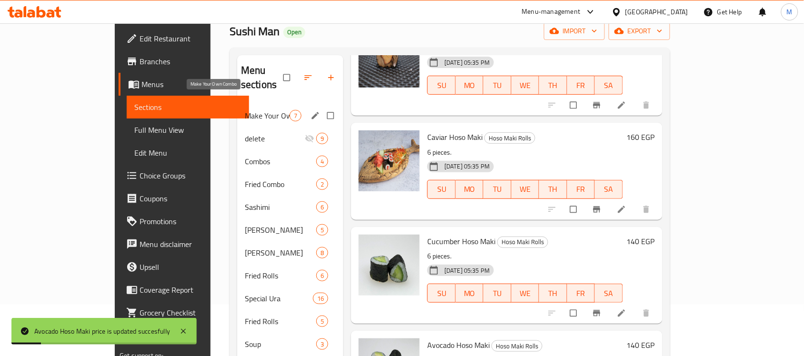
scroll to position [0, 0]
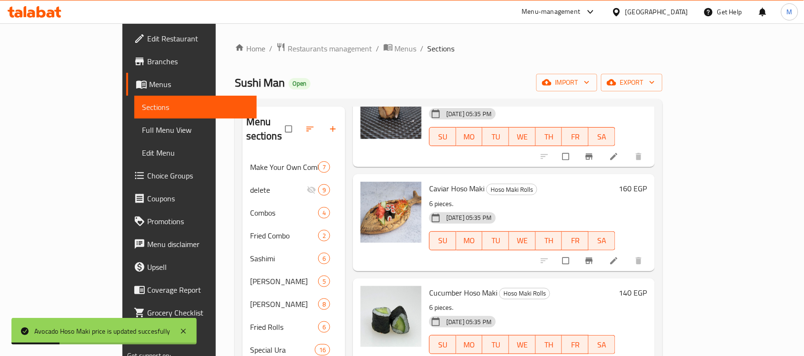
click at [142, 124] on span "Full Menu View" at bounding box center [195, 129] width 107 height 11
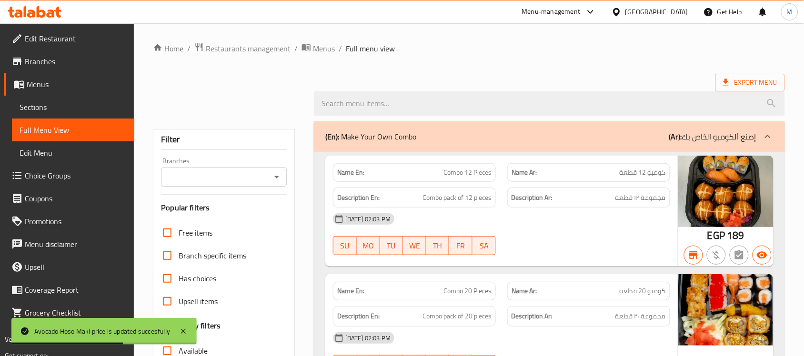
click at [280, 180] on icon "Open" at bounding box center [276, 177] width 11 height 11
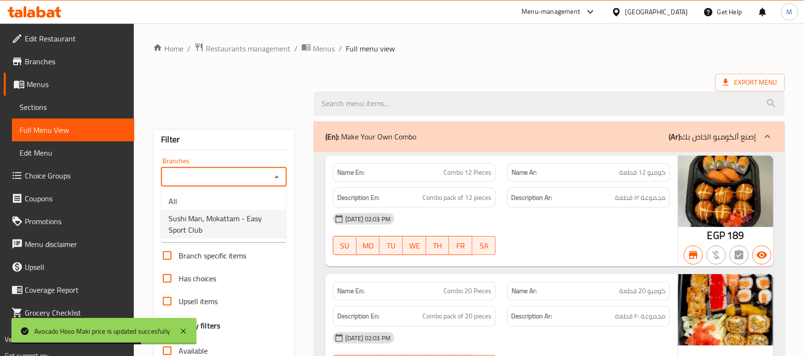
click at [201, 218] on span "Sushi Man, Mokattam - Easy Sport Club" at bounding box center [224, 224] width 110 height 23
type input "Sushi Man, Mokattam - Easy Sport Club"
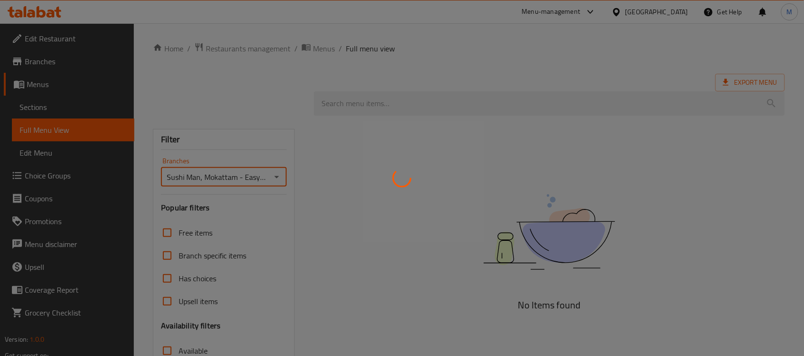
click at [496, 53] on div at bounding box center [402, 178] width 804 height 356
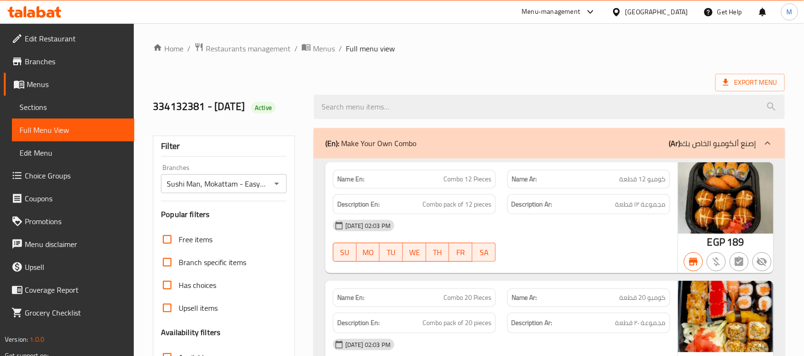
click at [34, 86] on span "Menus" at bounding box center [77, 84] width 100 height 11
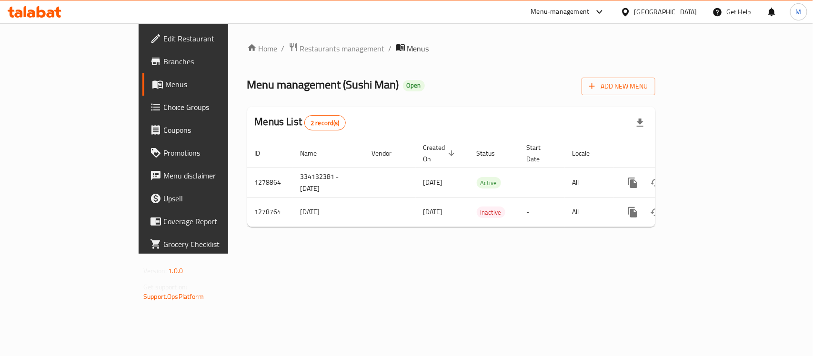
click at [572, 93] on div "Menu management ( Sushi Man ) Open Add New Menu" at bounding box center [451, 84] width 408 height 21
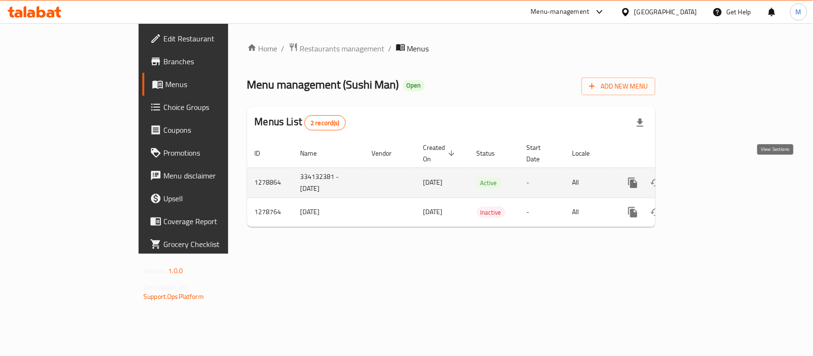
click at [706, 179] on icon "enhanced table" at bounding box center [702, 183] width 9 height 9
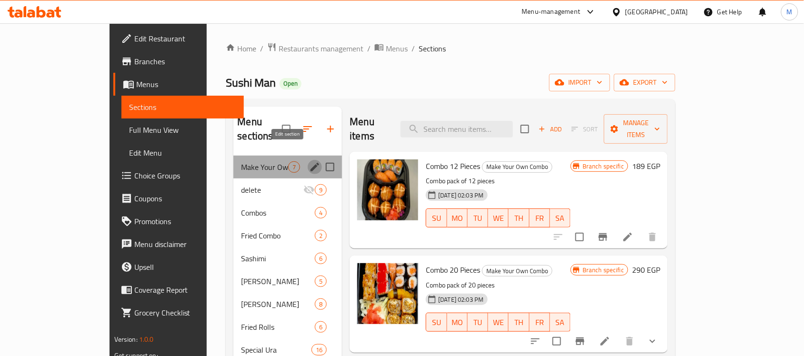
click at [311, 163] on icon "edit" at bounding box center [315, 167] width 9 height 9
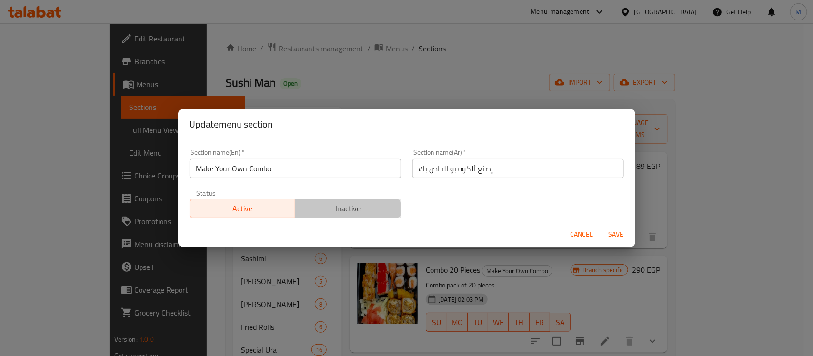
click at [345, 213] on span "Inactive" at bounding box center [348, 209] width 98 height 14
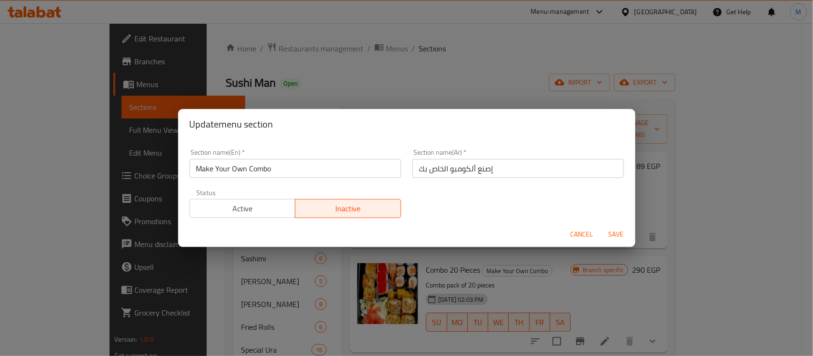
click at [611, 236] on span "Save" at bounding box center [616, 235] width 23 height 12
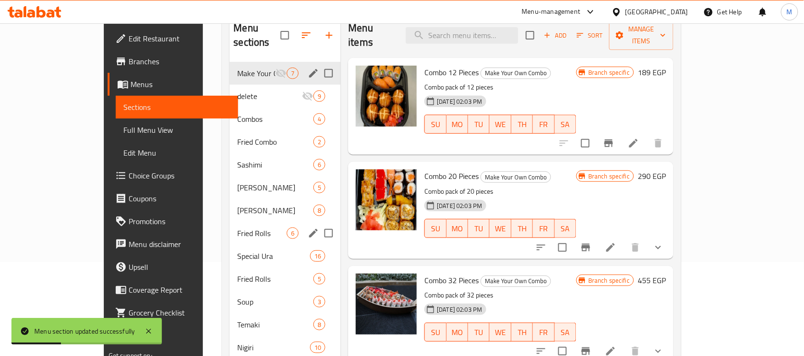
scroll to position [75, 0]
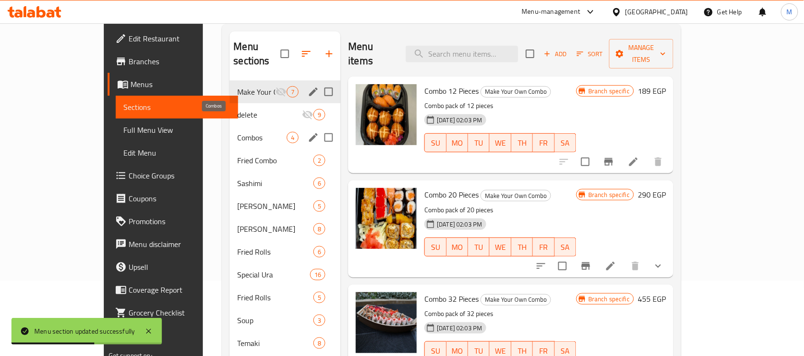
click at [251, 132] on span "Combos" at bounding box center [262, 137] width 50 height 11
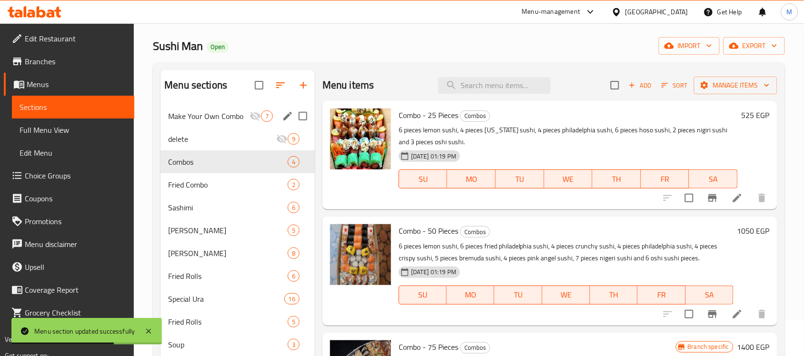
scroll to position [16, 0]
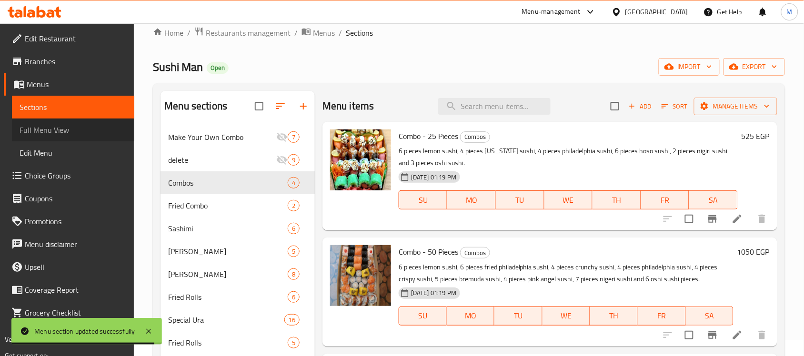
click at [69, 124] on span "Full Menu View" at bounding box center [73, 129] width 107 height 11
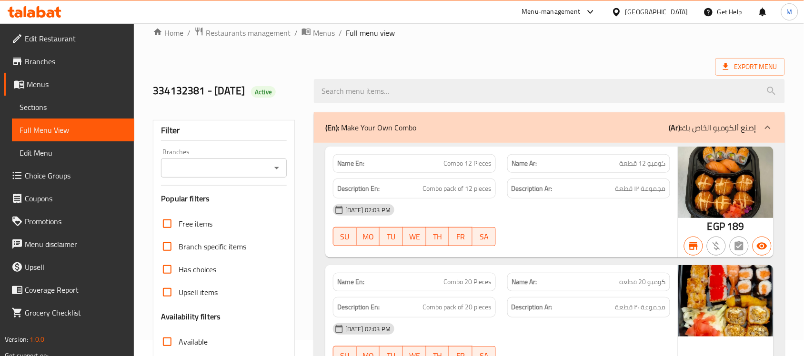
click at [277, 166] on icon "Open" at bounding box center [276, 167] width 11 height 11
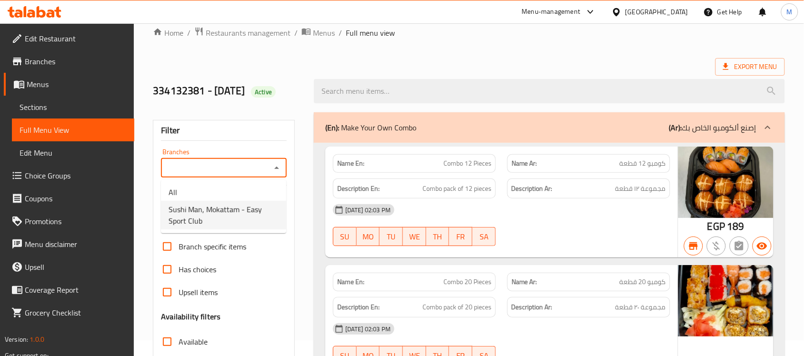
click at [233, 211] on span "Sushi Man, Mokattam - Easy Sport Club" at bounding box center [224, 215] width 110 height 23
type input "Sushi Man, Mokattam - Easy Sport Club"
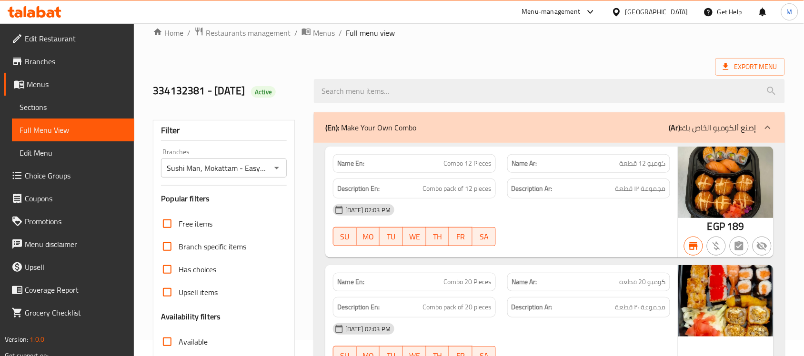
click at [769, 124] on icon at bounding box center [767, 127] width 11 height 11
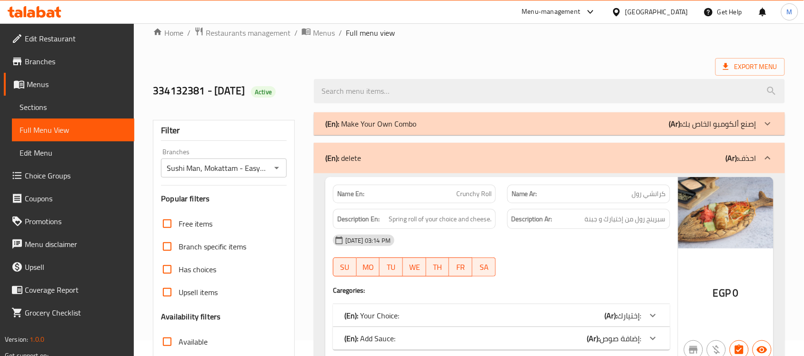
click at [763, 154] on icon at bounding box center [767, 157] width 11 height 11
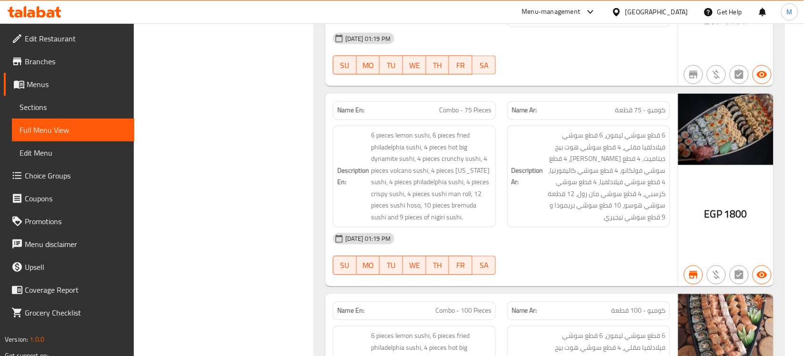
scroll to position [492, 0]
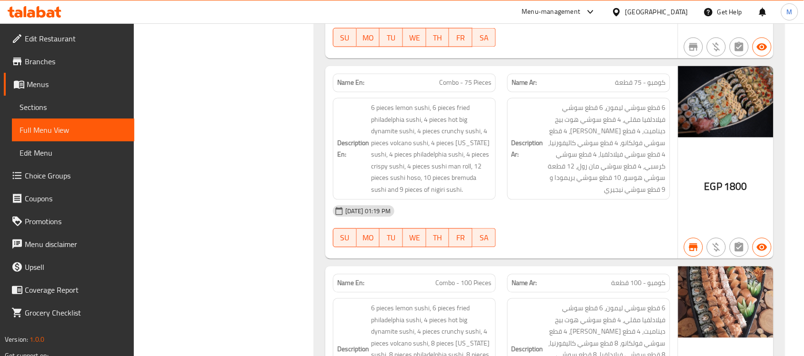
click at [734, 178] on span "1800" at bounding box center [735, 187] width 23 height 19
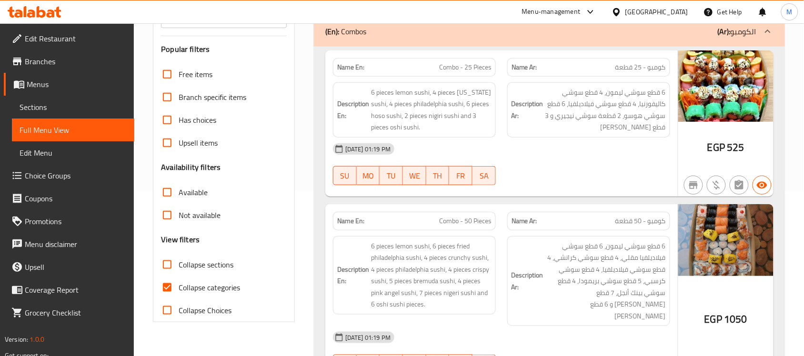
scroll to position [179, 0]
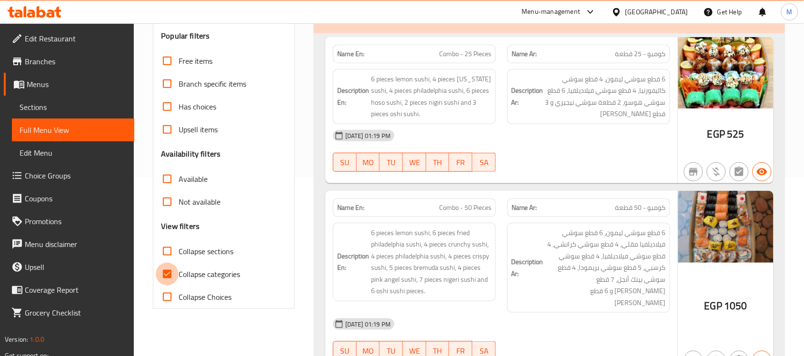
click at [168, 273] on input "Collapse categories" at bounding box center [167, 274] width 23 height 23
checkbox input "false"
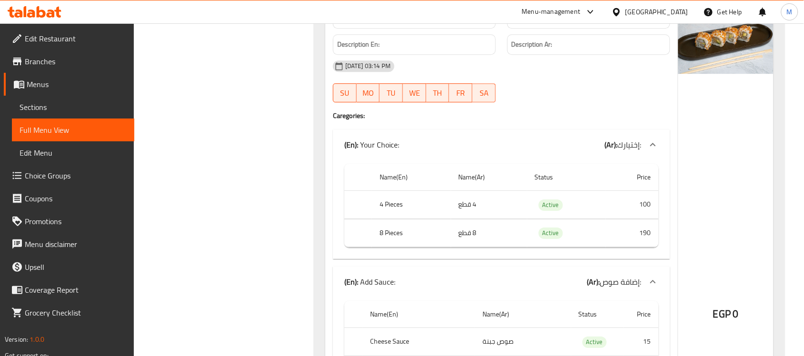
scroll to position [11520, 0]
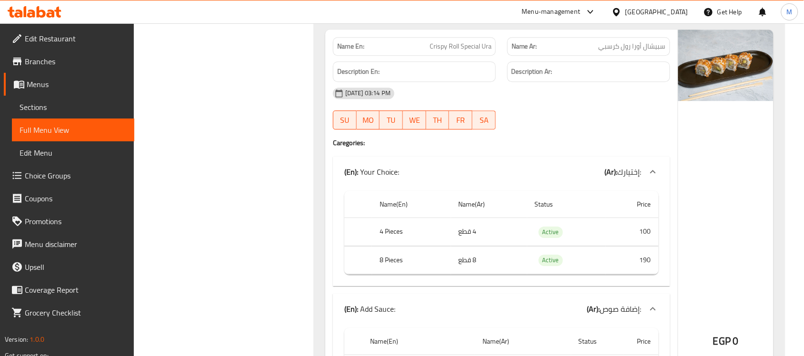
click at [456, 51] on span "Crispy Roll Special Ura" at bounding box center [461, 46] width 62 height 10
copy span "Crispy Roll Special Ura"
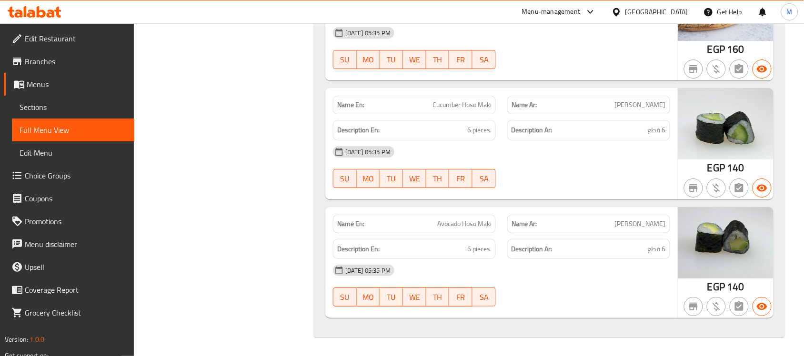
scroll to position [18234, 0]
click at [47, 105] on span "Sections" at bounding box center [73, 106] width 107 height 11
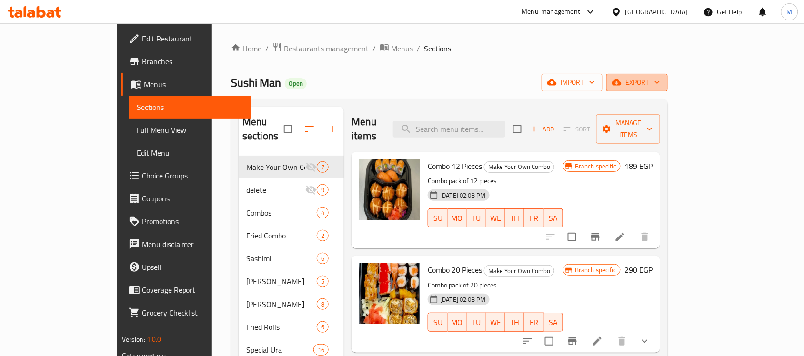
click at [660, 84] on span "export" at bounding box center [637, 83] width 46 height 12
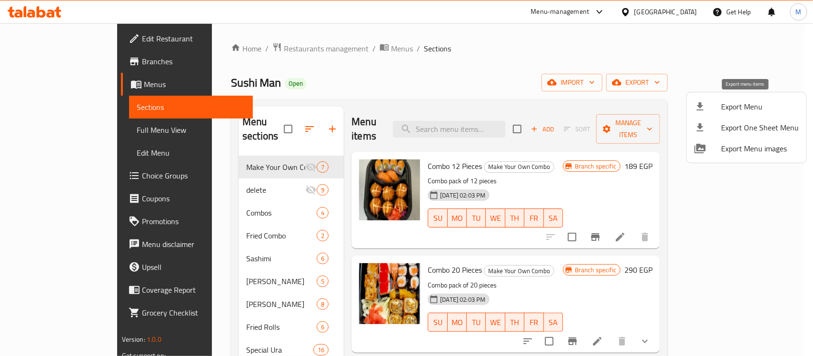
click at [749, 103] on span "Export Menu" at bounding box center [760, 106] width 78 height 11
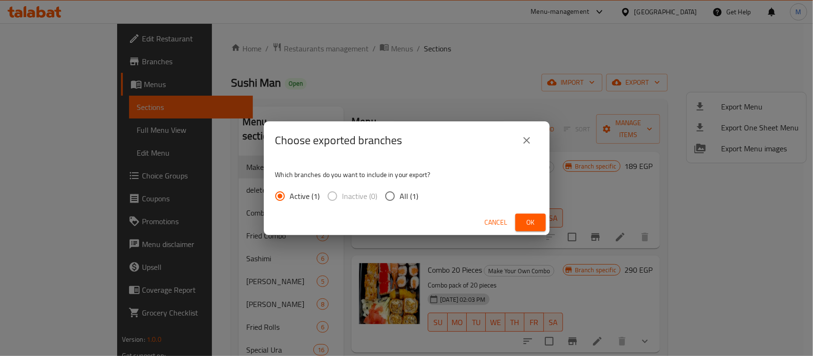
click at [408, 196] on span "All (1)" at bounding box center [409, 196] width 19 height 11
click at [400, 196] on input "All (1)" at bounding box center [390, 196] width 20 height 20
radio input "true"
click at [530, 219] on span "Ok" at bounding box center [530, 223] width 15 height 12
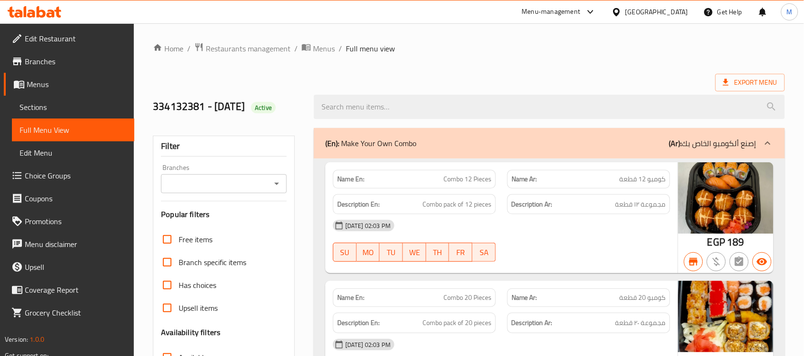
click at [277, 184] on icon "Open" at bounding box center [276, 184] width 5 height 2
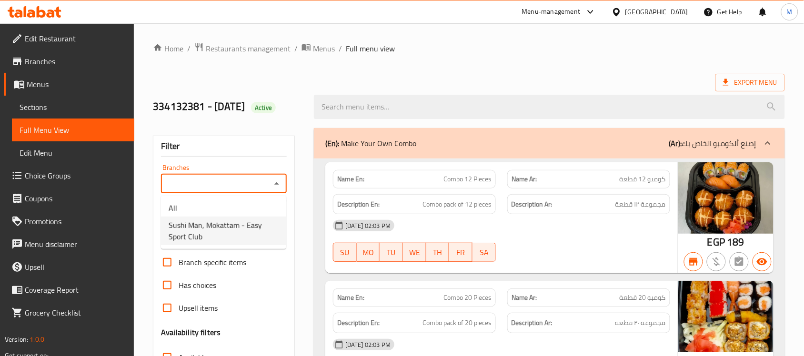
click at [225, 225] on span "Sushi Man, Mokattam - Easy Sport Club" at bounding box center [224, 231] width 110 height 23
type input "Sushi Man, Mokattam - Easy Sport Club"
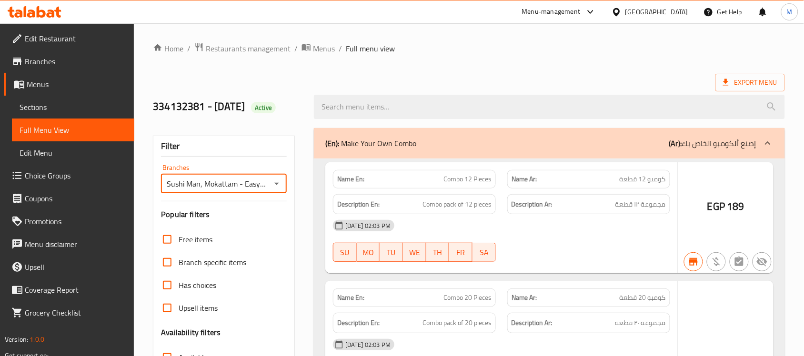
click at [43, 108] on div at bounding box center [402, 178] width 804 height 356
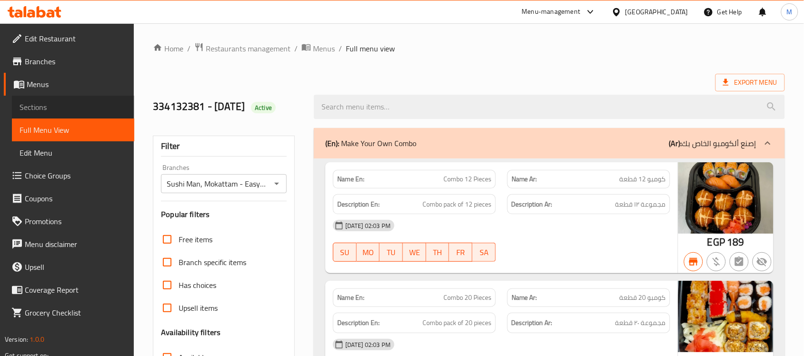
click at [43, 108] on span "Sections" at bounding box center [73, 106] width 107 height 11
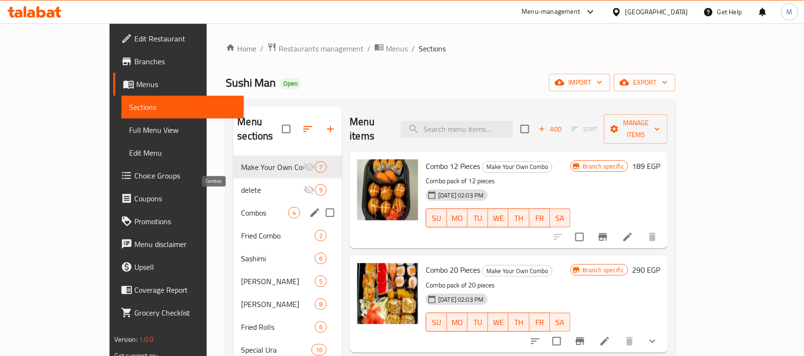
click at [233, 205] on div "Combos 4" at bounding box center [287, 213] width 109 height 23
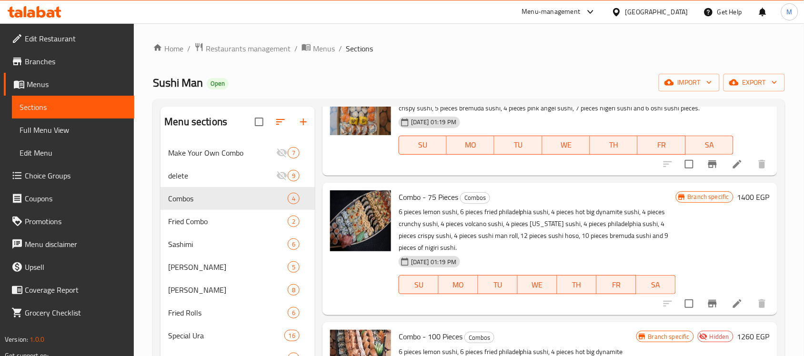
scroll to position [189, 0]
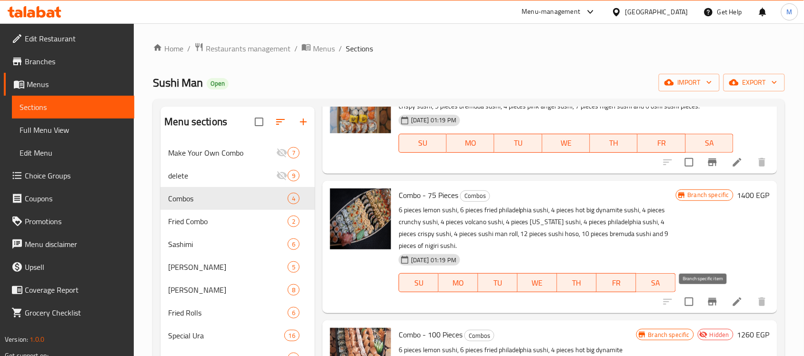
click at [707, 303] on icon "Branch-specific-item" at bounding box center [712, 301] width 11 height 11
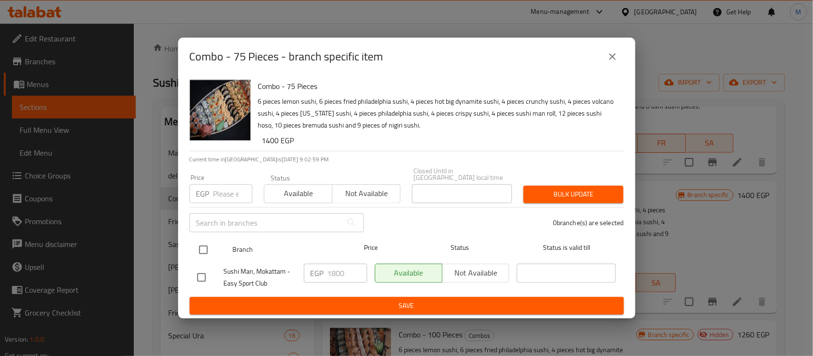
click at [201, 243] on input "checkbox" at bounding box center [203, 250] width 20 height 20
checkbox input "true"
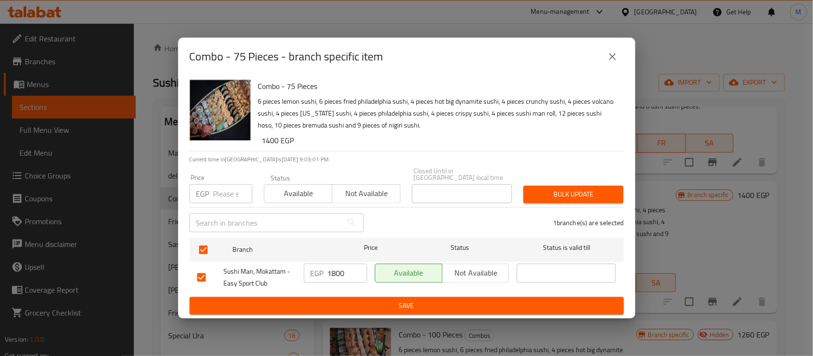
click at [218, 193] on input "number" at bounding box center [232, 193] width 39 height 19
type input "1400"
click at [587, 192] on span "Bulk update" at bounding box center [573, 195] width 85 height 12
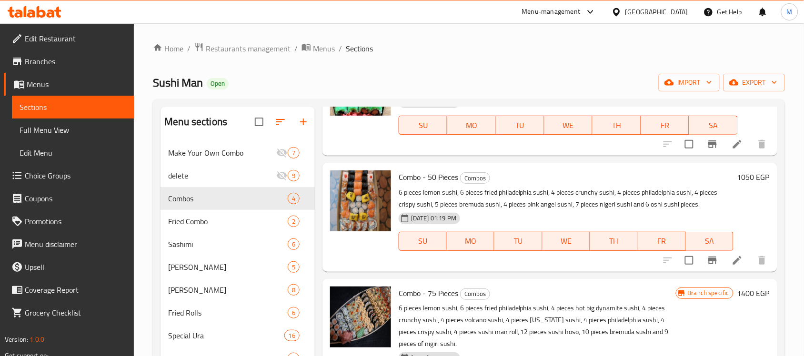
scroll to position [0, 0]
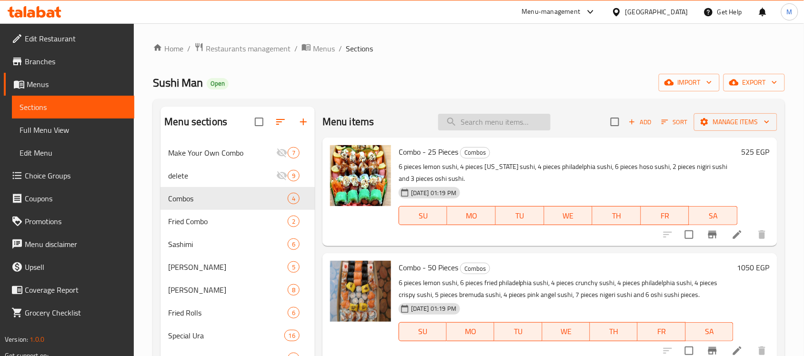
click at [471, 123] on input "search" at bounding box center [494, 122] width 112 height 17
paste input "Crispy Roll Special Ura"
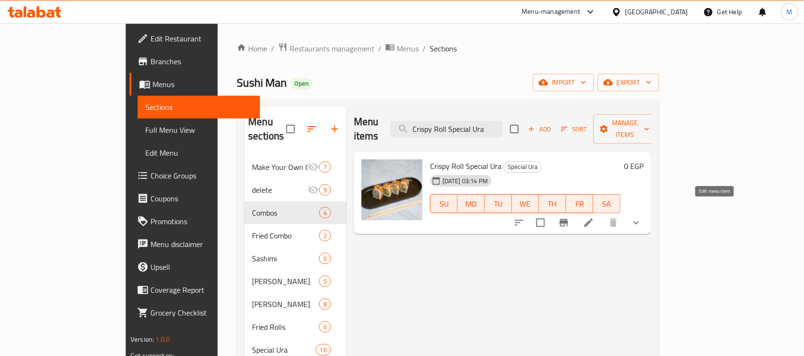
type input "Crispy Roll Special Ura"
click at [595, 217] on icon at bounding box center [588, 222] width 11 height 11
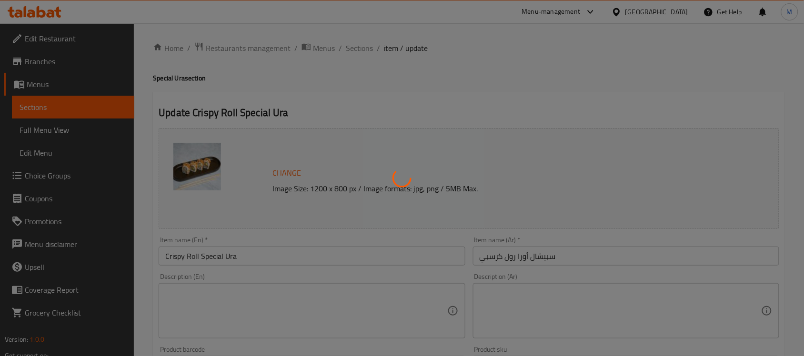
type input "إختيارك:"
type input "1"
type input "إضافة صوص:"
type input "0"
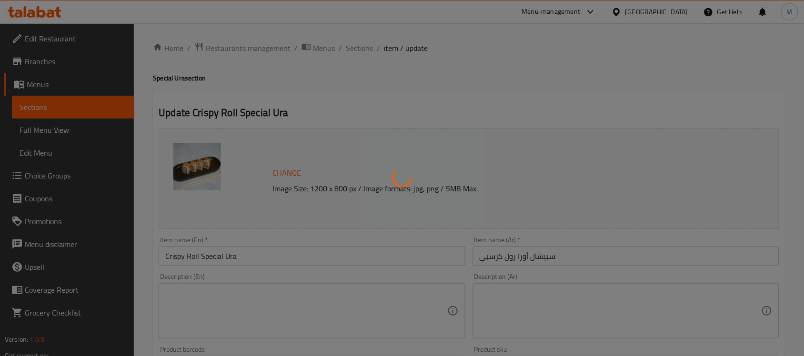
type input "8"
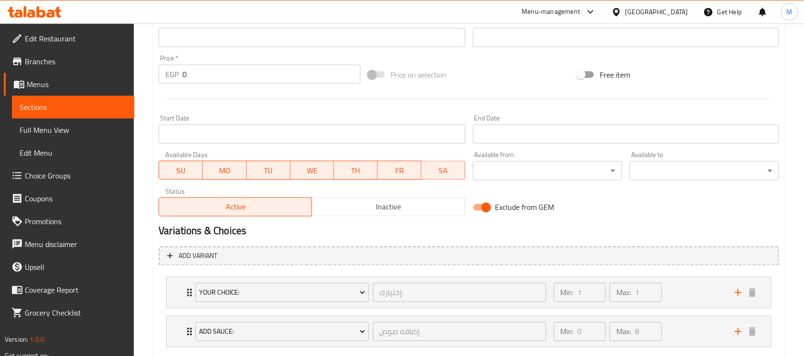
scroll to position [385, 0]
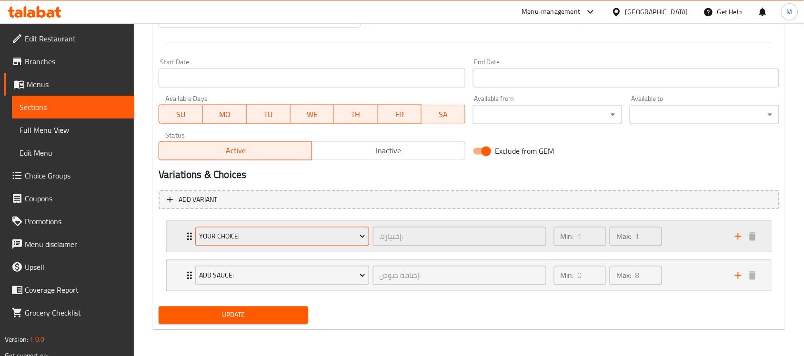
click at [270, 239] on span "Your Choice:" at bounding box center [282, 237] width 166 height 12
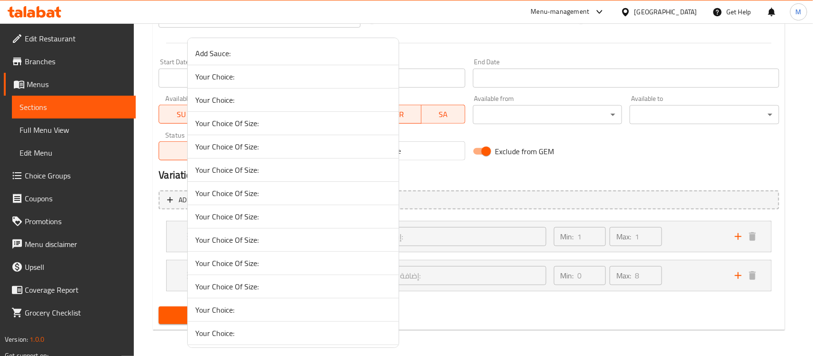
click at [275, 253] on li "Your Choice Of Size:" at bounding box center [293, 263] width 211 height 23
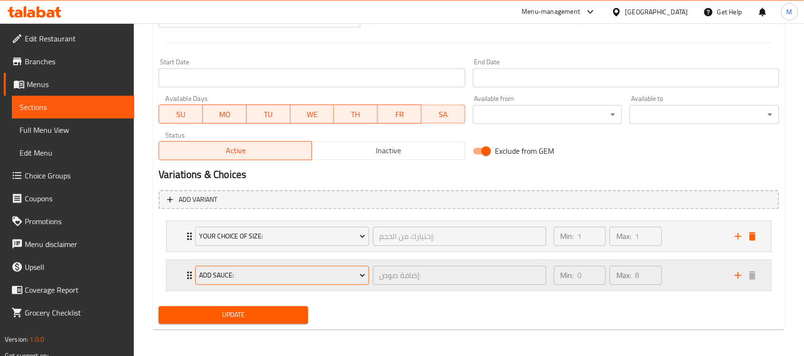
click at [279, 271] on span "Add Sauce:" at bounding box center [282, 276] width 166 height 12
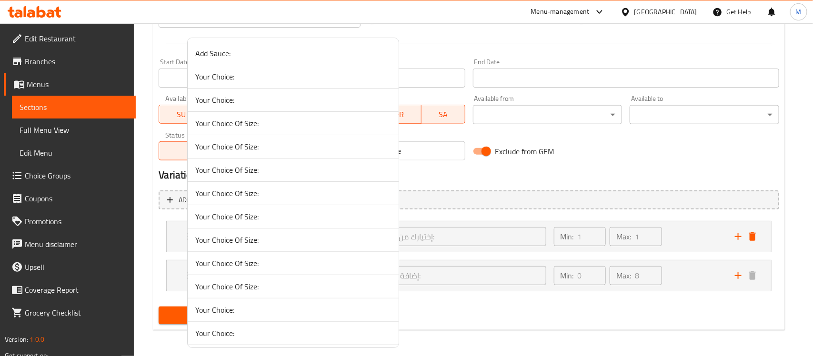
click at [283, 284] on span "Your Choice Of Size:" at bounding box center [293, 286] width 196 height 11
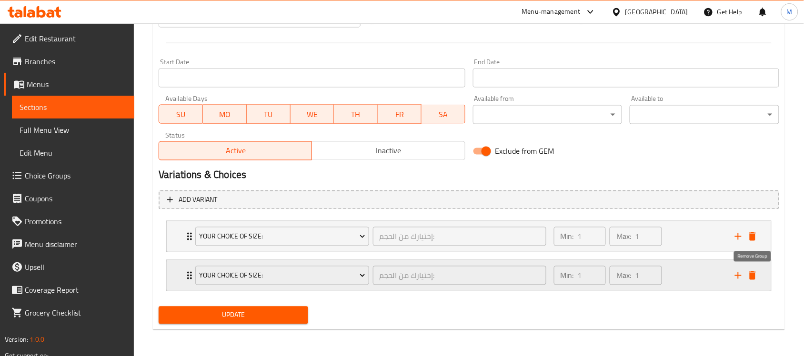
click at [752, 274] on icon "delete" at bounding box center [752, 276] width 7 height 9
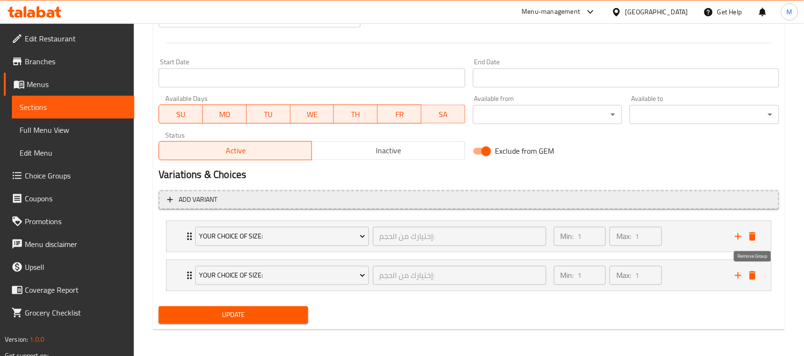
scroll to position [346, 0]
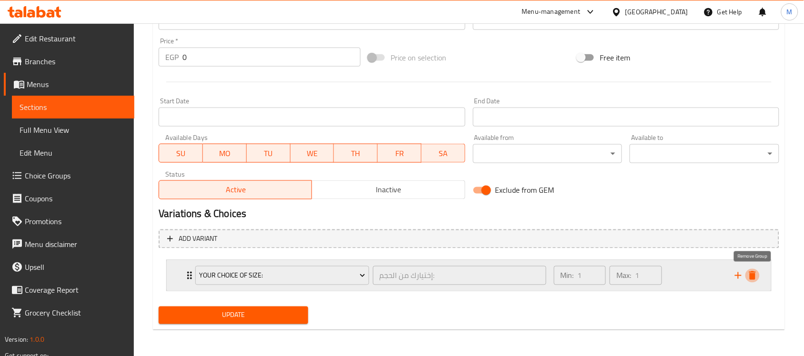
click at [753, 278] on icon "delete" at bounding box center [752, 276] width 7 height 9
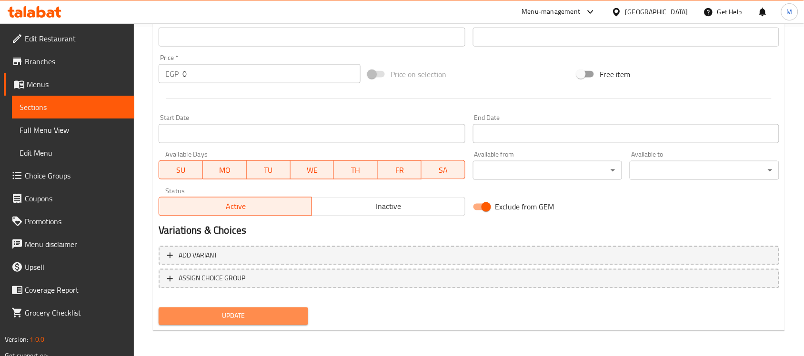
click at [238, 320] on span "Update" at bounding box center [233, 317] width 134 height 12
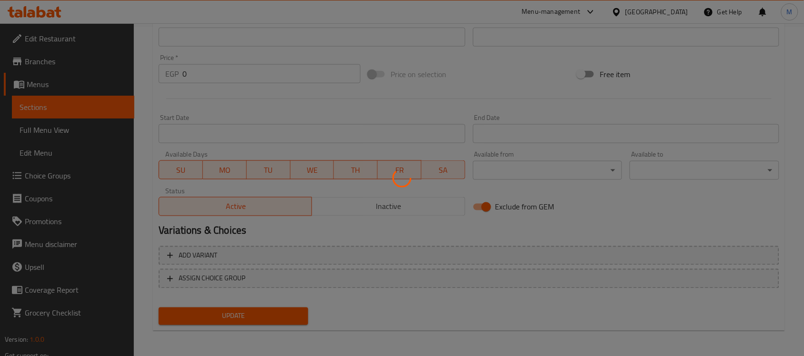
scroll to position [0, 0]
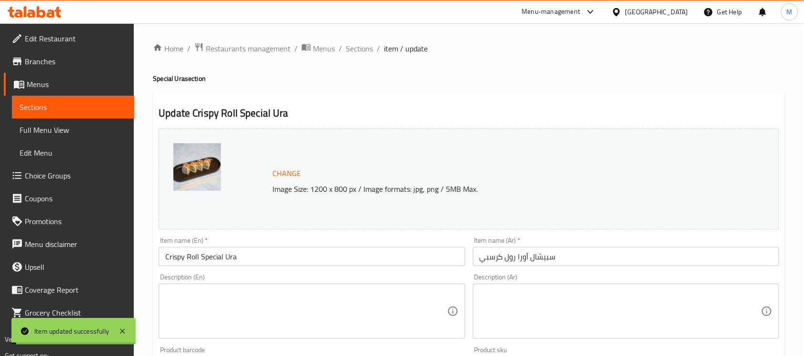
click at [213, 258] on input "Crispy Roll Special Ura" at bounding box center [312, 256] width 306 height 19
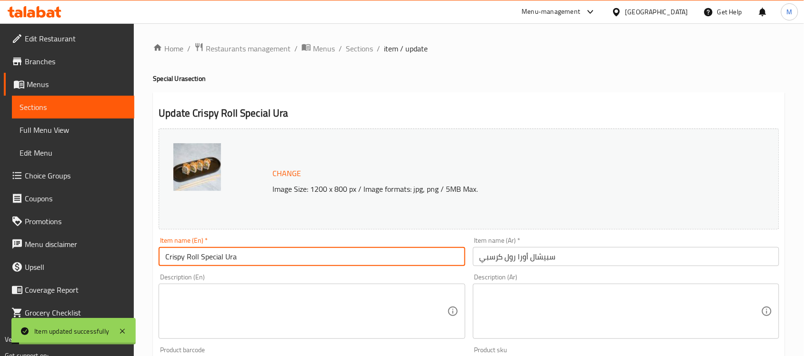
click at [213, 258] on input "Crispy Roll Special Ura" at bounding box center [312, 256] width 306 height 19
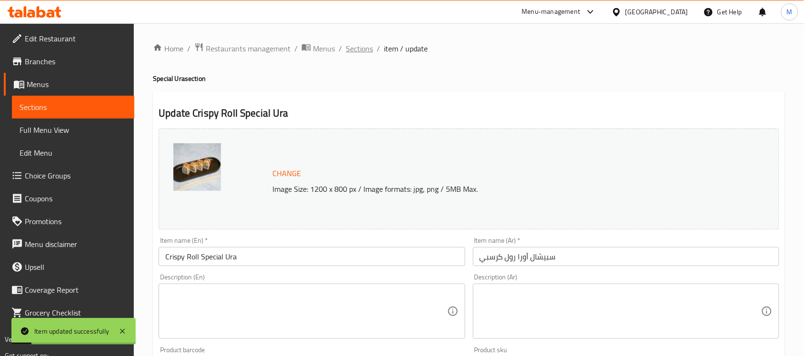
click at [356, 49] on span "Sections" at bounding box center [359, 48] width 27 height 11
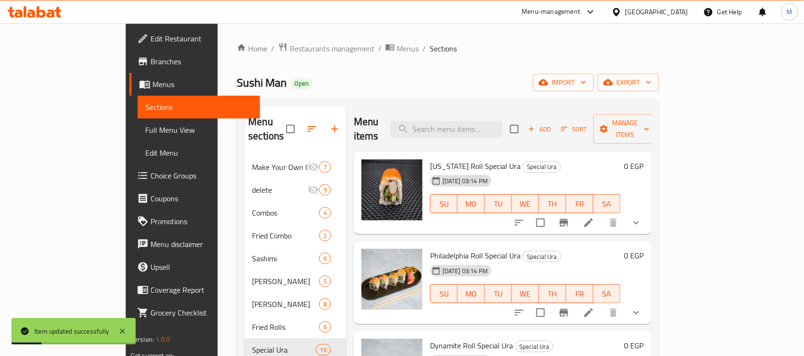
click at [535, 91] on div "Sushi Man Open import export" at bounding box center [448, 83] width 422 height 18
click at [532, 82] on div "Sushi Man Open import export" at bounding box center [448, 83] width 422 height 18
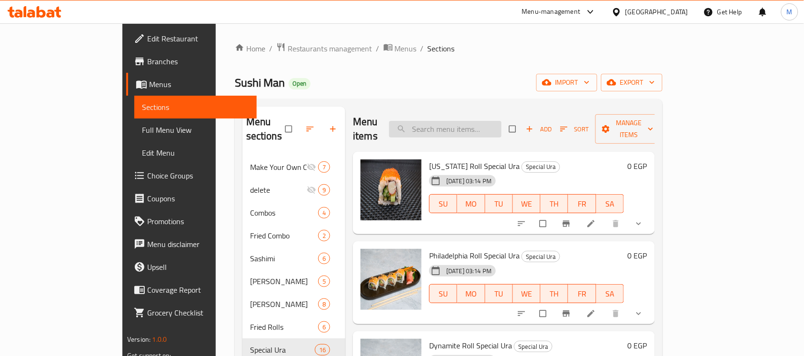
click at [461, 130] on div "Menu items Add Sort Manage items" at bounding box center [504, 129] width 302 height 45
click at [464, 121] on input "search" at bounding box center [445, 129] width 112 height 17
paste input "Crispy Roll Special Ura"
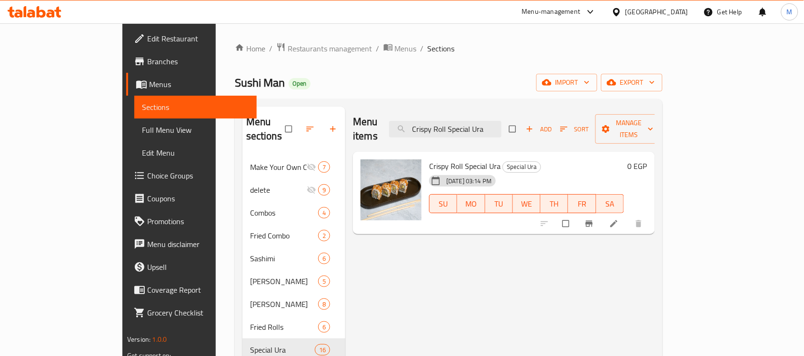
type input "Crispy Roll Special Ura"
click at [434, 159] on span "Crispy Roll Special Ura" at bounding box center [464, 166] width 71 height 14
copy h6 "Crispy Roll Special Ura"
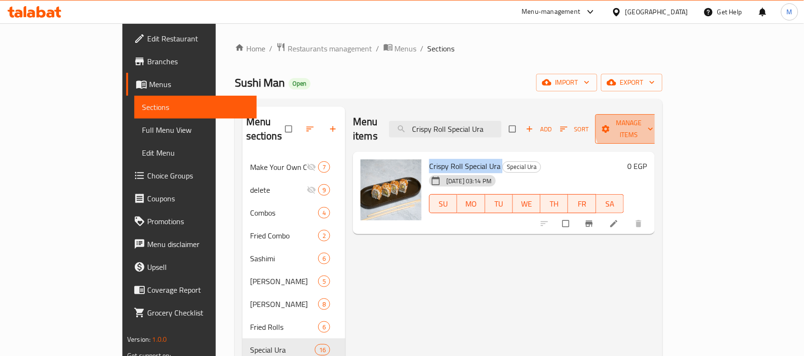
click at [656, 124] on span "Manage items" at bounding box center [629, 129] width 52 height 24
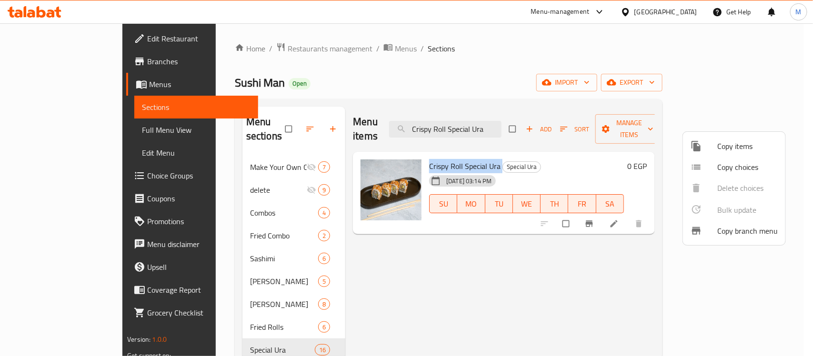
click at [729, 163] on span "Copy choices" at bounding box center [748, 167] width 61 height 11
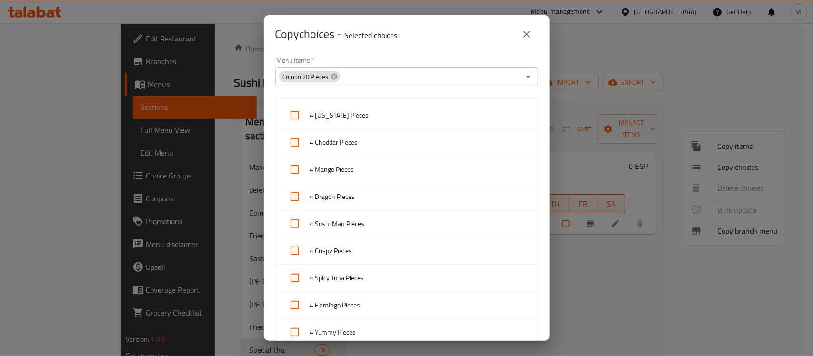
click at [330, 81] on span "Combo 20 Pieces" at bounding box center [305, 76] width 53 height 9
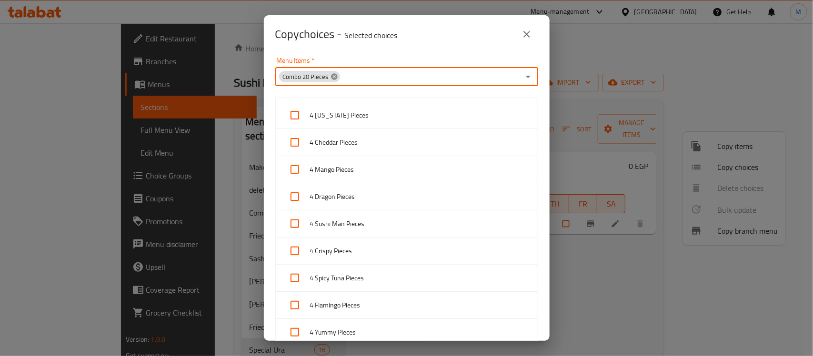
click at [332, 79] on icon at bounding box center [334, 76] width 6 height 6
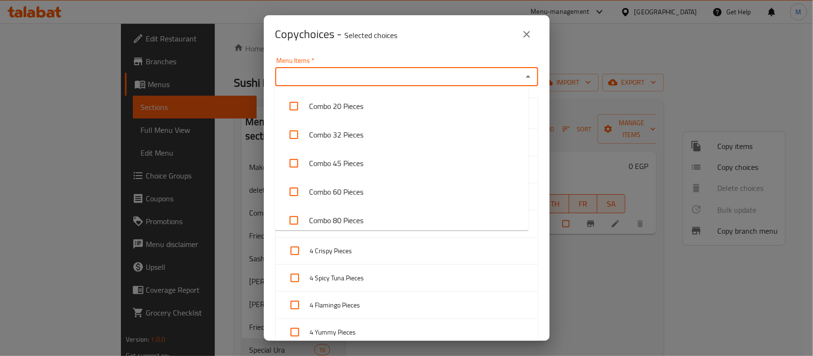
click at [332, 79] on input "Menu Items   *" at bounding box center [399, 76] width 242 height 13
paste input "Crispy Roll Special Ura"
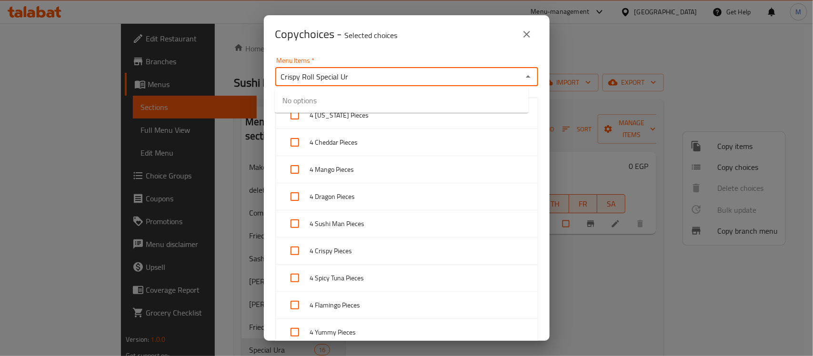
drag, startPoint x: 355, startPoint y: 79, endPoint x: 315, endPoint y: 84, distance: 40.4
click at [315, 84] on div "Crispy Roll Special Ur Menu Items *" at bounding box center [406, 76] width 263 height 19
type input "Crispy Roll"
click at [527, 34] on icon "close" at bounding box center [527, 34] width 7 height 7
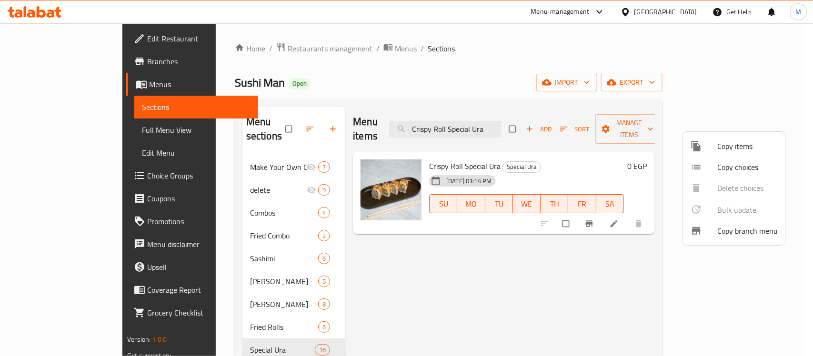
click at [482, 151] on div at bounding box center [406, 178] width 813 height 356
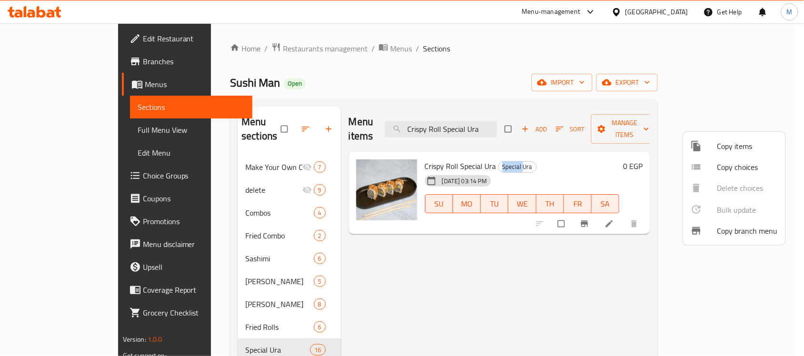
click at [499, 162] on span "Special Ura" at bounding box center [518, 167] width 38 height 11
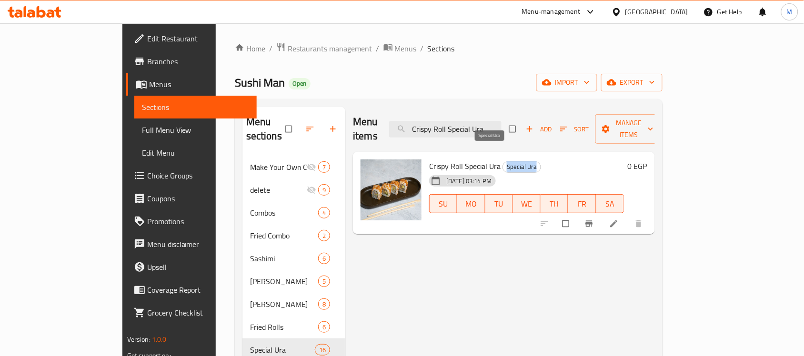
click at [503, 162] on span "Special Ura" at bounding box center [522, 167] width 38 height 11
copy div "Special Ura"
click at [484, 128] on input "Crispy Roll Special Ura" at bounding box center [445, 129] width 112 height 17
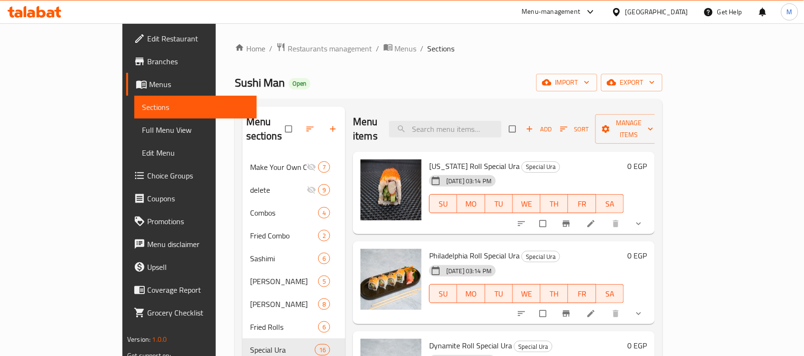
click at [363, 73] on div "Home / Restaurants management / Menus / Sections Sushi Man Open import export M…" at bounding box center [449, 264] width 428 height 445
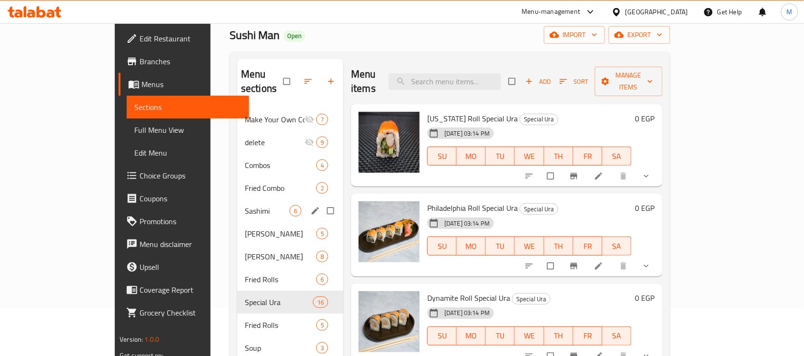
scroll to position [119, 0]
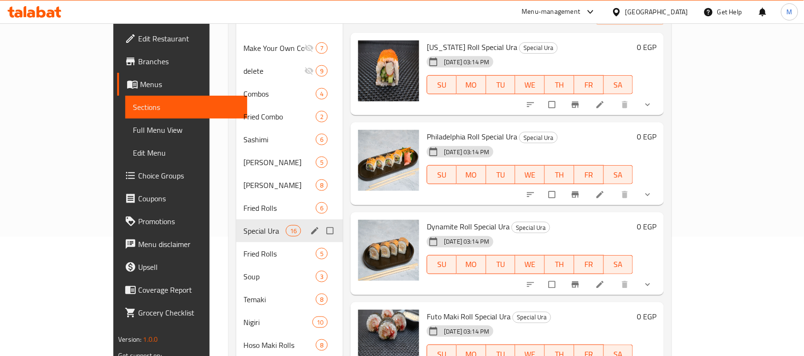
click at [244, 225] on span "Special Ura" at bounding box center [265, 230] width 42 height 11
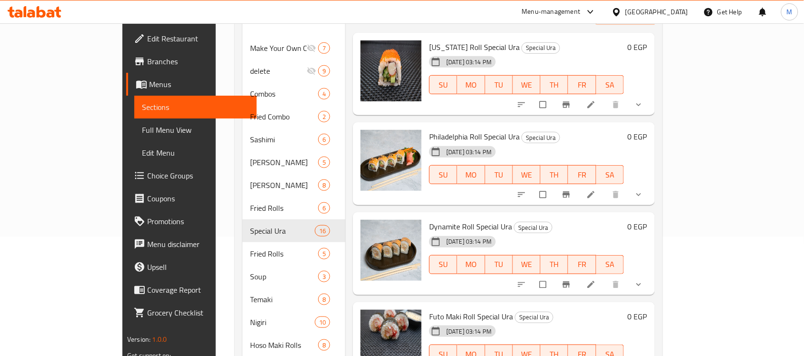
click at [431, 220] on span "Dynamite Roll Special Ura" at bounding box center [470, 227] width 83 height 14
copy h6 "Dynamite Roll Special Ura"
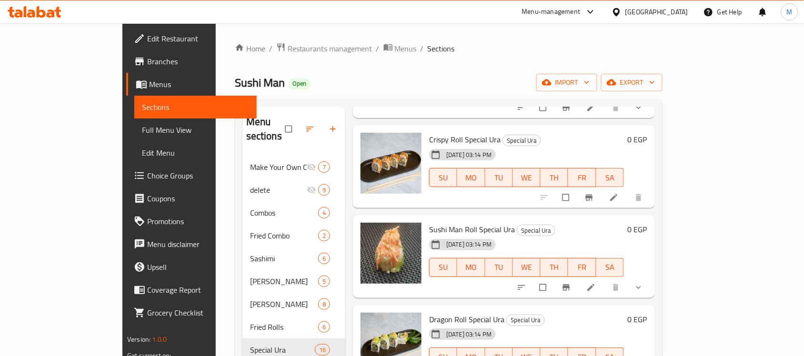
scroll to position [984, 0]
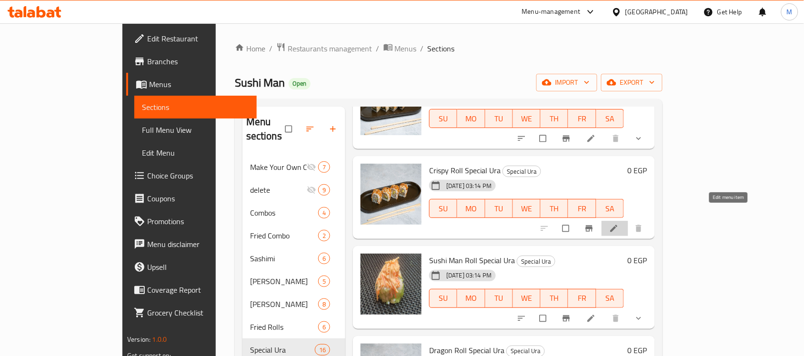
click at [619, 224] on icon at bounding box center [614, 229] width 10 height 10
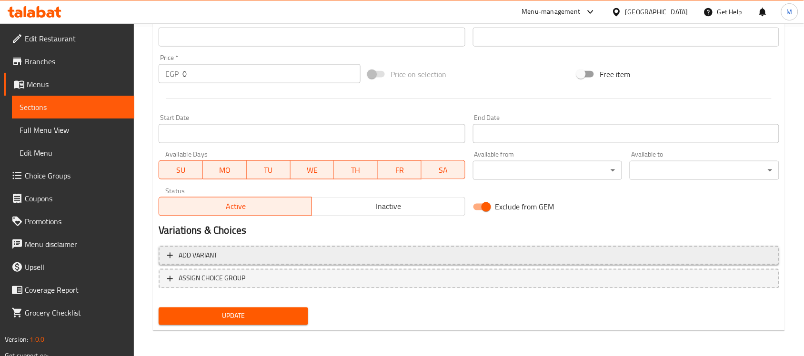
click at [386, 250] on span "Add variant" at bounding box center [469, 256] width 604 height 12
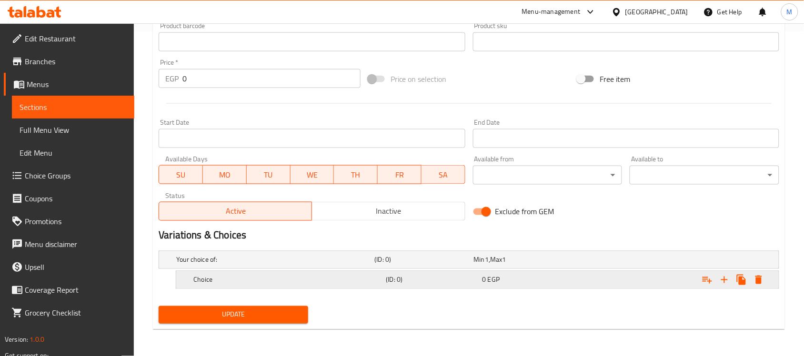
click at [499, 271] on div "Choice (ID: 0) 0 EGP" at bounding box center [471, 260] width 595 height 21
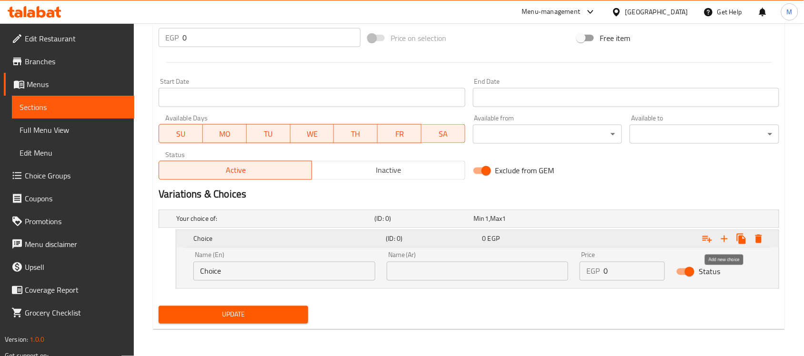
click at [721, 239] on icon "Expand" at bounding box center [724, 238] width 11 height 11
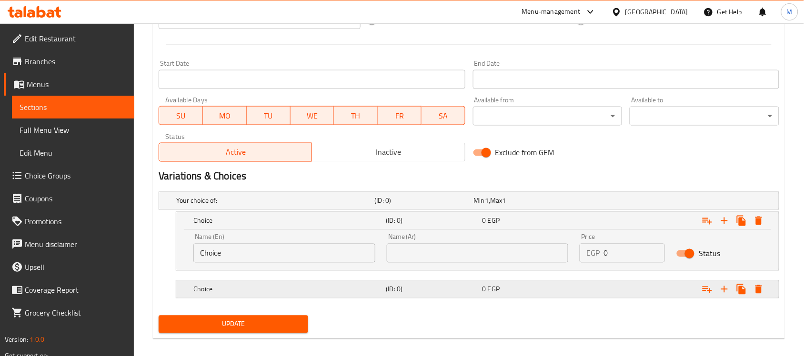
scroll to position [393, 0]
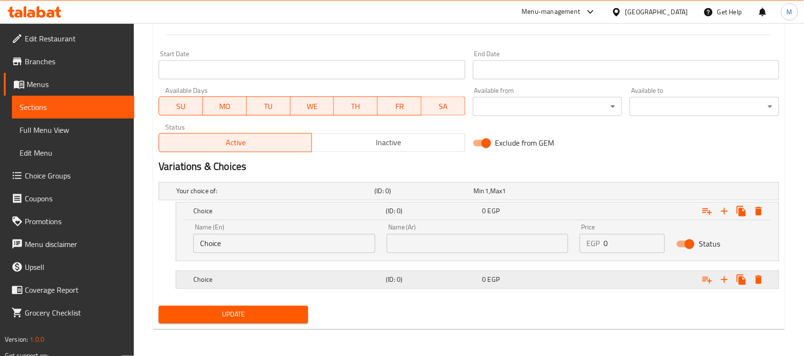
click at [239, 196] on h5 "Choice" at bounding box center [273, 192] width 194 height 10
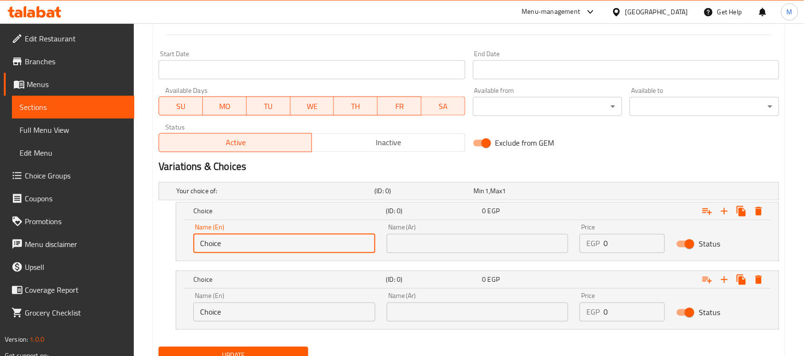
drag, startPoint x: 241, startPoint y: 243, endPoint x: 187, endPoint y: 246, distance: 53.9
click at [187, 246] on div "Name (En) Choice Name (En) Name (Ar) Name (Ar) Price EGP 0 Price Status" at bounding box center [477, 241] width 603 height 40
type input "4 pieces"
click at [258, 307] on input "Choice" at bounding box center [284, 312] width 182 height 19
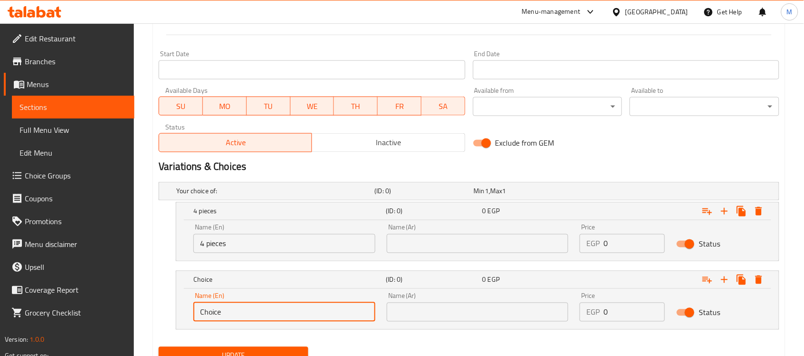
click at [258, 307] on input "Choice" at bounding box center [284, 312] width 182 height 19
type input "8 Pieces"
click at [415, 244] on input "text" at bounding box center [478, 243] width 182 height 19
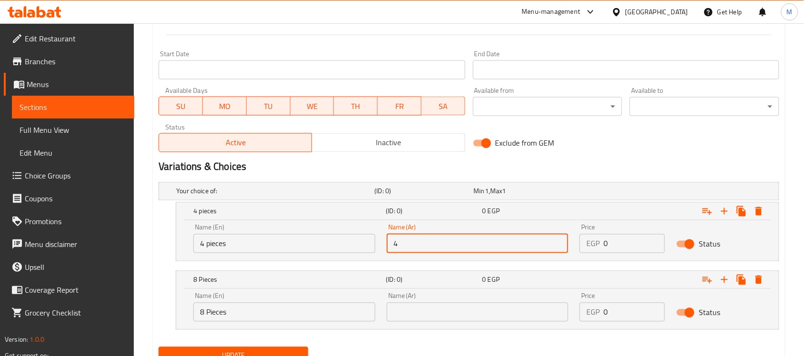
type input "4 قطع"
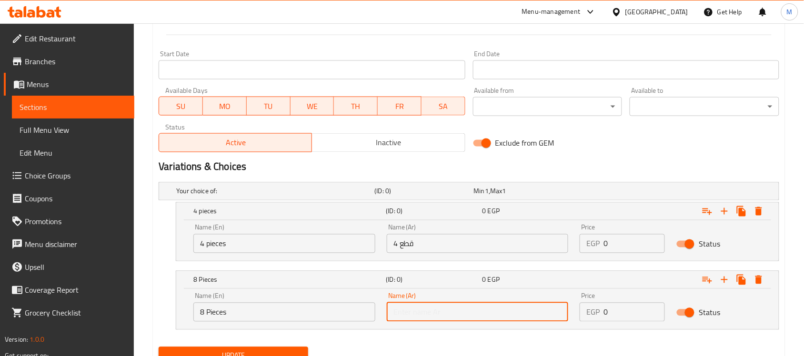
click at [435, 315] on input "text" at bounding box center [478, 312] width 182 height 19
type input "8 قطع"
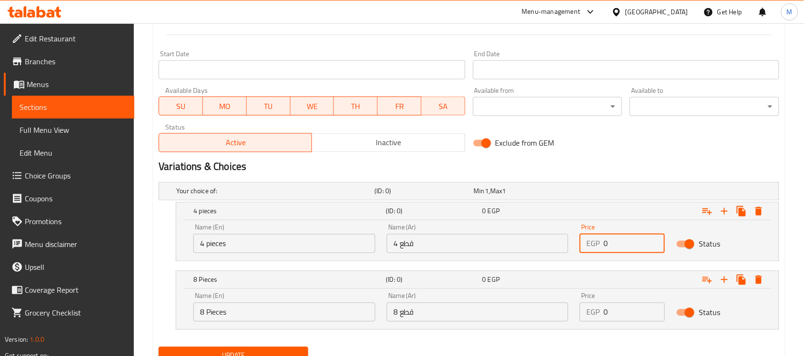
drag, startPoint x: 613, startPoint y: 245, endPoint x: 584, endPoint y: 244, distance: 29.1
click at [584, 244] on div "EGP 0 Price" at bounding box center [622, 243] width 85 height 19
type input "170"
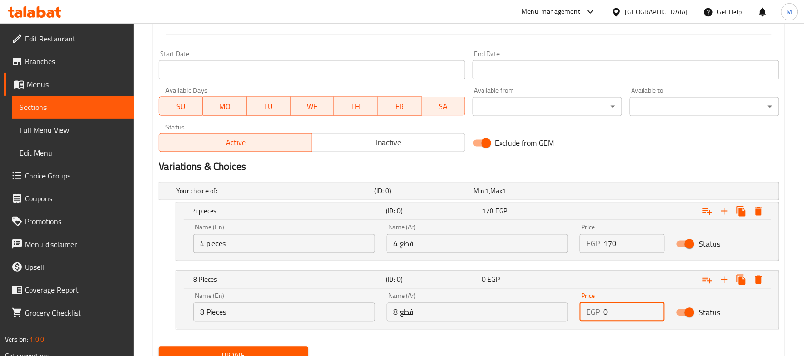
drag, startPoint x: 617, startPoint y: 313, endPoint x: 581, endPoint y: 315, distance: 35.8
click at [581, 315] on div "EGP 0 Price" at bounding box center [622, 312] width 85 height 19
type input "320"
click at [301, 354] on button "Update" at bounding box center [234, 356] width 150 height 18
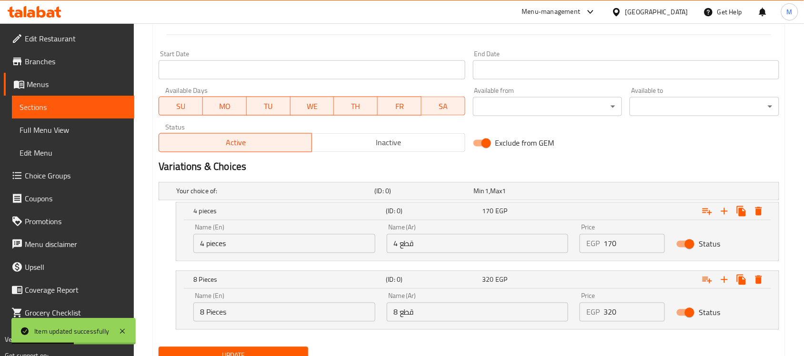
click at [52, 62] on span "Branches" at bounding box center [76, 61] width 102 height 11
